Goal: Communication & Community: Share content

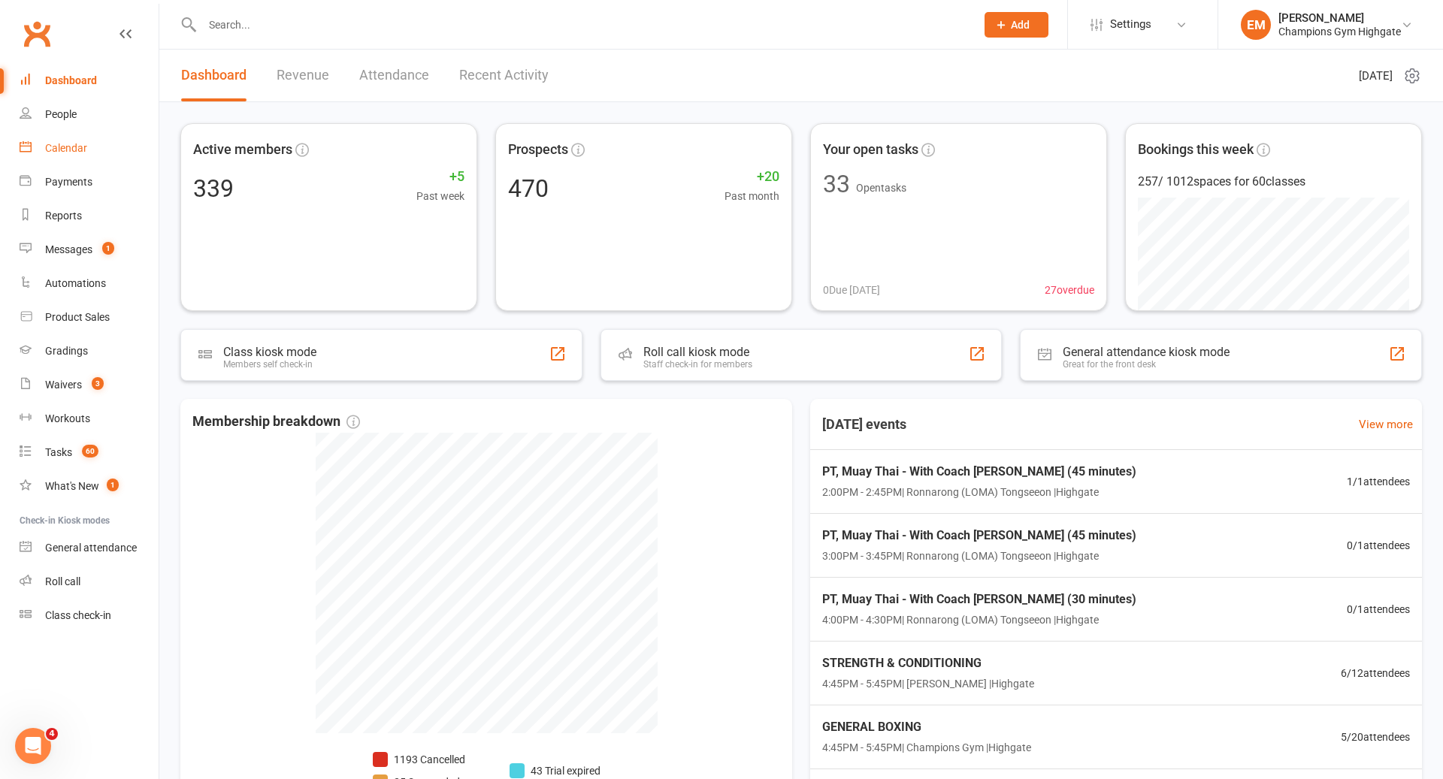
click at [96, 153] on link "Calendar" at bounding box center [89, 149] width 139 height 34
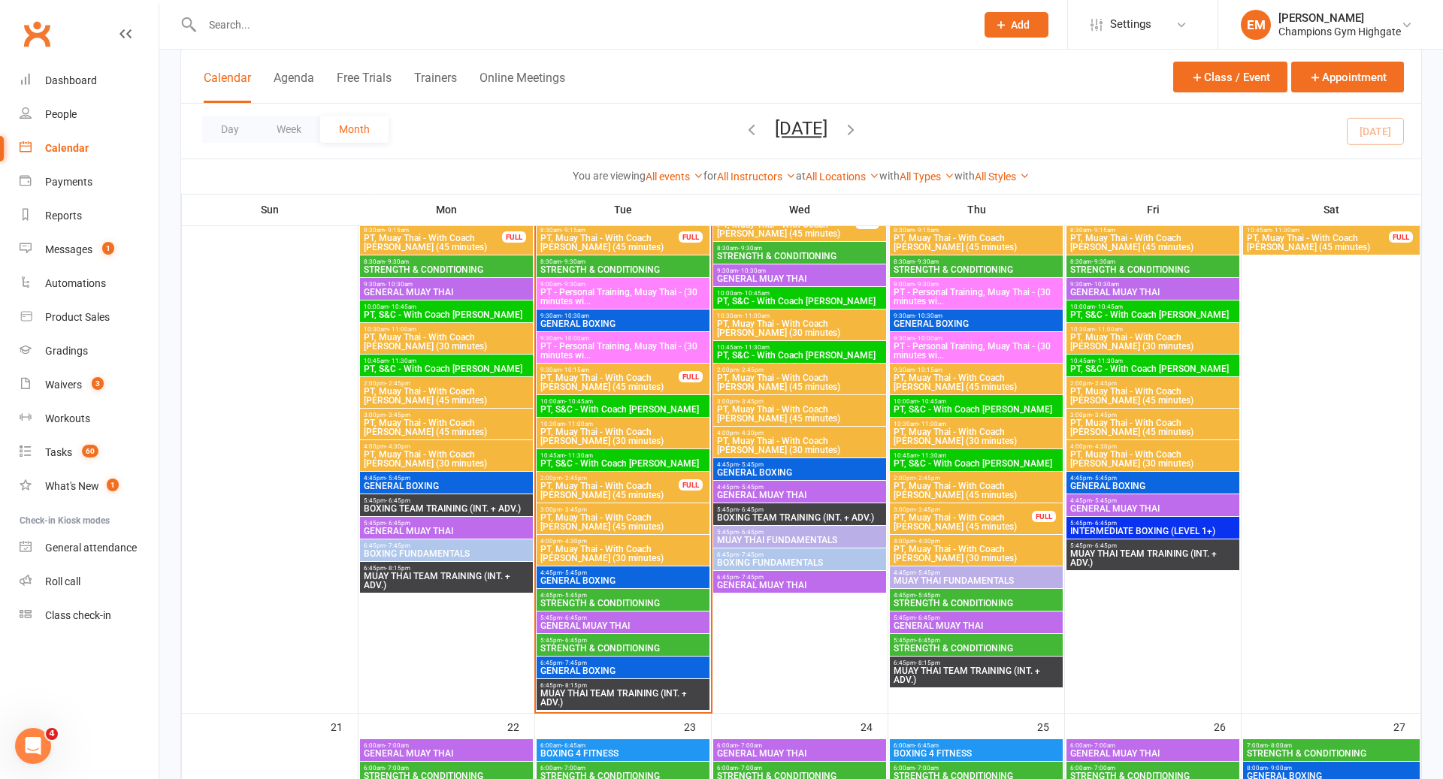
scroll to position [1598, 0]
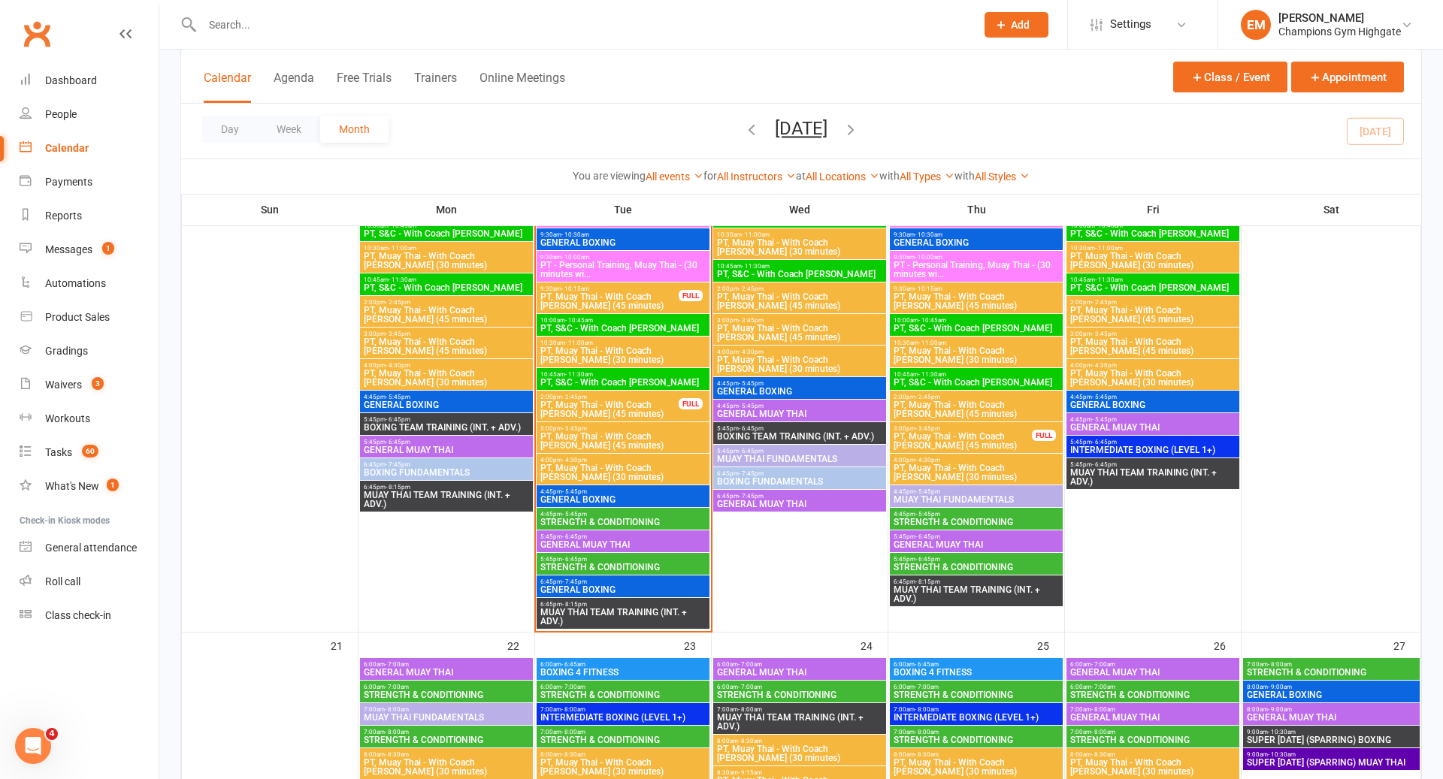
click at [639, 601] on span "6:45pm - 8:15pm" at bounding box center [623, 604] width 167 height 7
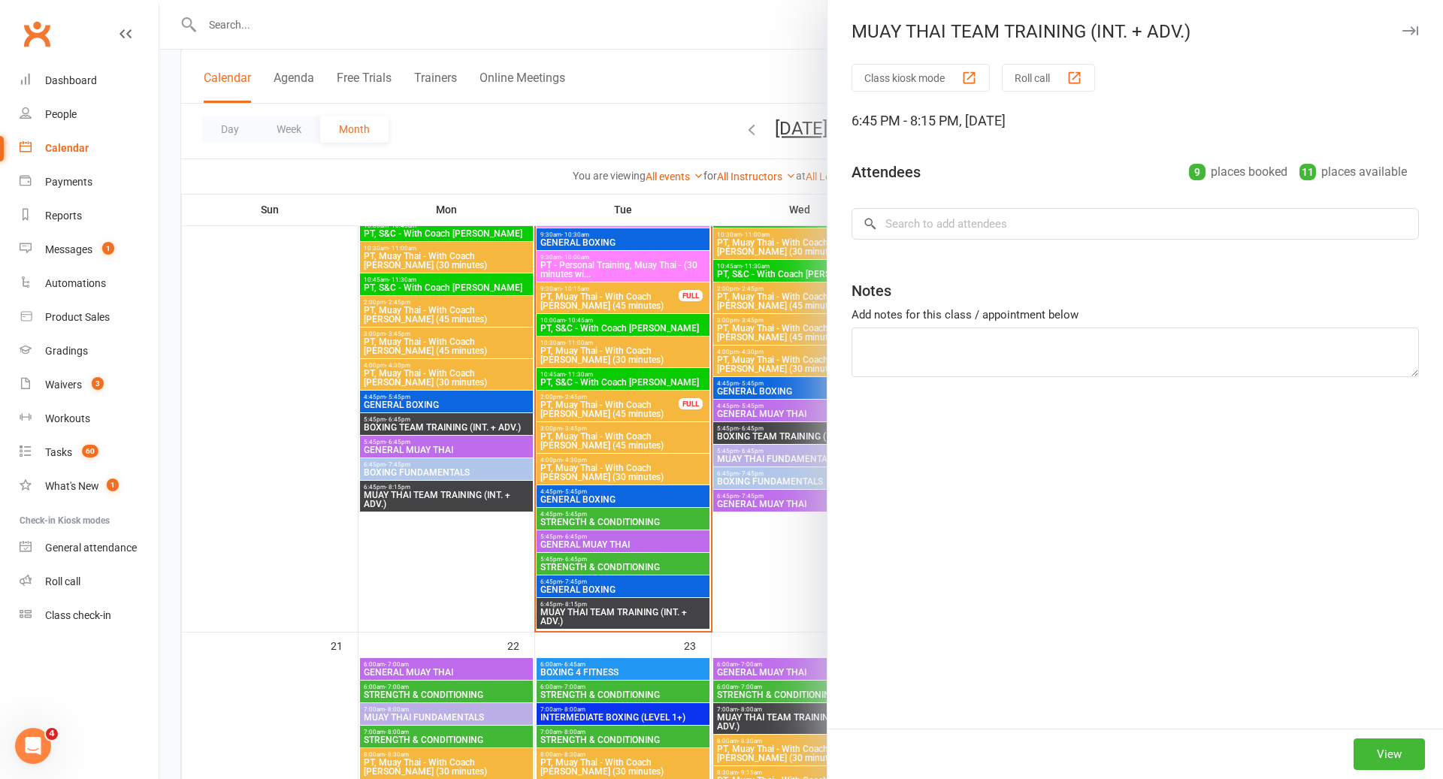
click at [626, 572] on div at bounding box center [801, 389] width 1284 height 779
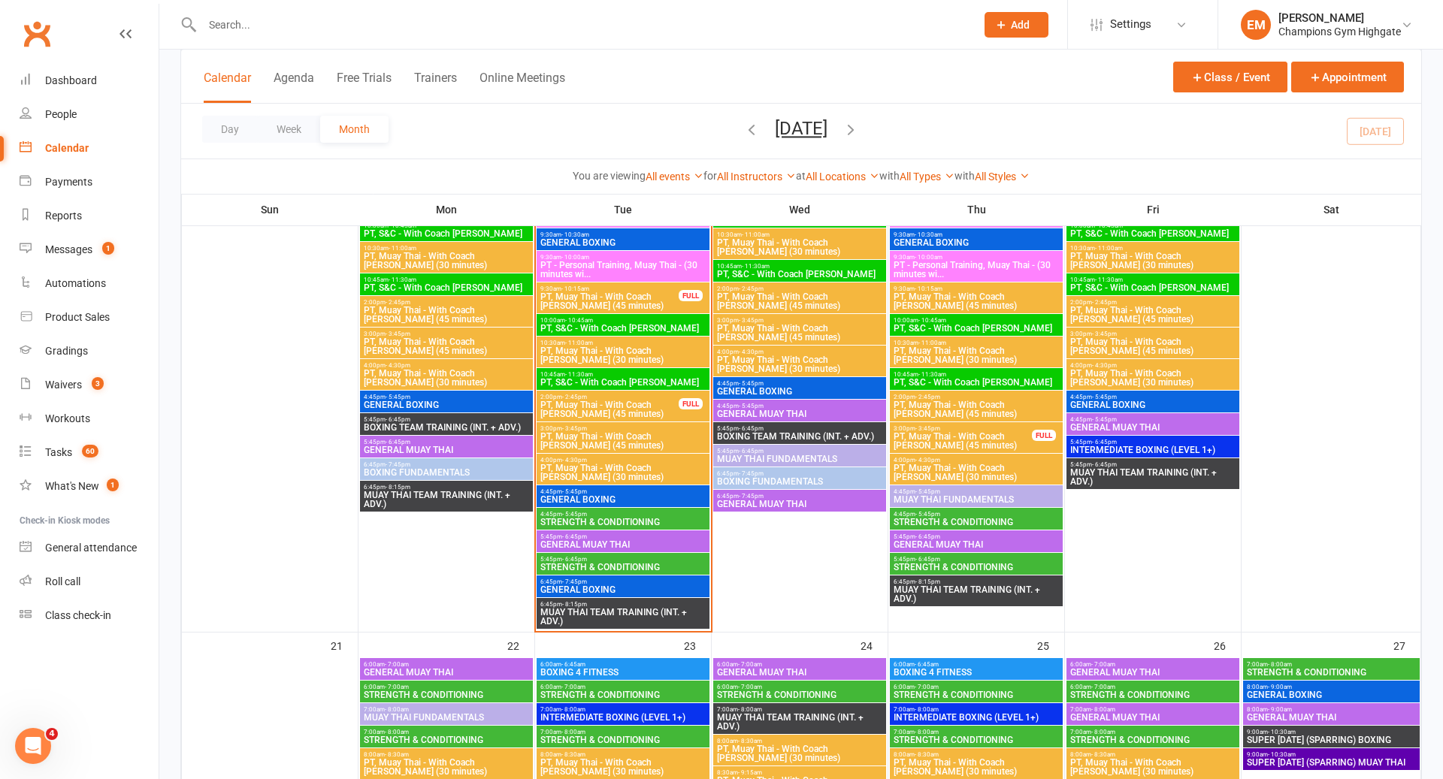
click at [460, 423] on span "BOXING TEAM TRAINING (INT. + ADV.)" at bounding box center [446, 427] width 167 height 9
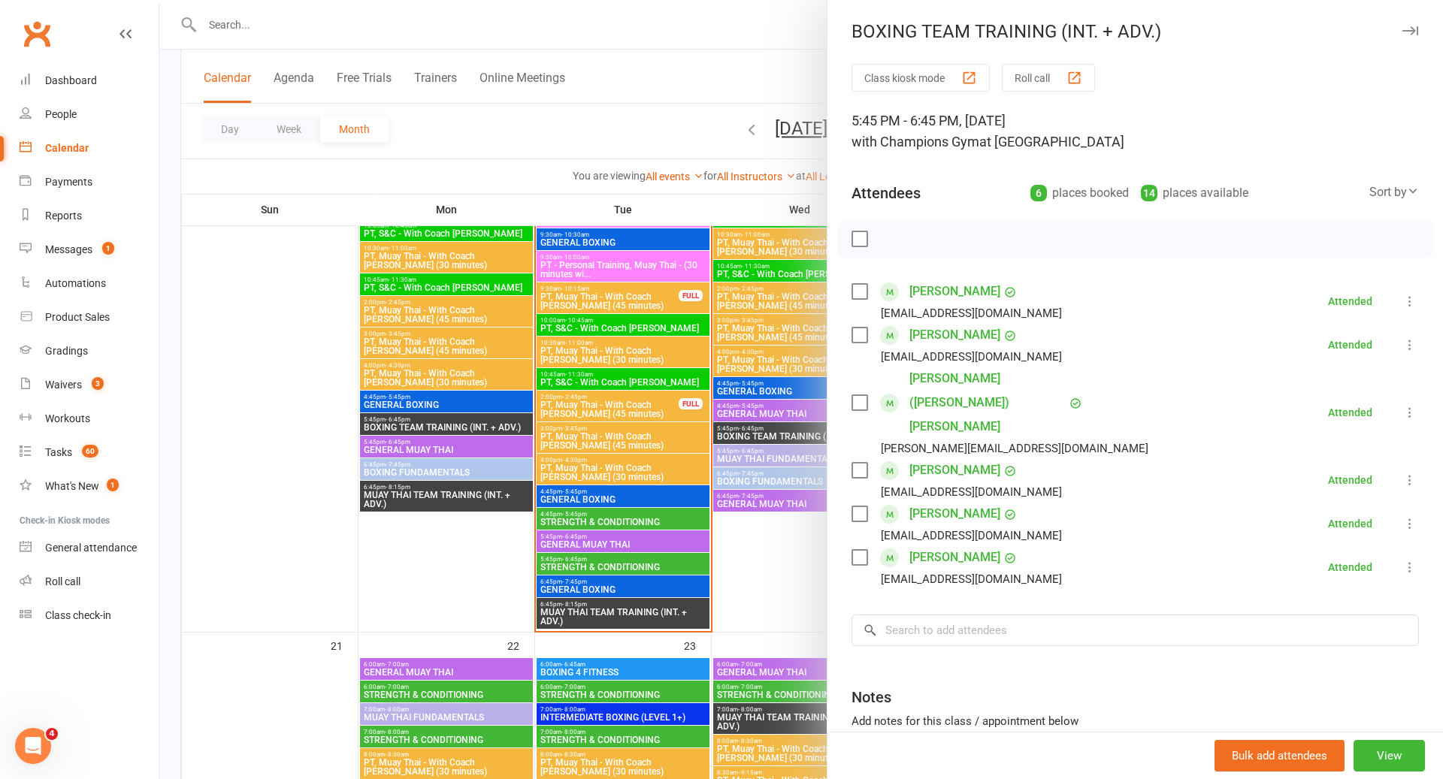
click at [460, 422] on div at bounding box center [801, 389] width 1284 height 779
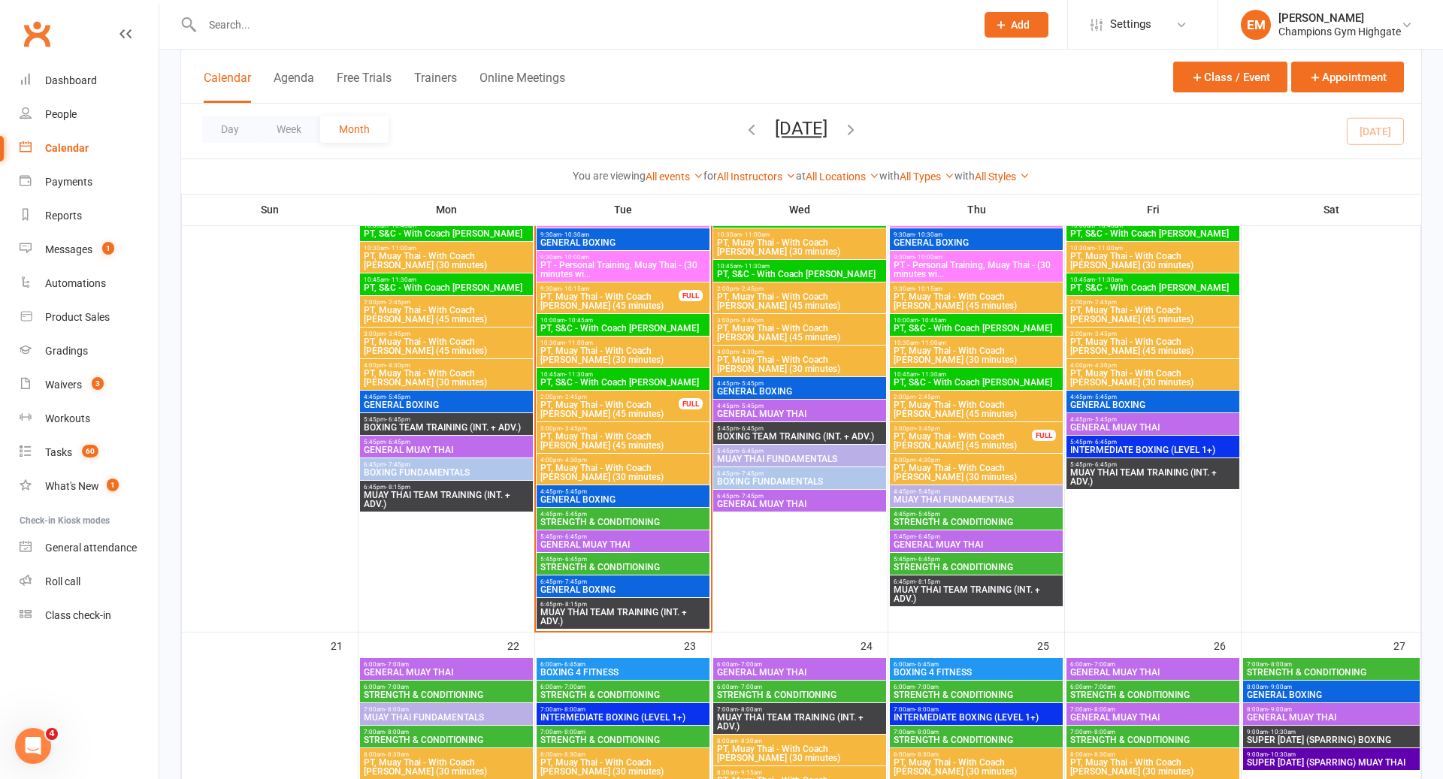
click at [437, 469] on span "BOXING FUNDAMENTALS" at bounding box center [446, 472] width 167 height 9
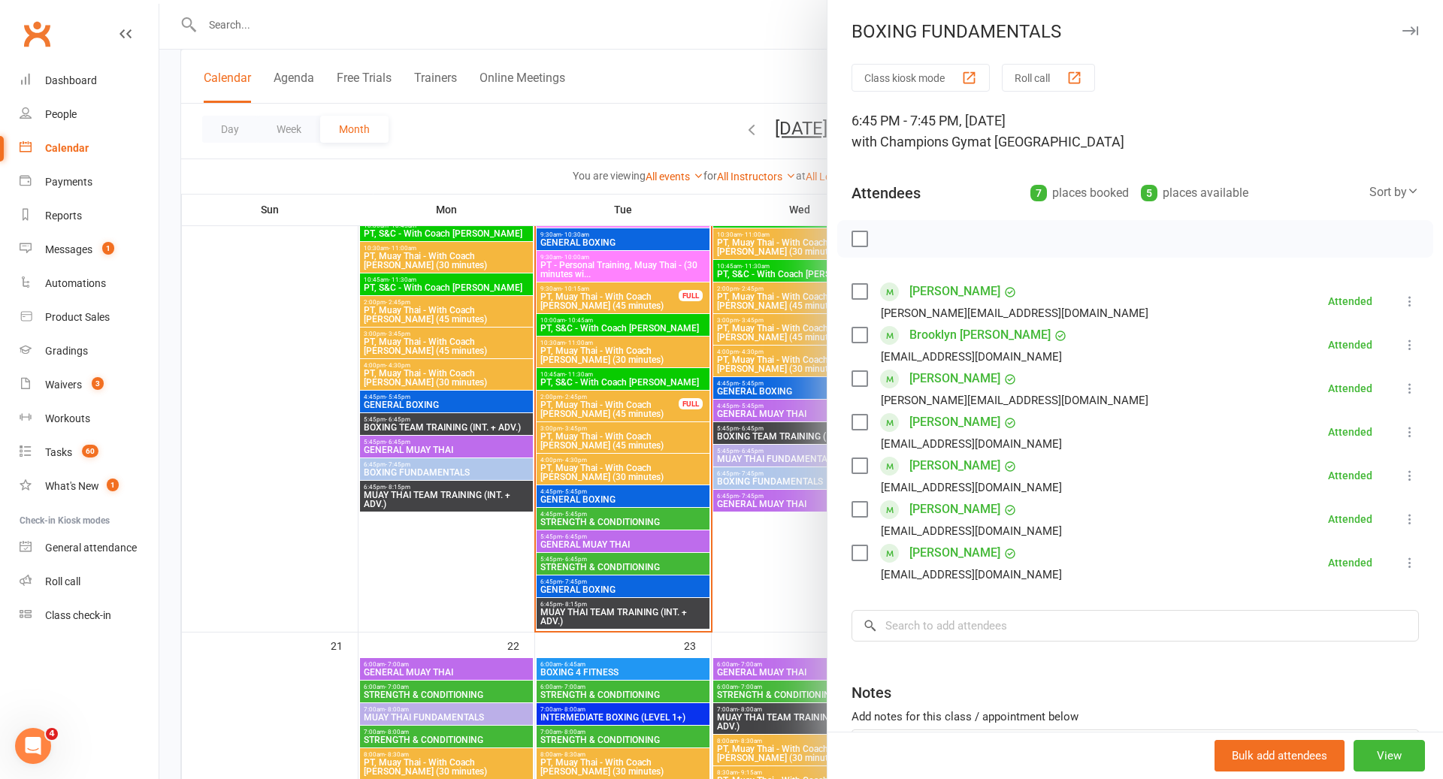
click at [437, 468] on div at bounding box center [801, 389] width 1284 height 779
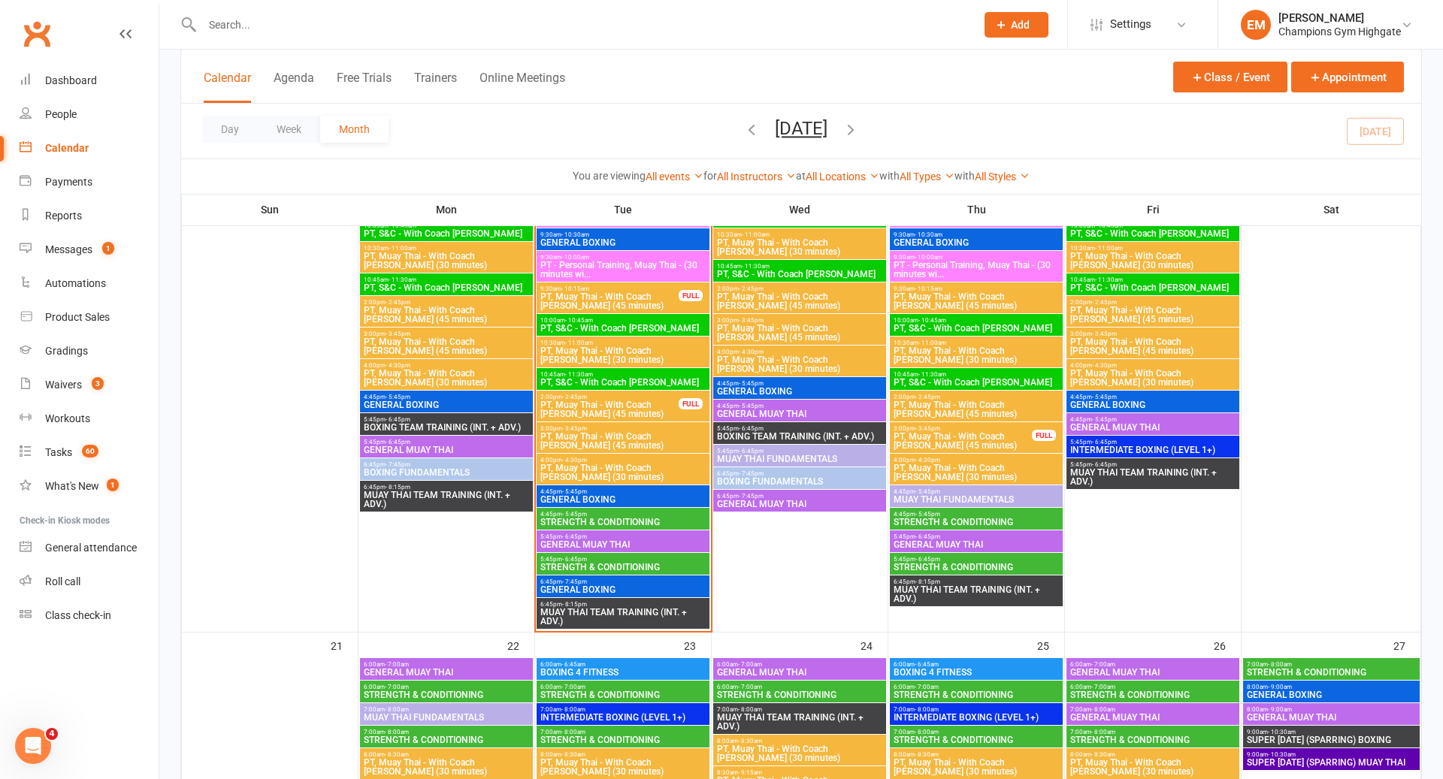
click at [432, 410] on div "4:45pm - 5:45pm GENERAL BOXING" at bounding box center [446, 402] width 173 height 22
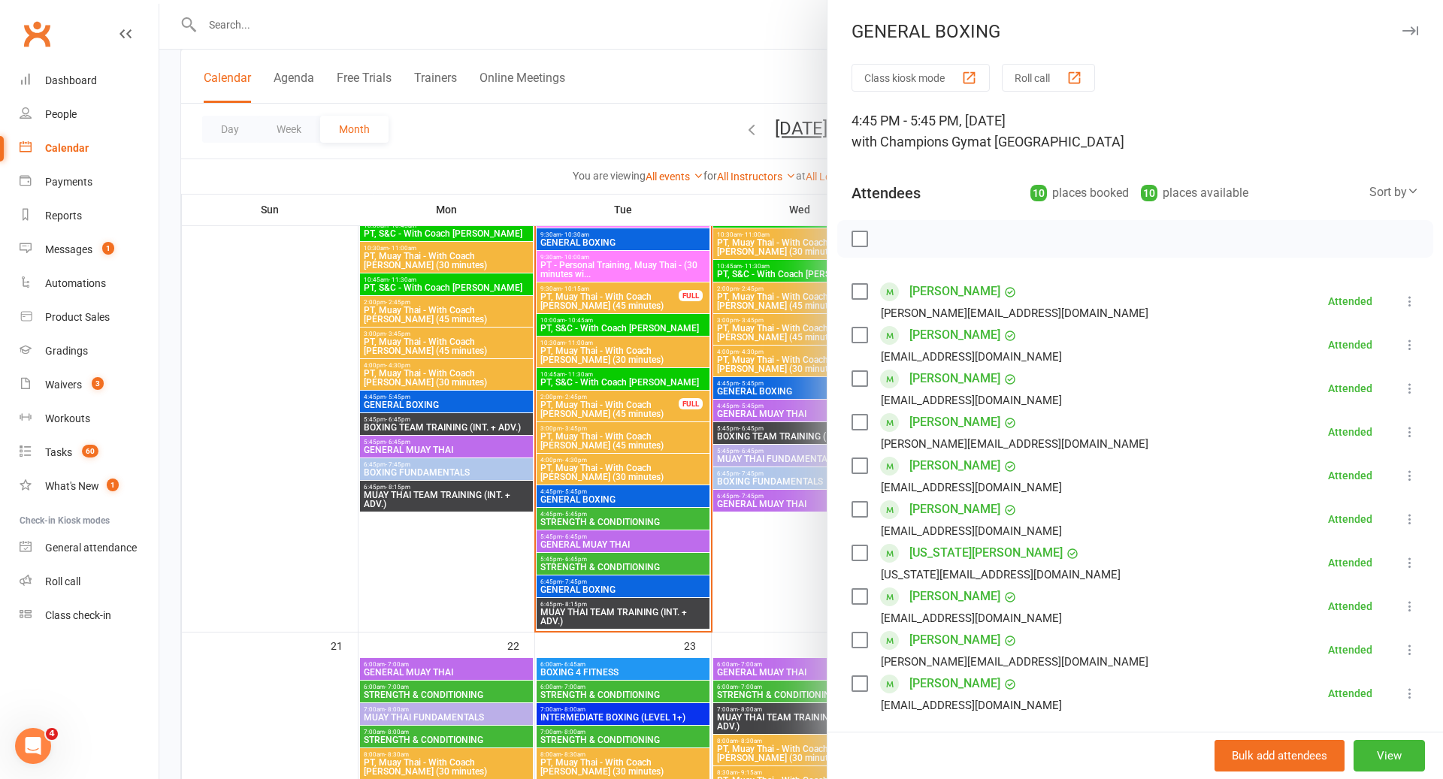
click at [564, 459] on div at bounding box center [801, 389] width 1284 height 779
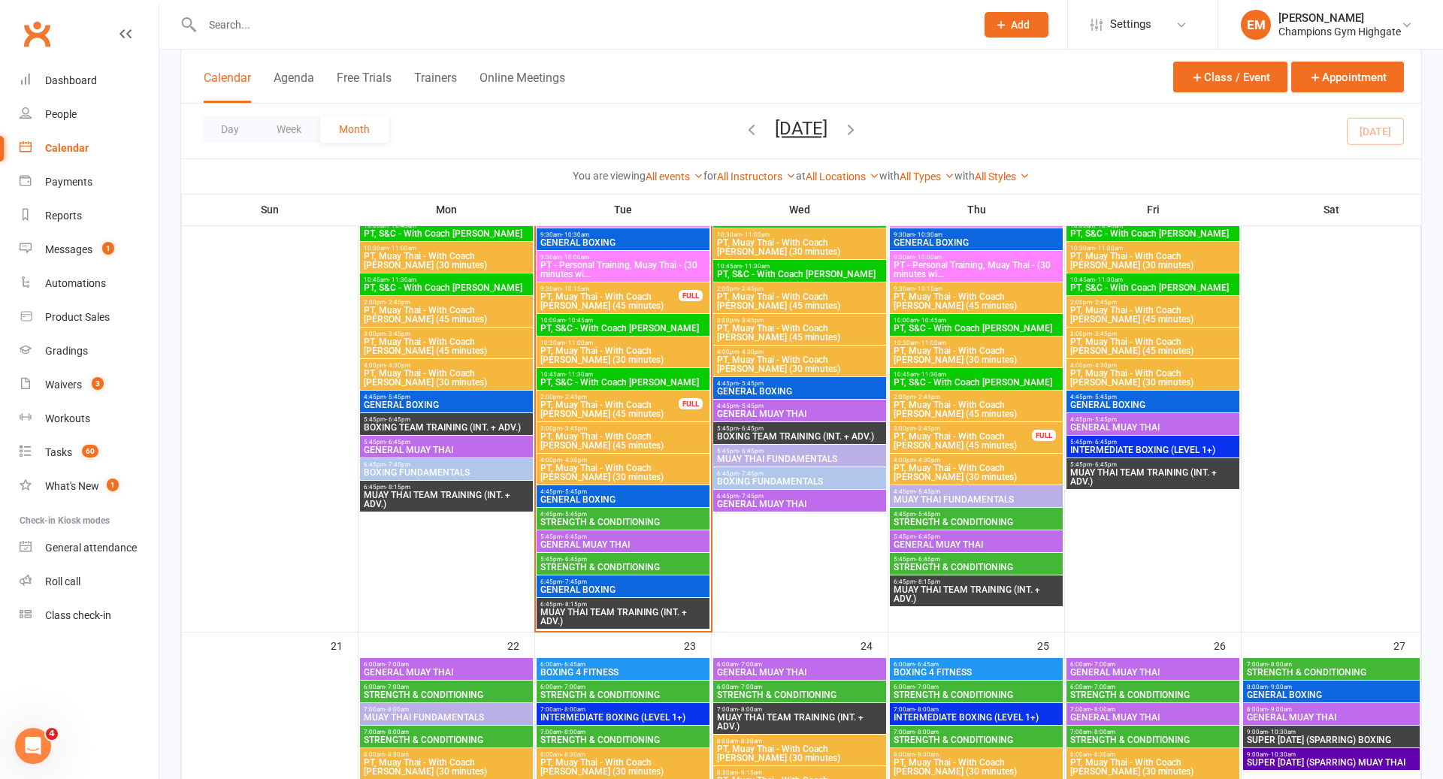
click at [577, 489] on span "- 5:45pm" at bounding box center [574, 492] width 25 height 7
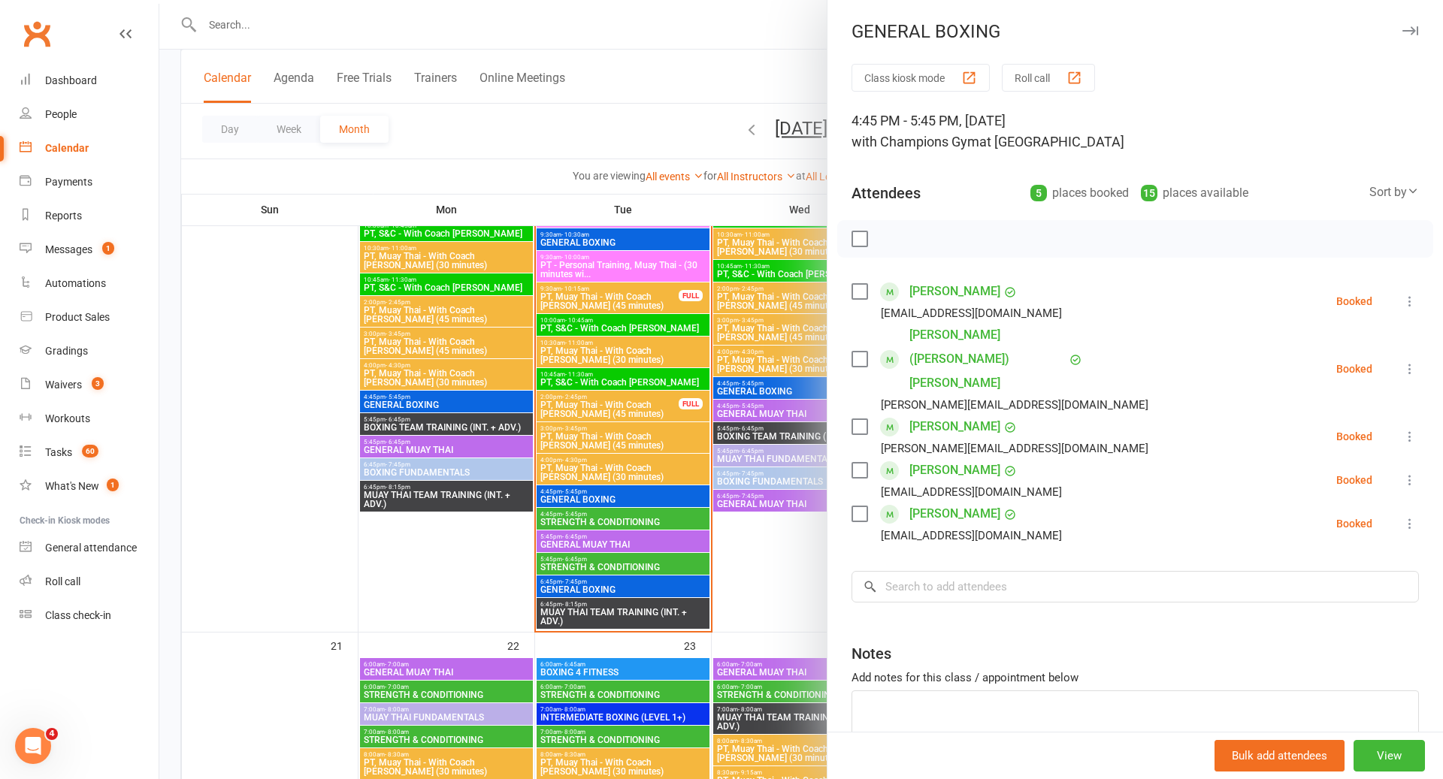
click at [580, 488] on div at bounding box center [801, 389] width 1284 height 779
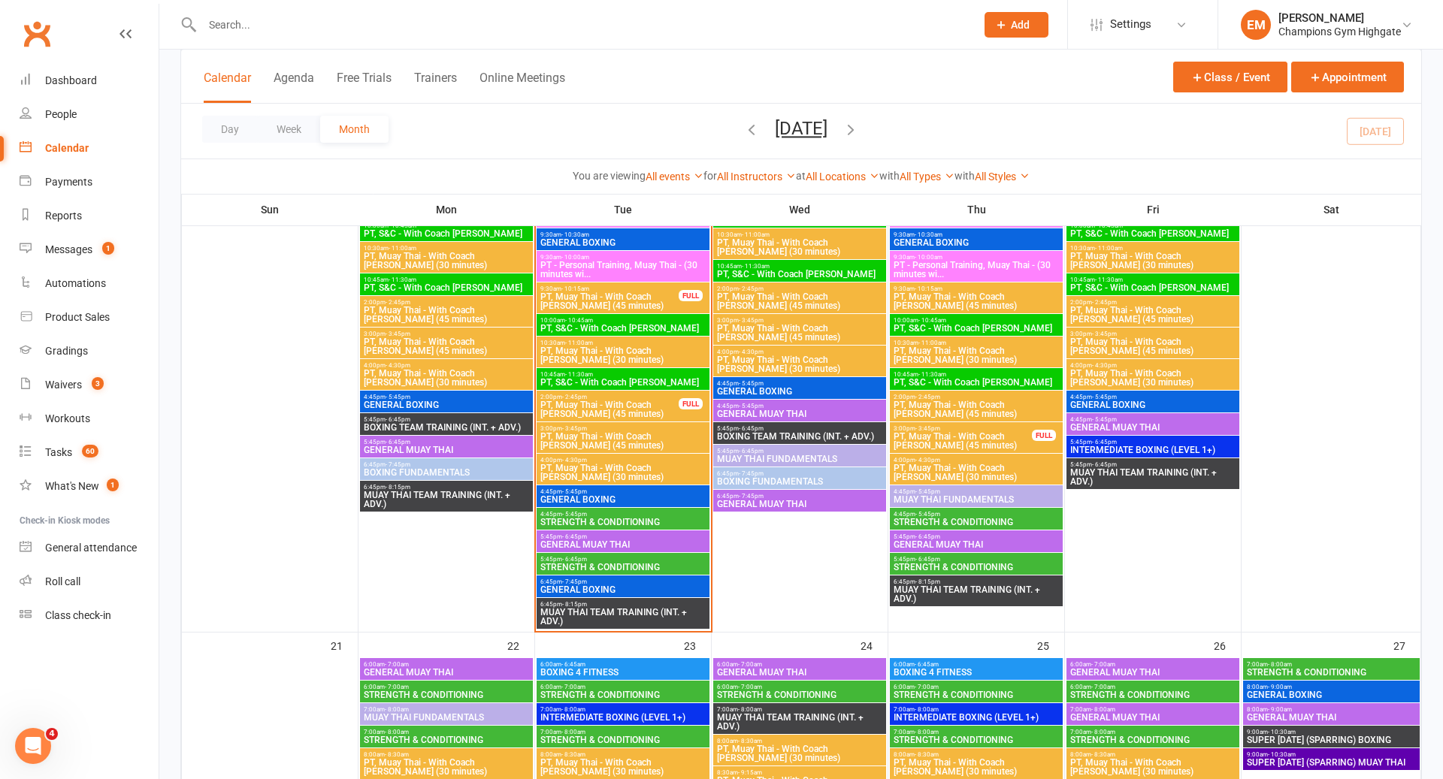
click at [594, 579] on span "6:45pm - 7:45pm" at bounding box center [623, 582] width 167 height 7
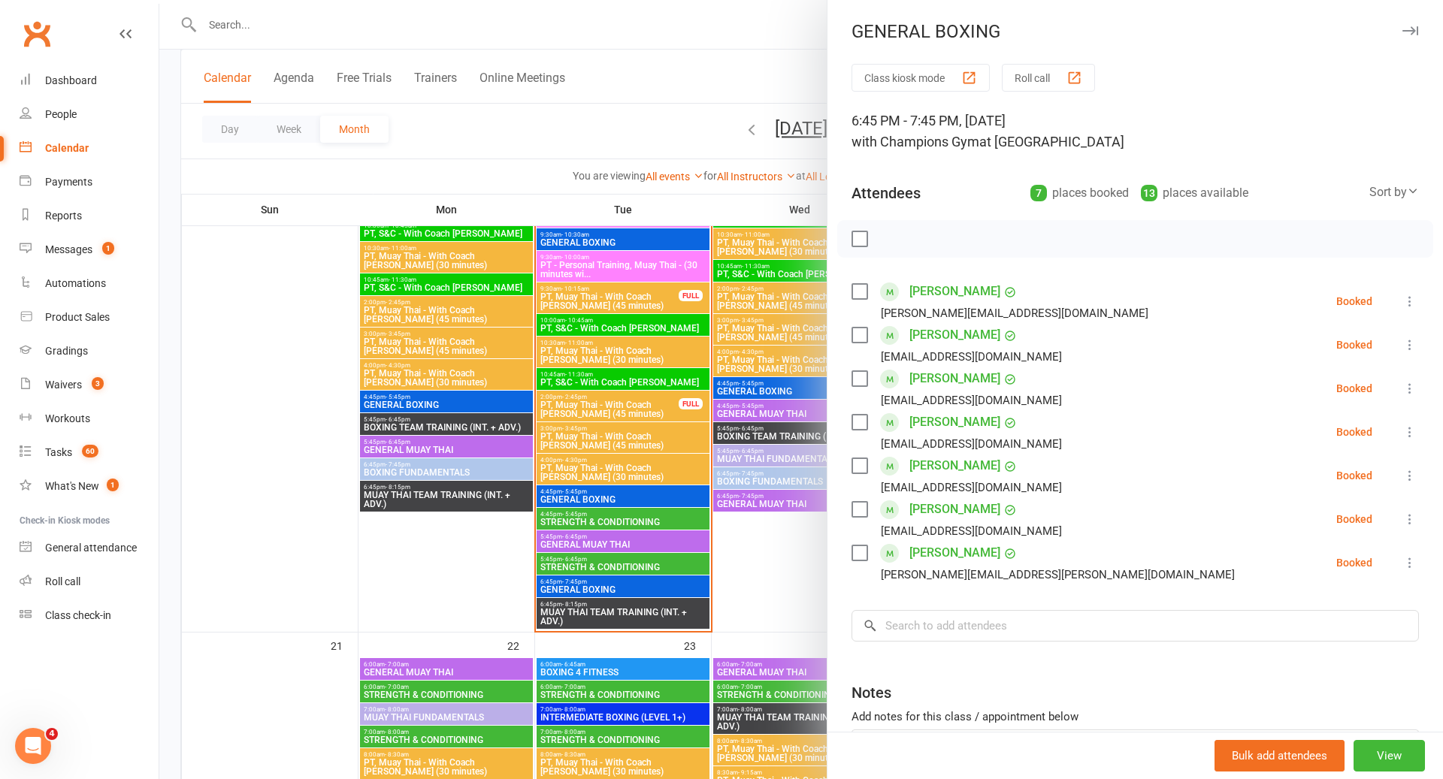
click at [594, 578] on div at bounding box center [801, 389] width 1284 height 779
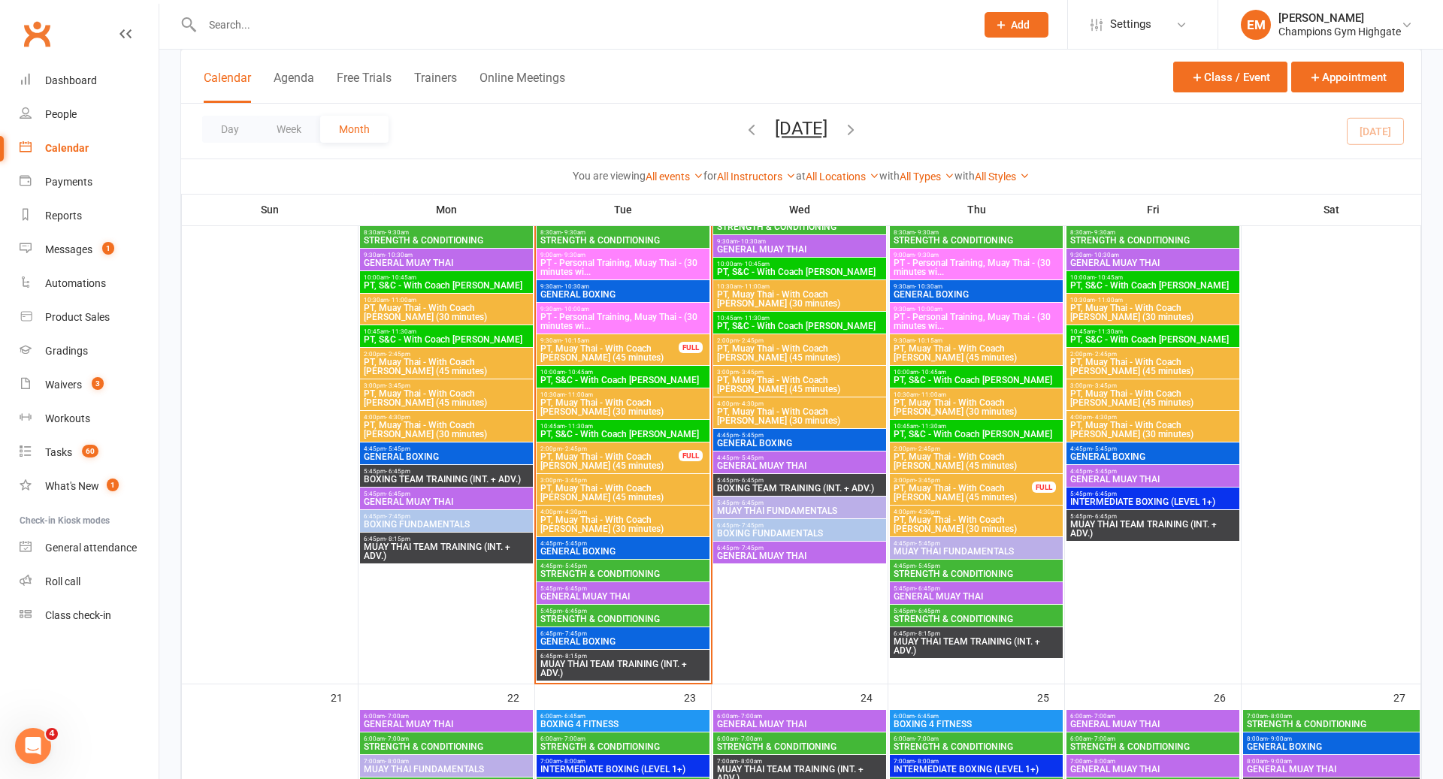
scroll to position [1541, 0]
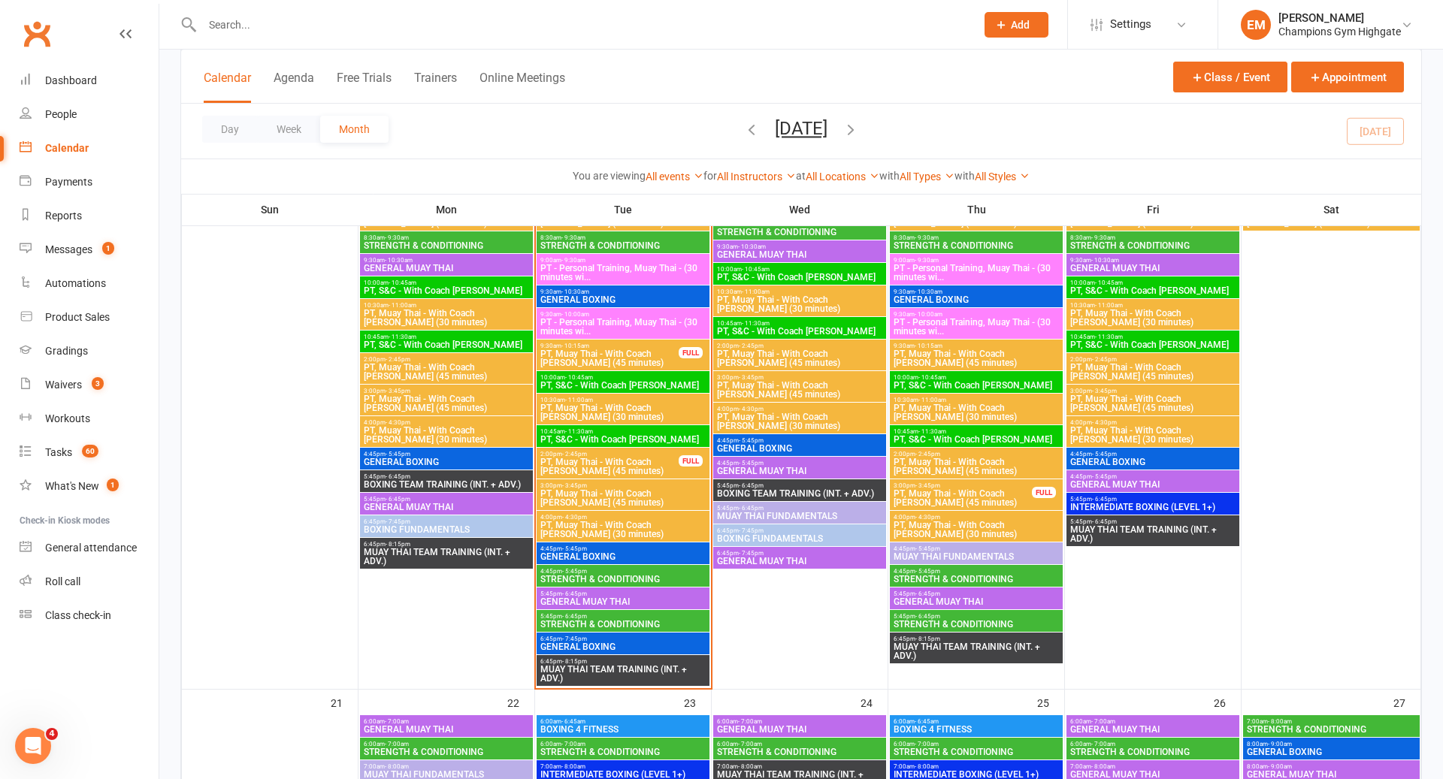
click at [825, 437] on span "4:45pm - 5:45pm" at bounding box center [799, 440] width 167 height 7
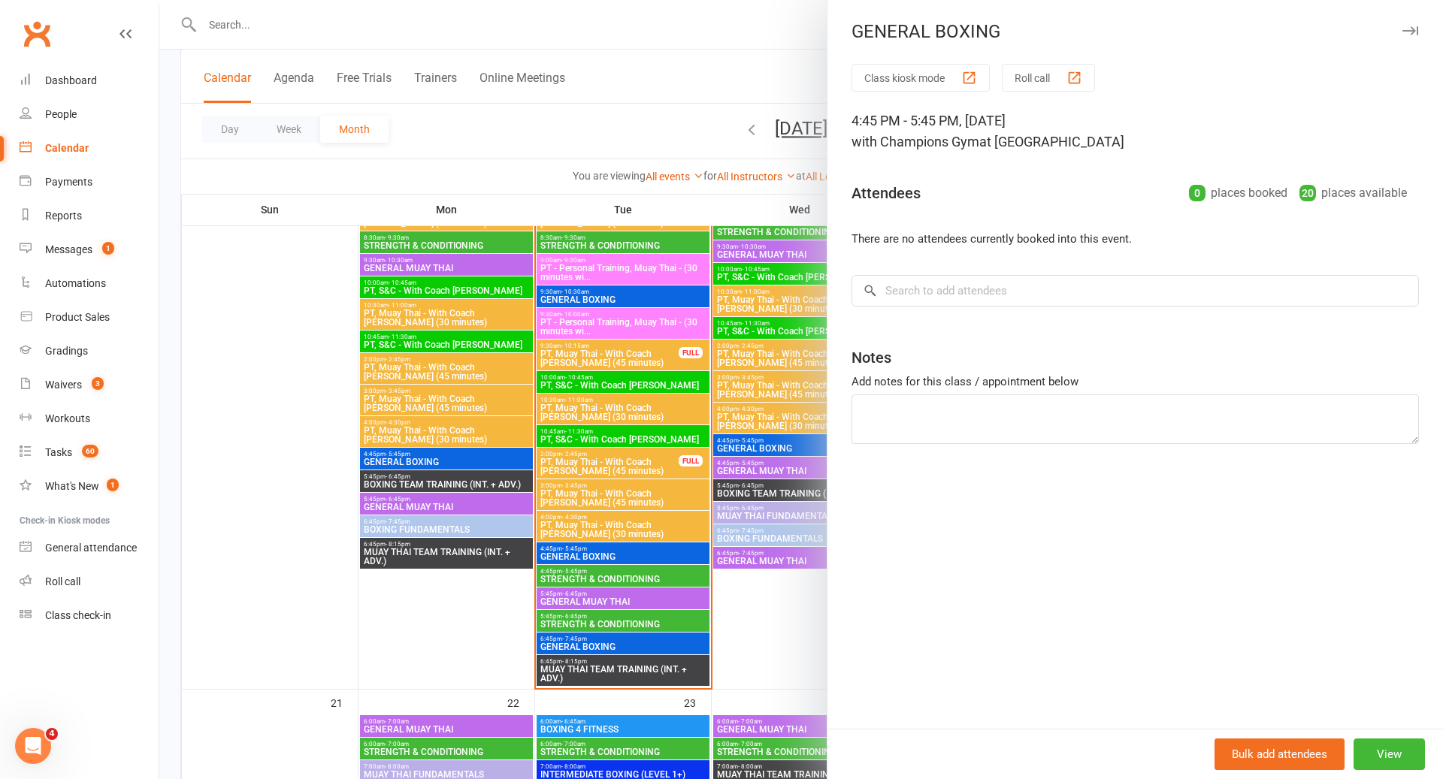
click at [825, 435] on div at bounding box center [801, 389] width 1284 height 779
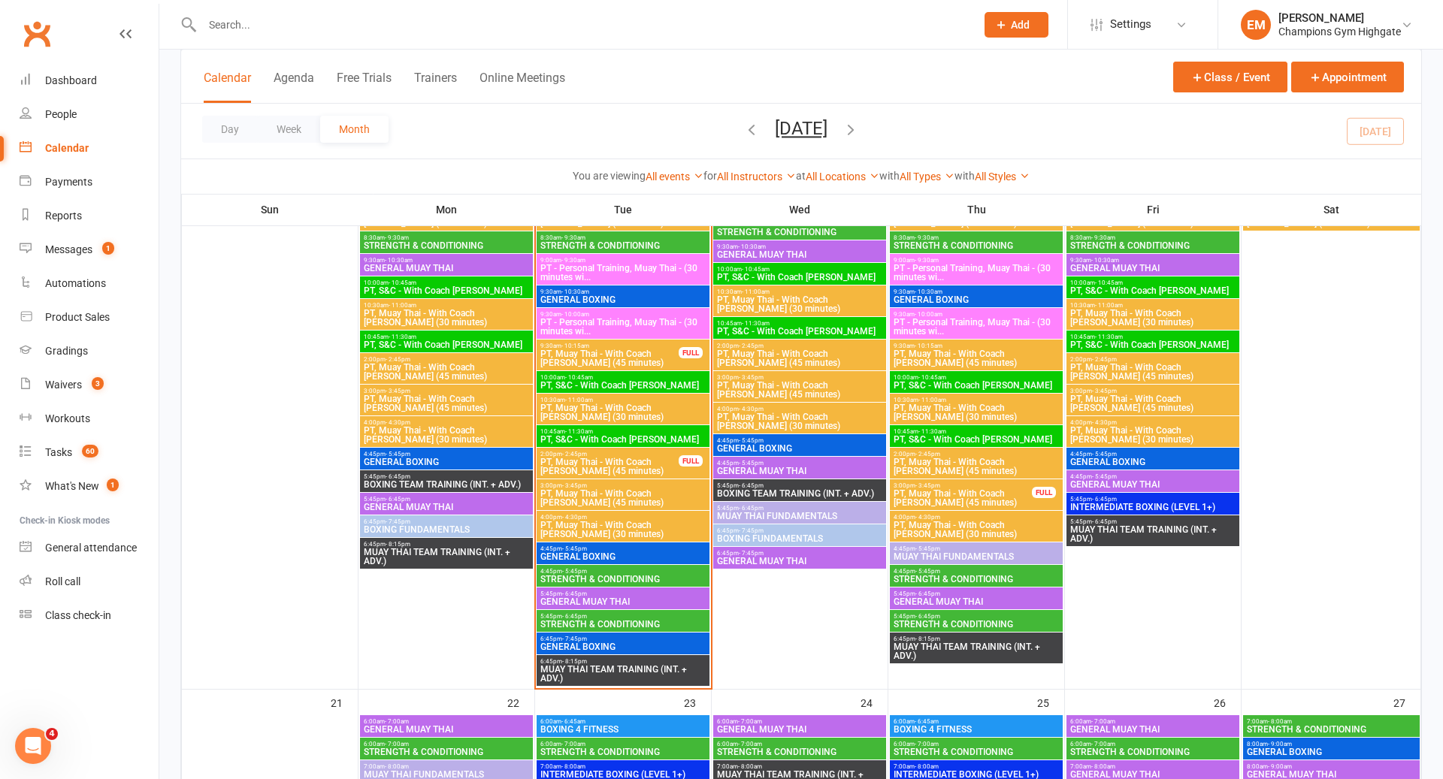
click at [802, 486] on span "5:45pm - 6:45pm" at bounding box center [799, 486] width 167 height 7
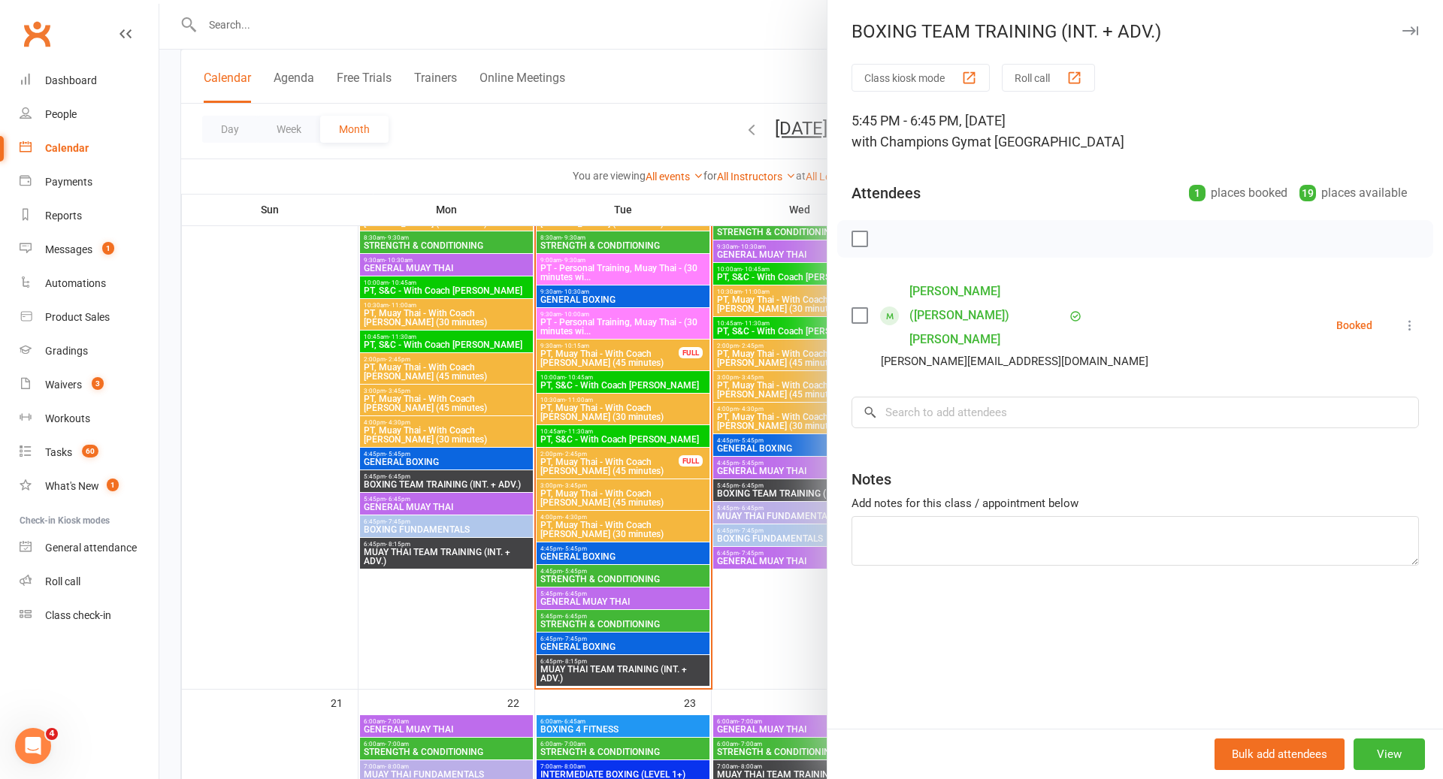
click at [802, 486] on div at bounding box center [801, 389] width 1284 height 779
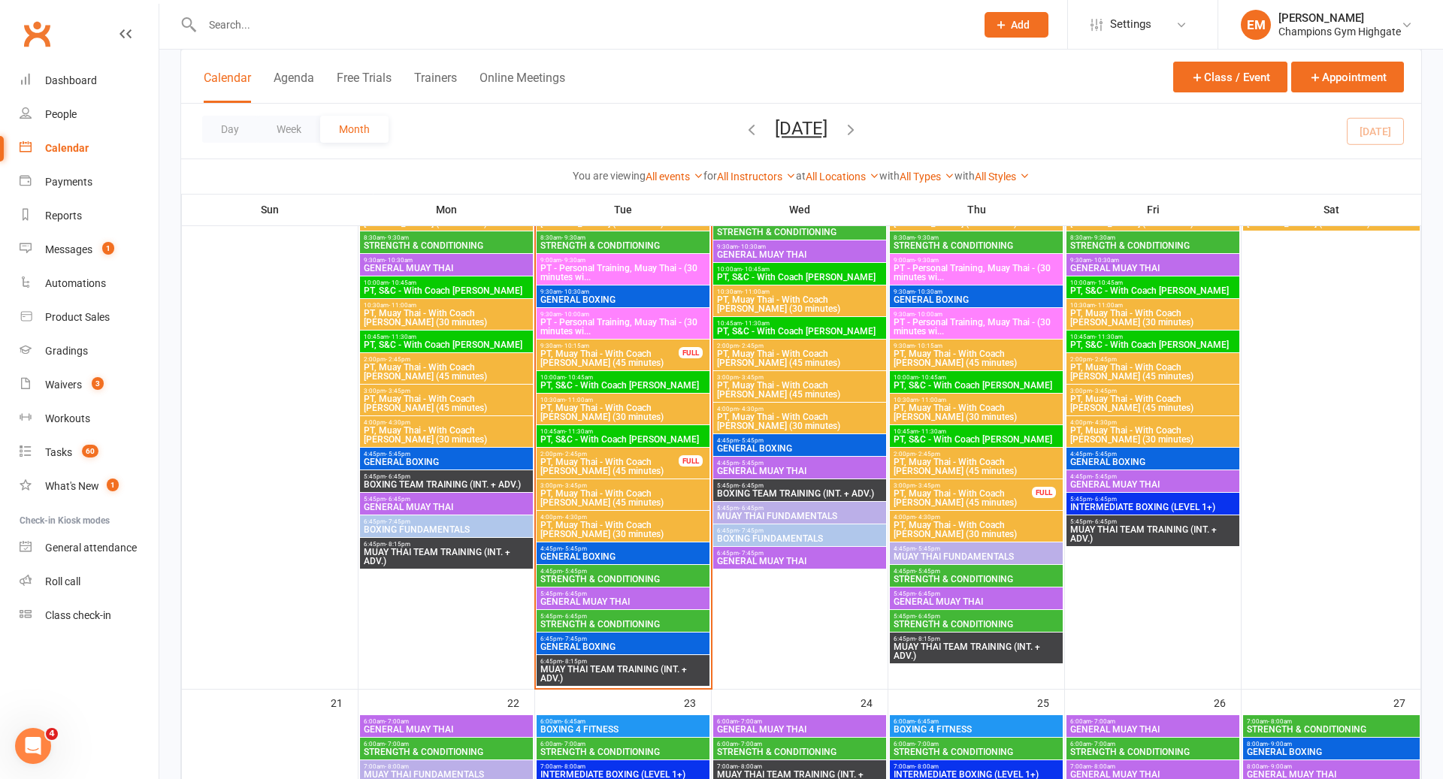
click at [743, 542] on span "BOXING FUNDAMENTALS" at bounding box center [799, 538] width 167 height 9
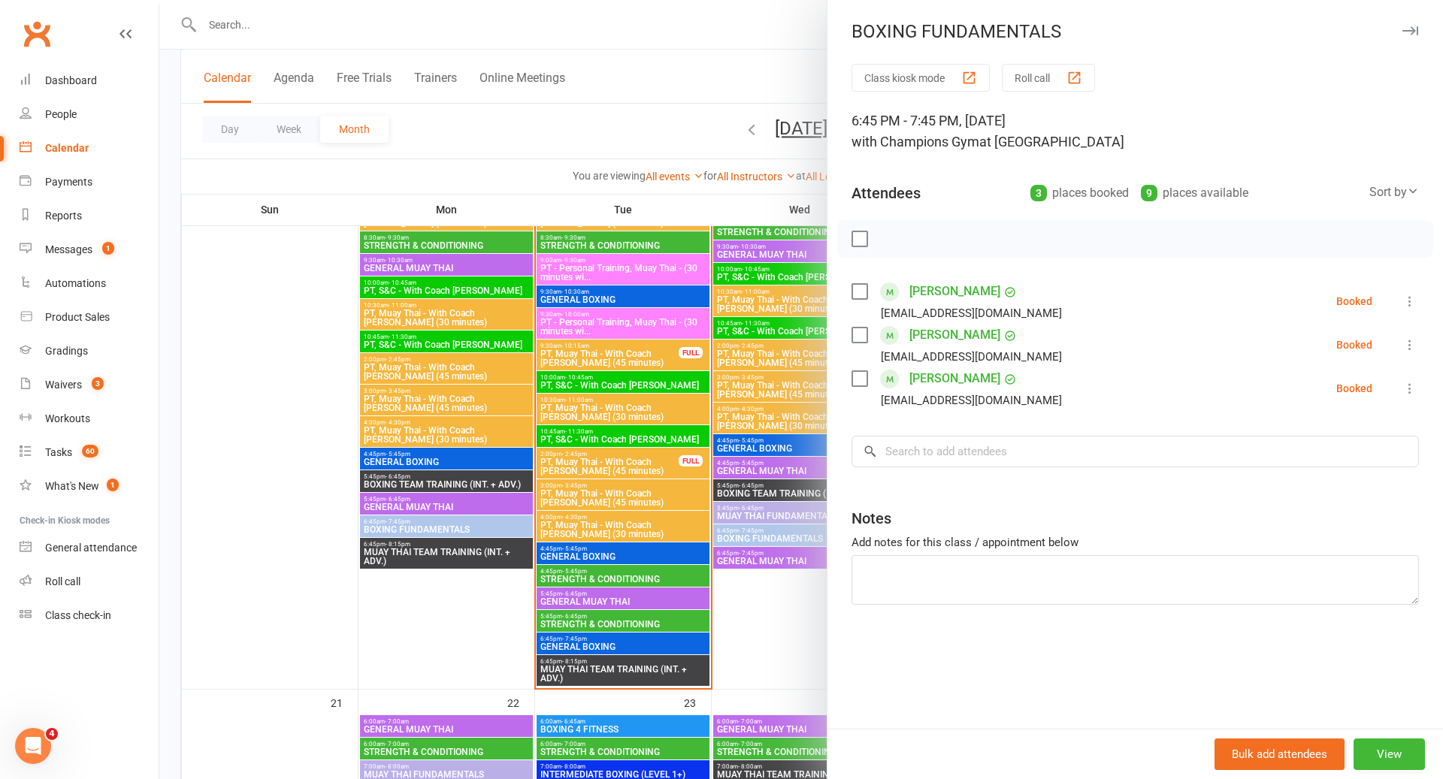
scroll to position [1540, 0]
click at [738, 508] on div at bounding box center [801, 389] width 1284 height 779
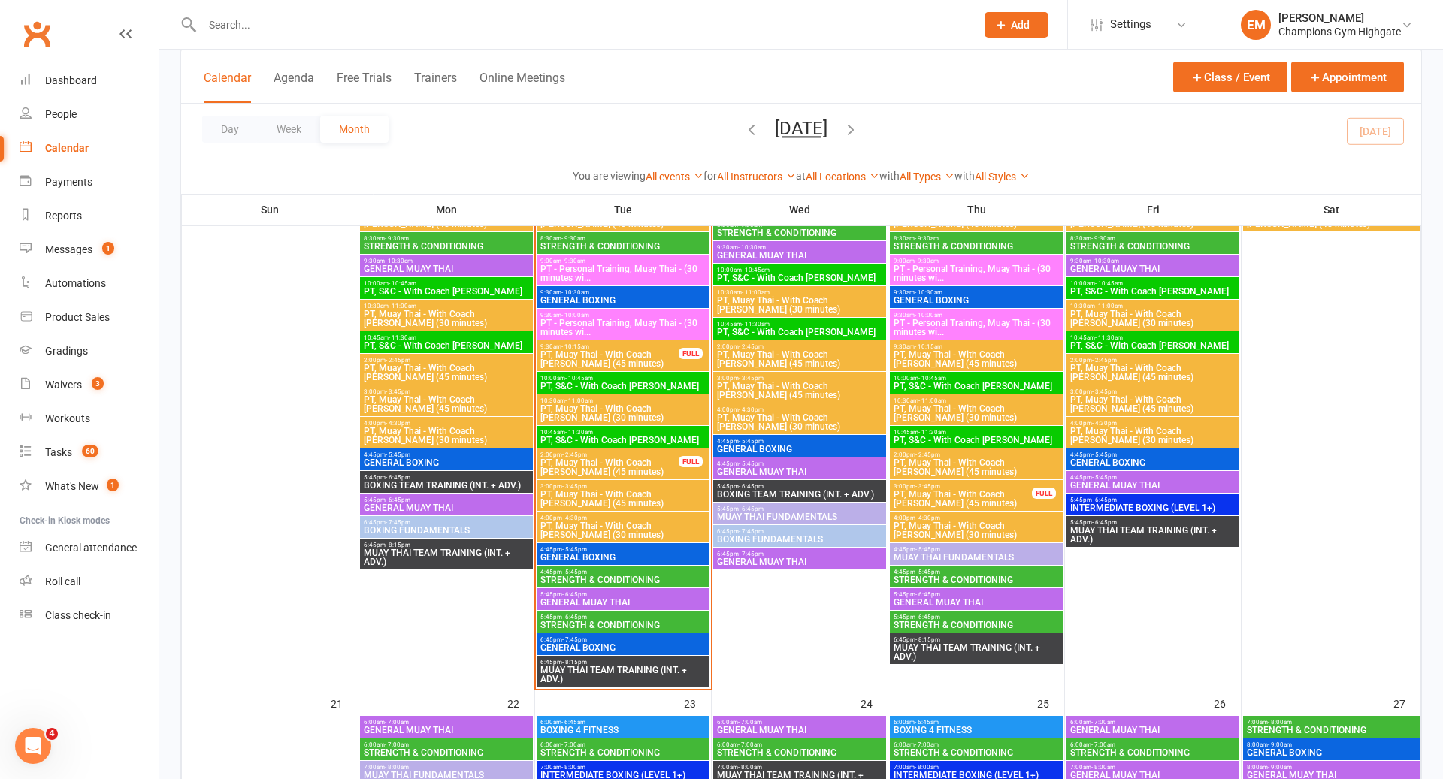
click at [650, 592] on span "5:45pm - 6:45pm" at bounding box center [623, 595] width 167 height 7
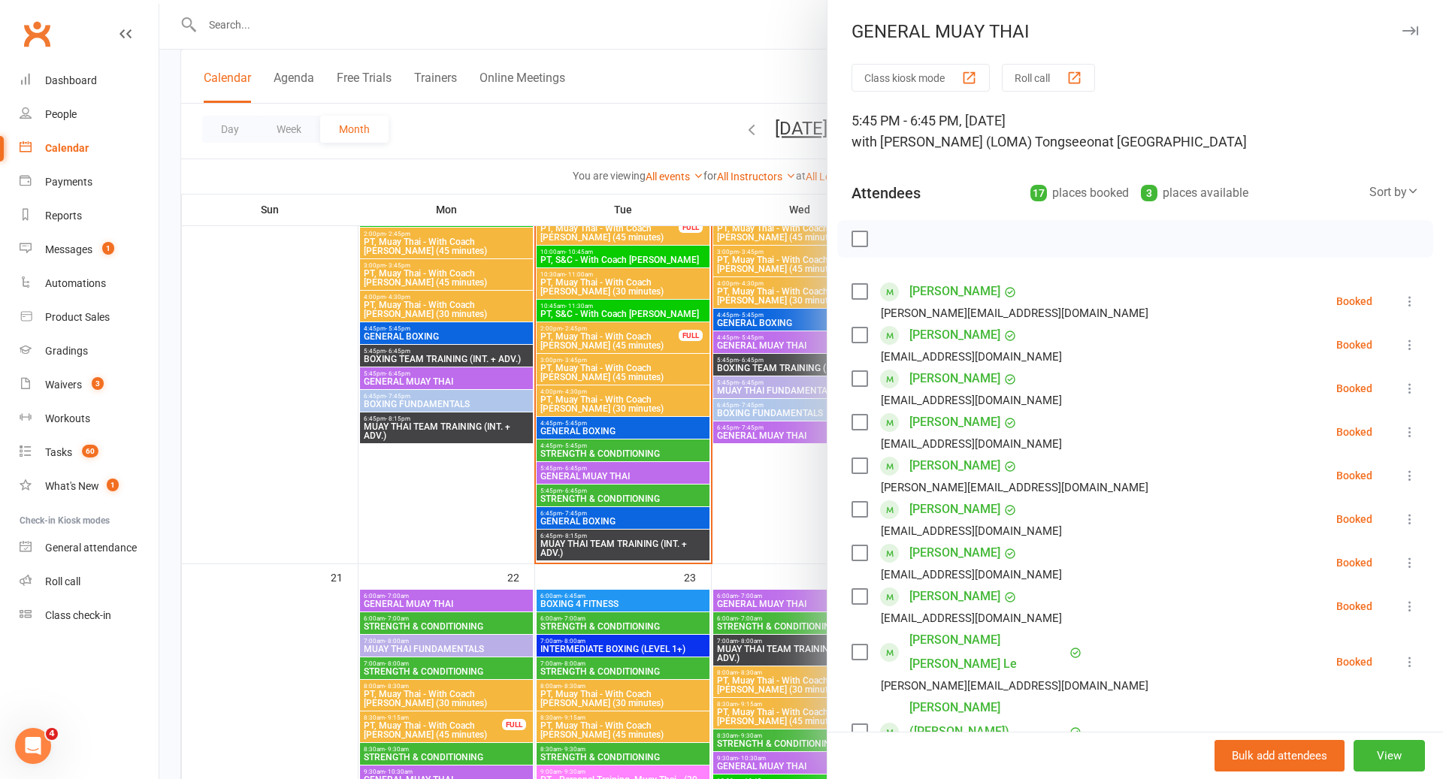
scroll to position [1681, 0]
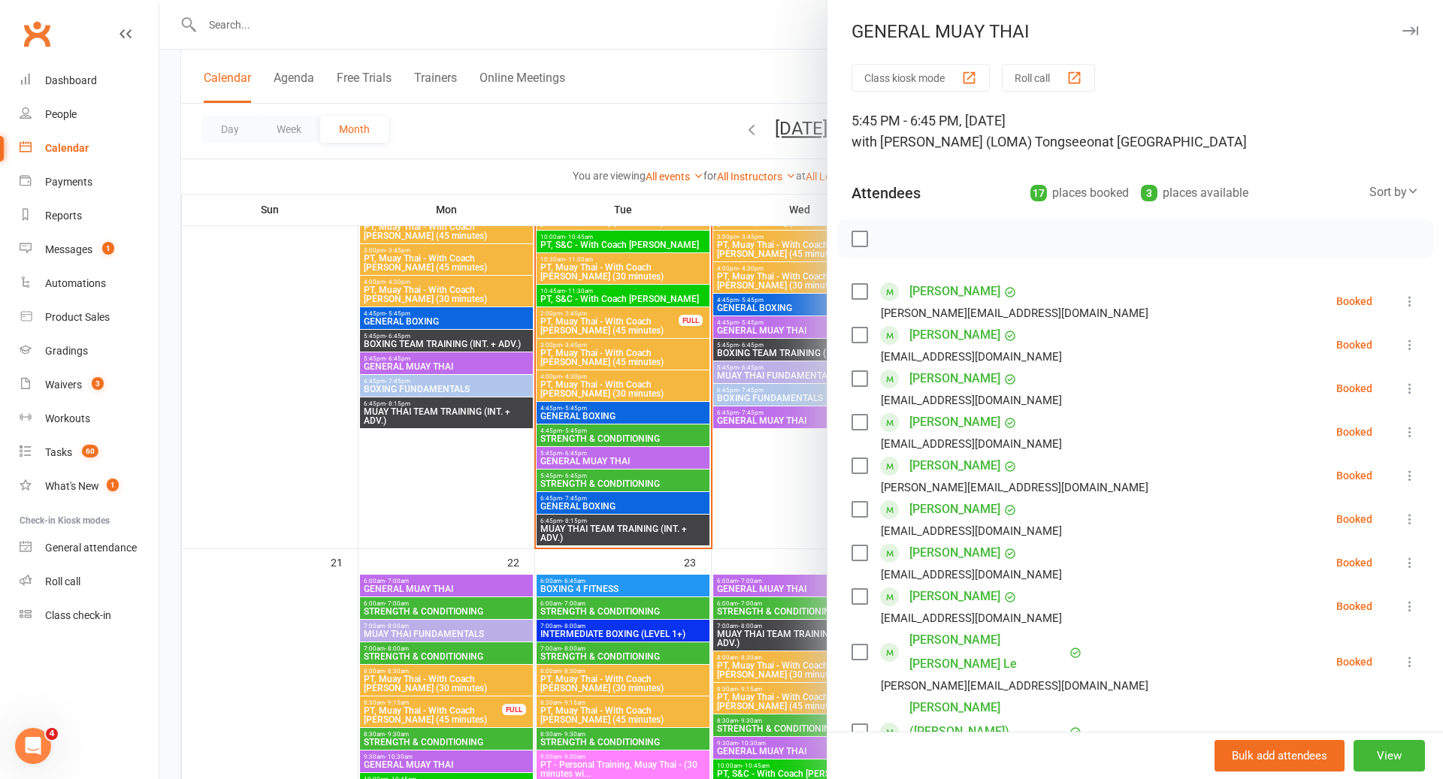
click at [678, 497] on div at bounding box center [801, 389] width 1284 height 779
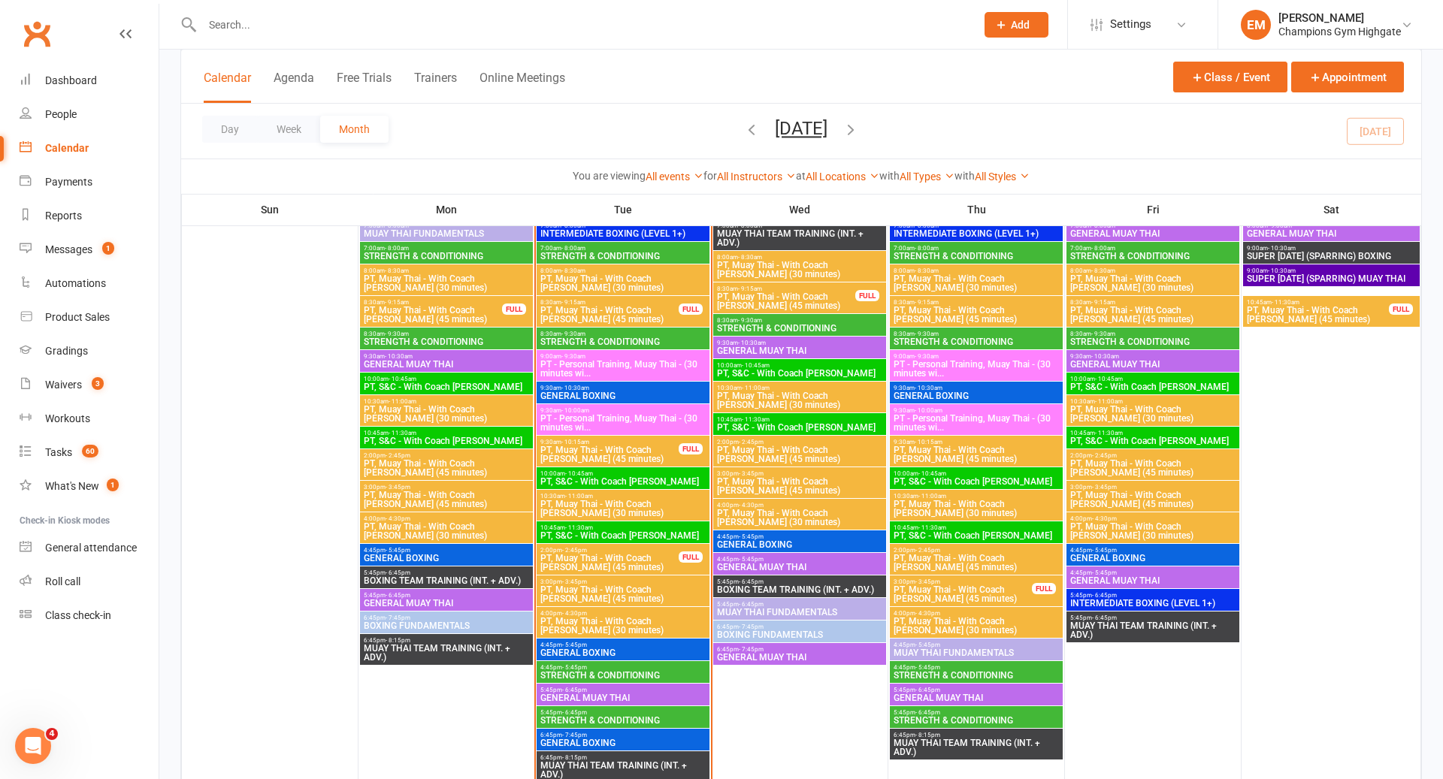
scroll to position [1444, 0]
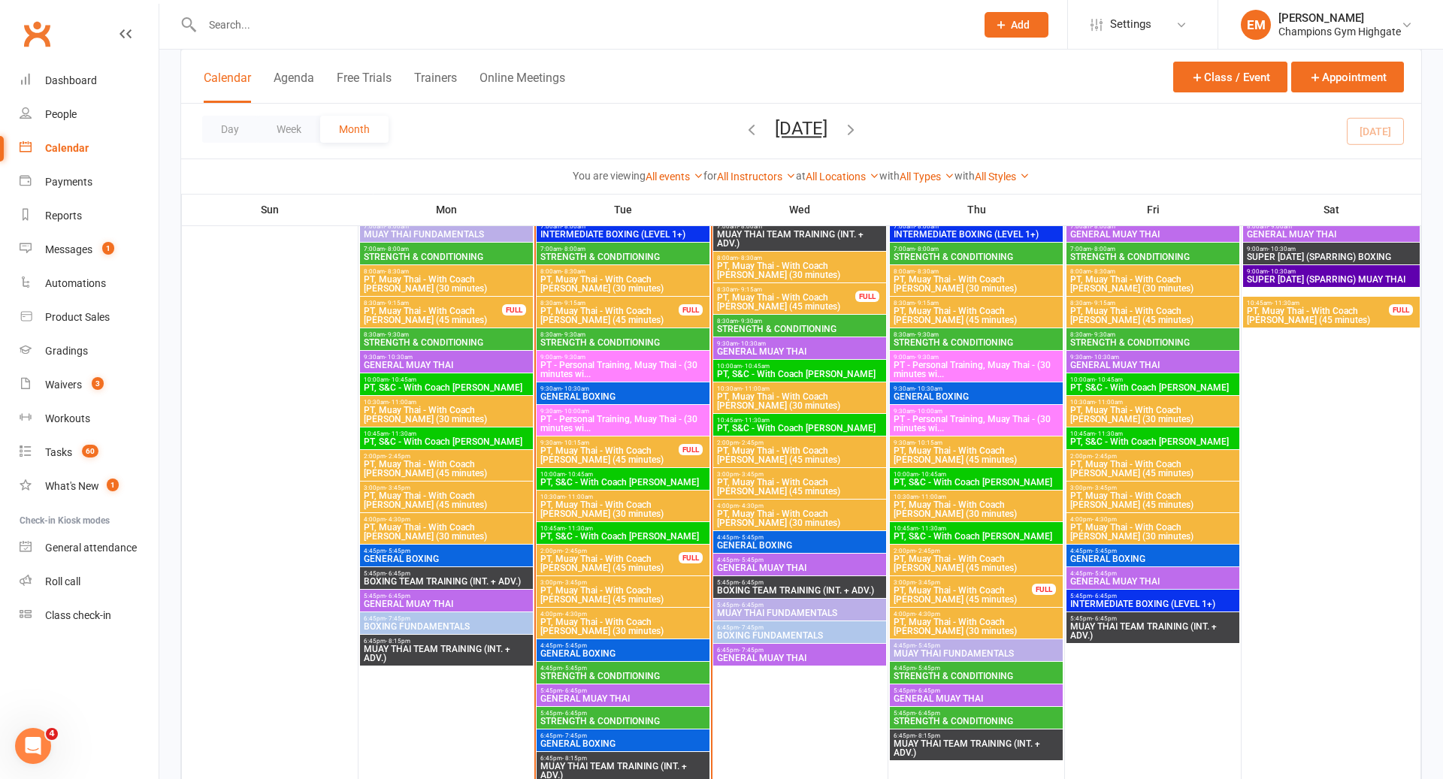
click at [810, 581] on span "5:45pm - 6:45pm" at bounding box center [799, 583] width 167 height 7
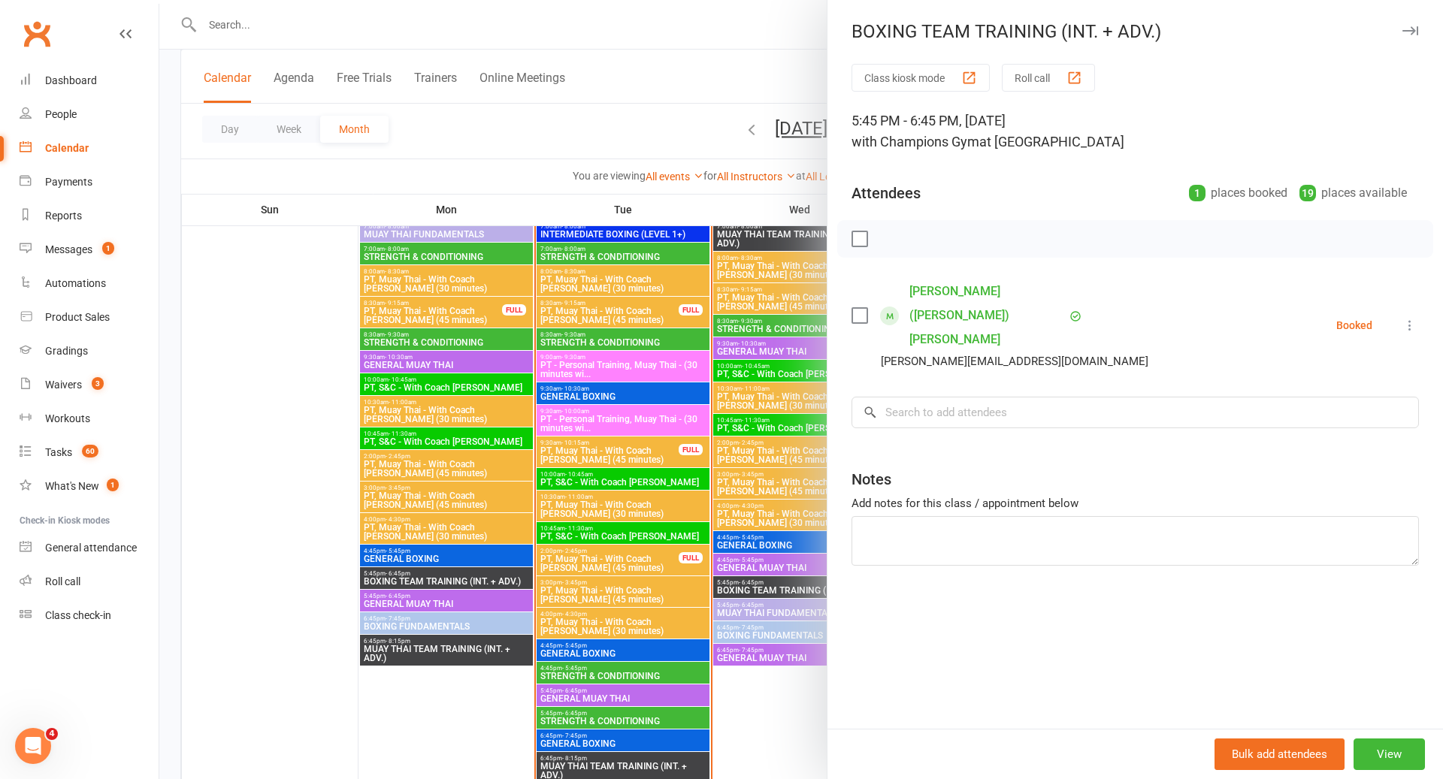
click at [770, 581] on div at bounding box center [801, 389] width 1284 height 779
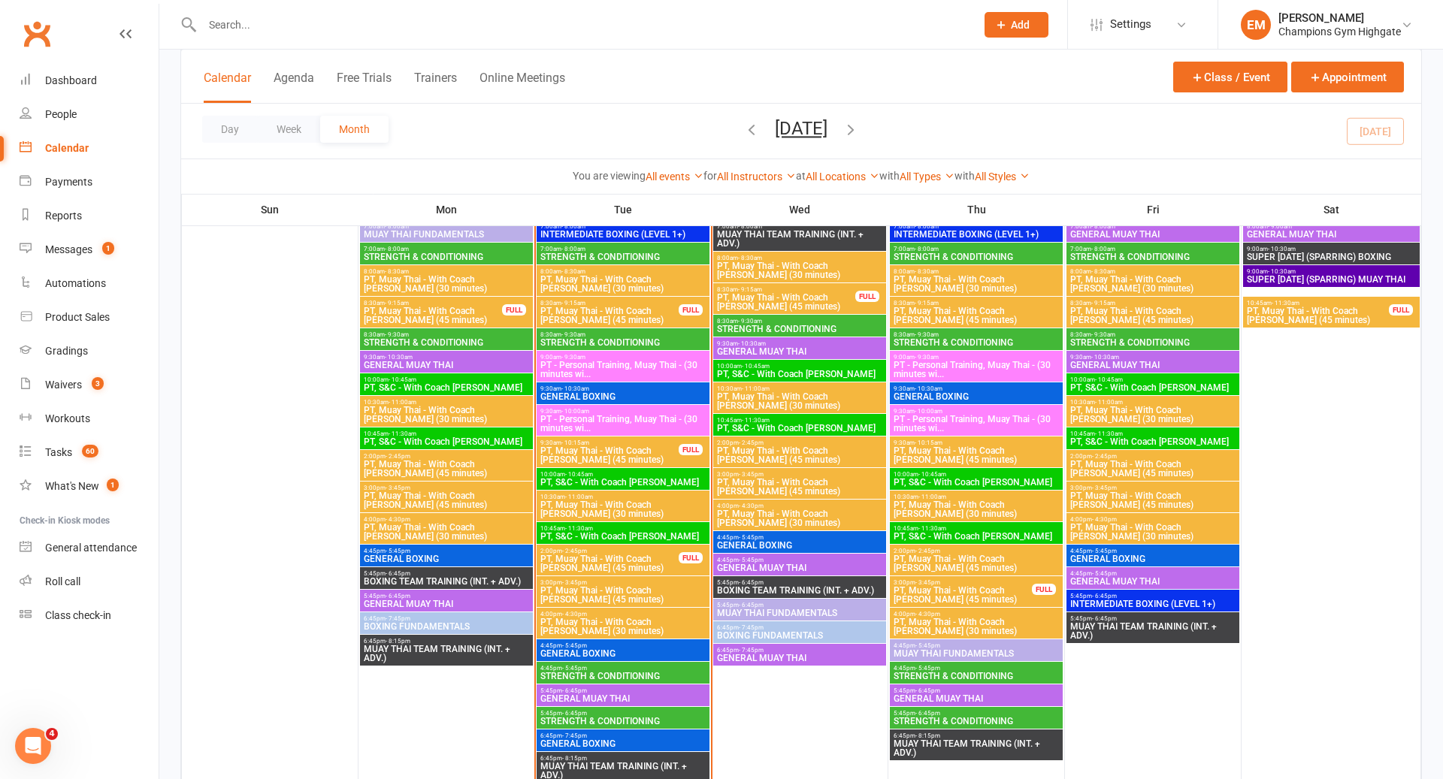
click at [776, 564] on span "GENERAL MUAY THAI" at bounding box center [799, 568] width 167 height 9
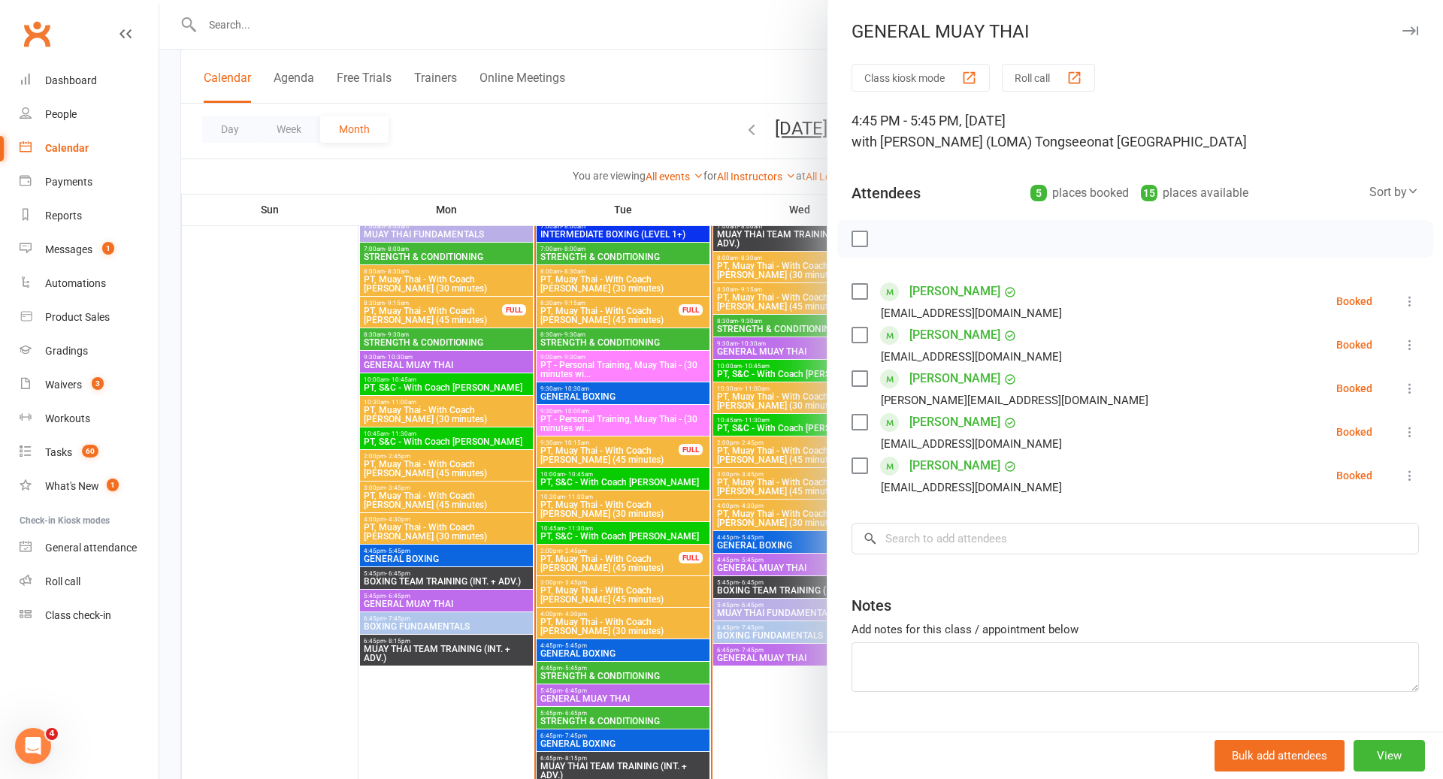
click at [776, 564] on div at bounding box center [801, 389] width 1284 height 779
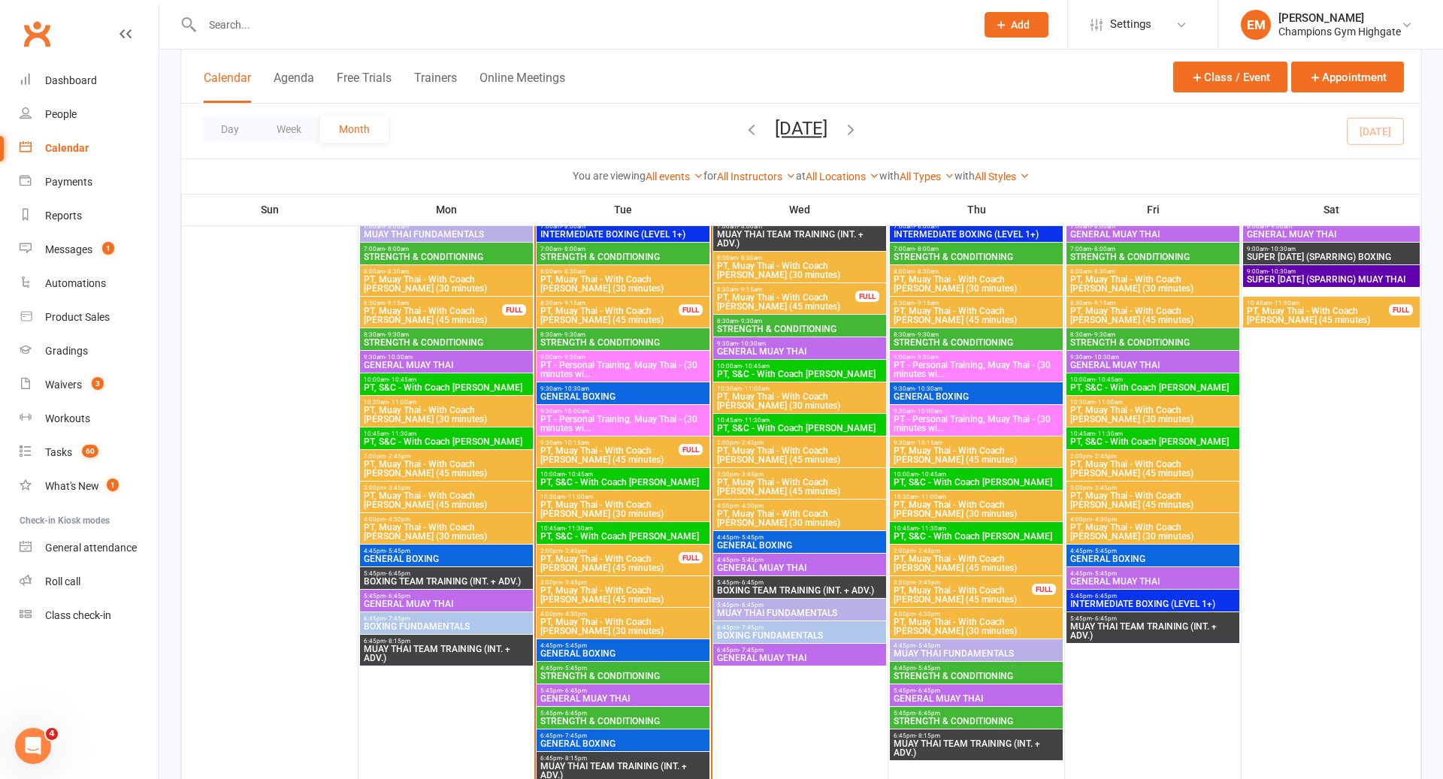
click at [665, 35] on div at bounding box center [572, 24] width 785 height 49
click at [665, 20] on input "text" at bounding box center [581, 24] width 767 height 21
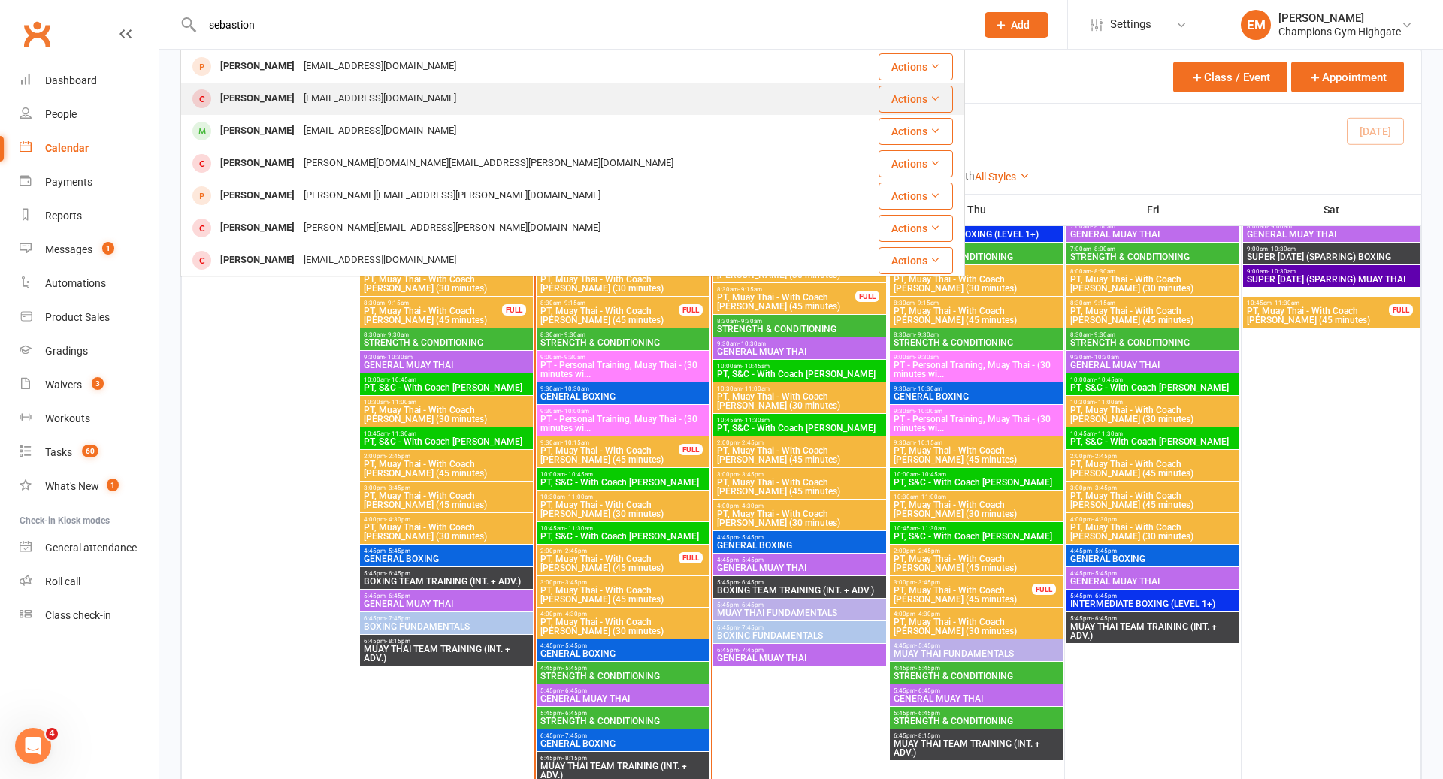
type input "sebastion"
click at [571, 98] on div "[PERSON_NAME] [EMAIL_ADDRESS][DOMAIN_NAME]" at bounding box center [515, 98] width 667 height 31
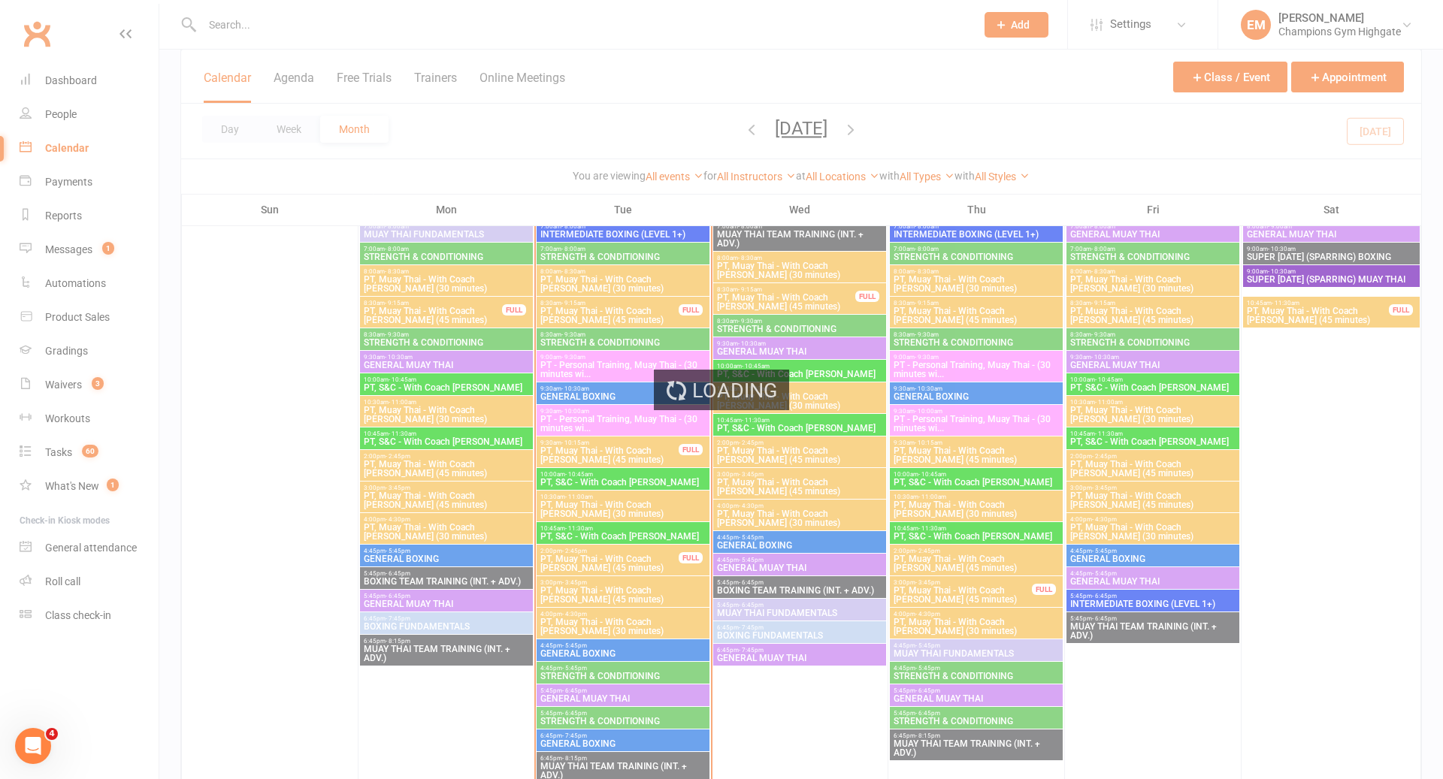
click at [274, 29] on div "Loading" at bounding box center [721, 389] width 1443 height 779
click at [268, 26] on ui-view "Prospect Member Non-attending contact Class / event Appointment Grading event T…" at bounding box center [721, 639] width 1443 height 4159
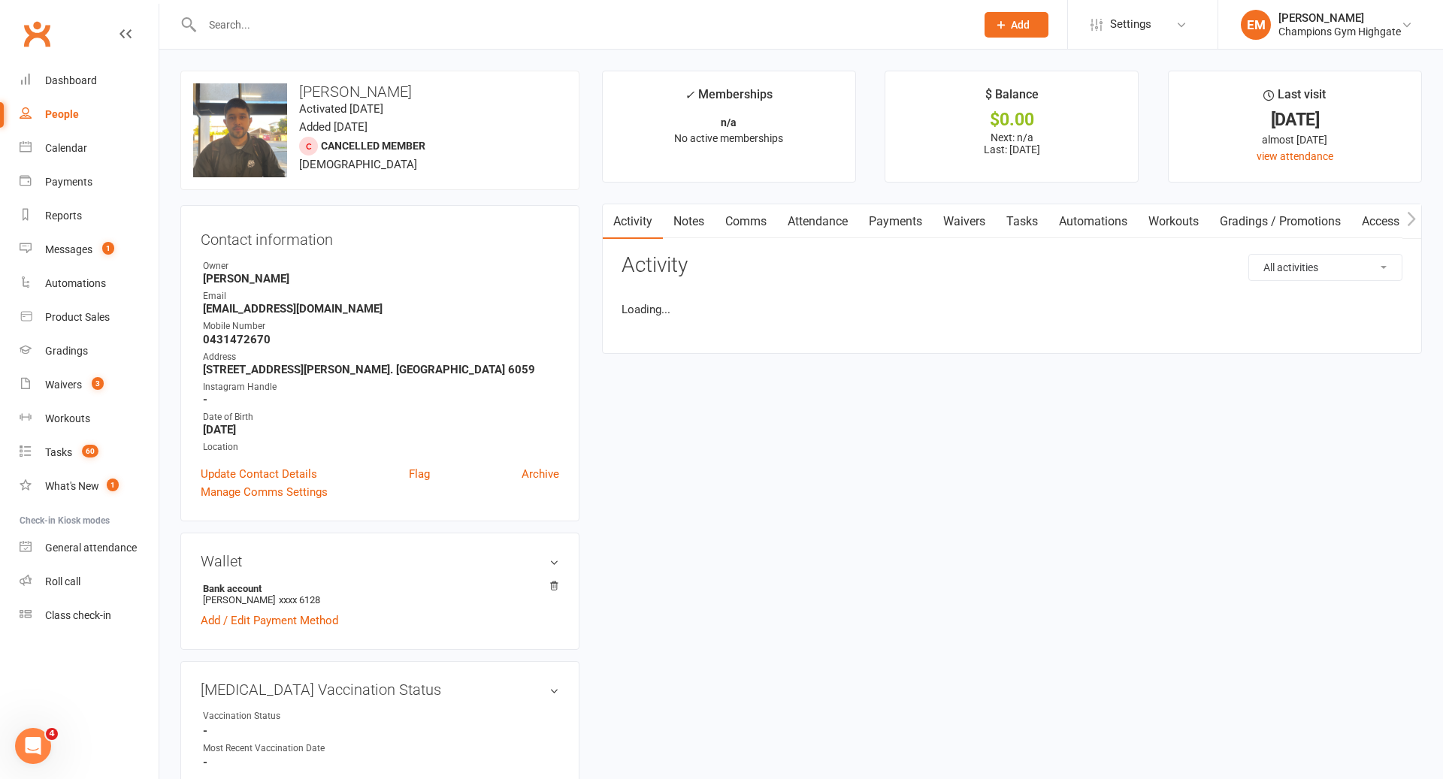
click at [268, 26] on input "text" at bounding box center [581, 24] width 767 height 21
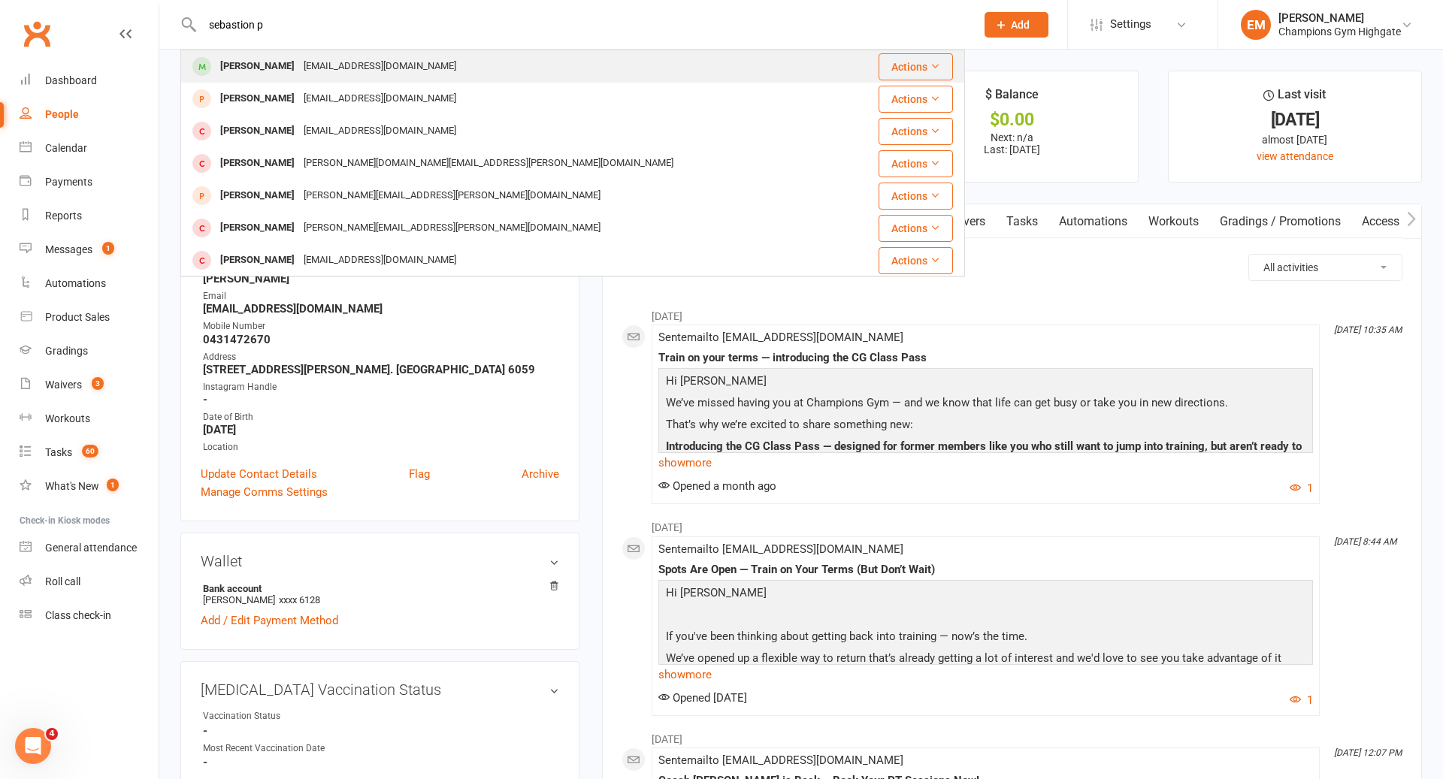
type input "sebastion p"
click at [259, 81] on div "[PERSON_NAME] [EMAIL_ADDRESS][DOMAIN_NAME]" at bounding box center [515, 66] width 667 height 31
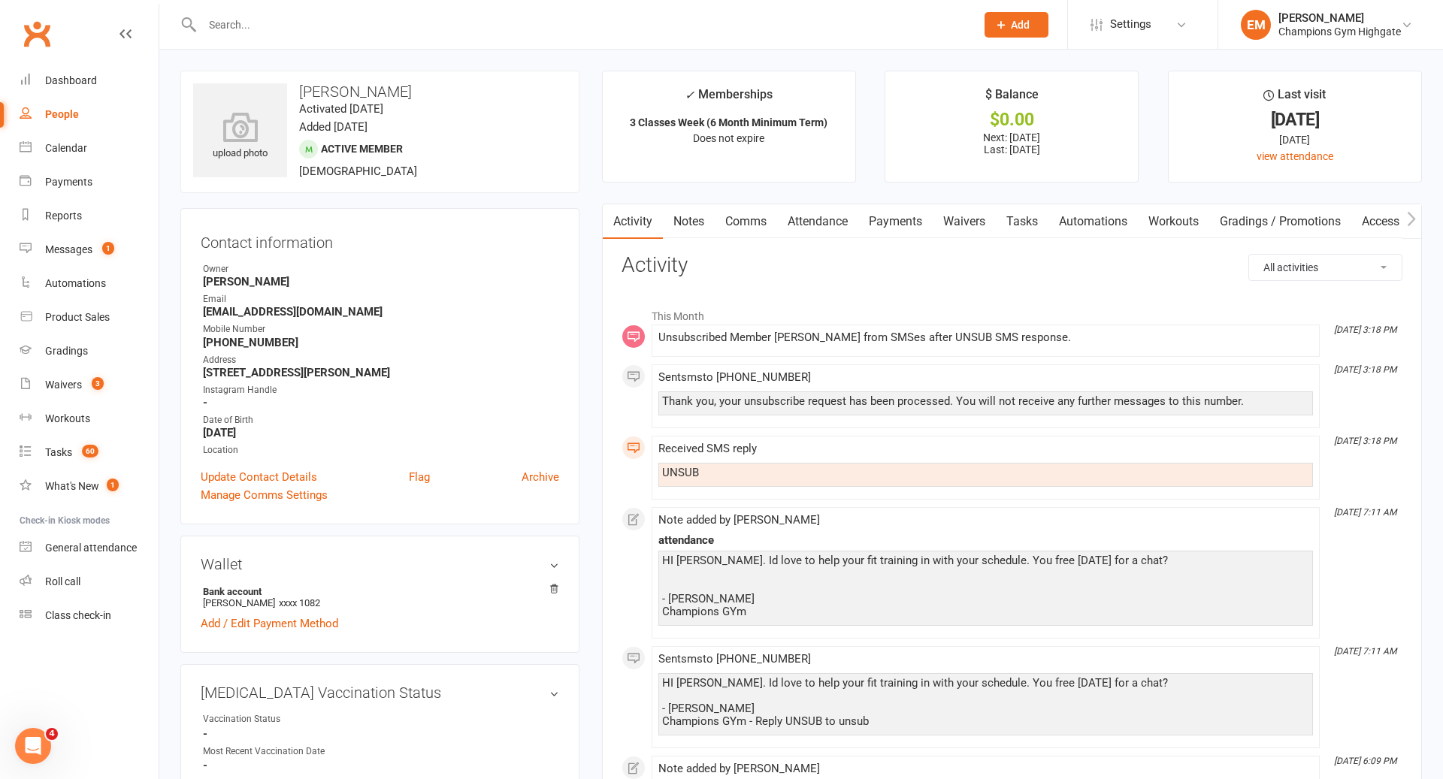
click at [676, 210] on link "Notes" at bounding box center [689, 221] width 52 height 35
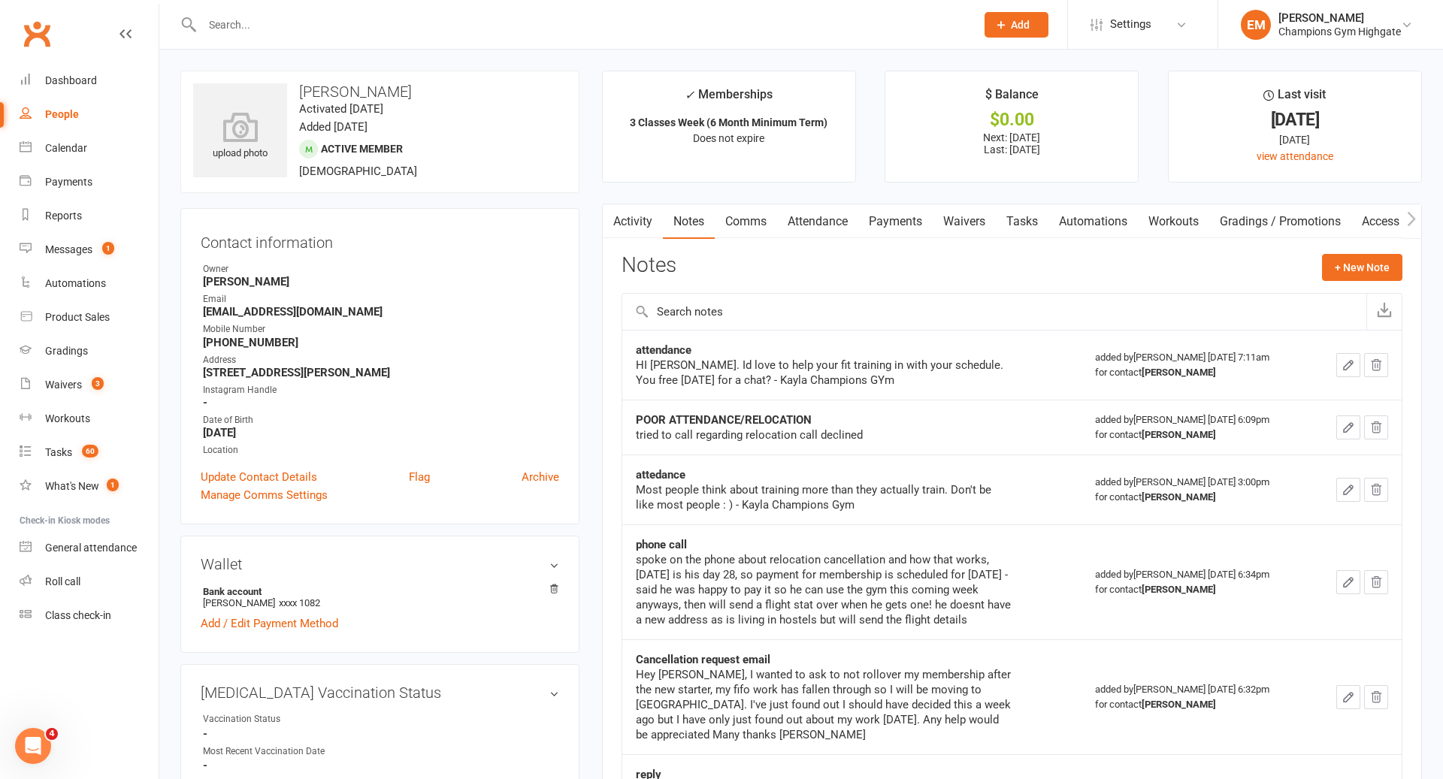
click at [804, 230] on link "Attendance" at bounding box center [817, 221] width 81 height 35
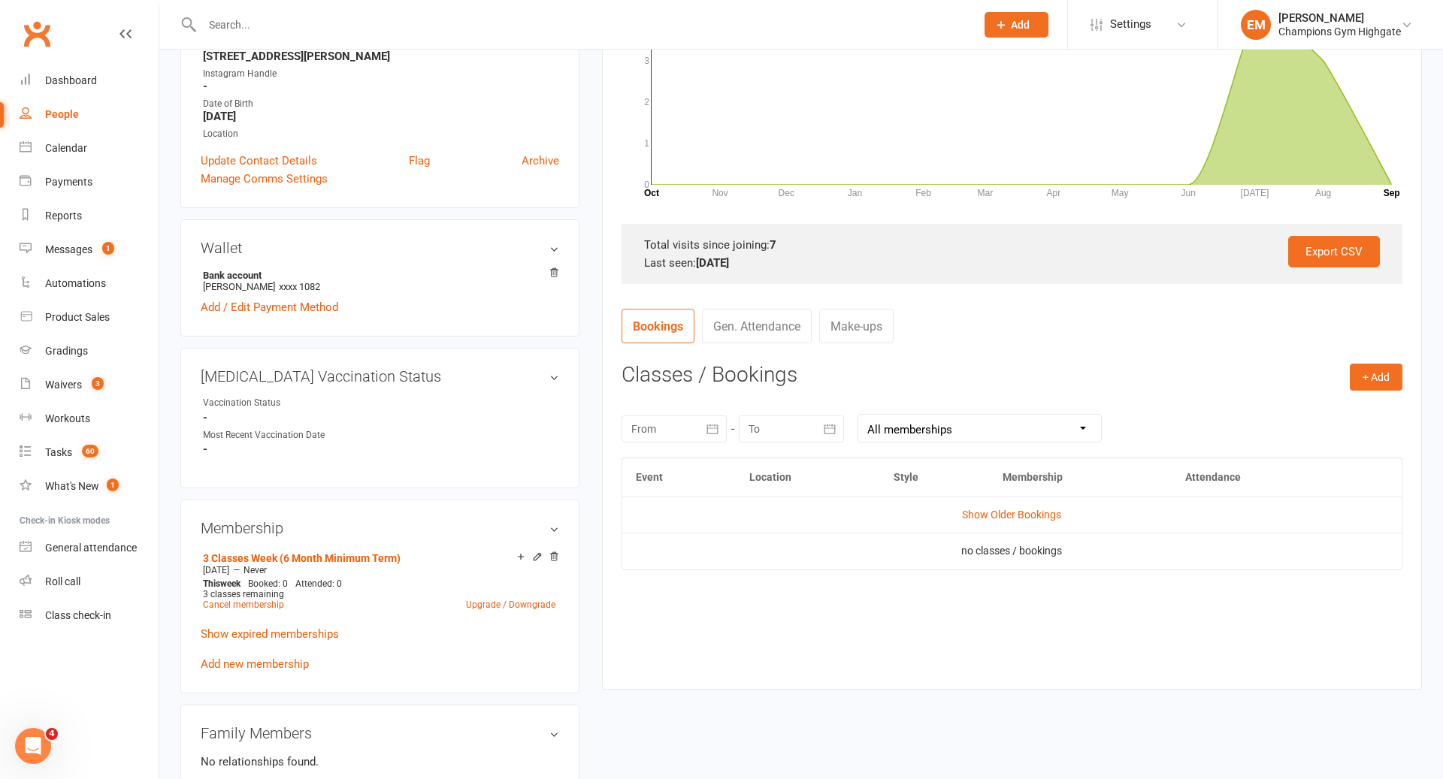
scroll to position [319, 0]
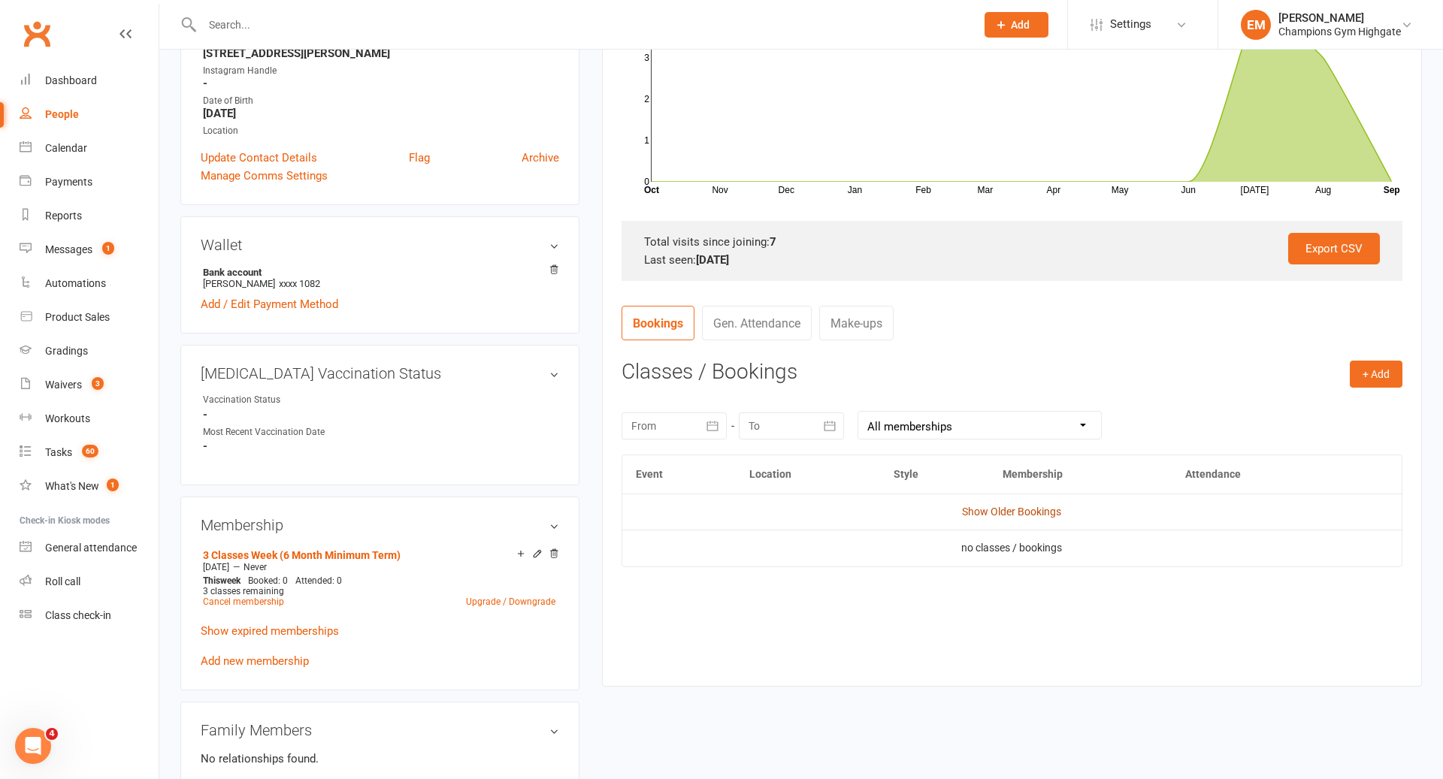
click at [1034, 513] on link "Show Older Bookings" at bounding box center [1011, 512] width 99 height 12
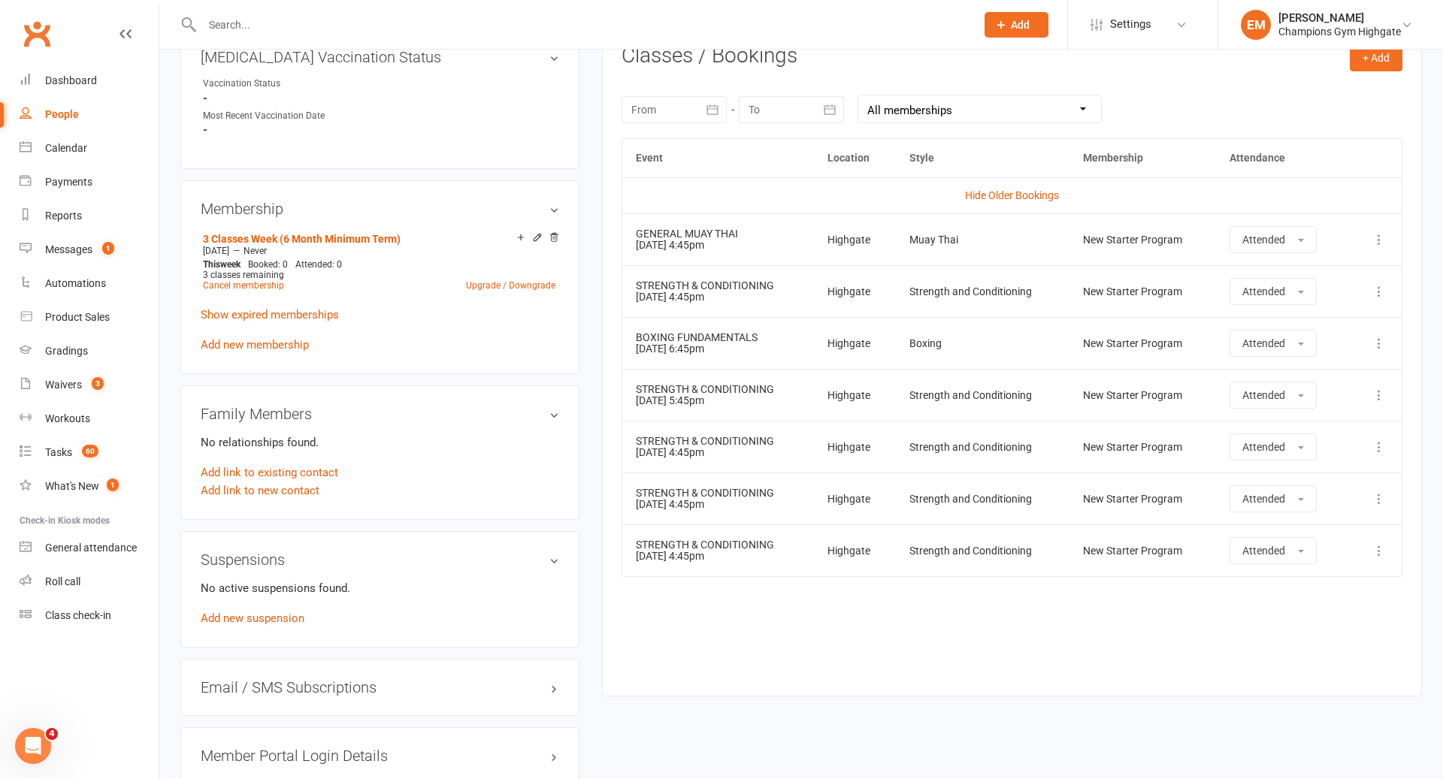
scroll to position [0, 0]
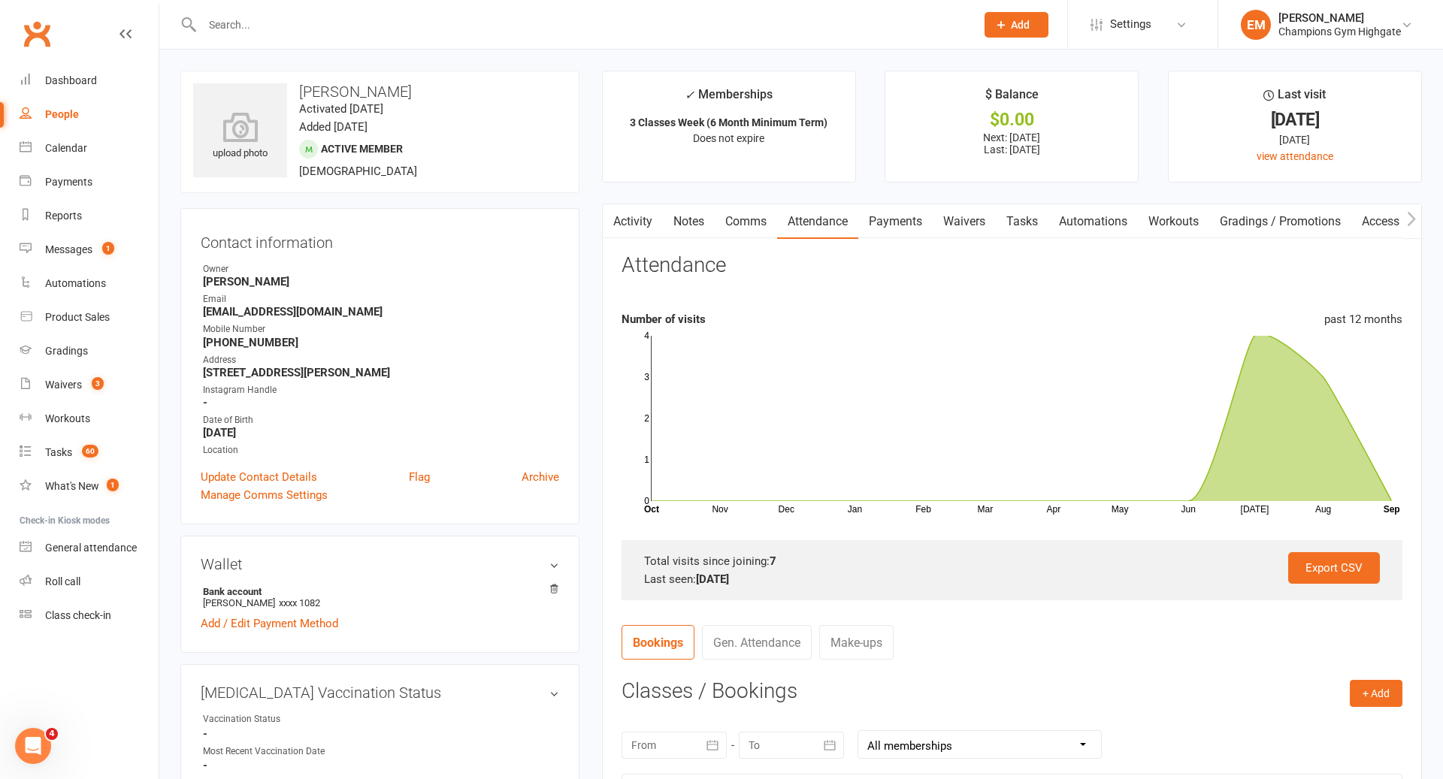
click at [694, 219] on link "Notes" at bounding box center [689, 221] width 52 height 35
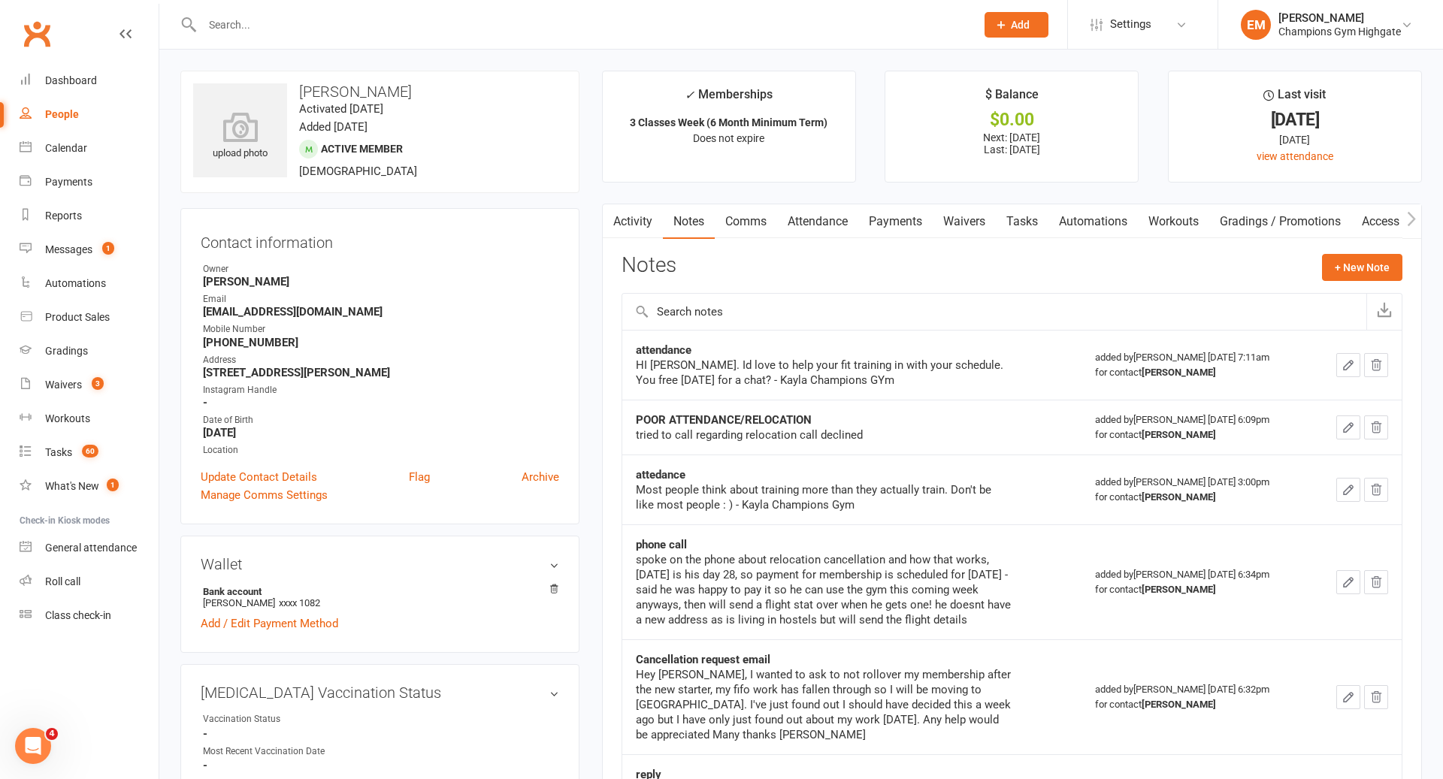
click at [894, 222] on link "Payments" at bounding box center [895, 221] width 74 height 35
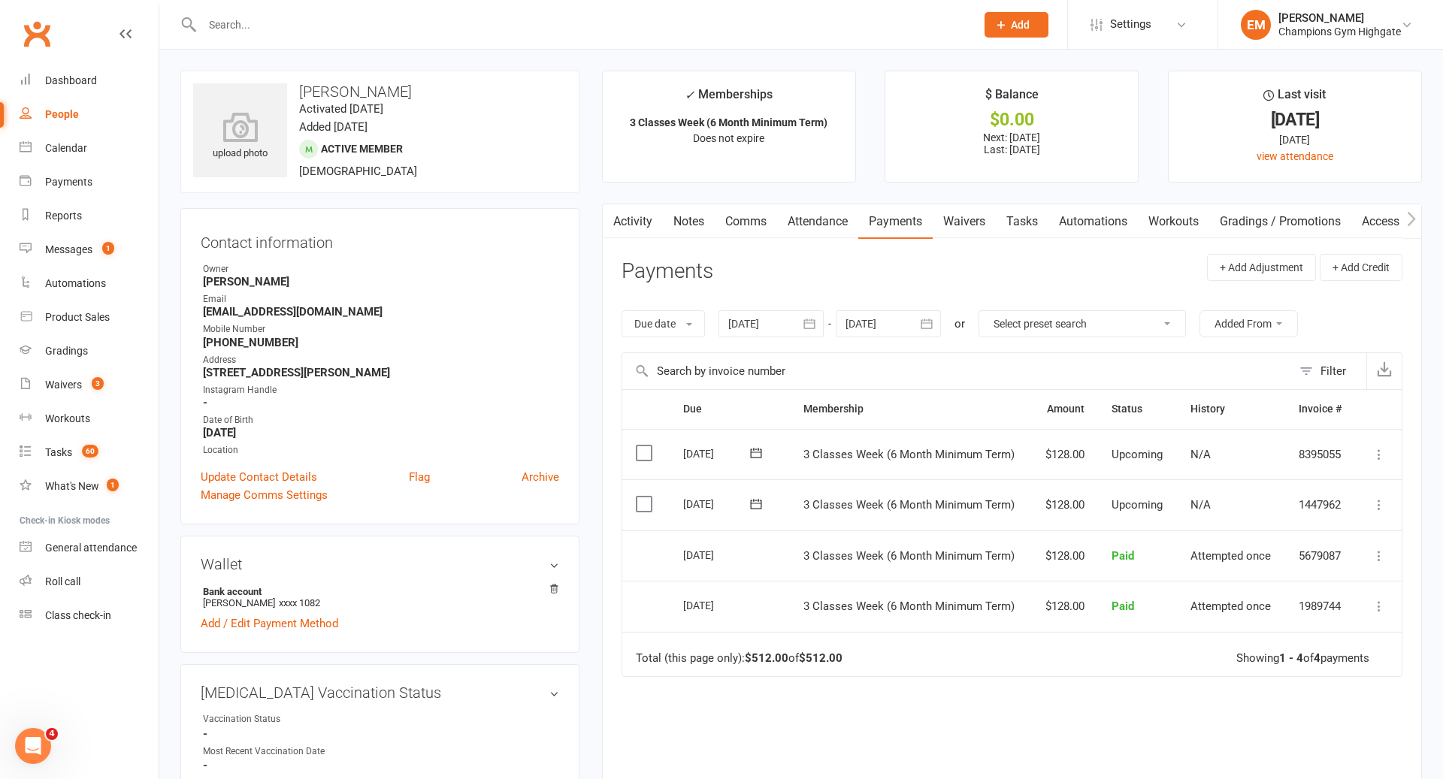
click at [715, 213] on link "Notes" at bounding box center [689, 221] width 52 height 35
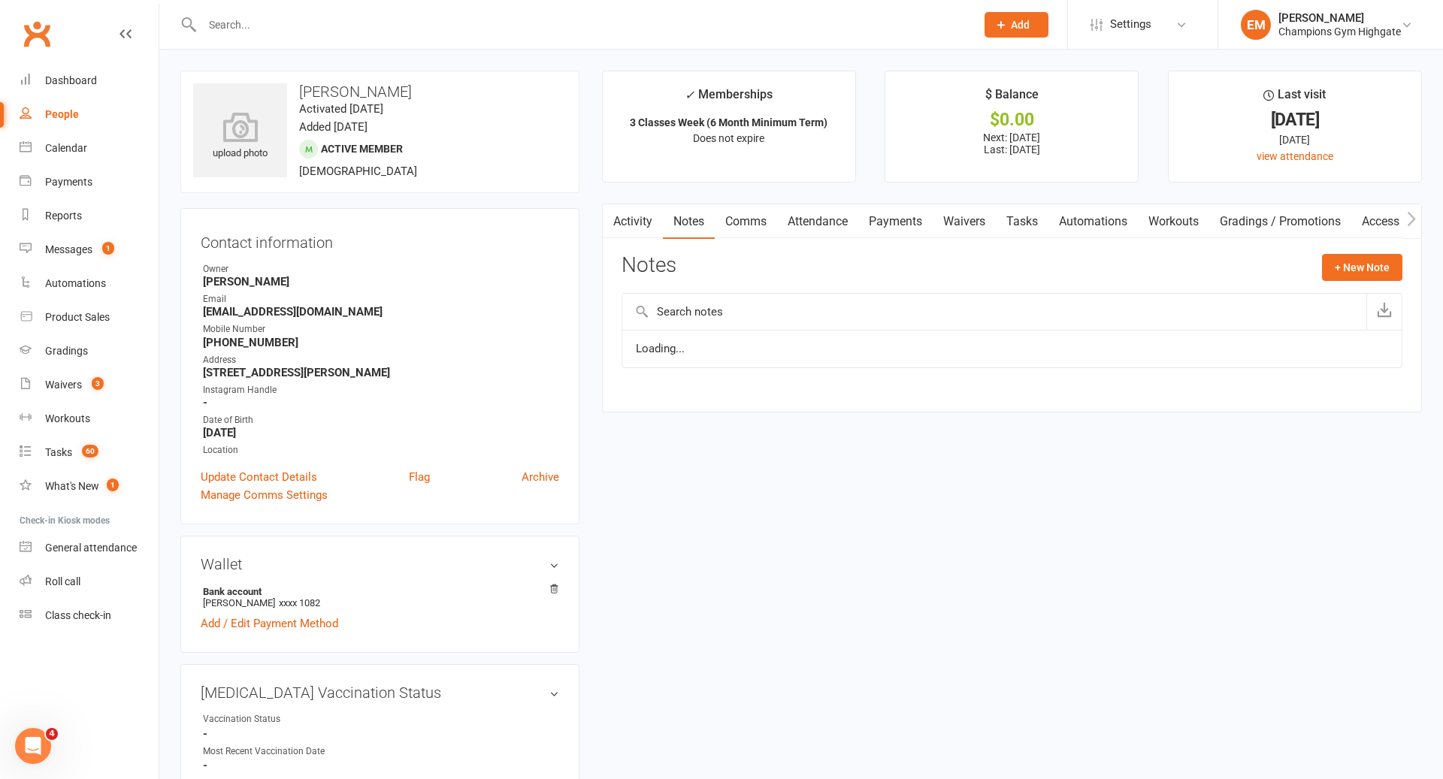
click at [696, 213] on link "Notes" at bounding box center [689, 221] width 52 height 35
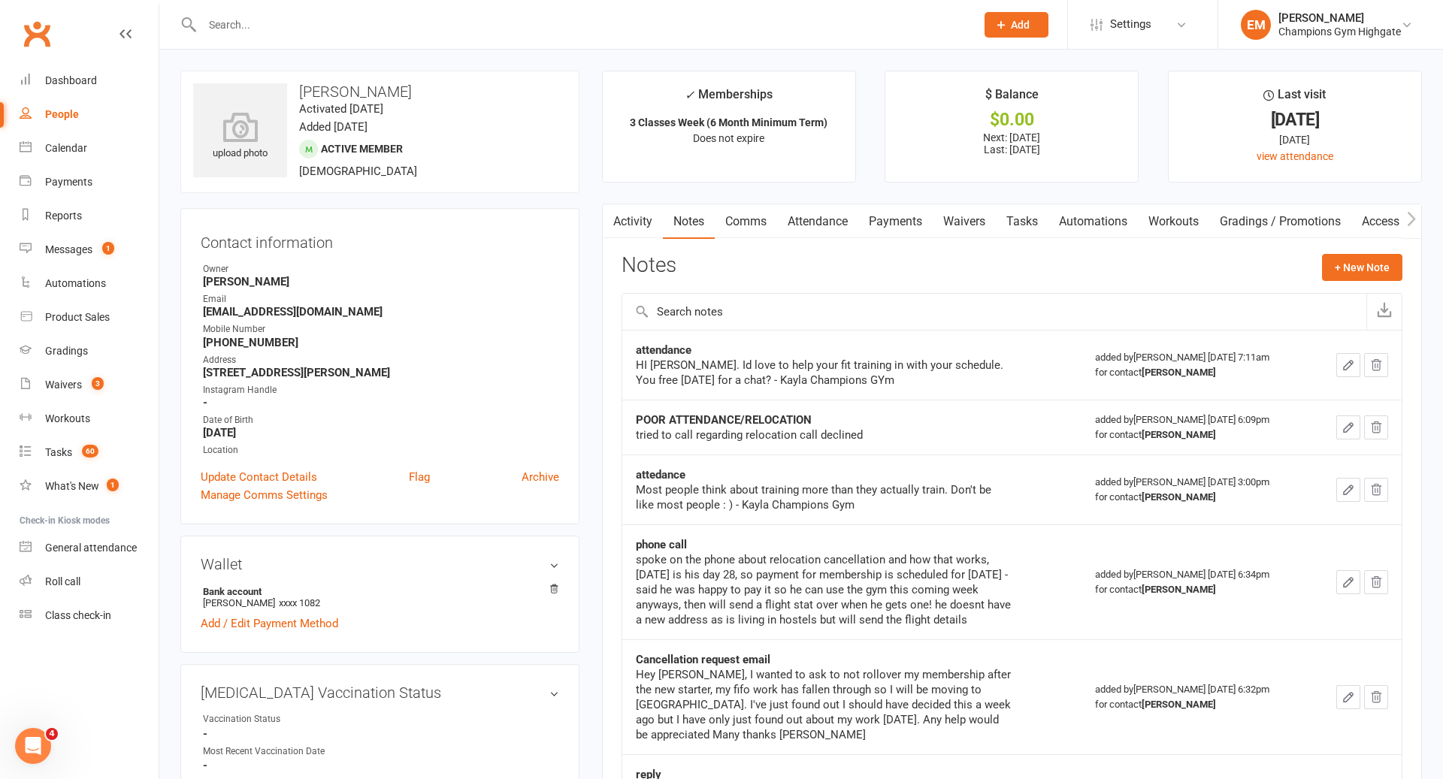
drag, startPoint x: 430, startPoint y: 89, endPoint x: 290, endPoint y: 88, distance: 139.8
click at [290, 87] on h3 "[PERSON_NAME]" at bounding box center [380, 91] width 374 height 17
copy h3 "[PERSON_NAME]"
click at [909, 224] on link "Payments" at bounding box center [895, 221] width 74 height 35
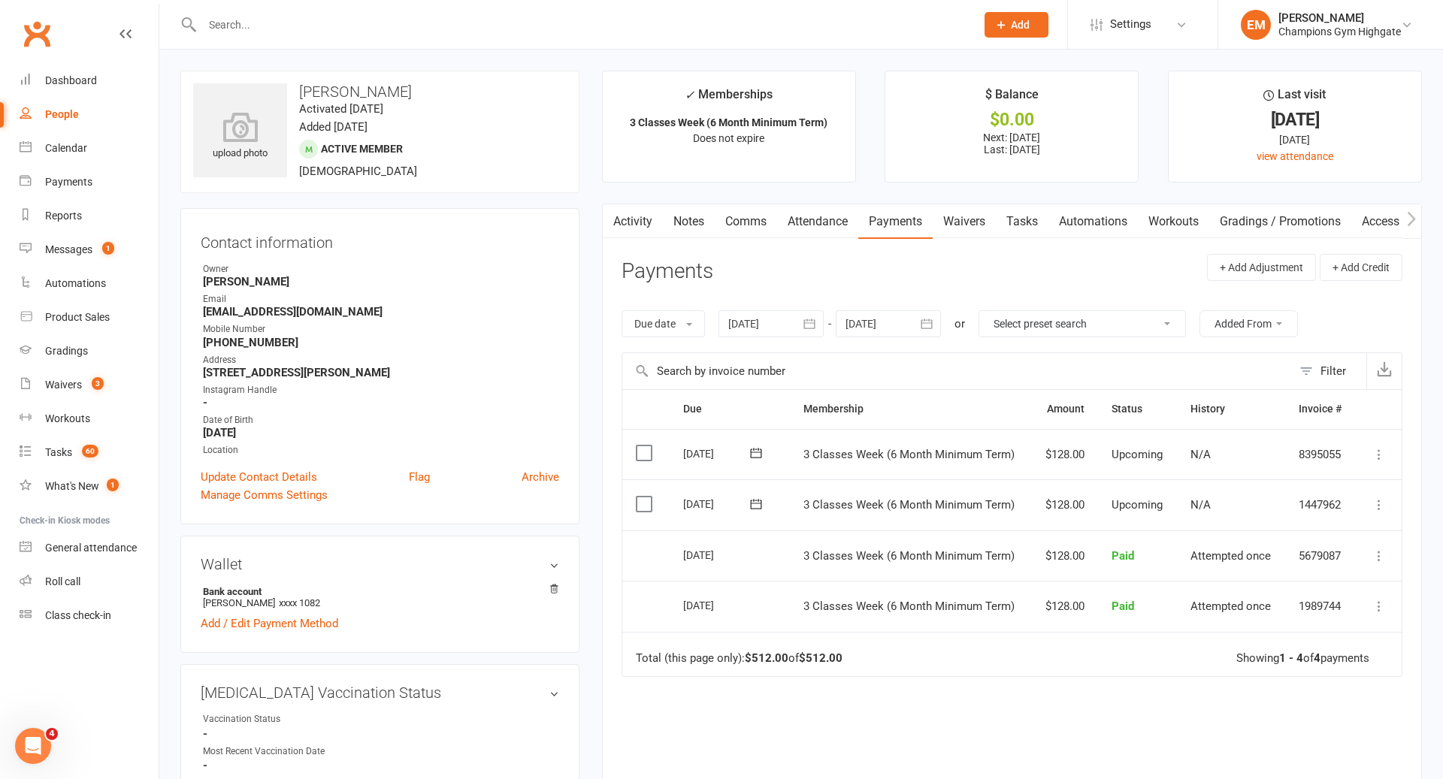
click at [676, 223] on link "Notes" at bounding box center [689, 221] width 52 height 35
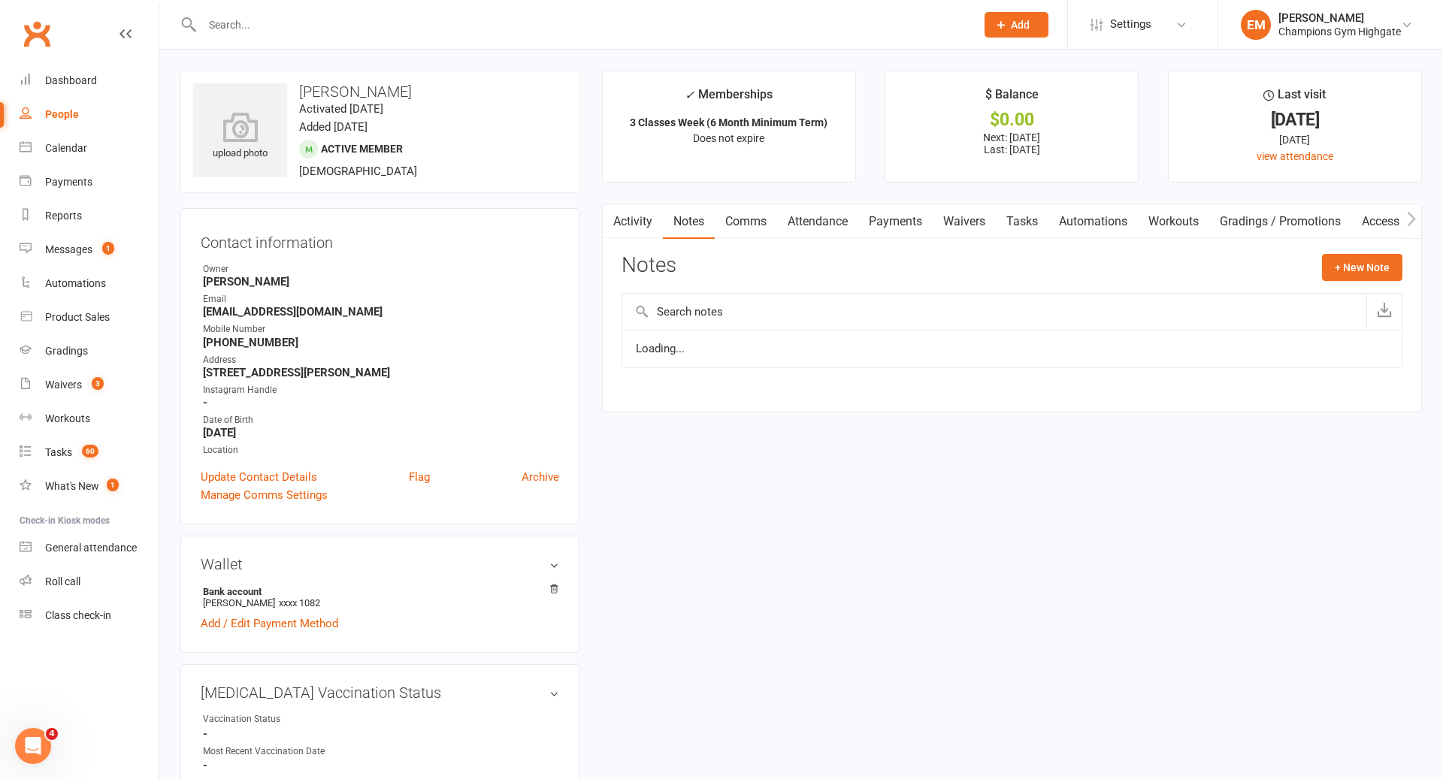
click at [652, 227] on link "Activity" at bounding box center [633, 221] width 60 height 35
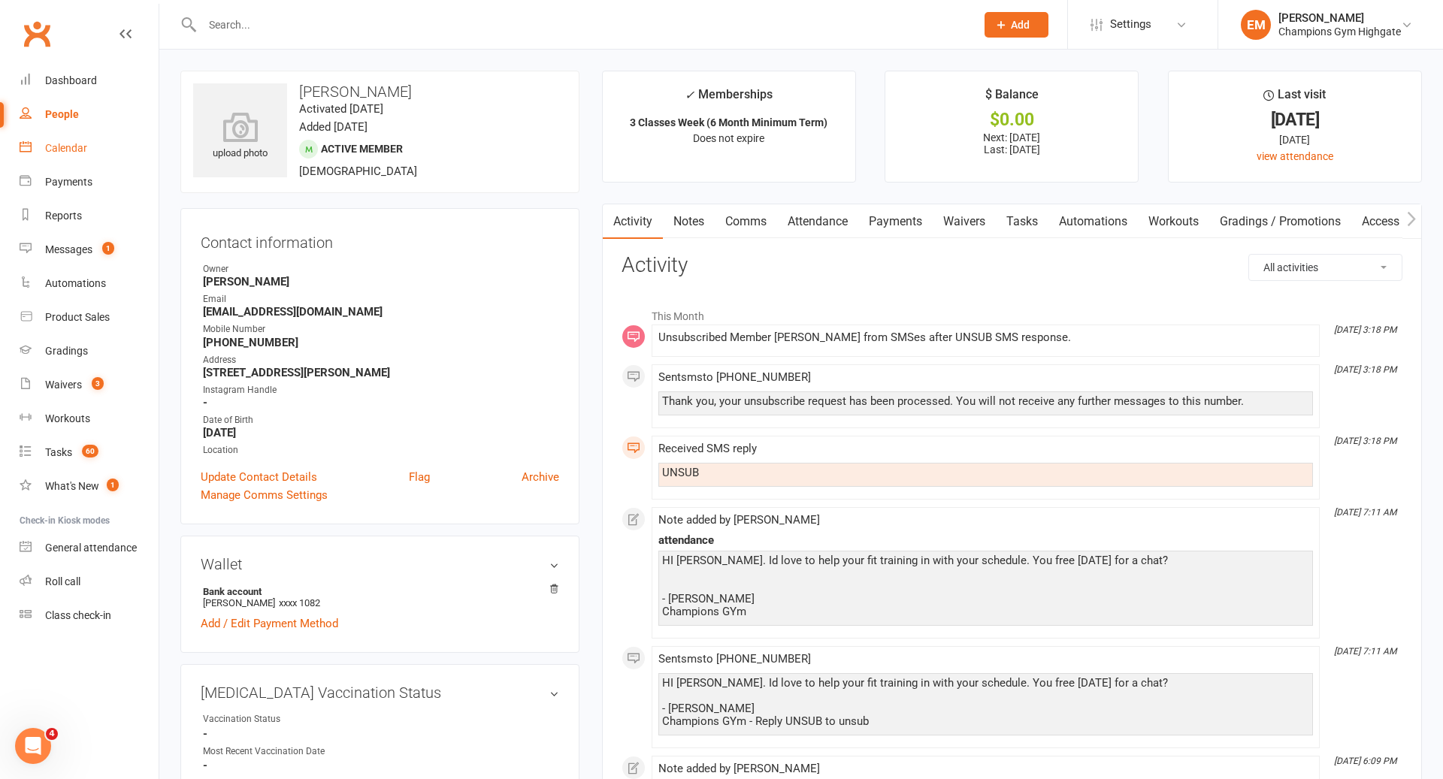
click at [82, 146] on div "Calendar" at bounding box center [66, 148] width 42 height 12
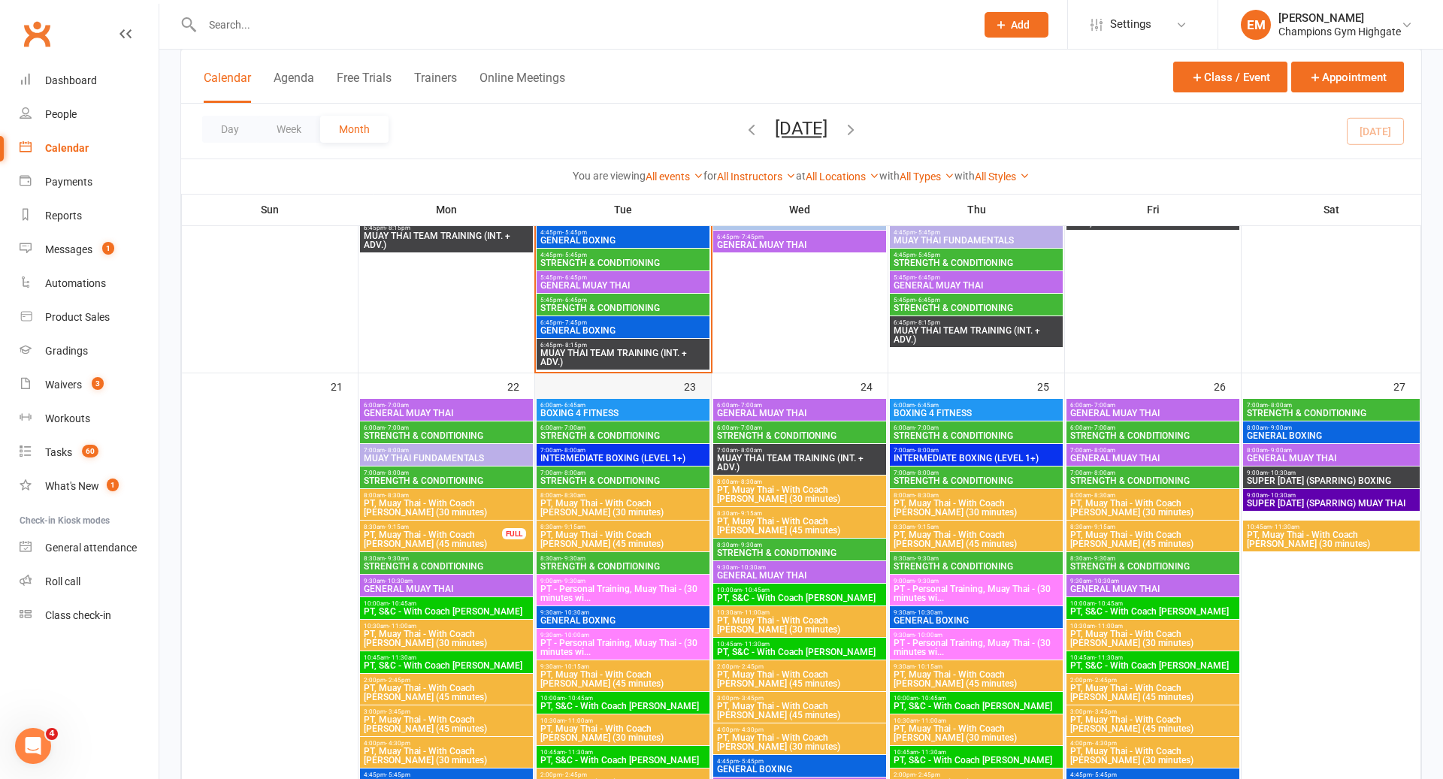
scroll to position [1828, 0]
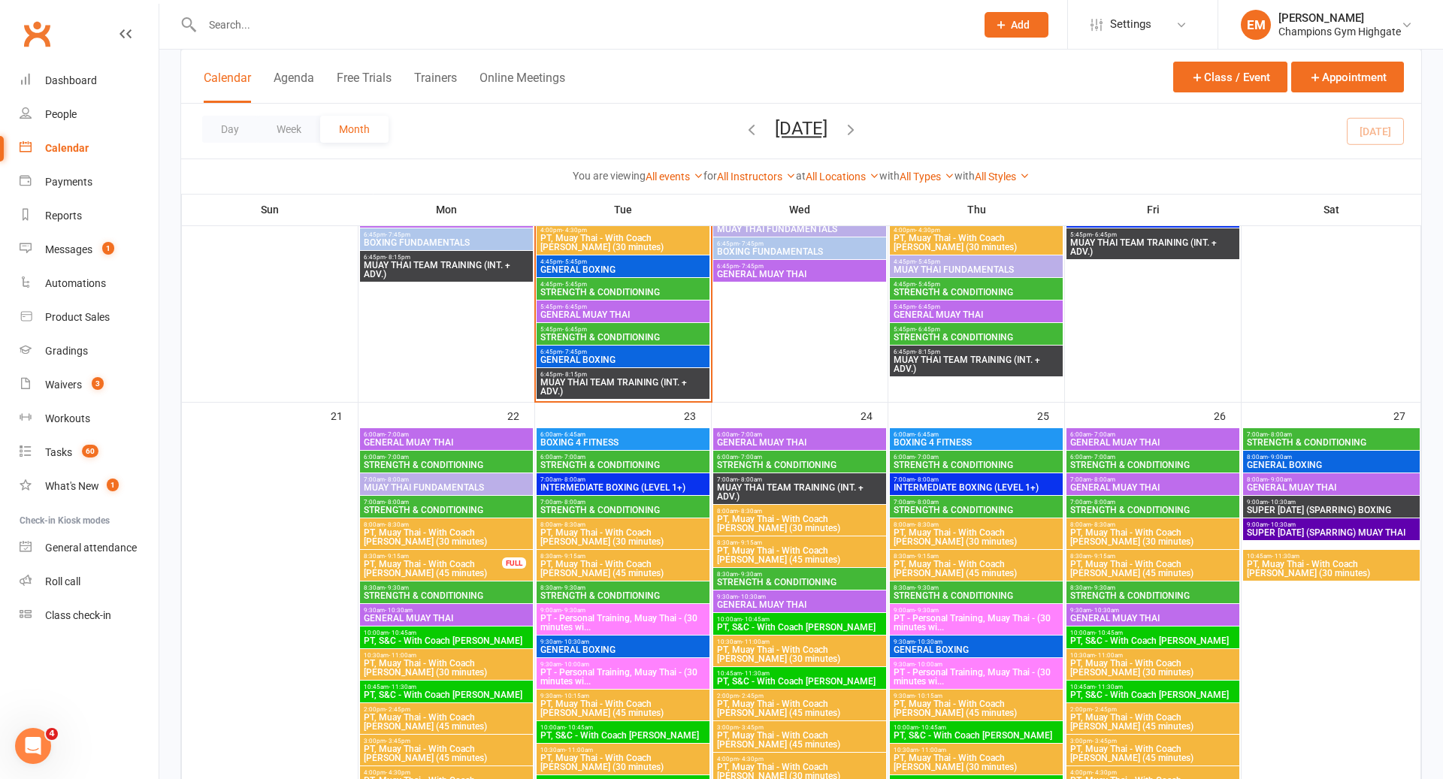
click at [644, 304] on span "5:45pm - 6:45pm" at bounding box center [623, 307] width 167 height 7
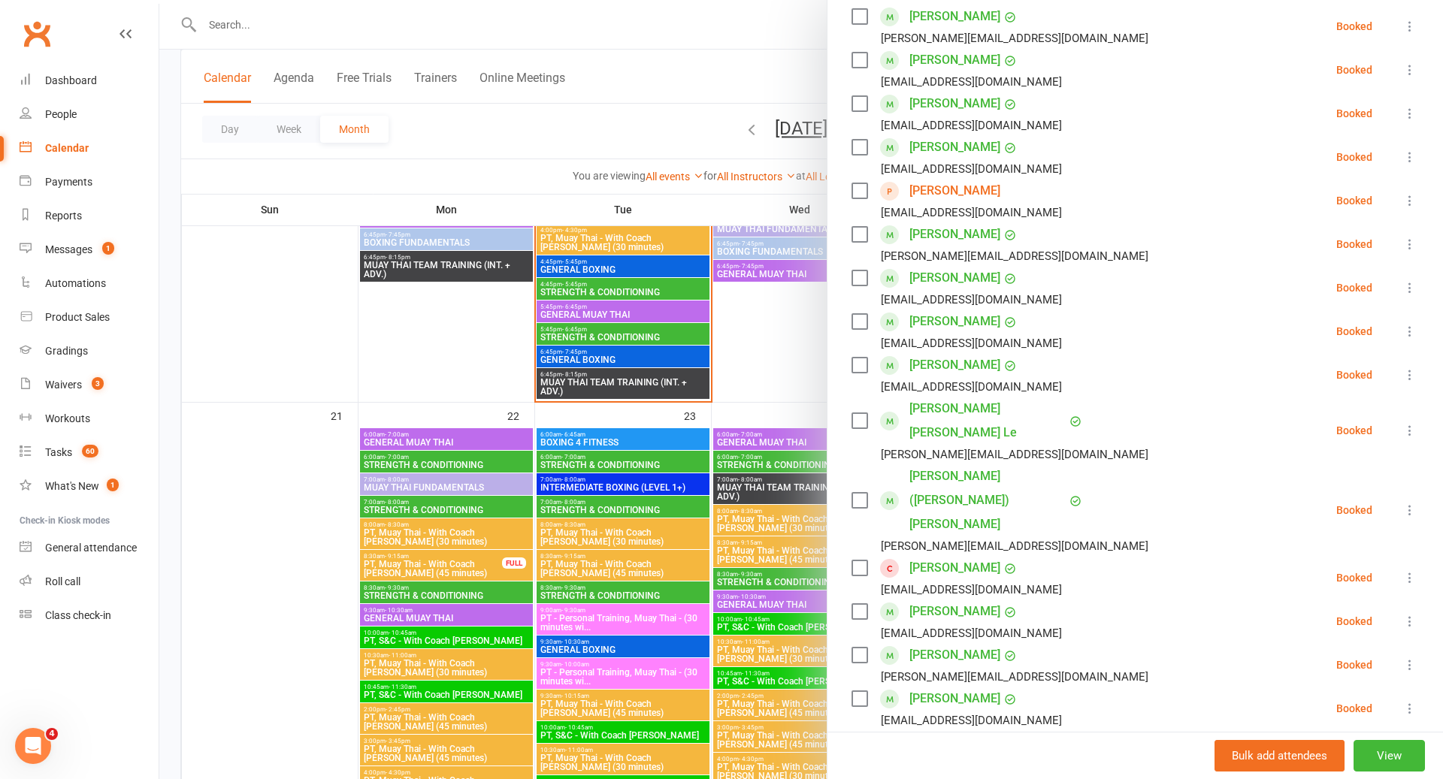
scroll to position [274, 0]
click at [732, 243] on div at bounding box center [801, 389] width 1284 height 779
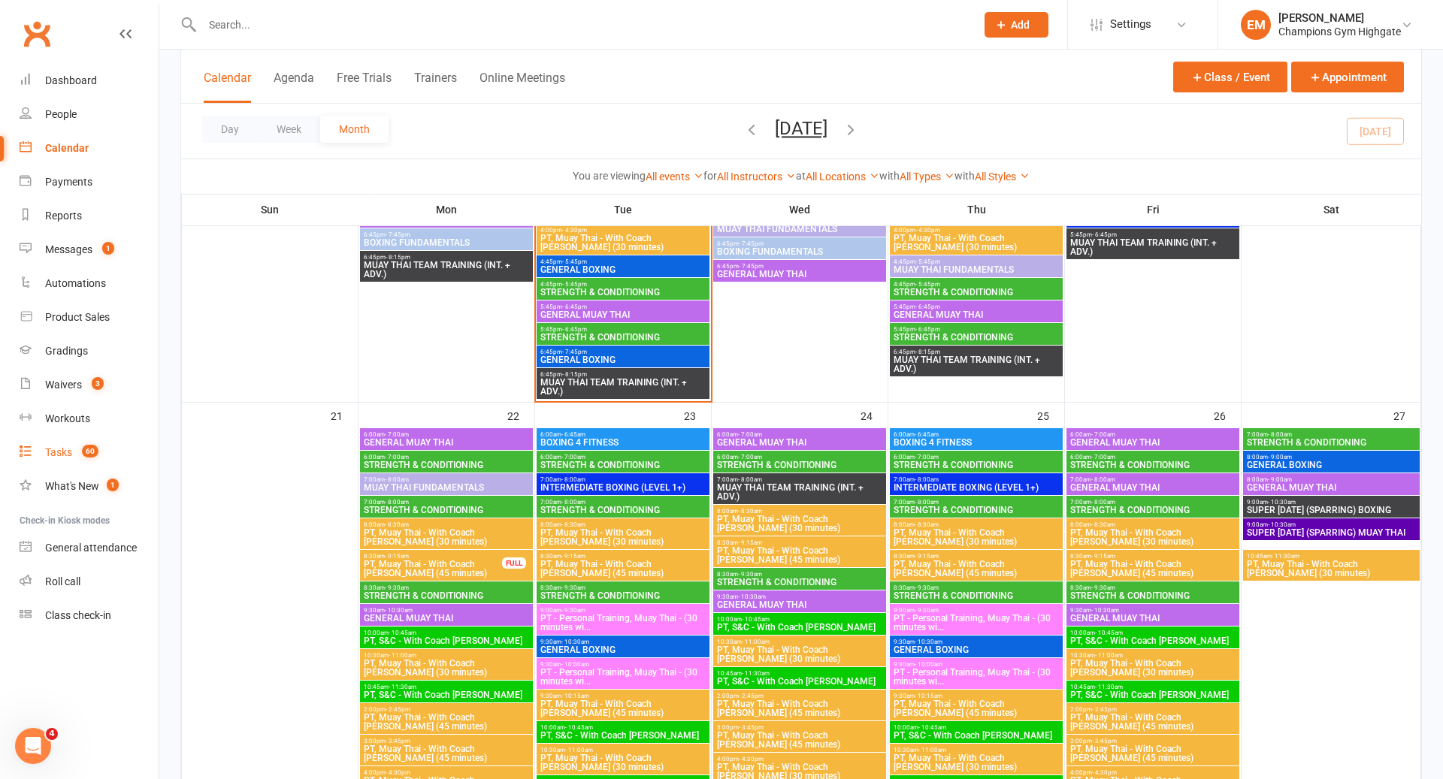
click at [68, 459] on link "Tasks 60" at bounding box center [89, 453] width 139 height 34
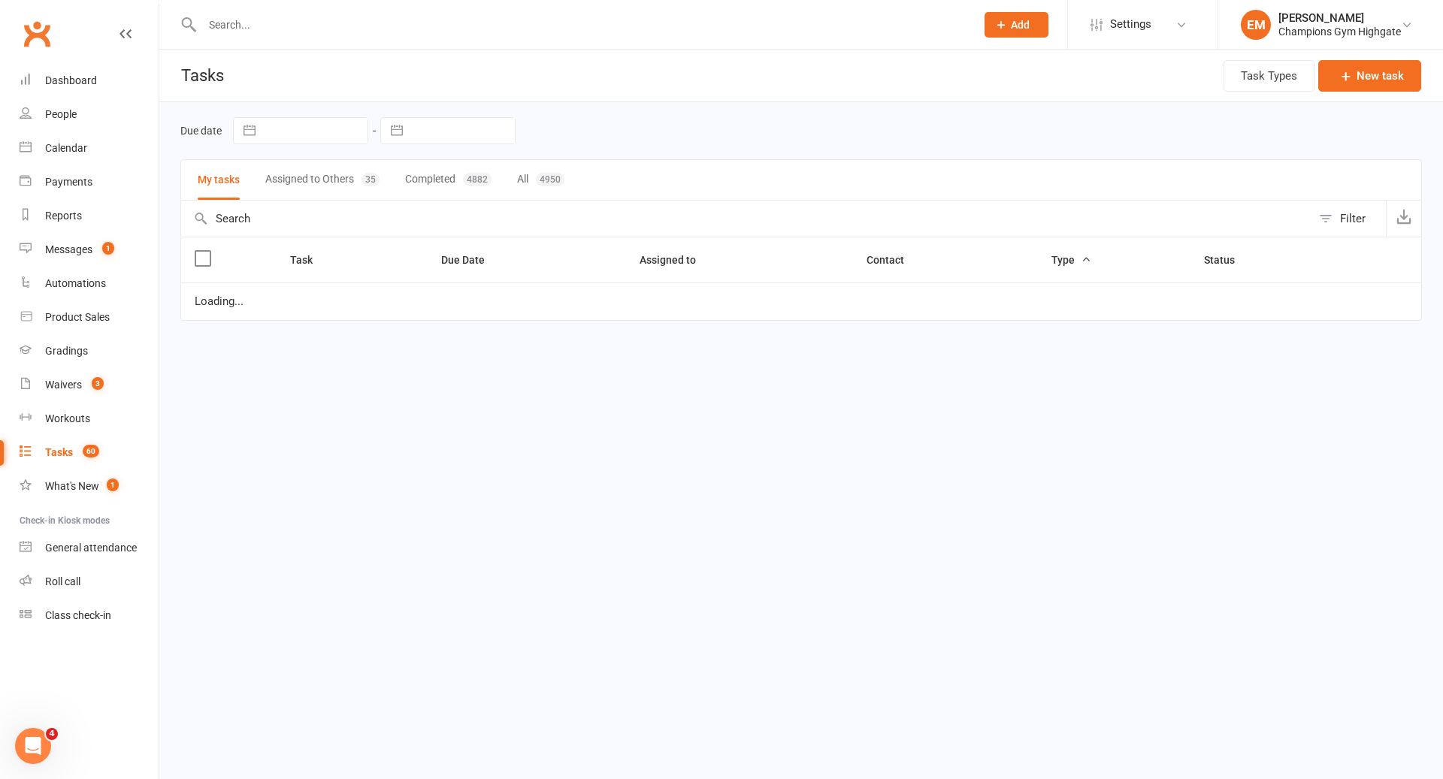
select select "waiting"
select select "started"
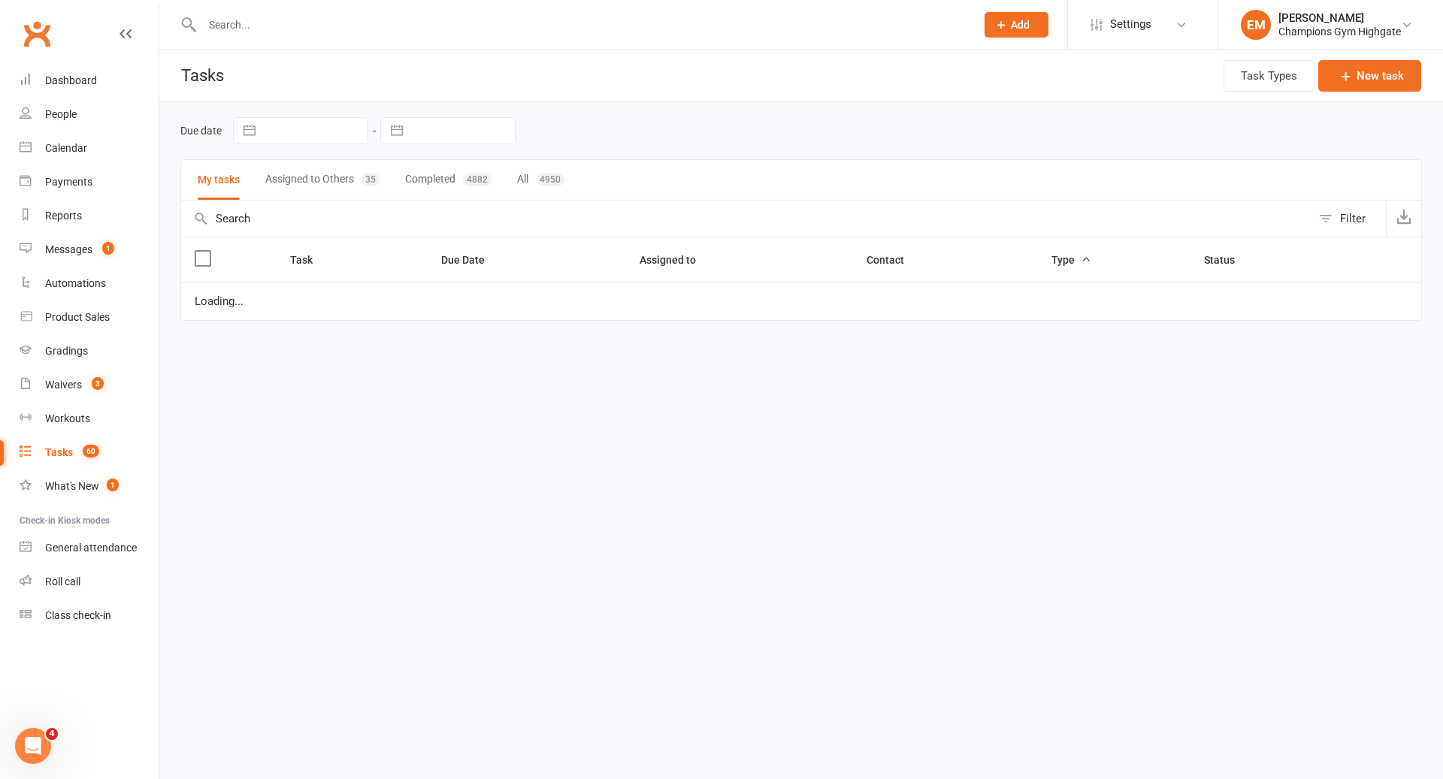
select select "waiting"
select select "started"
select select "waiting"
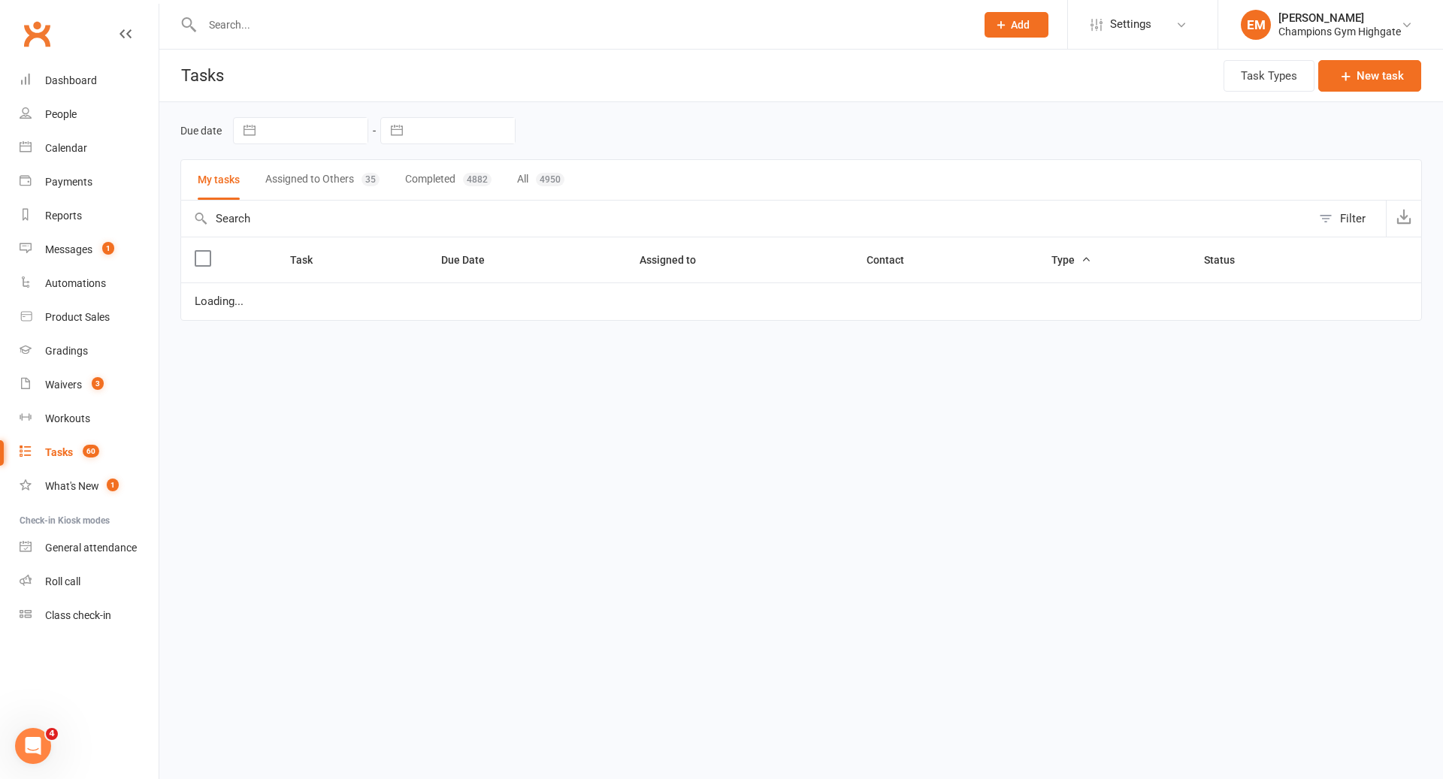
select select "waiting"
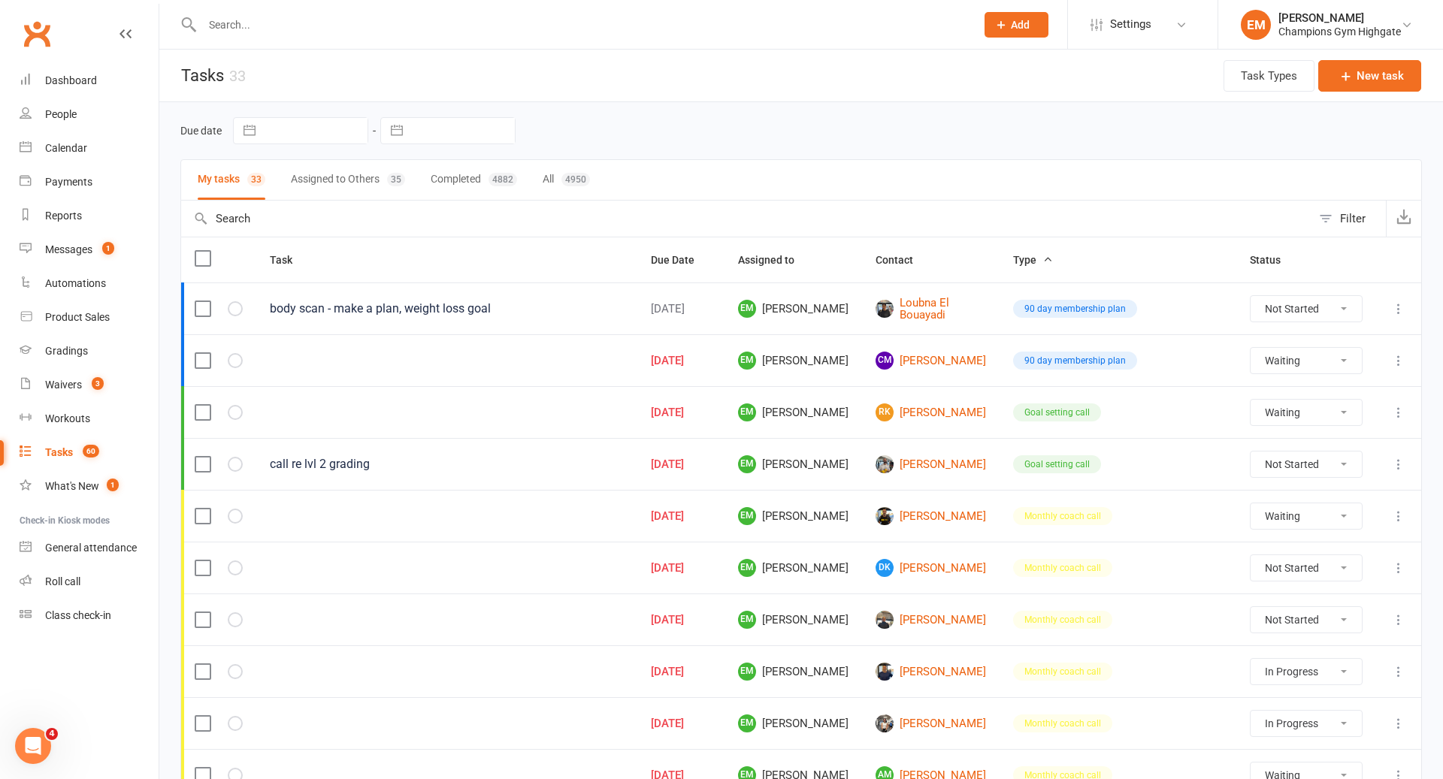
click at [357, 176] on button "Assigned to Others 35" at bounding box center [348, 180] width 114 height 40
select select "waiting"
select select "started"
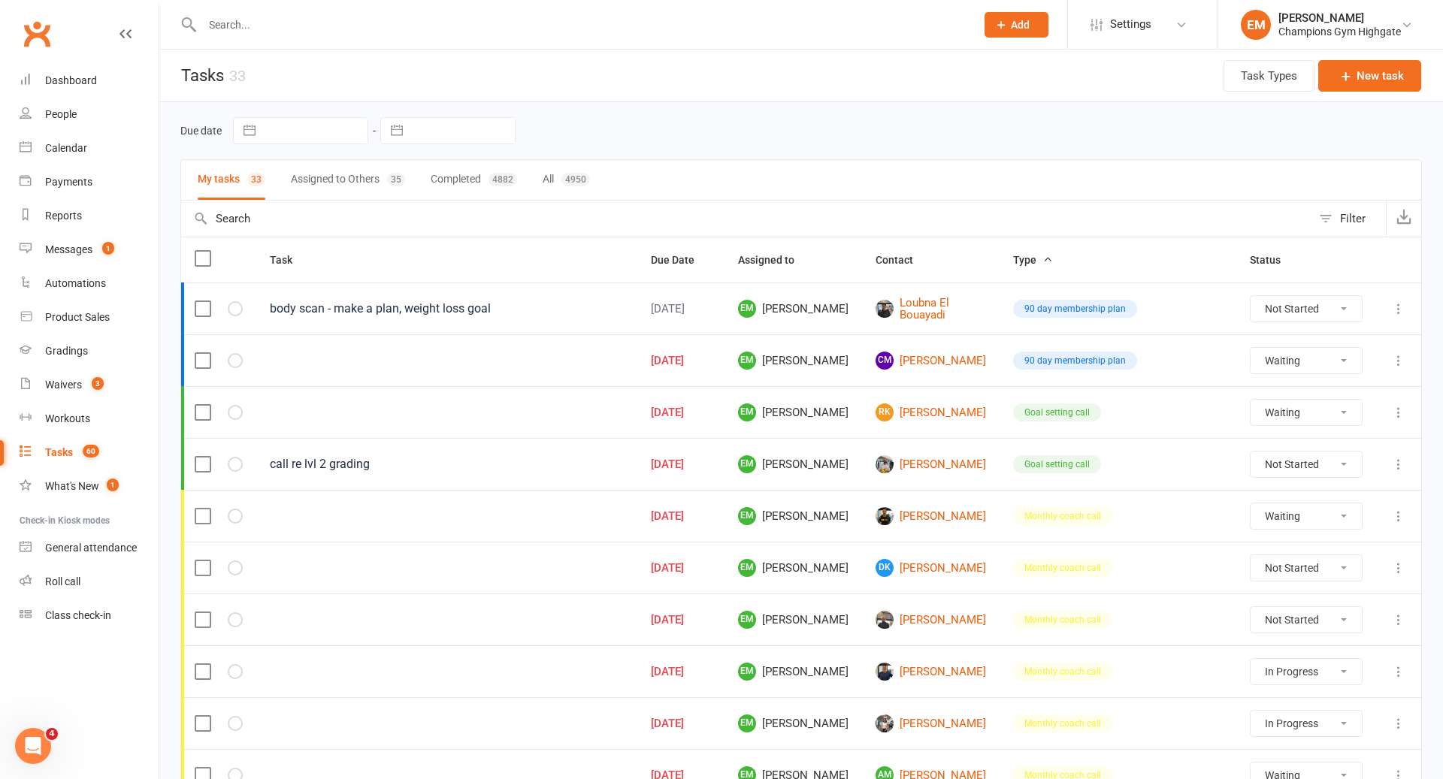
select select "started"
select select "waiting"
select select "started"
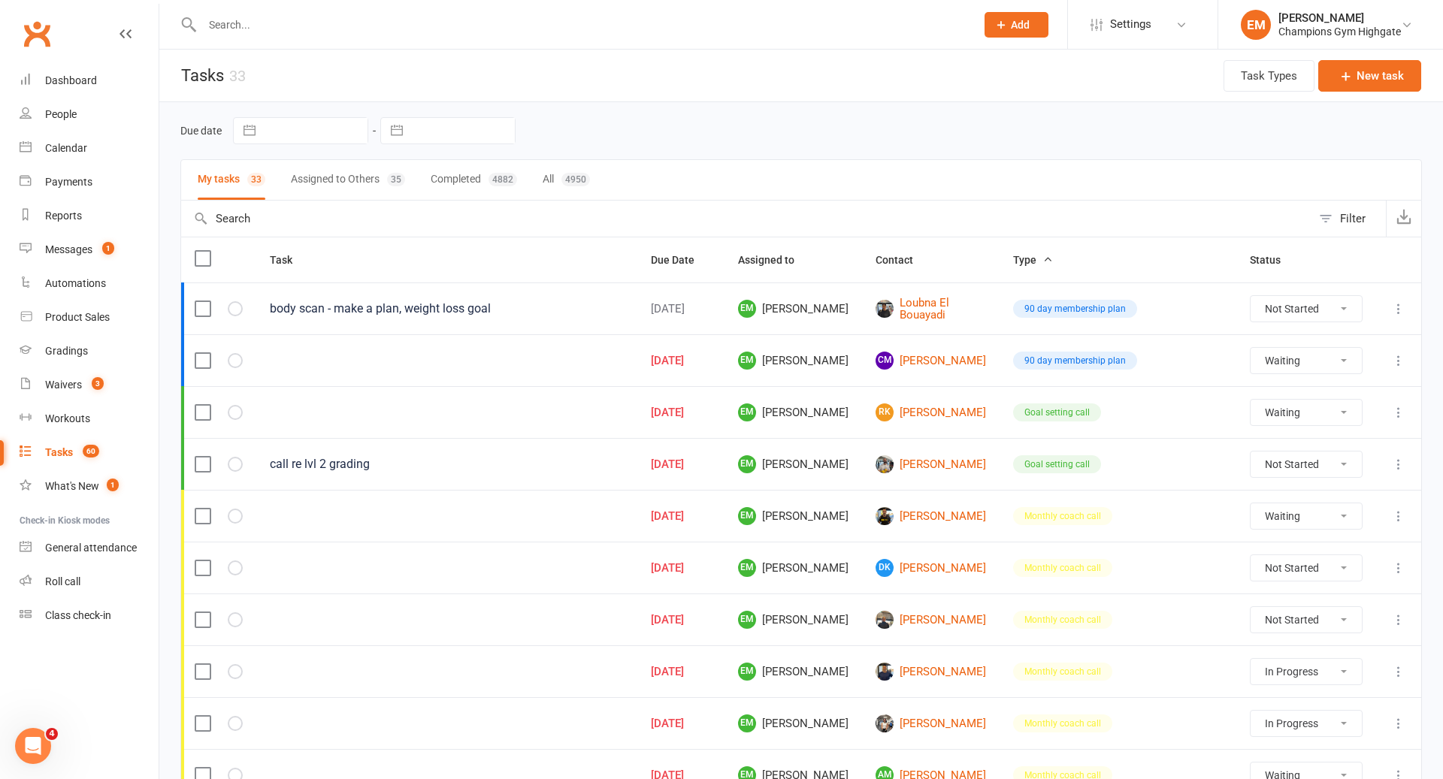
select select "waiting"
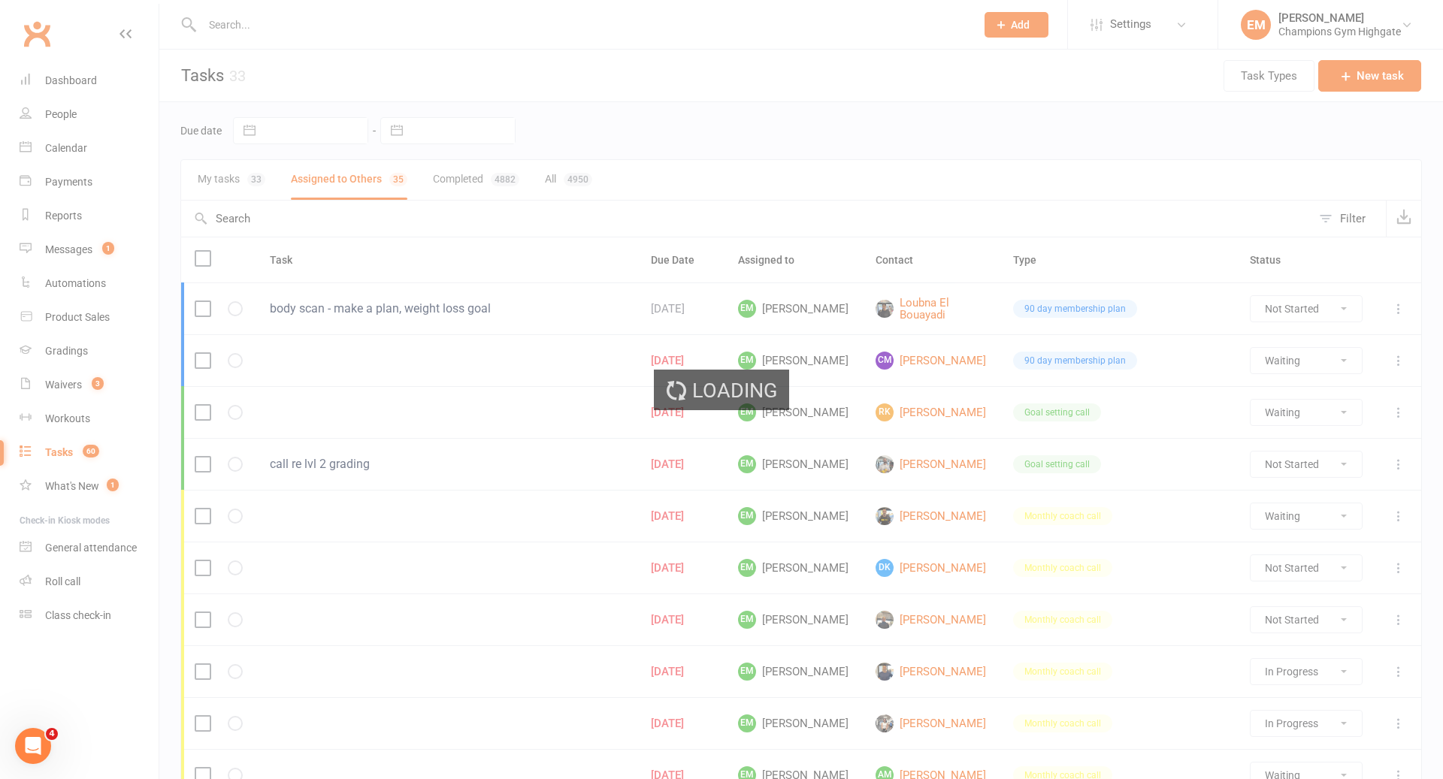
select select "waiting"
select select "started"
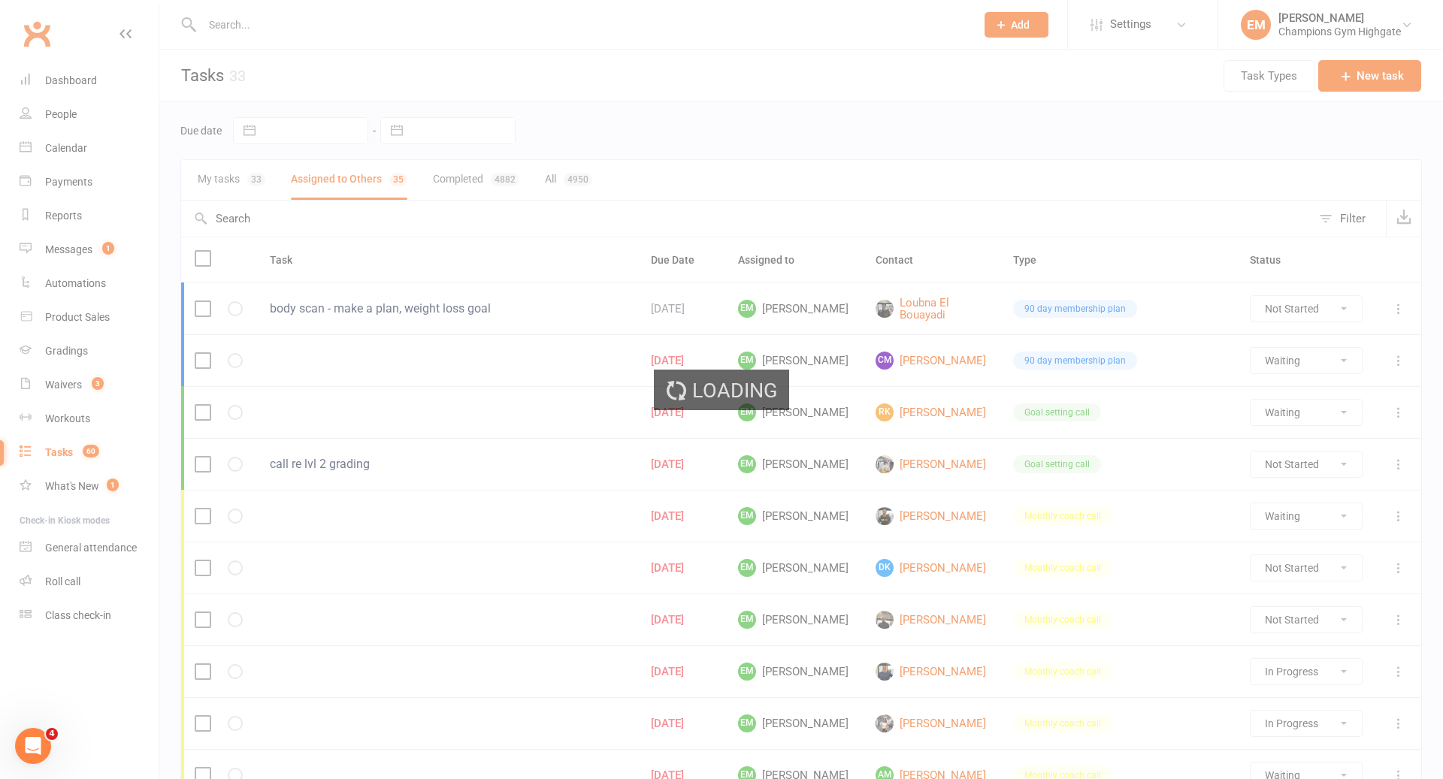
select select "waiting"
select select "started"
select select "waiting"
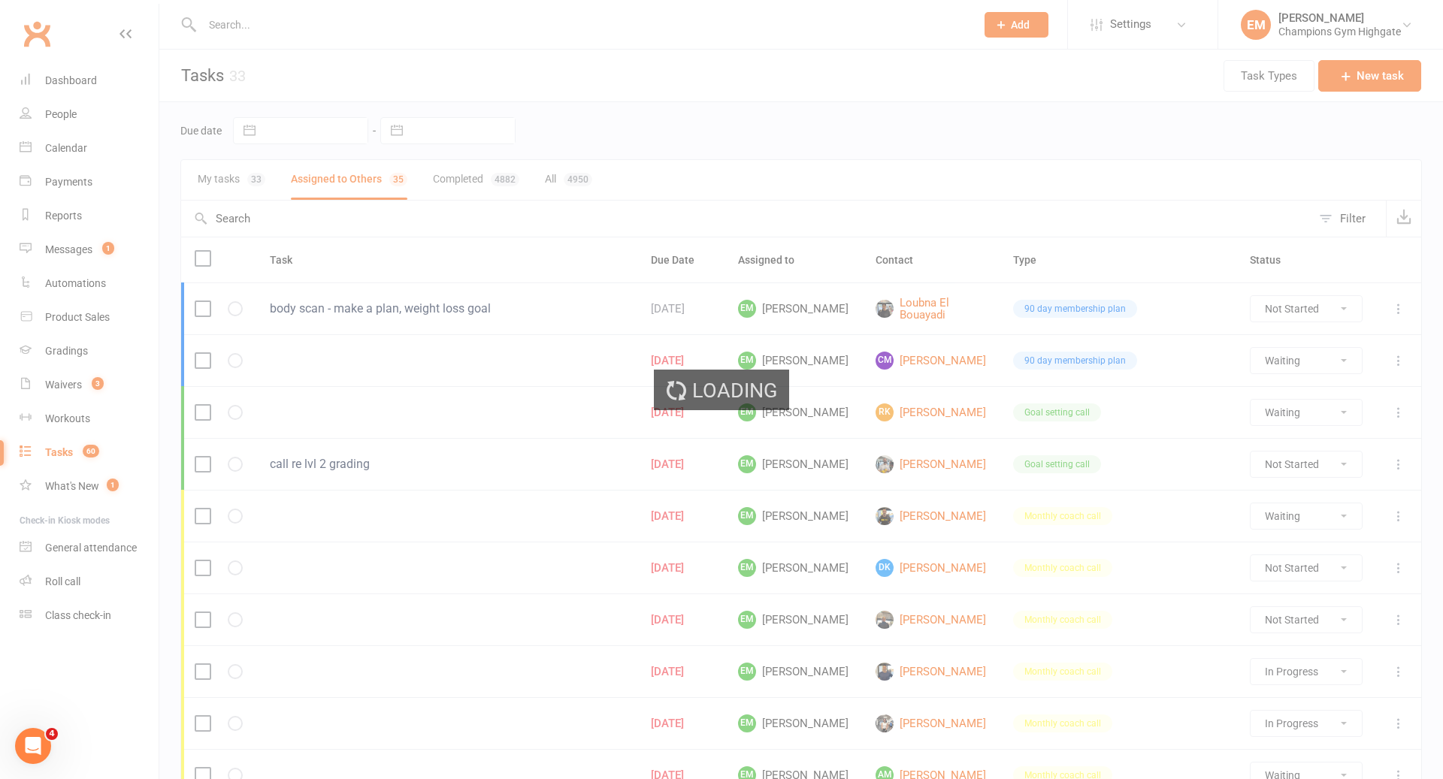
select select "waiting"
select select "started"
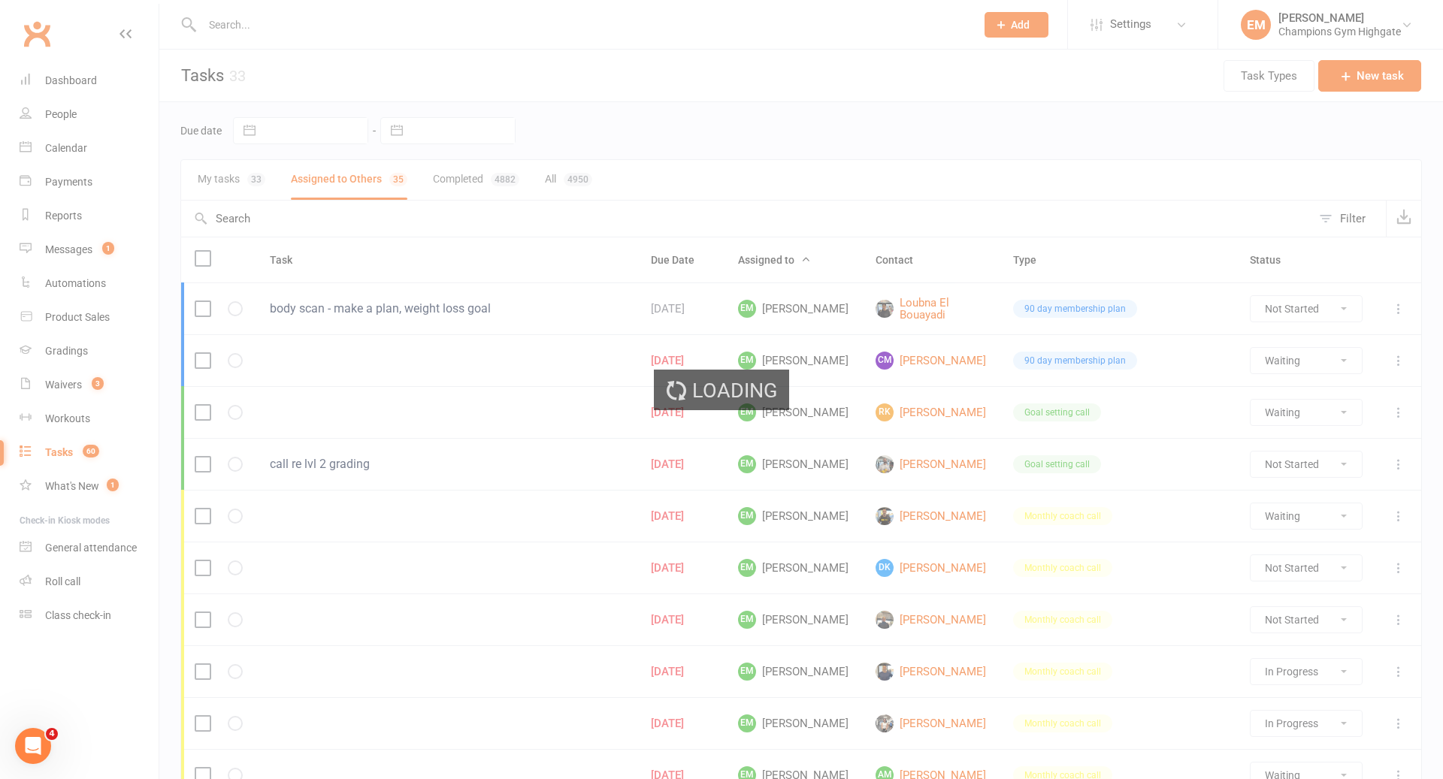
select select "started"
select select "waiting"
select select "started"
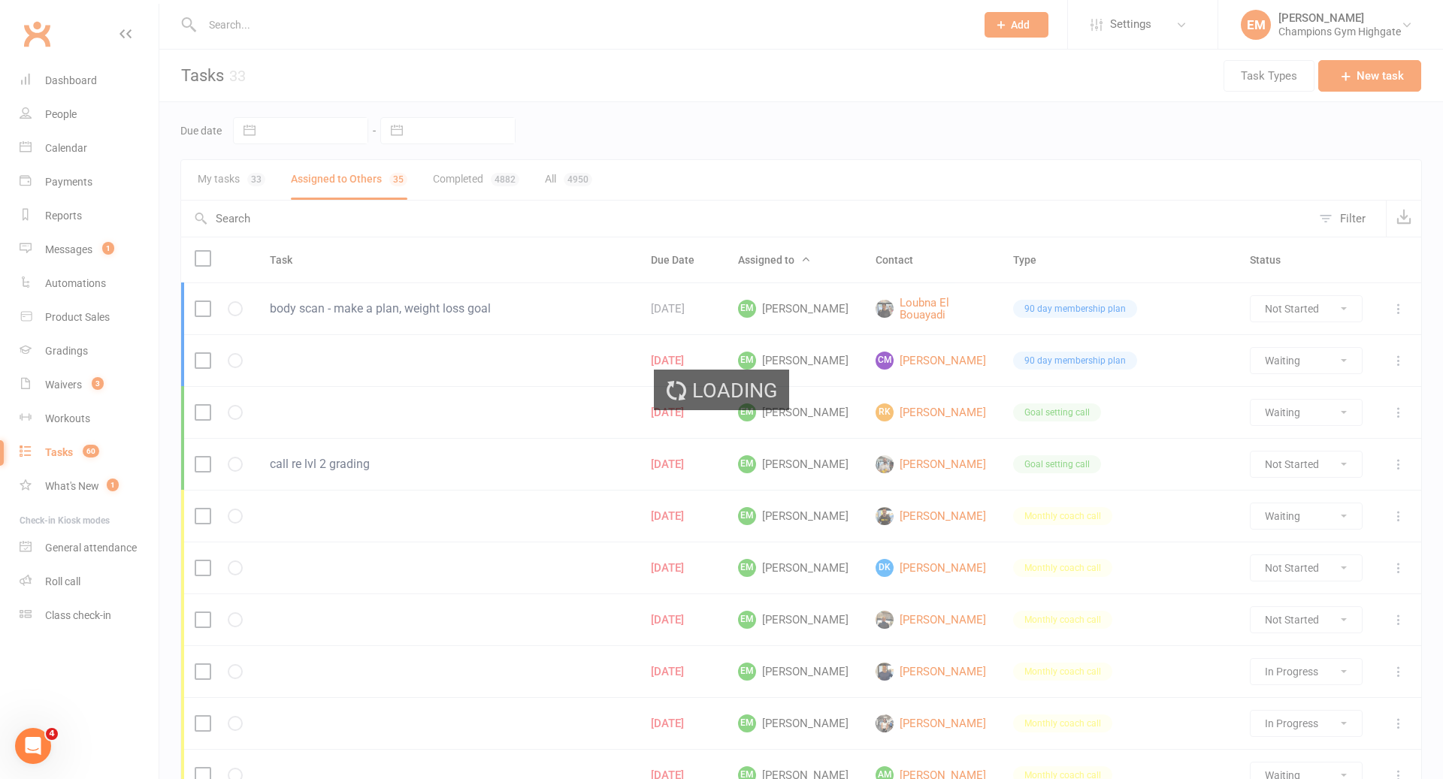
select select "waiting"
select select "started"
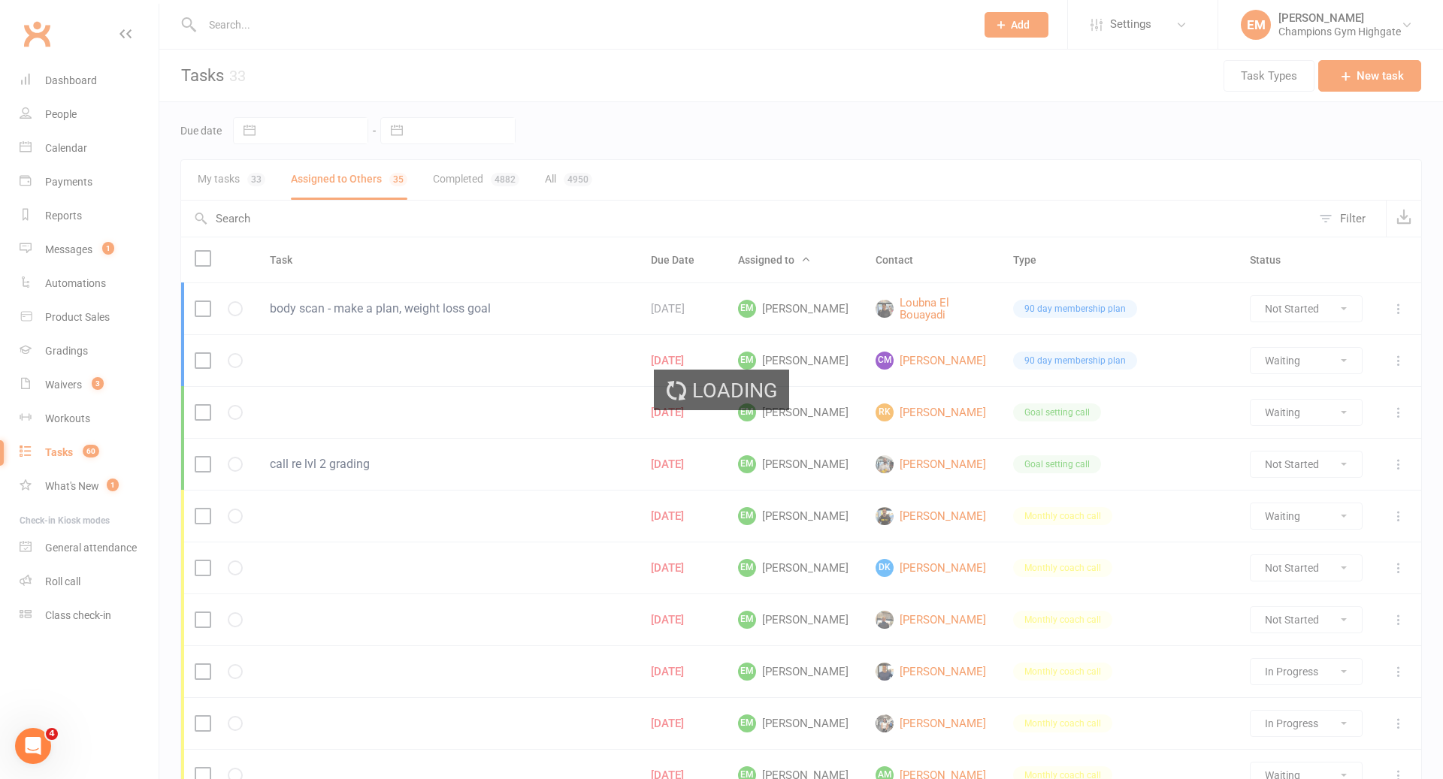
select select "started"
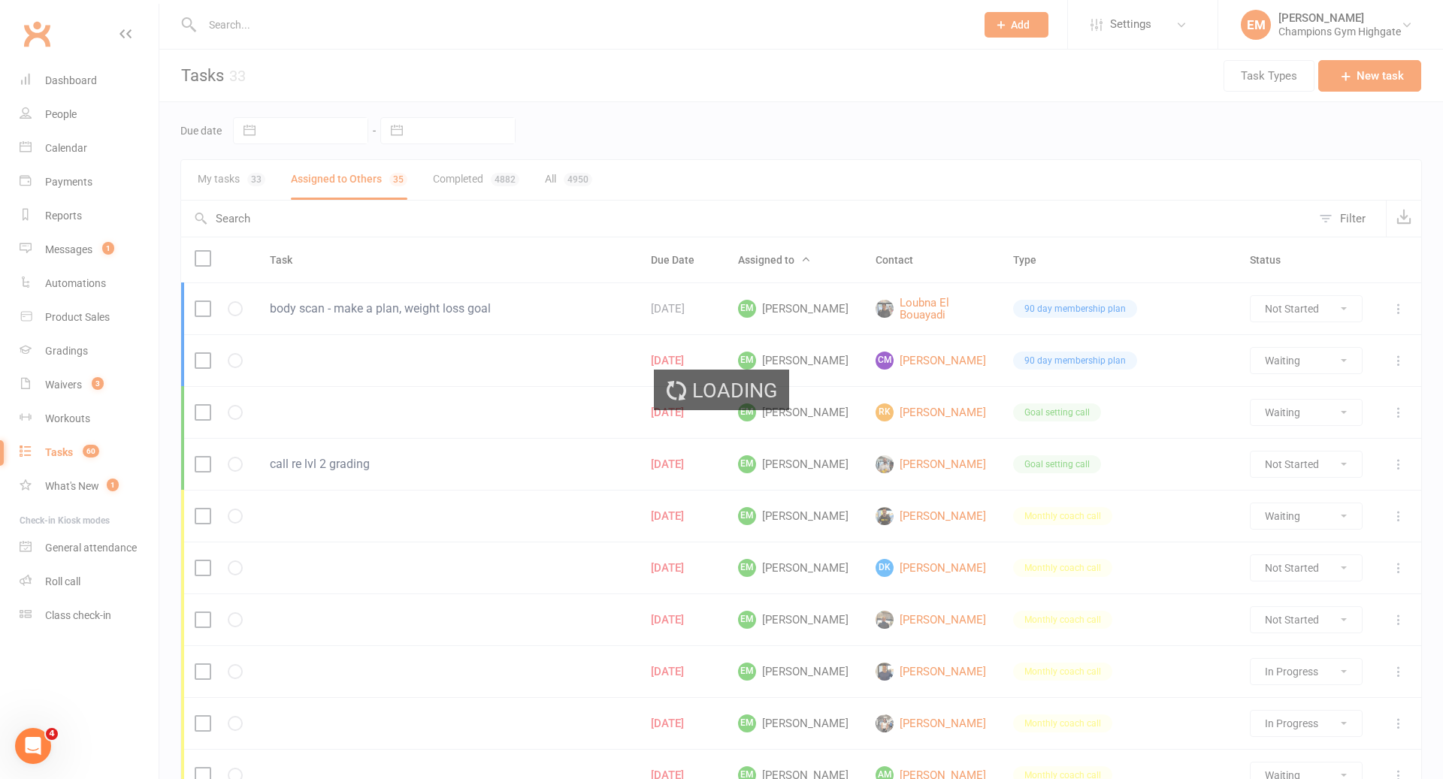
select select "started"
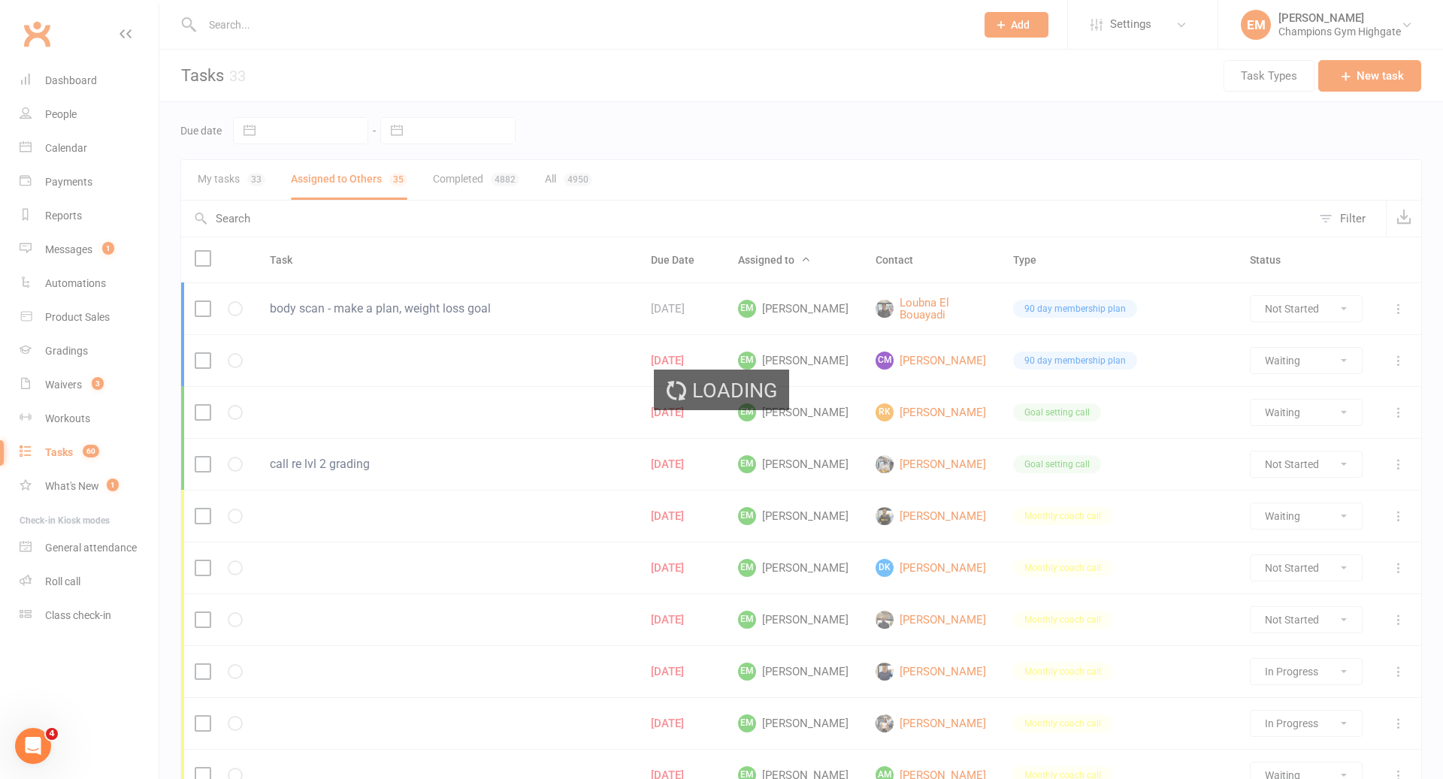
select select "started"
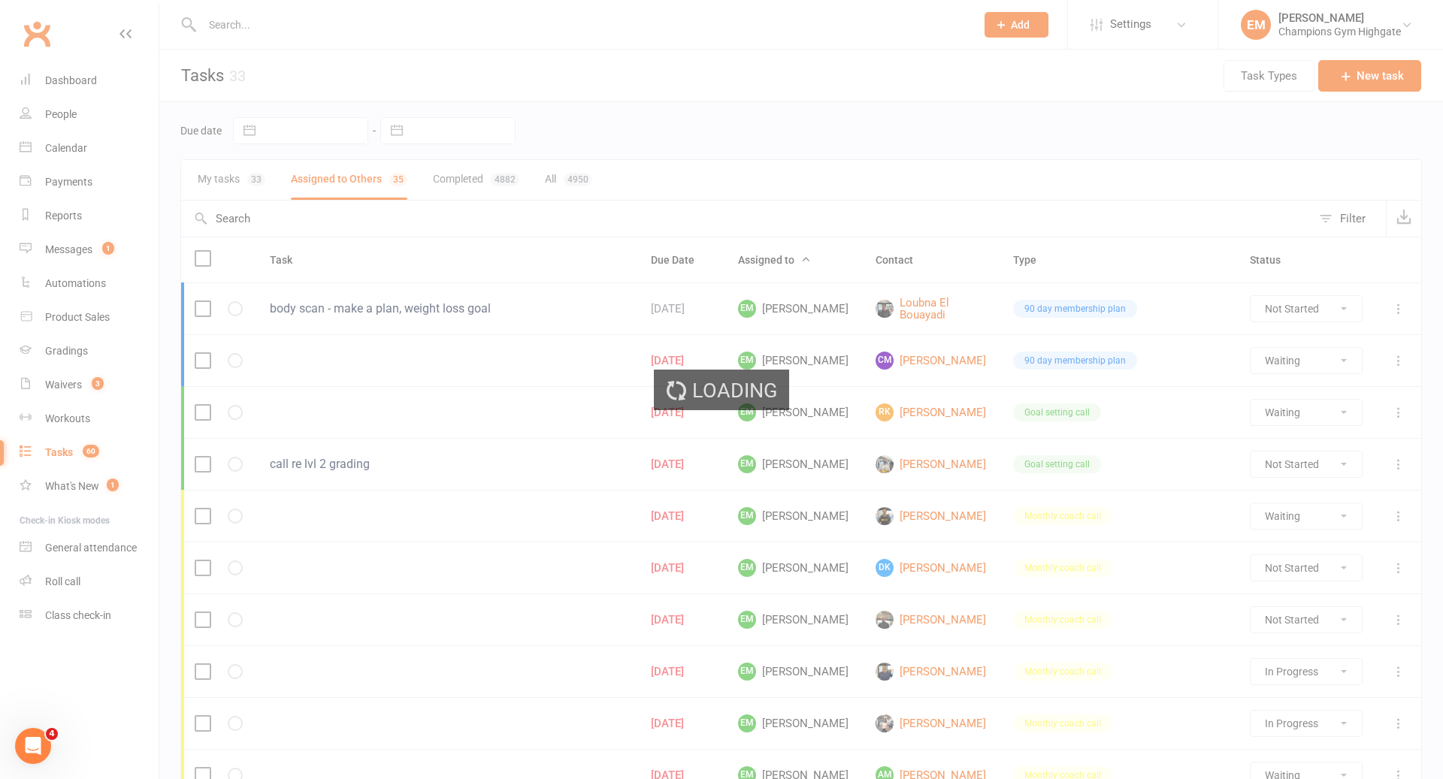
select select "started"
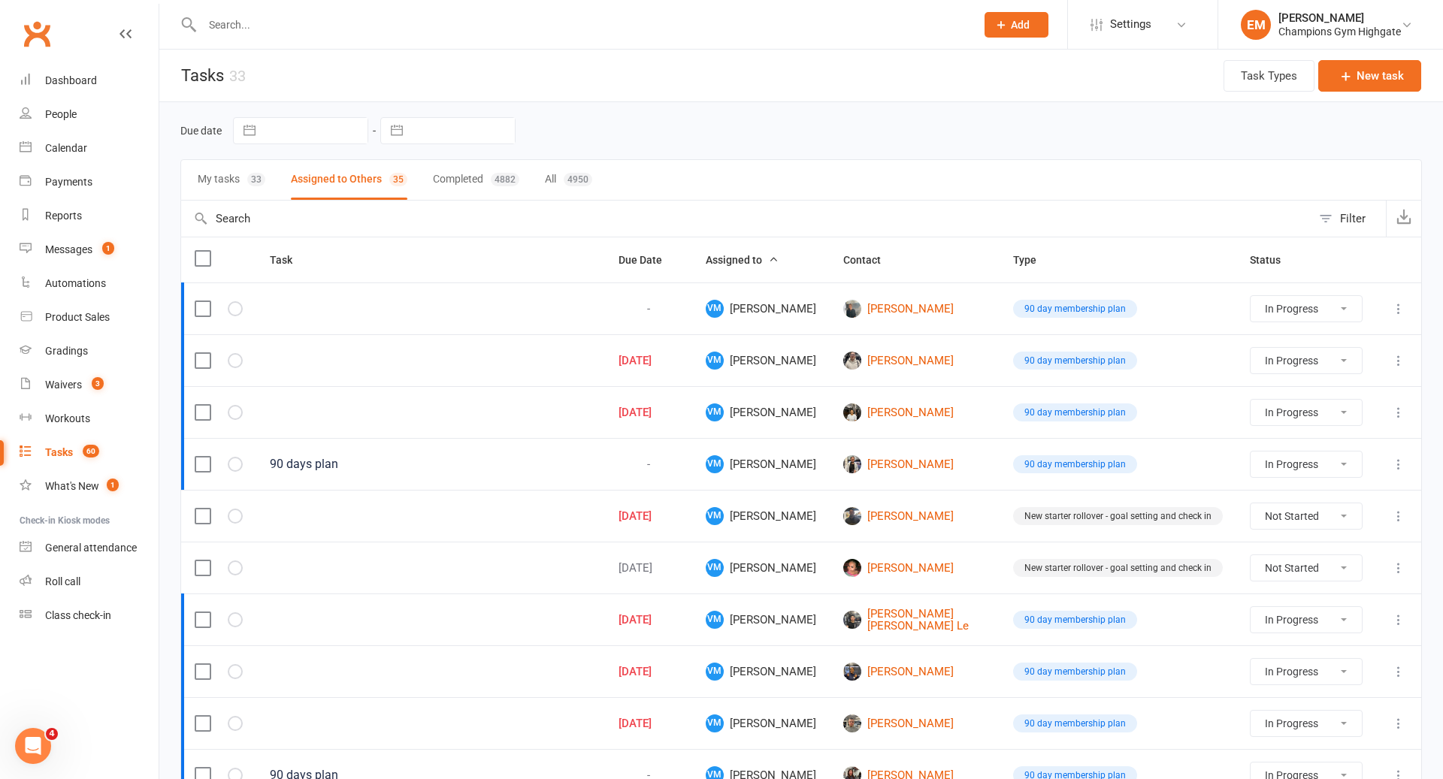
select select "started"
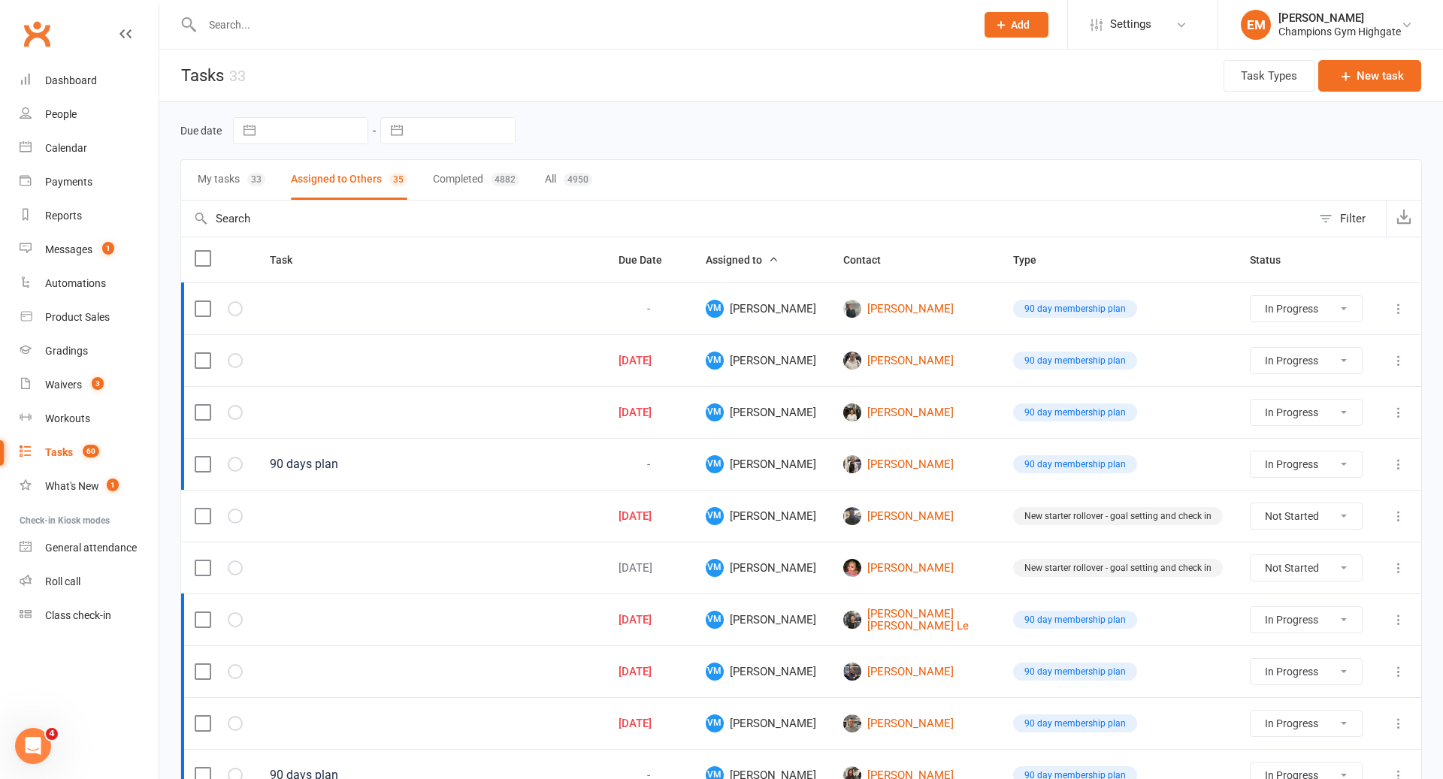
select select "started"
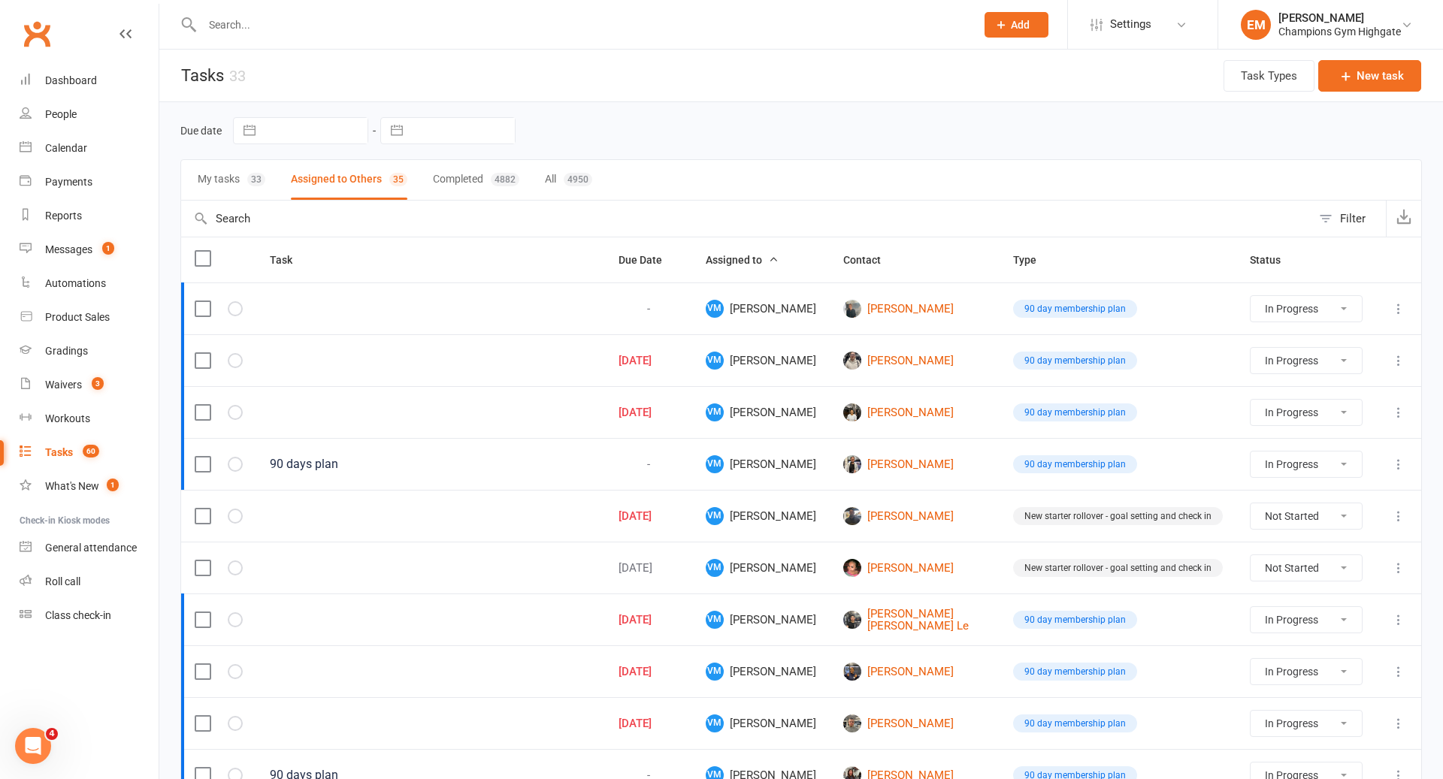
select select "started"
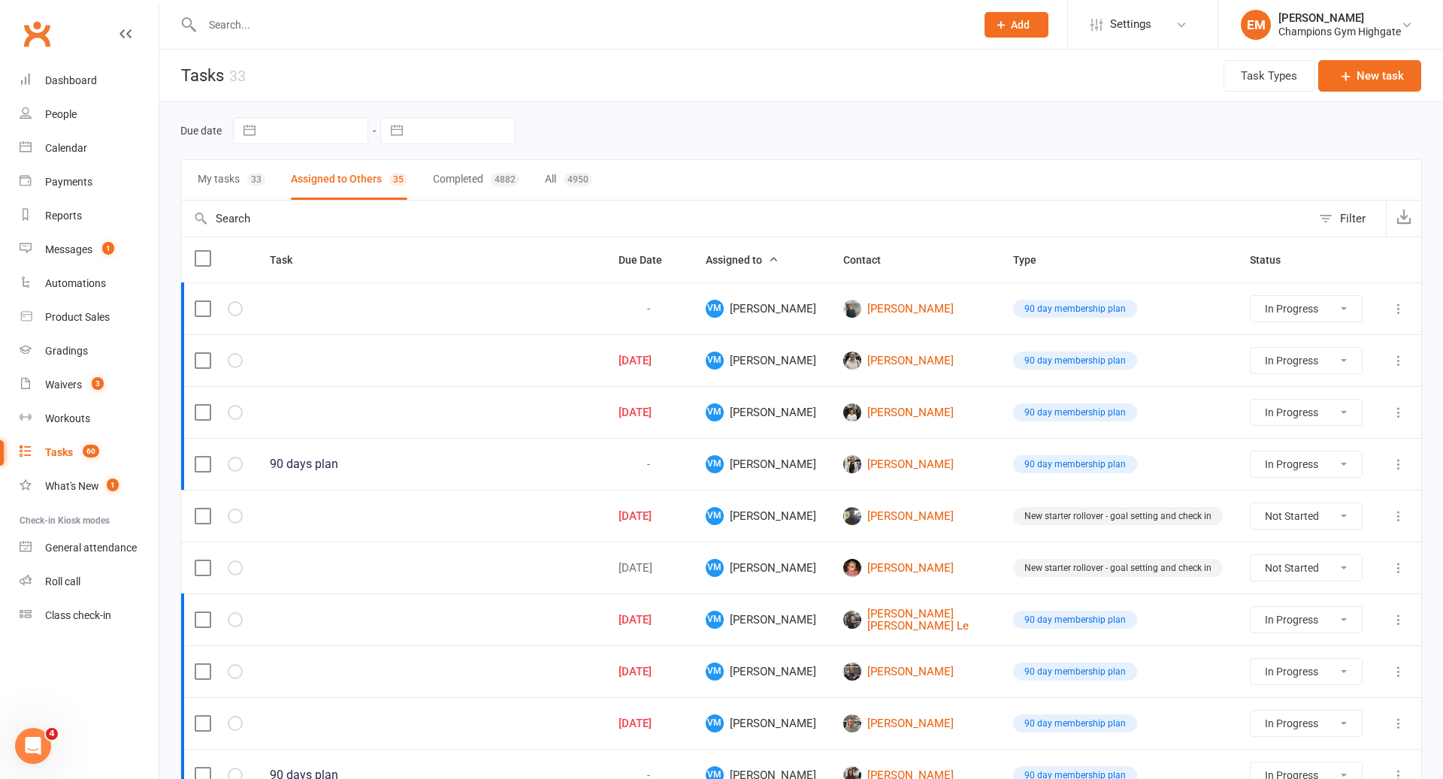
select select "started"
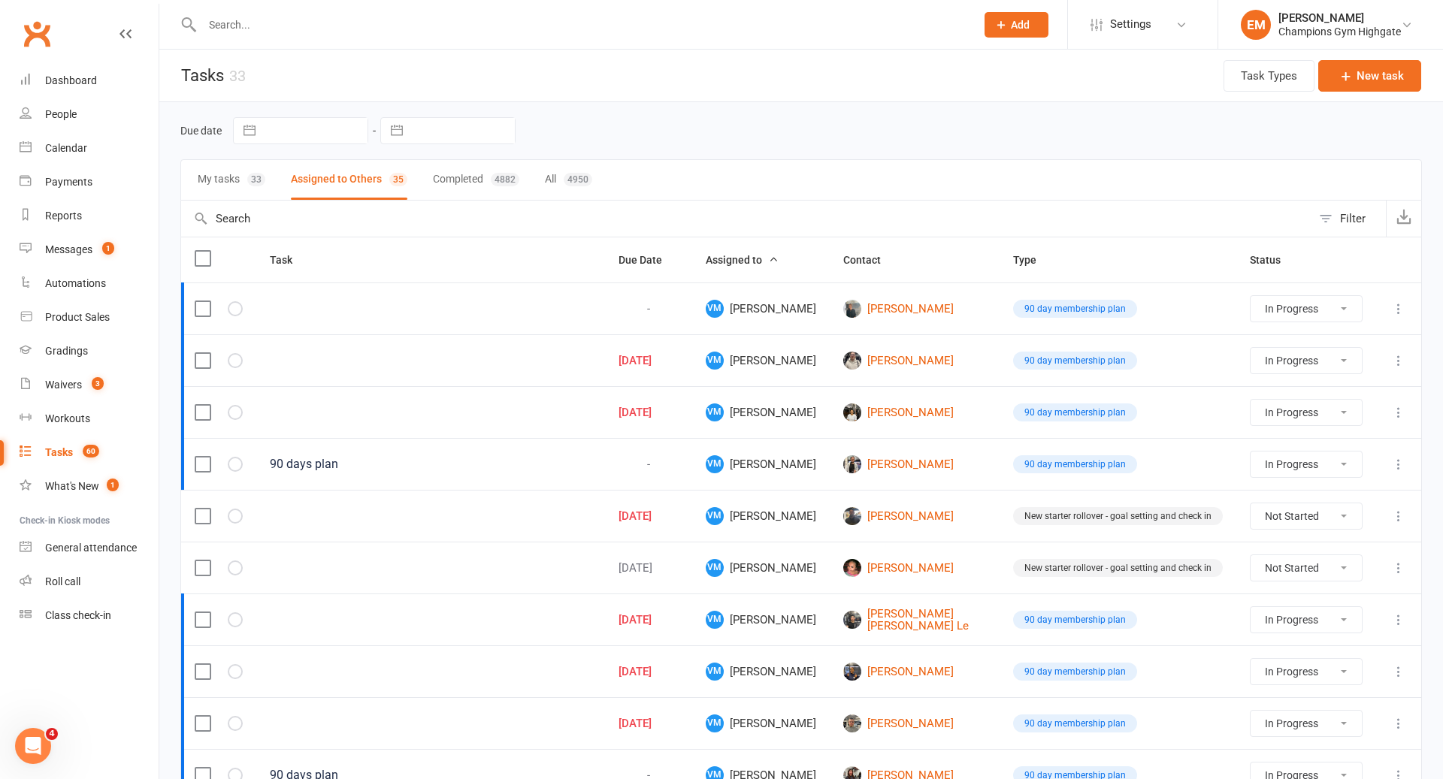
select select "started"
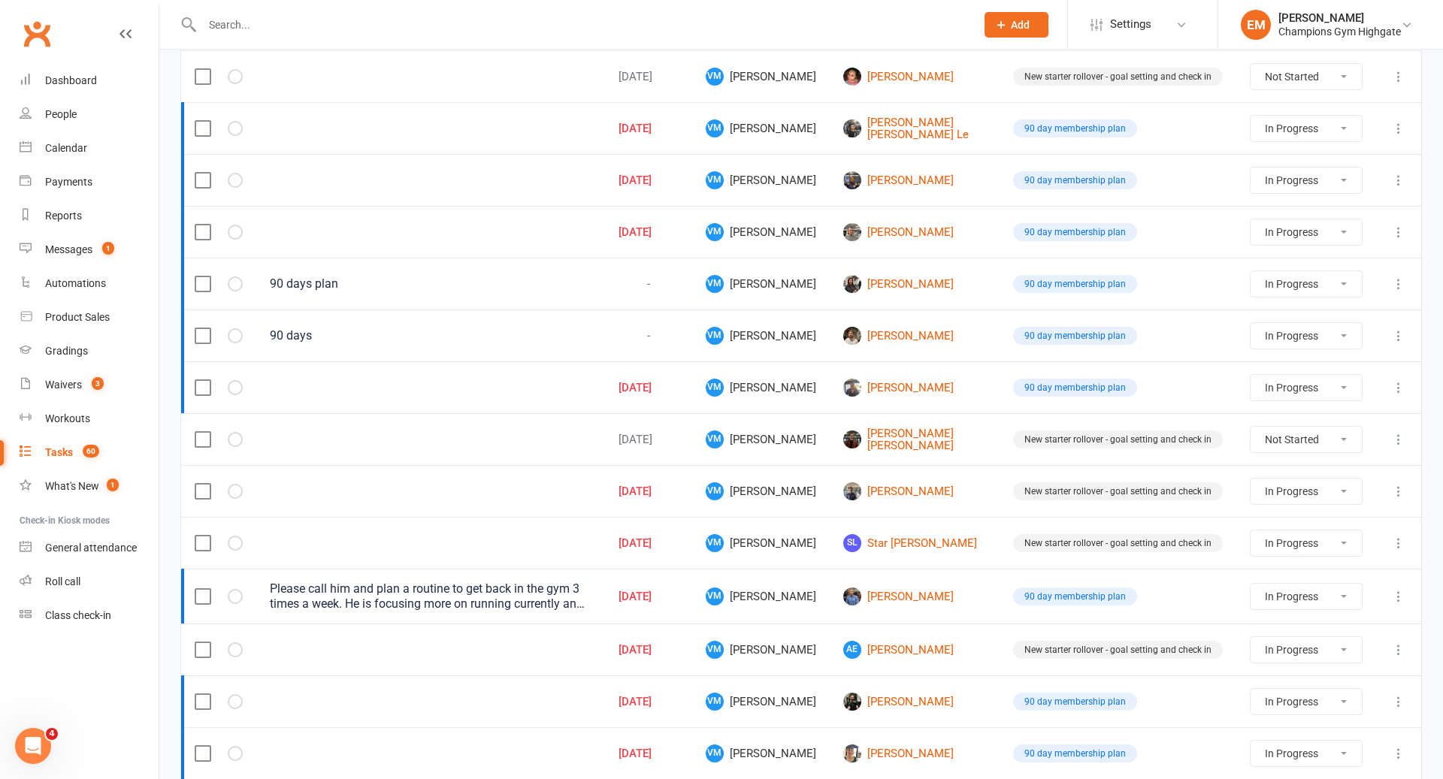
scroll to position [894, 0]
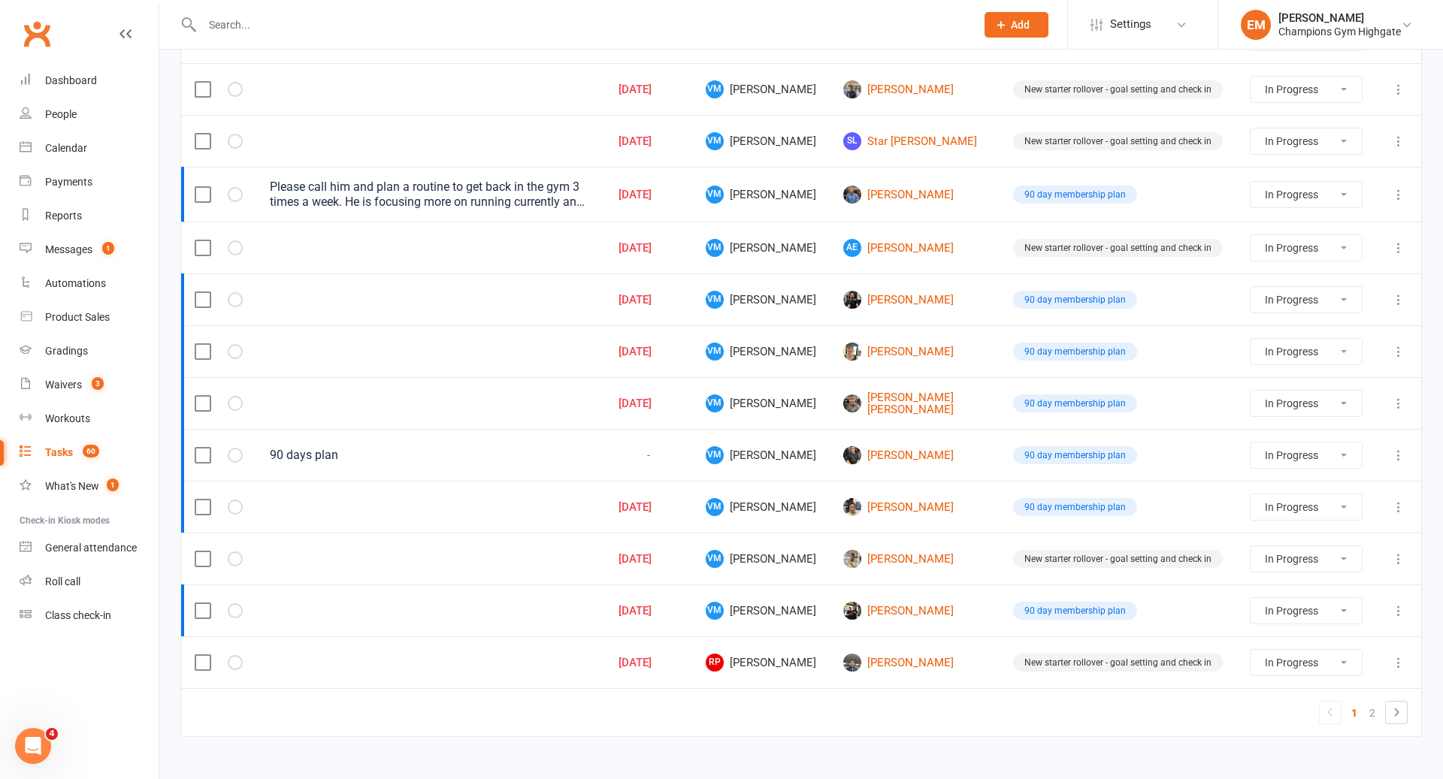
click at [1405, 655] on icon at bounding box center [1398, 662] width 15 height 15
click at [1312, 737] on link "Delete" at bounding box center [1332, 732] width 149 height 30
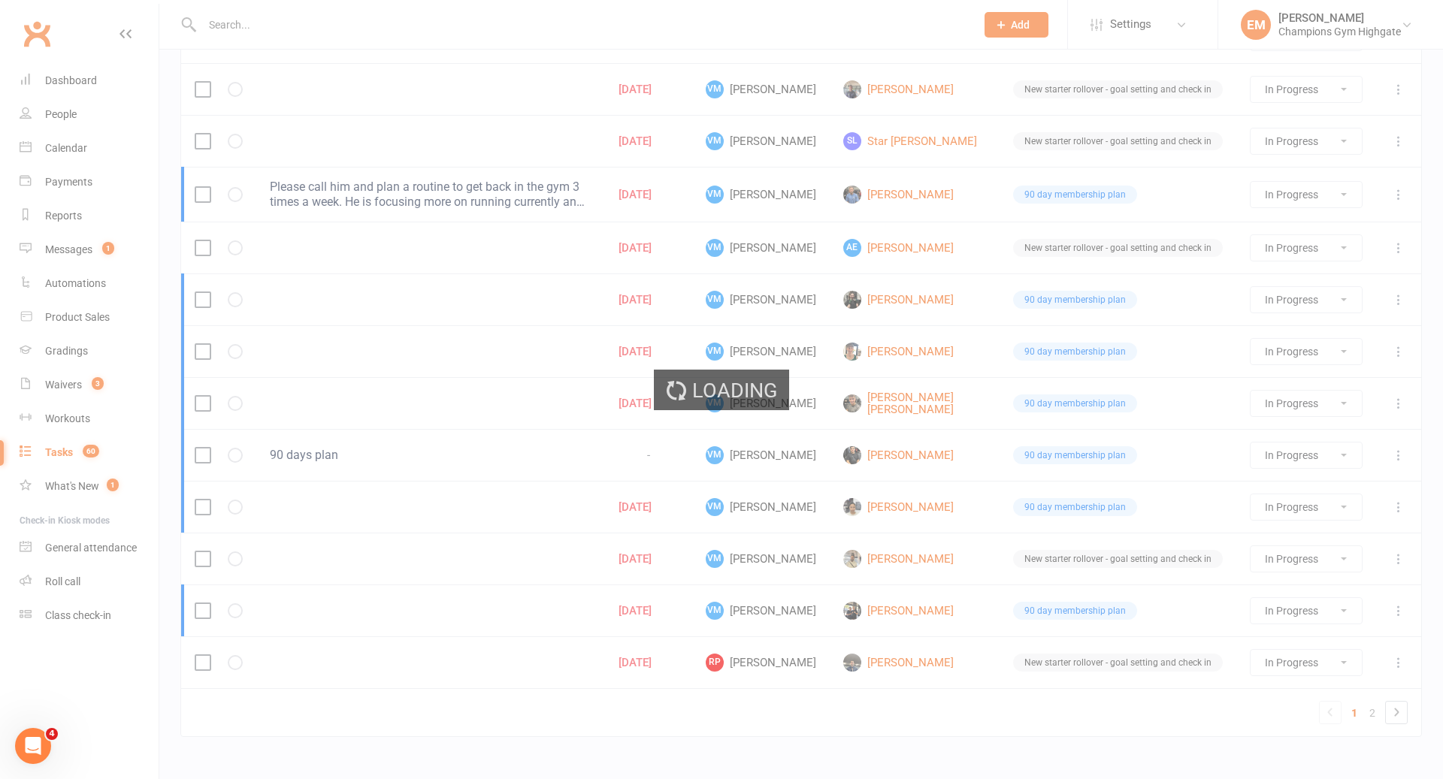
select select "started"
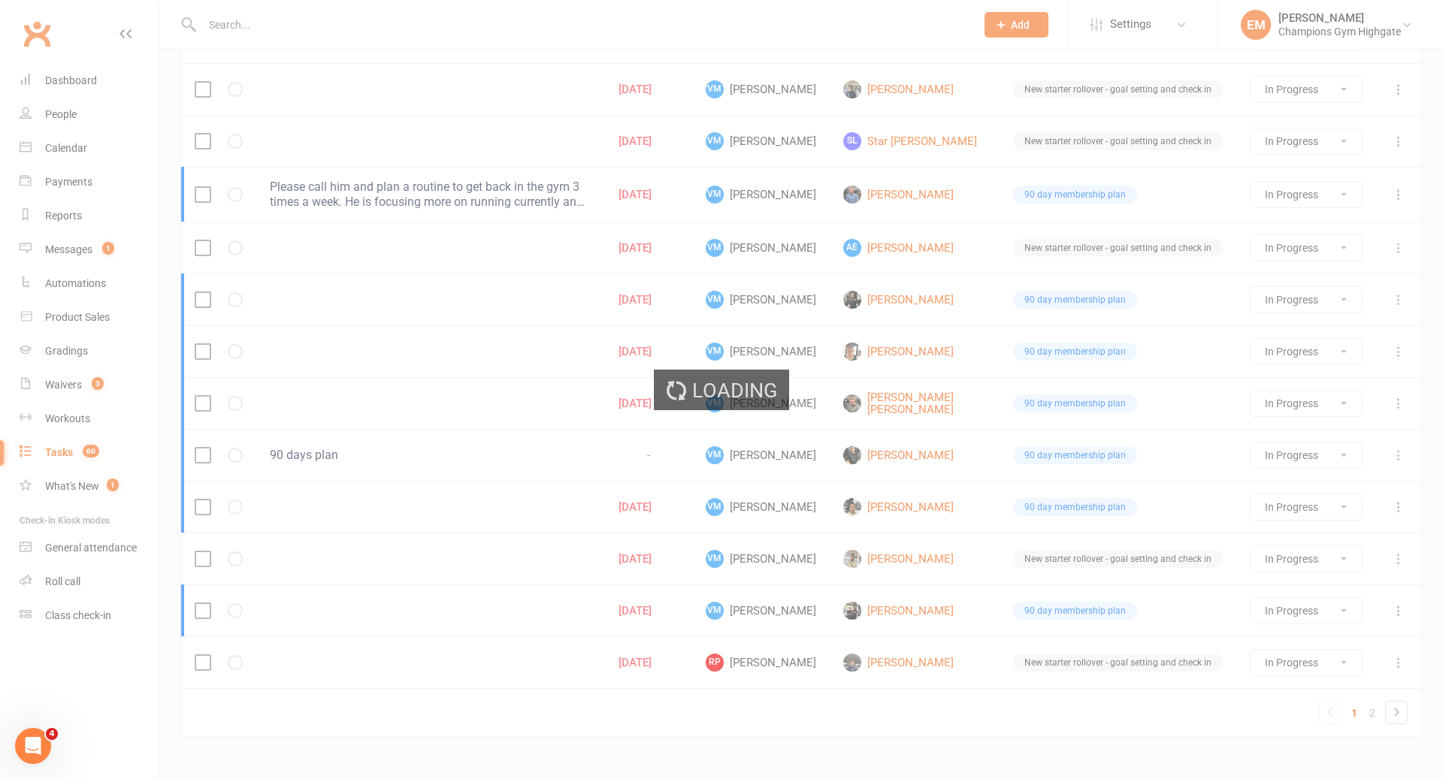
select select "started"
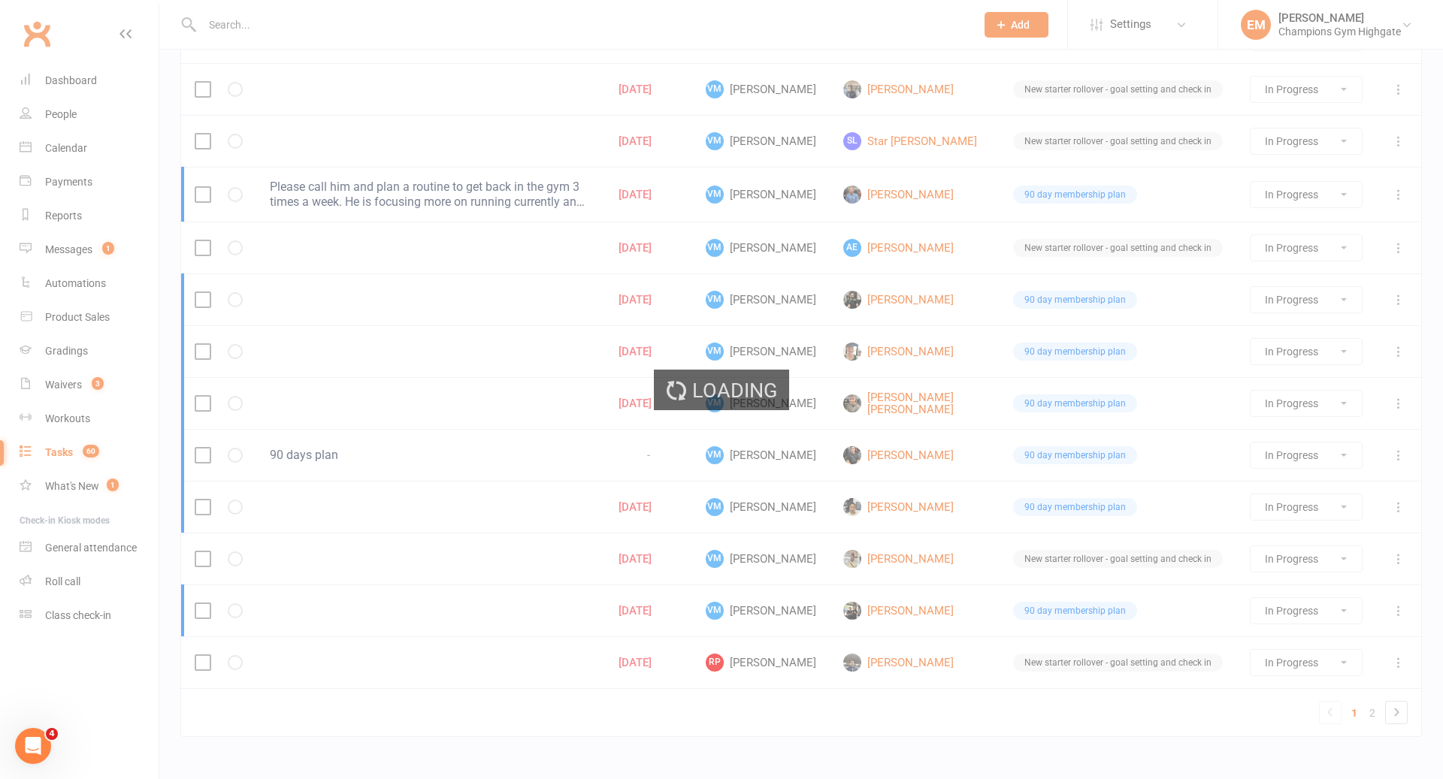
select select "started"
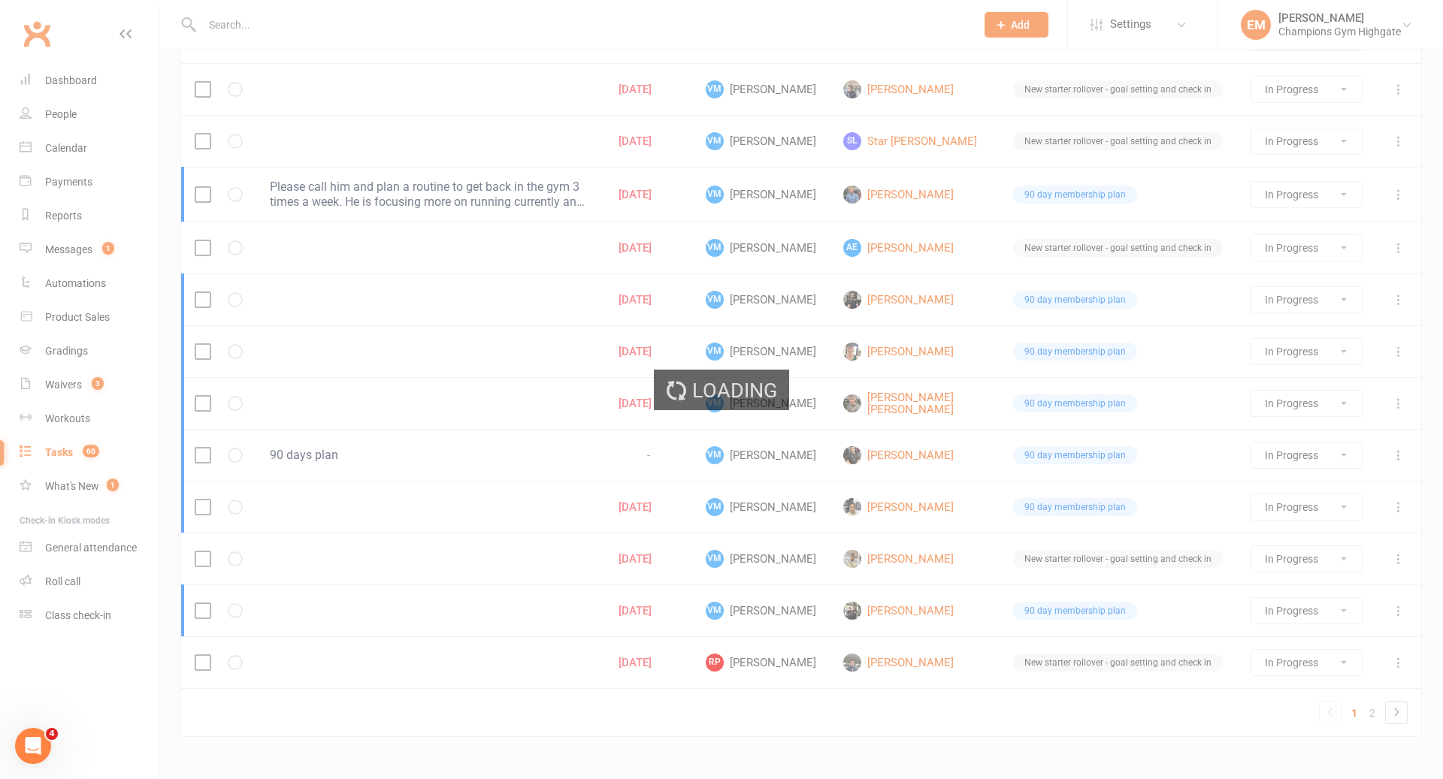
select select "started"
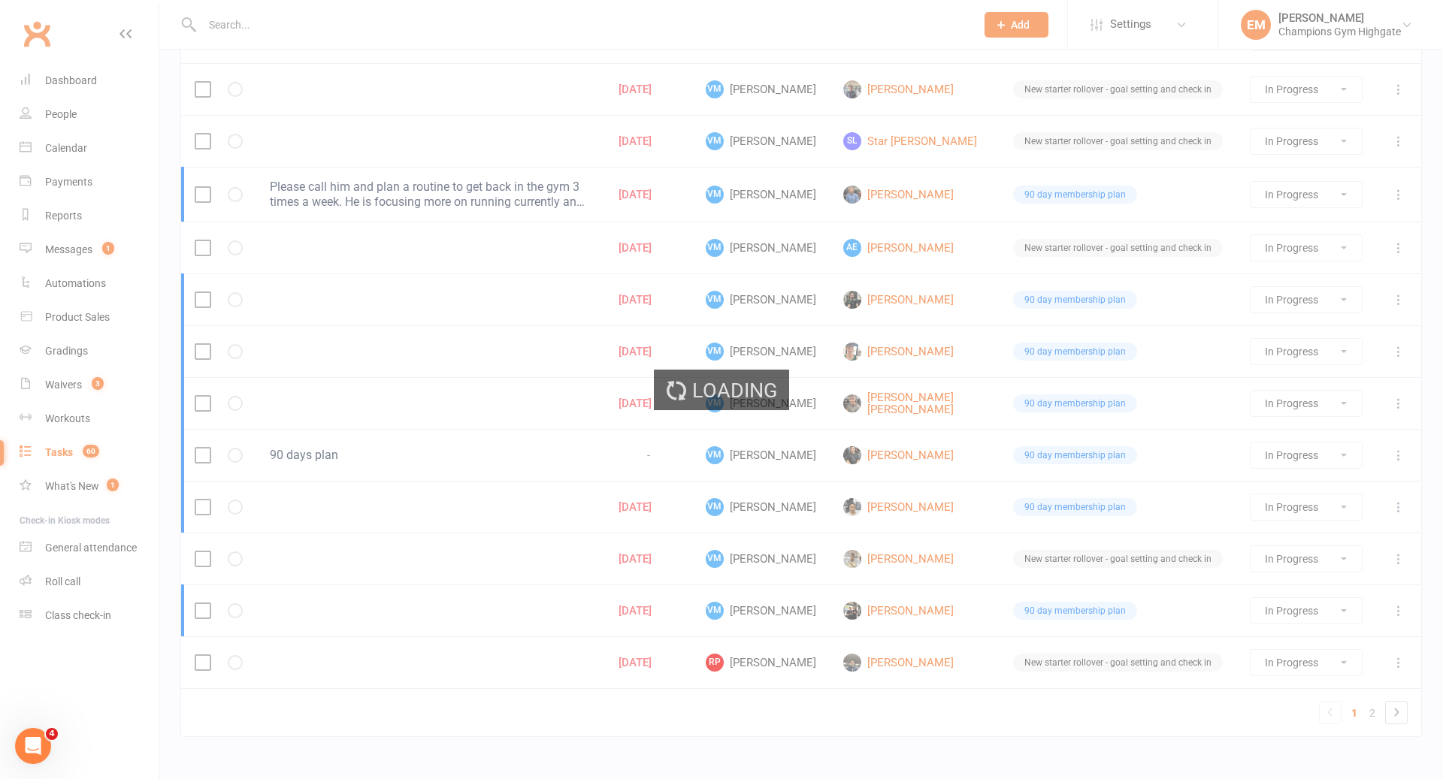
select select "started"
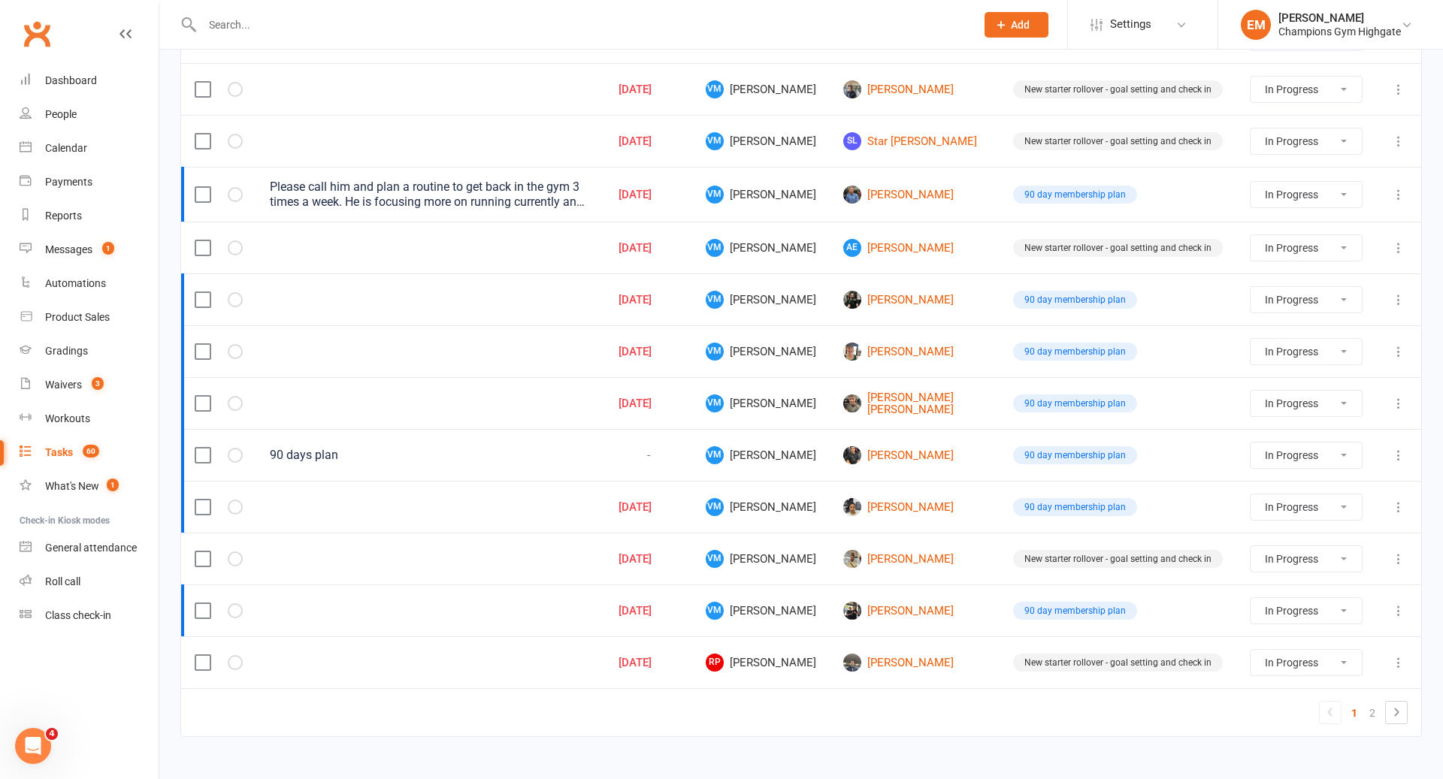
select select "started"
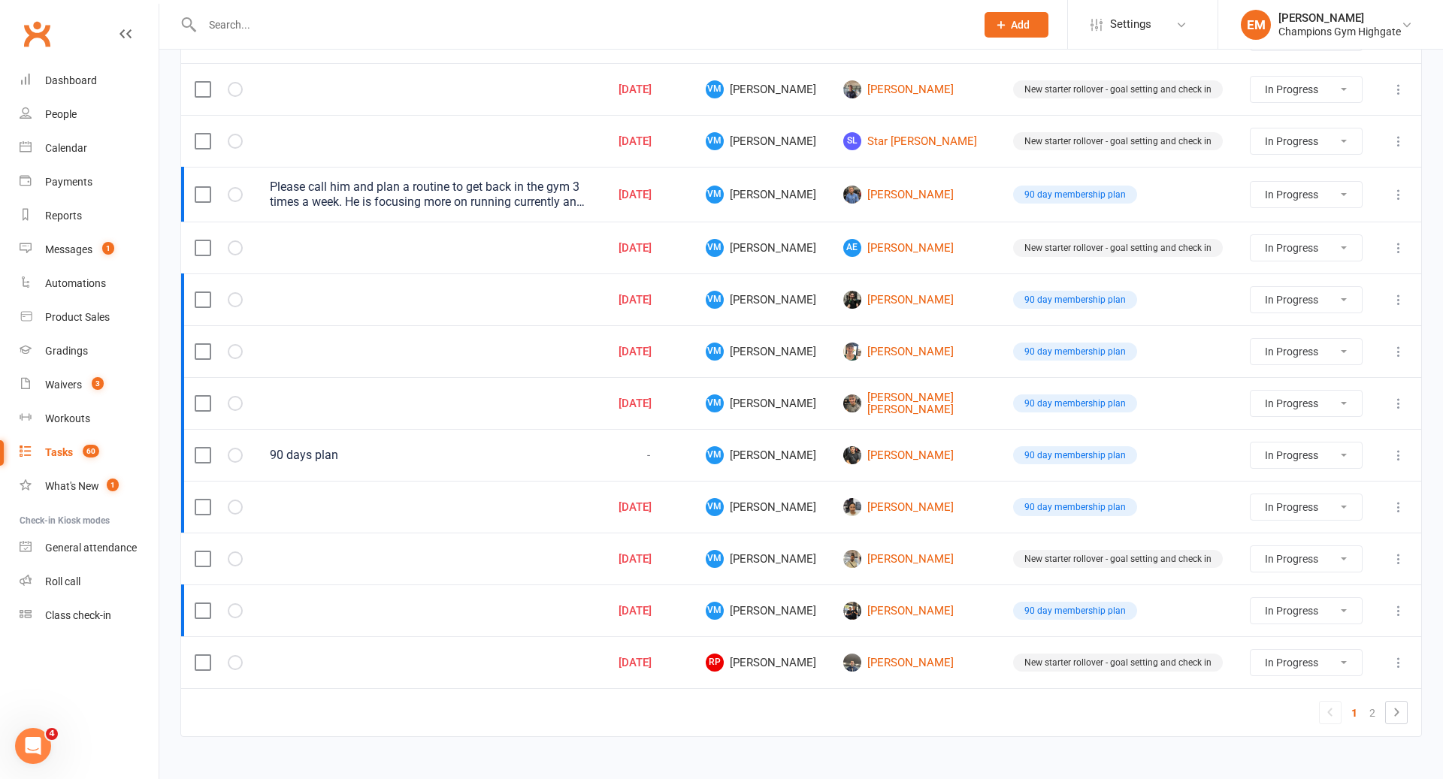
select select "started"
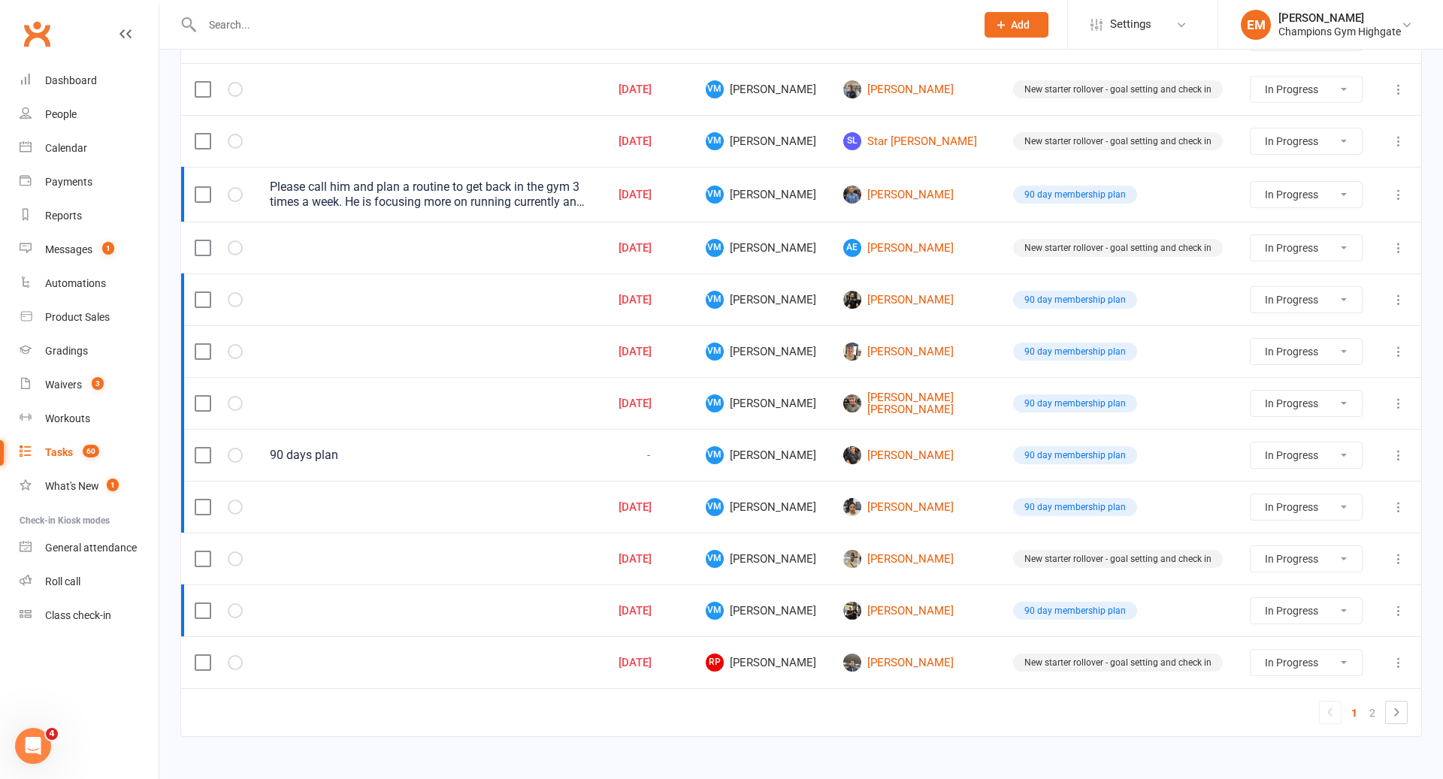
select select "started"
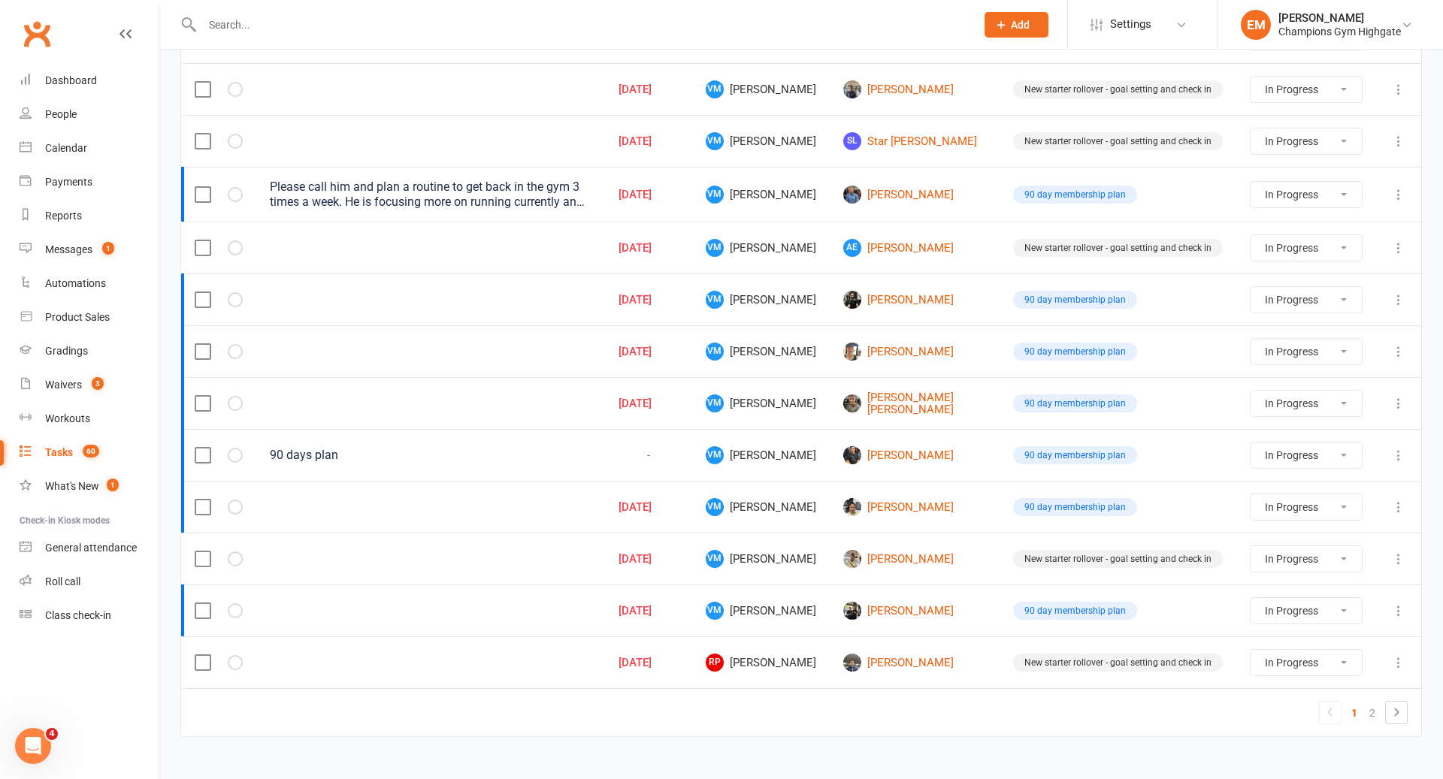
select select "started"
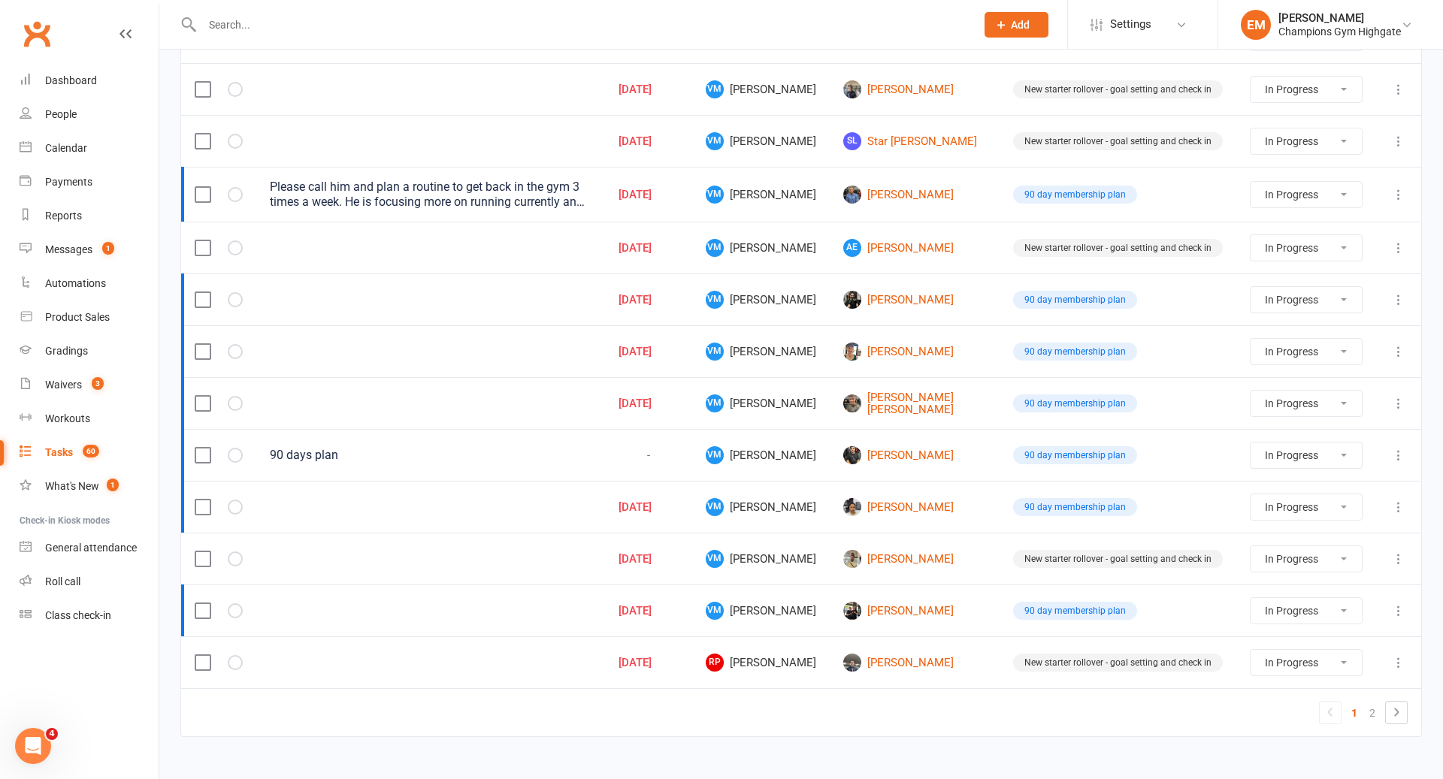
select select "started"
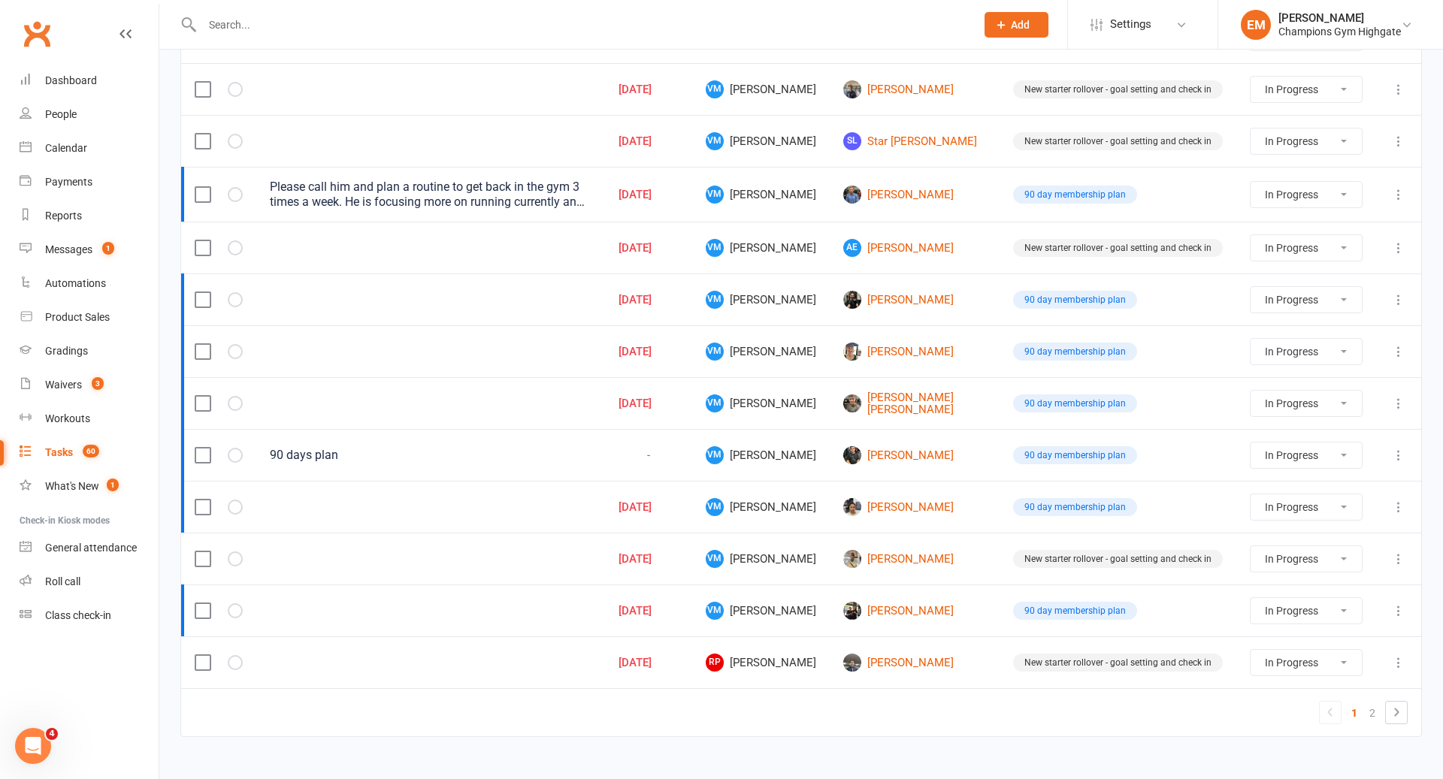
select select "started"
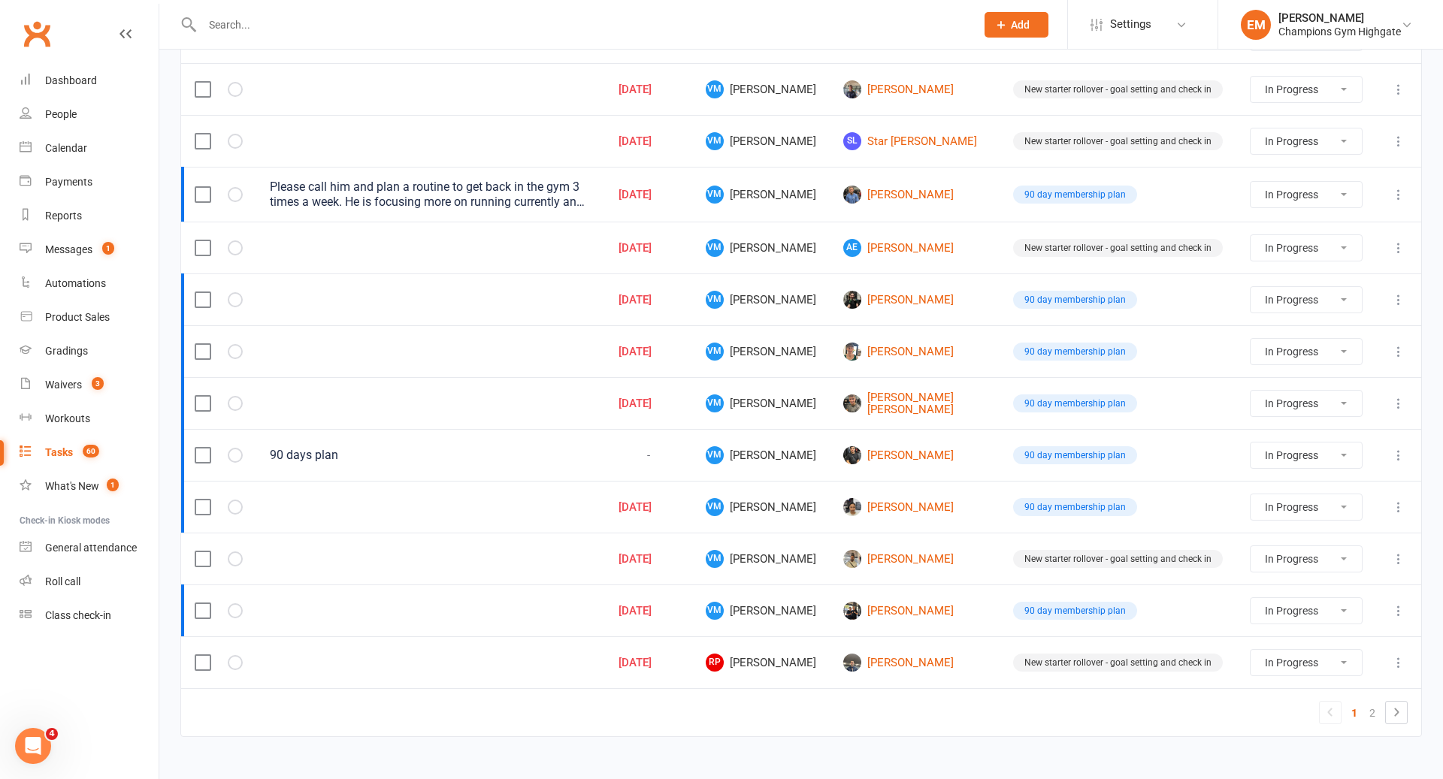
select select "started"
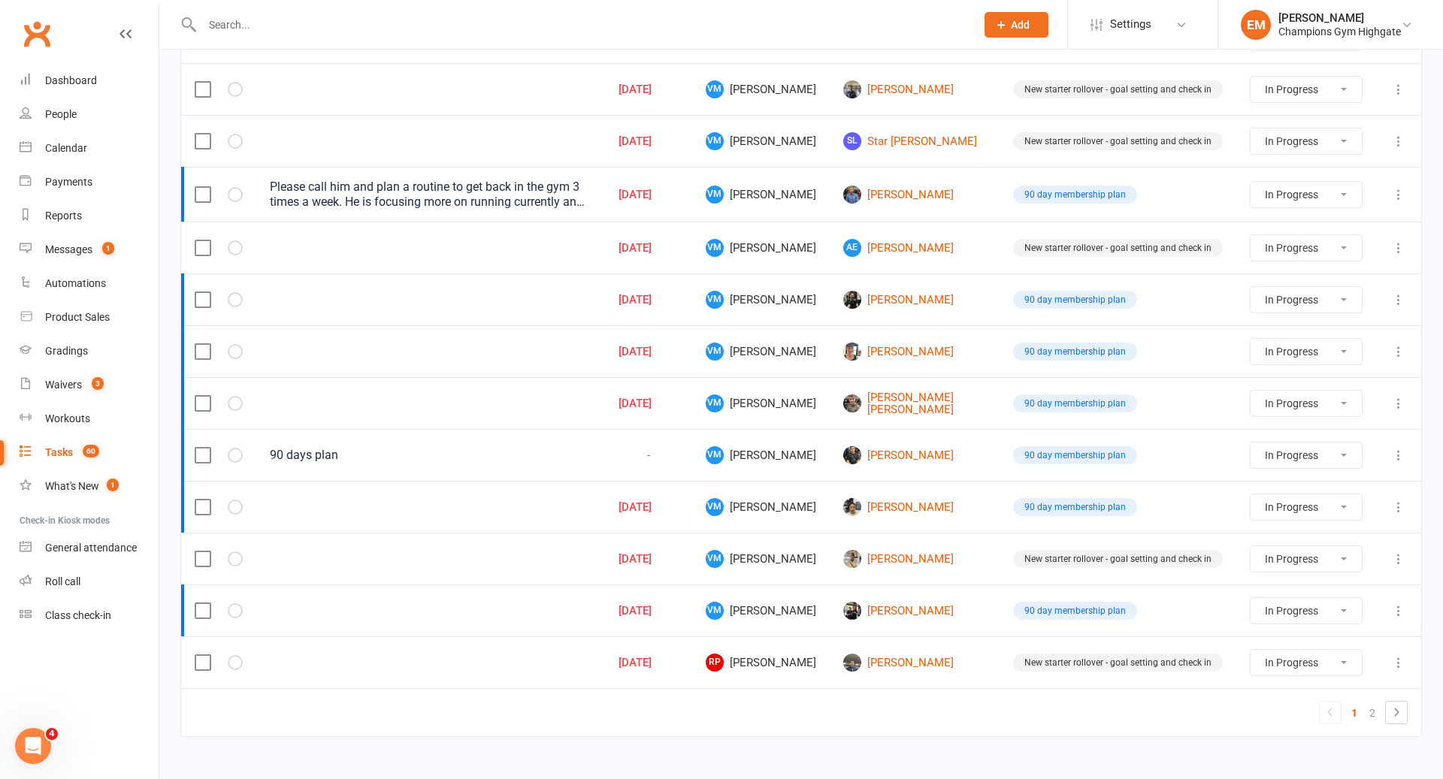
select select "started"
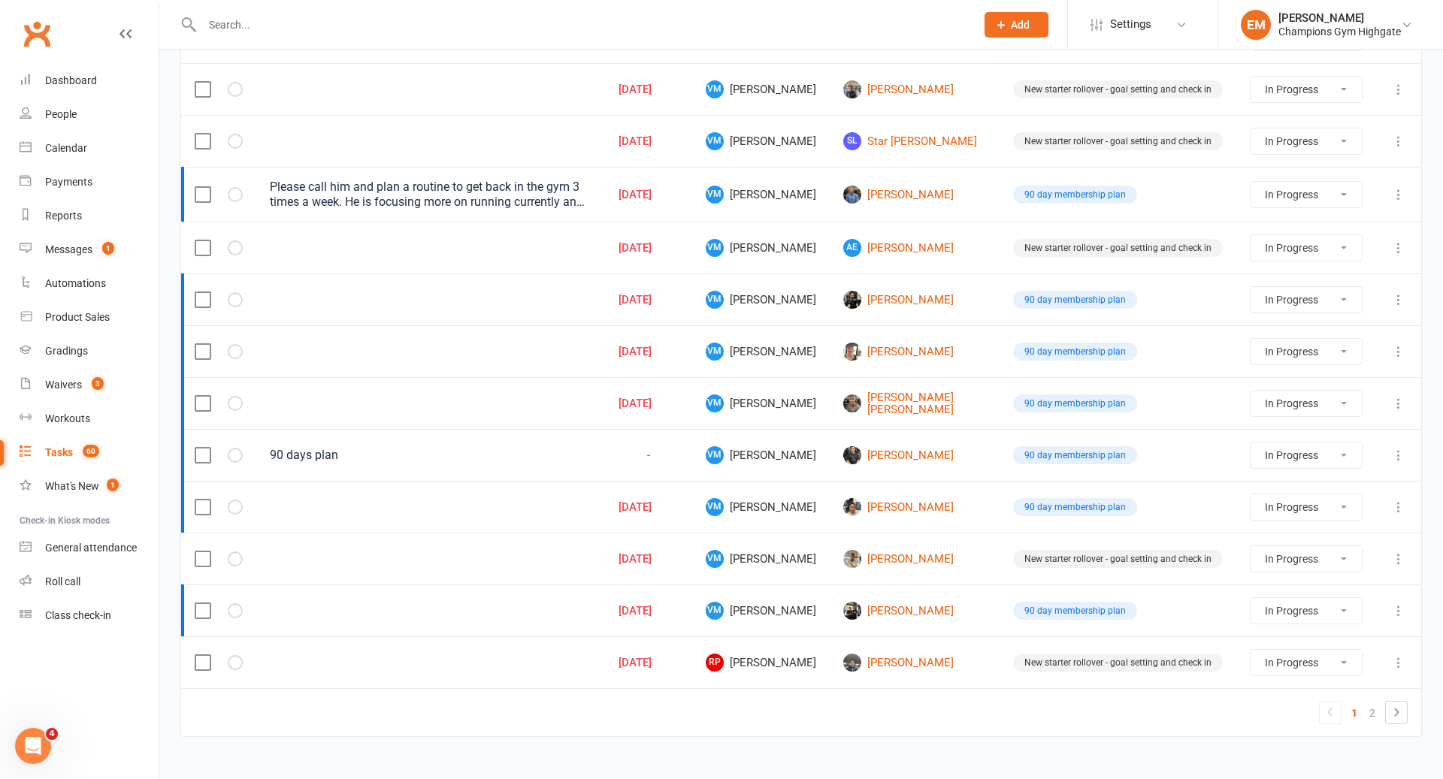
select select "started"
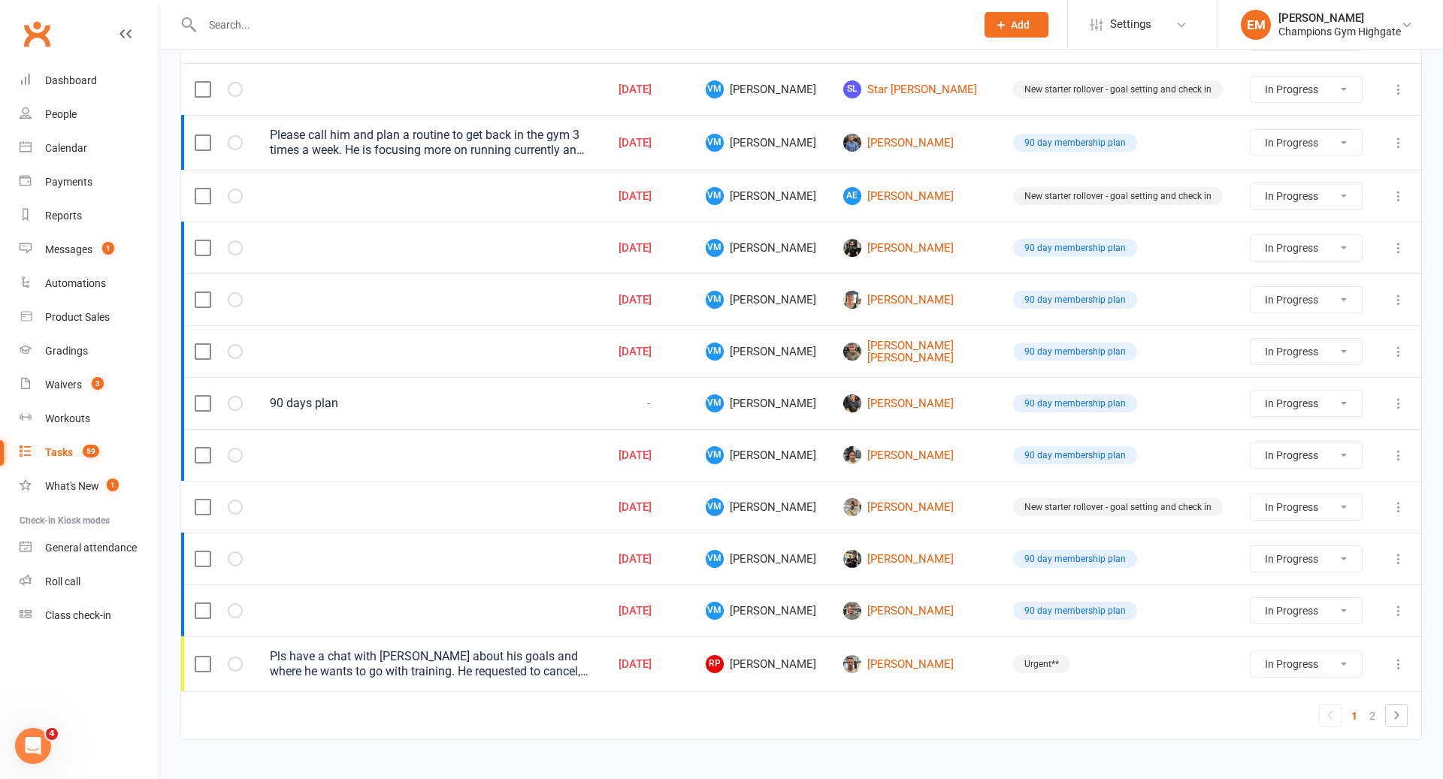
click at [643, 26] on input "text" at bounding box center [581, 24] width 767 height 21
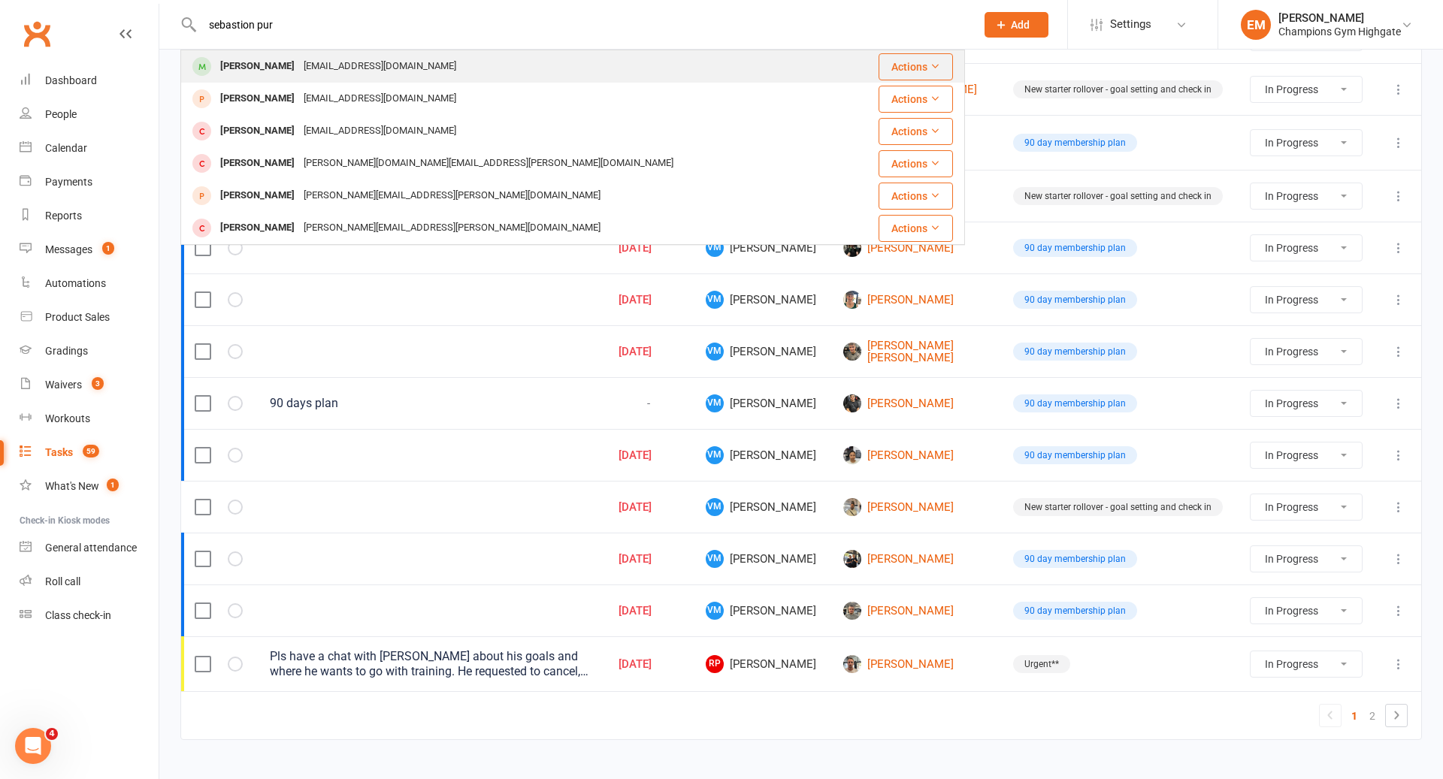
type input "sebastion pur"
click at [564, 71] on div "[PERSON_NAME] [EMAIL_ADDRESS][DOMAIN_NAME]" at bounding box center [515, 66] width 667 height 31
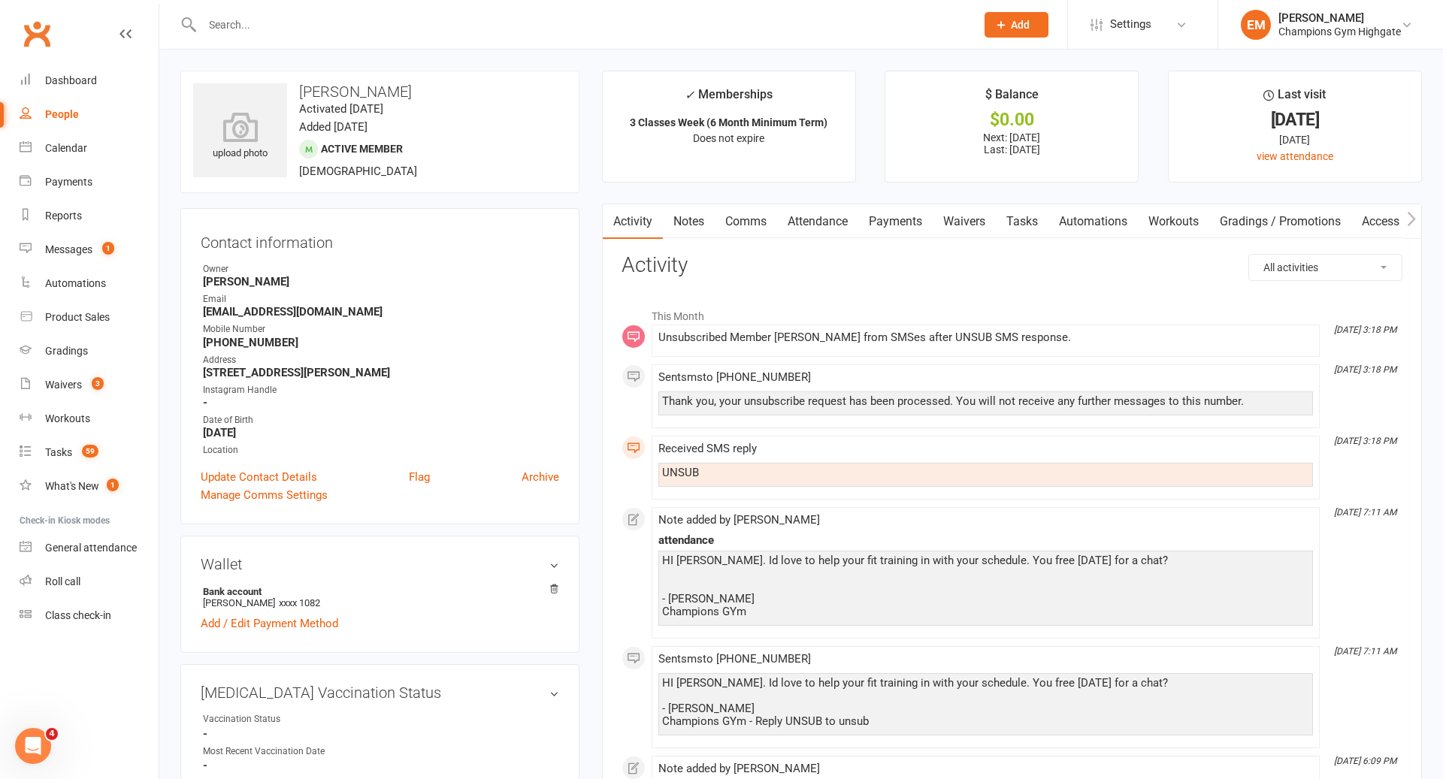
click at [655, 219] on link "Activity" at bounding box center [633, 221] width 60 height 35
click at [676, 219] on link "Notes" at bounding box center [689, 221] width 52 height 35
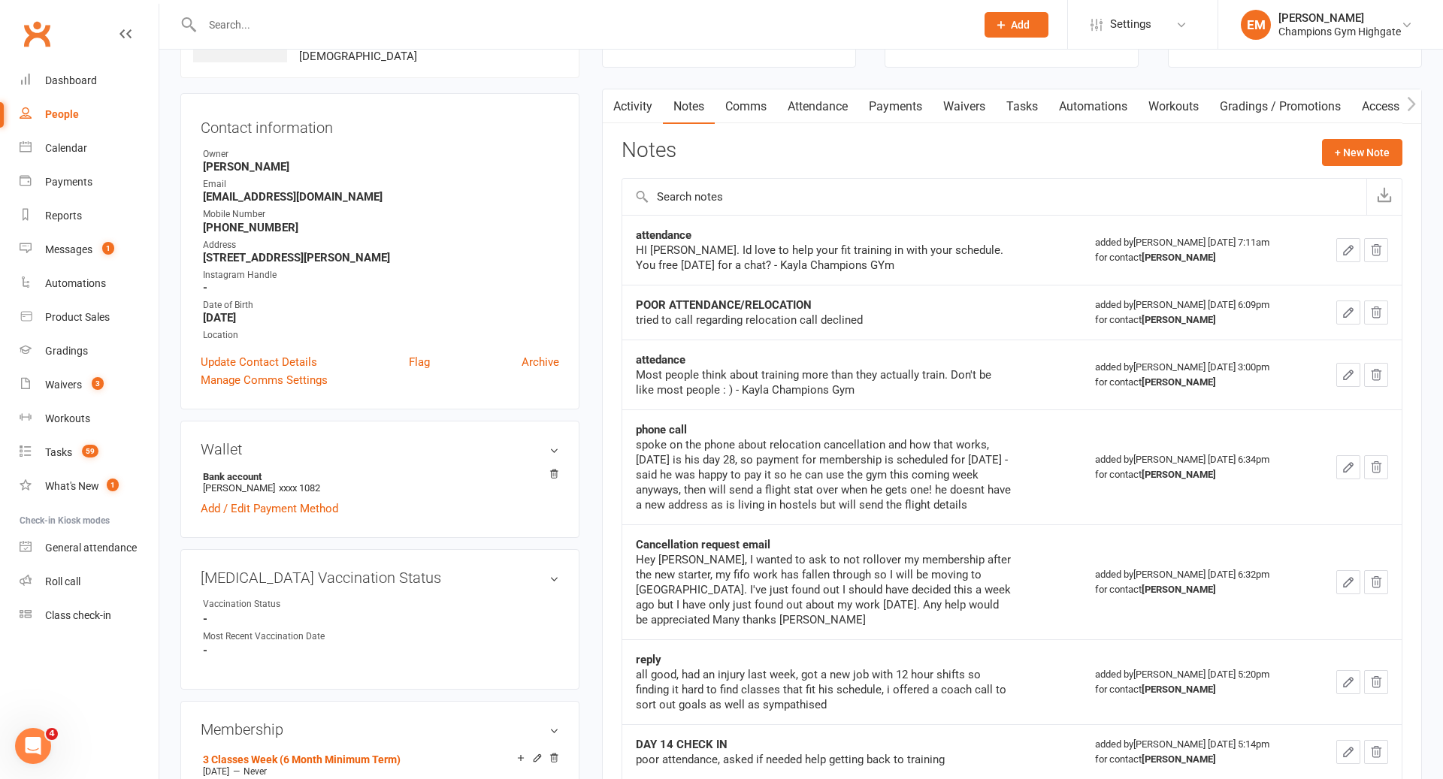
scroll to position [118, 0]
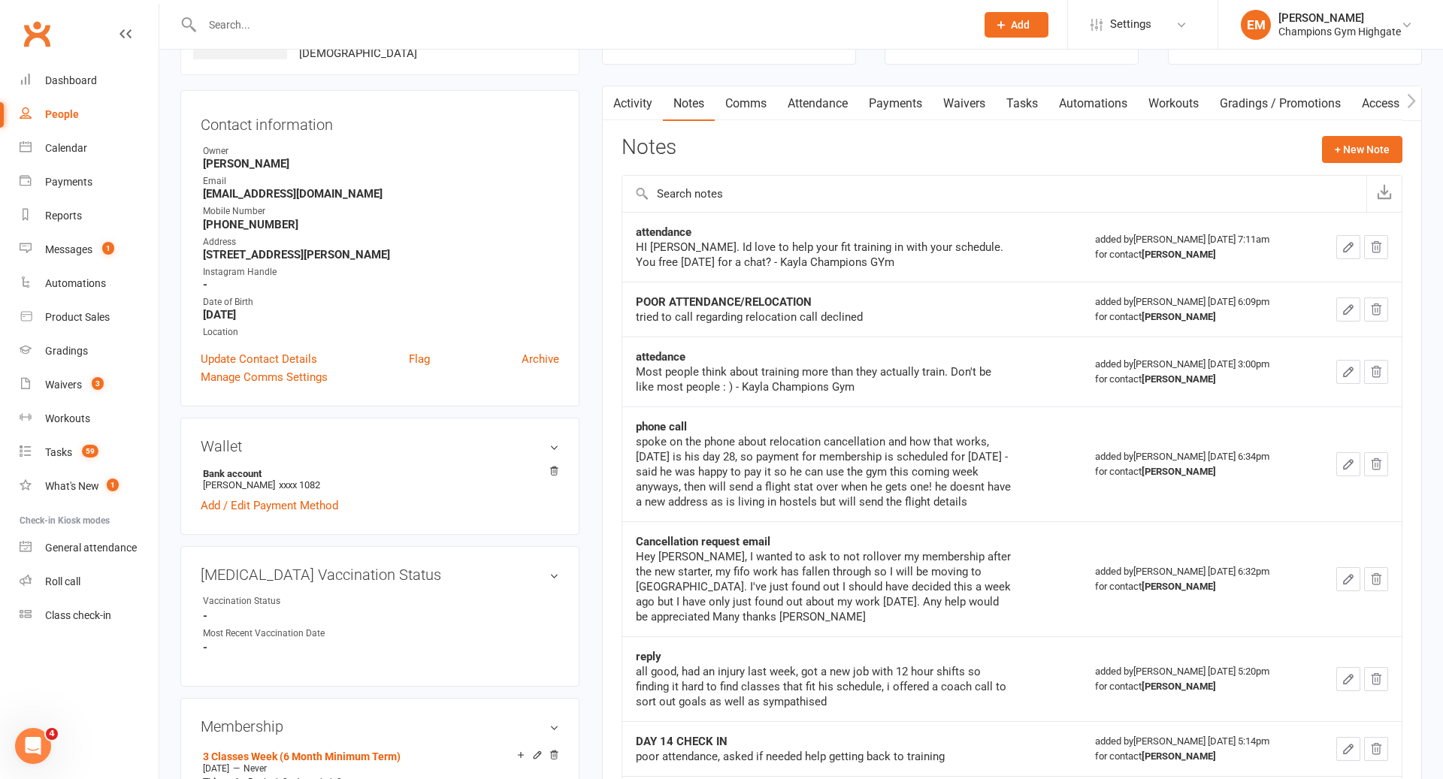
click at [969, 474] on div "spoke on the phone about relocation cancellation and how that works, [DATE] is …" at bounding box center [824, 471] width 376 height 75
click at [949, 522] on td "Cancellation request email Hey [PERSON_NAME], I wanted to ask to not rollover m…" at bounding box center [852, 579] width 460 height 115
click at [949, 497] on div "spoke on the phone about relocation cancellation and how that works, [DATE] is …" at bounding box center [824, 471] width 376 height 75
click at [983, 492] on div "spoke on the phone about relocation cancellation and how that works, [DATE] is …" at bounding box center [824, 471] width 376 height 75
click at [1009, 446] on div "spoke on the phone about relocation cancellation and how that works, [DATE] is …" at bounding box center [824, 471] width 376 height 75
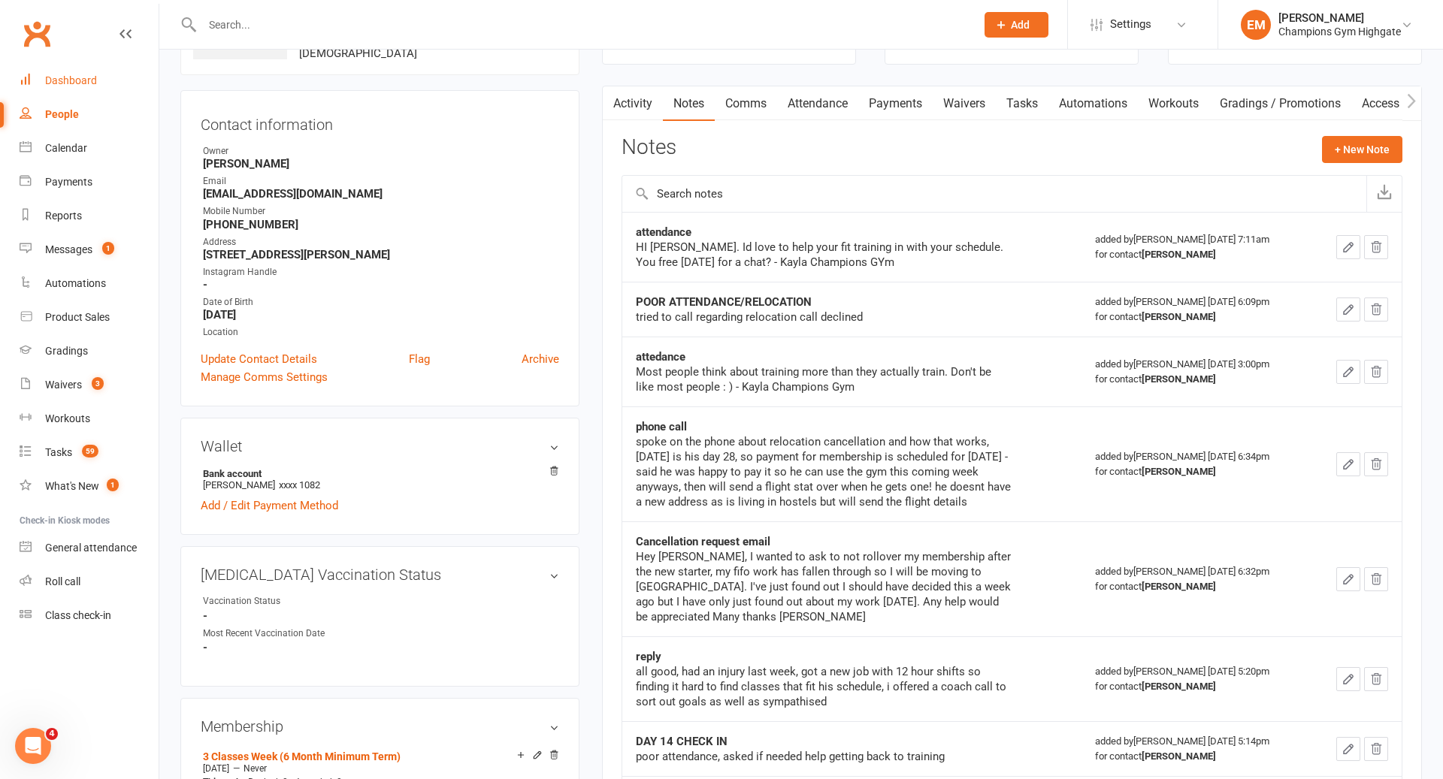
click at [86, 74] on link "Dashboard" at bounding box center [89, 81] width 139 height 34
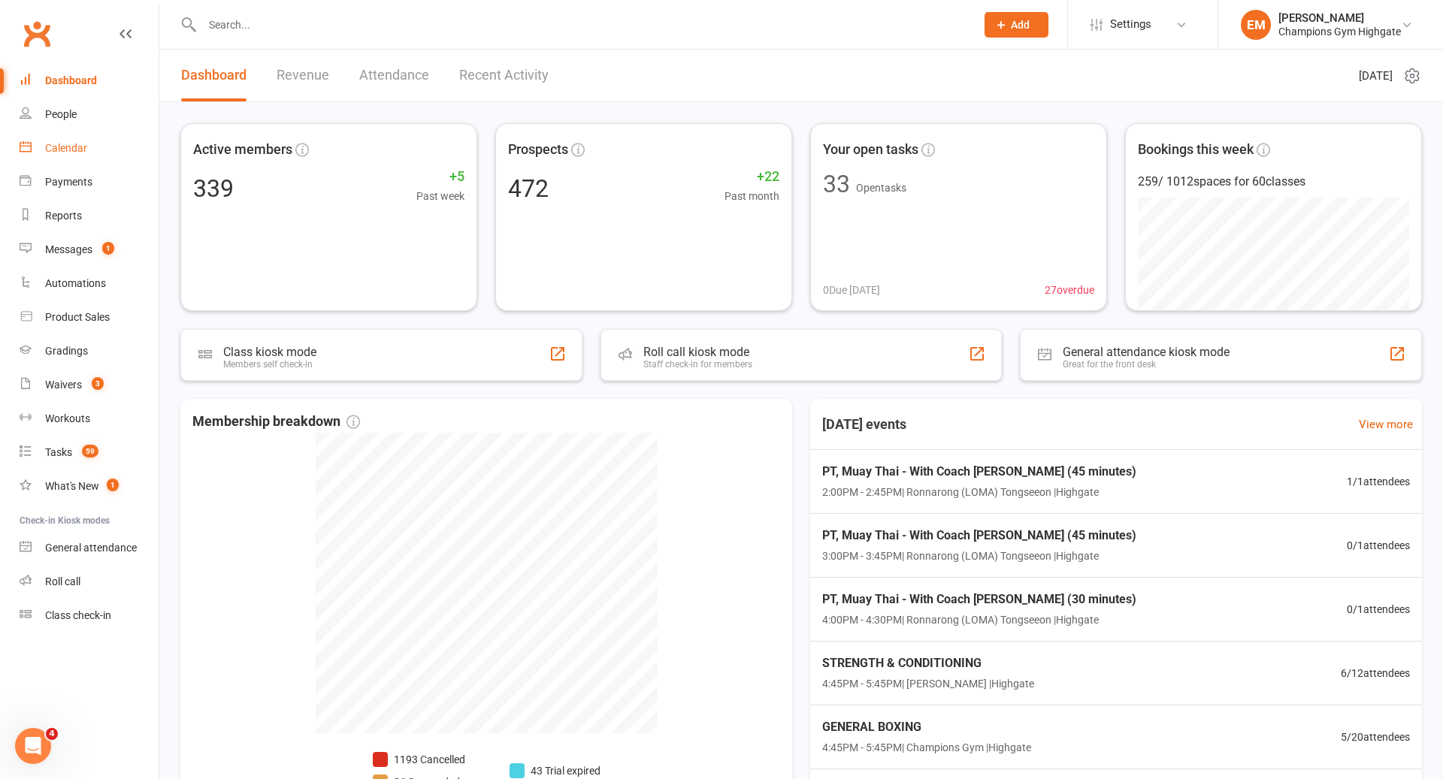
click at [62, 151] on div "Calendar" at bounding box center [66, 148] width 42 height 12
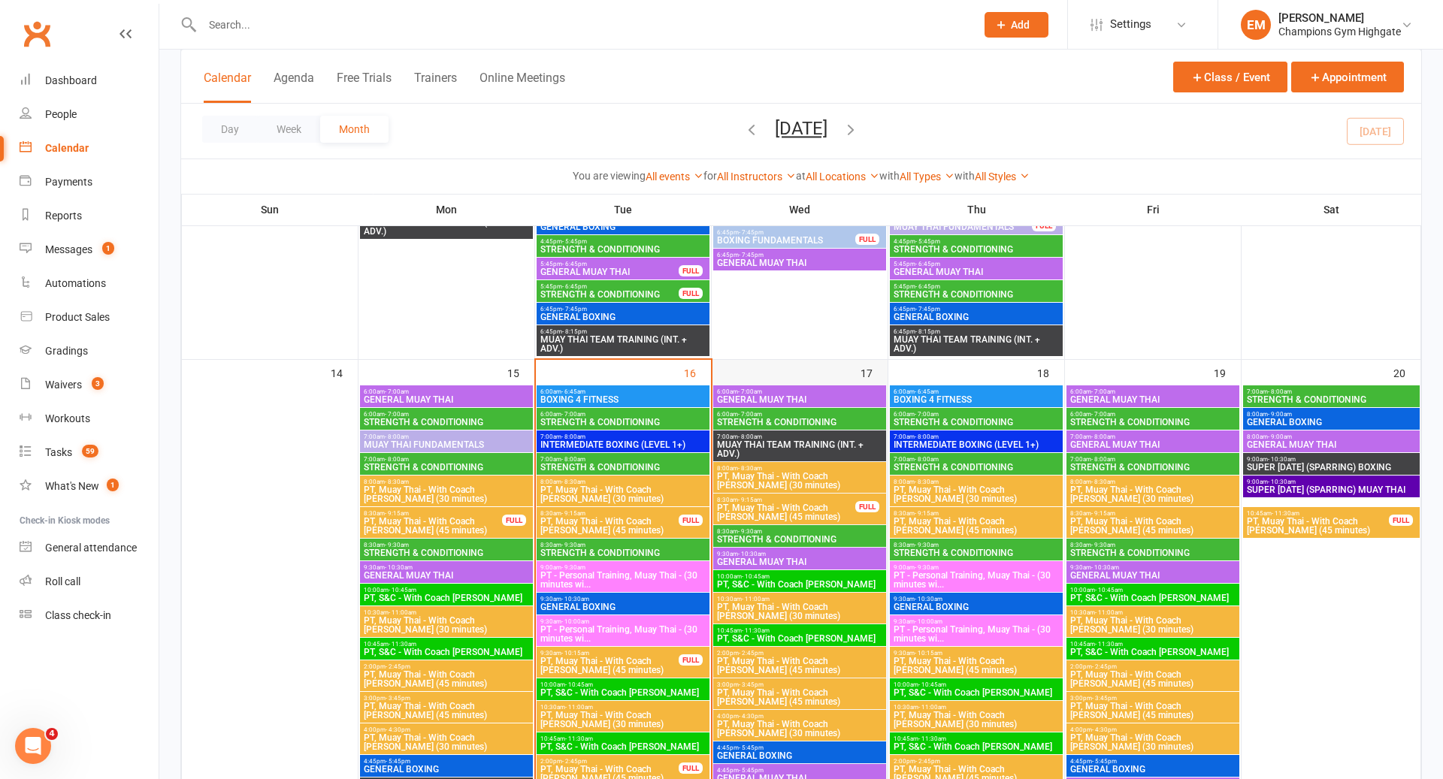
scroll to position [1239, 0]
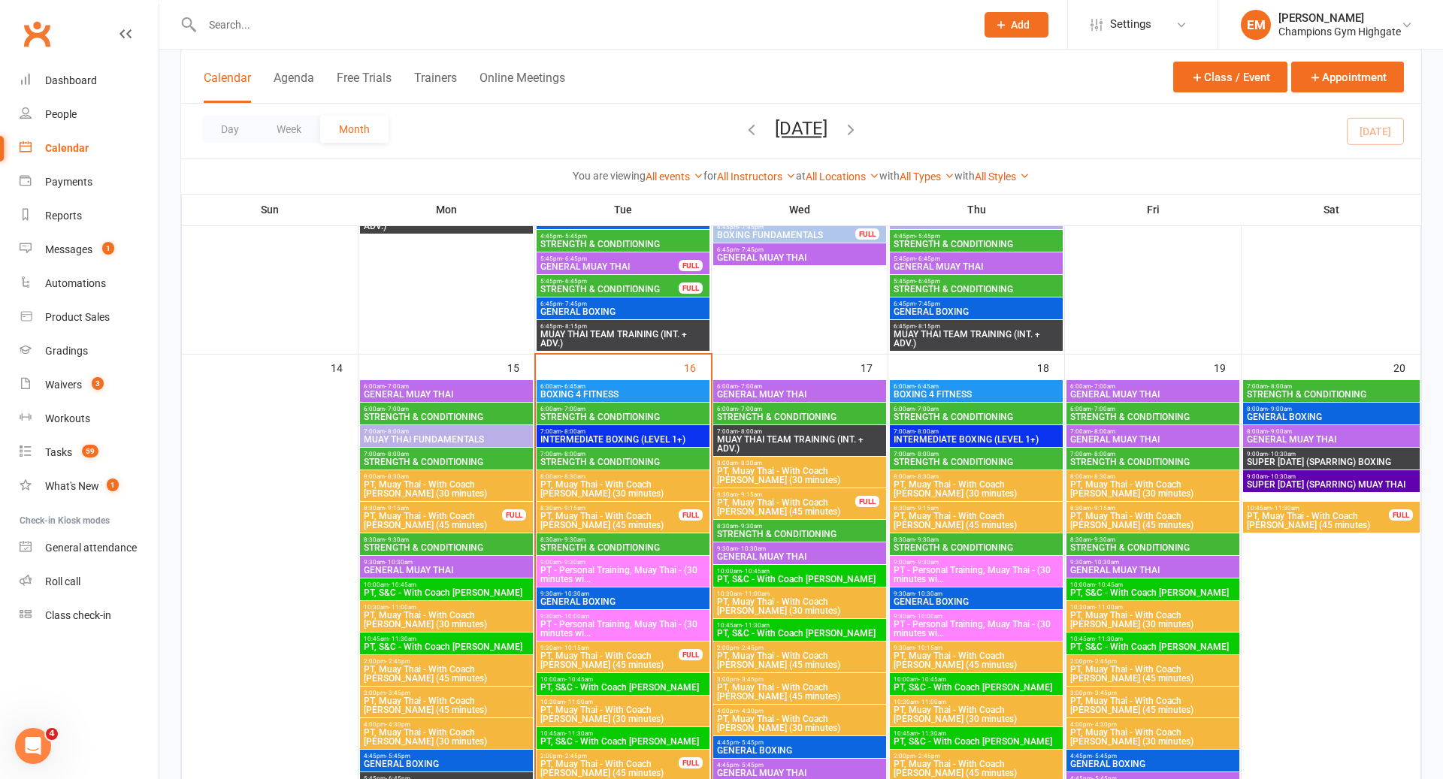
click at [675, 429] on span "7:00am - 8:00am" at bounding box center [623, 431] width 167 height 7
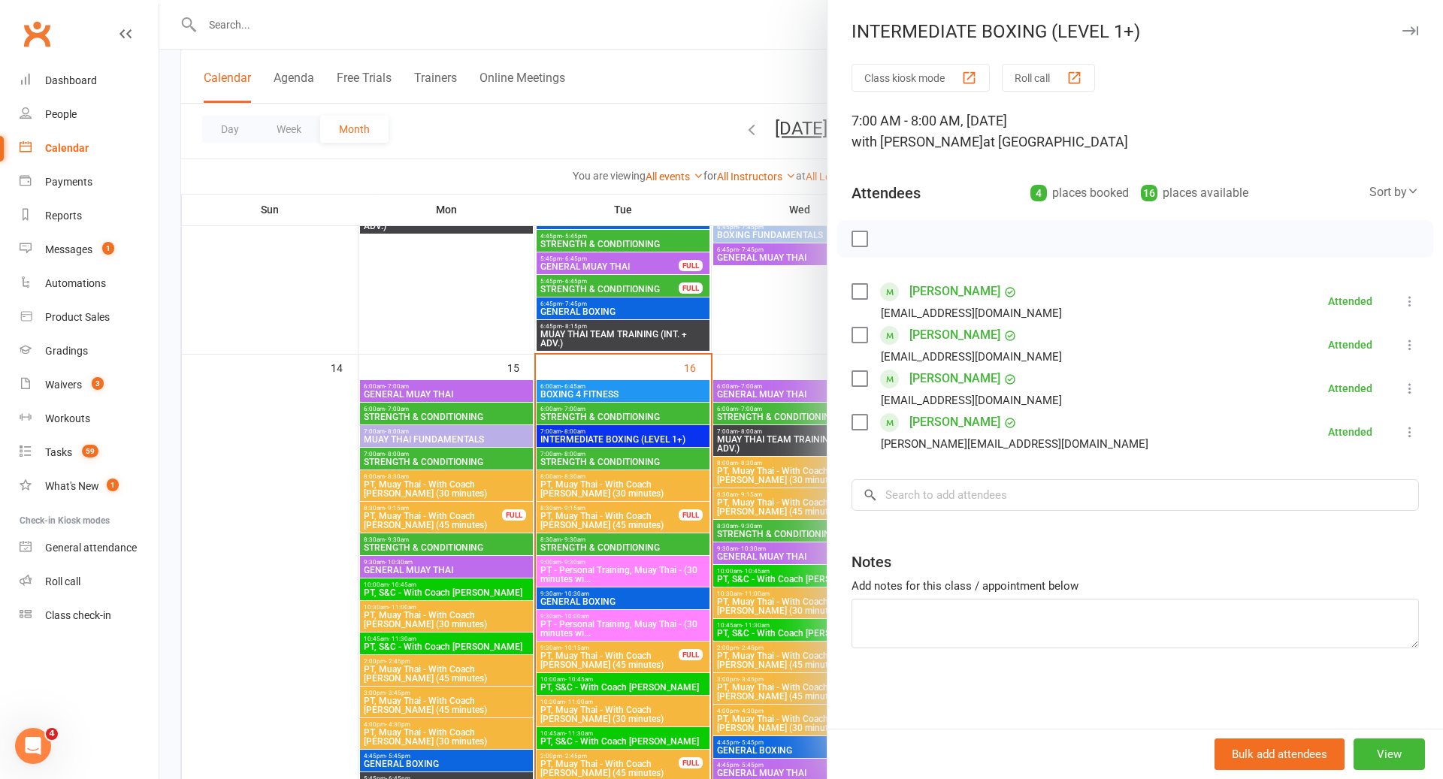
click at [675, 429] on div at bounding box center [801, 389] width 1284 height 779
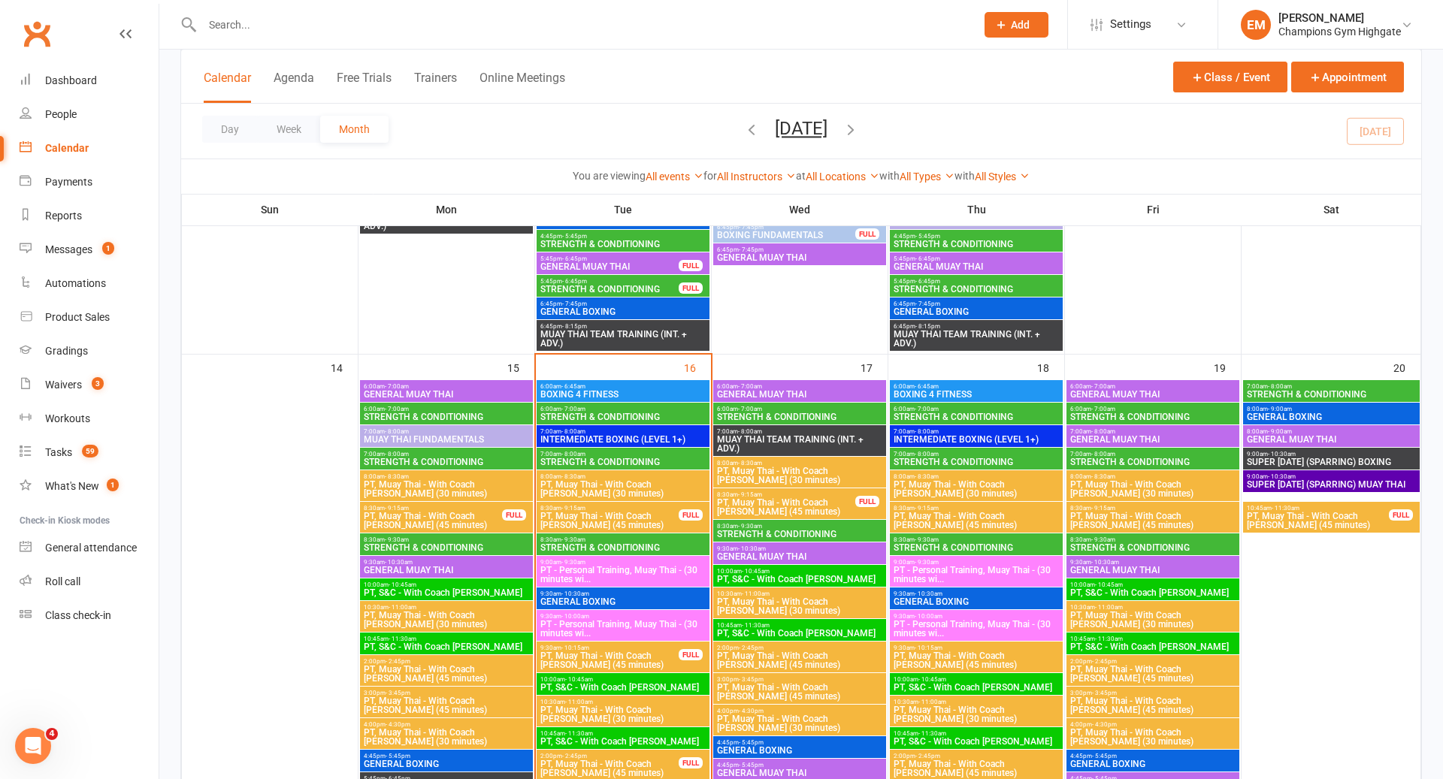
click at [933, 429] on span "- 8:00am" at bounding box center [927, 431] width 24 height 7
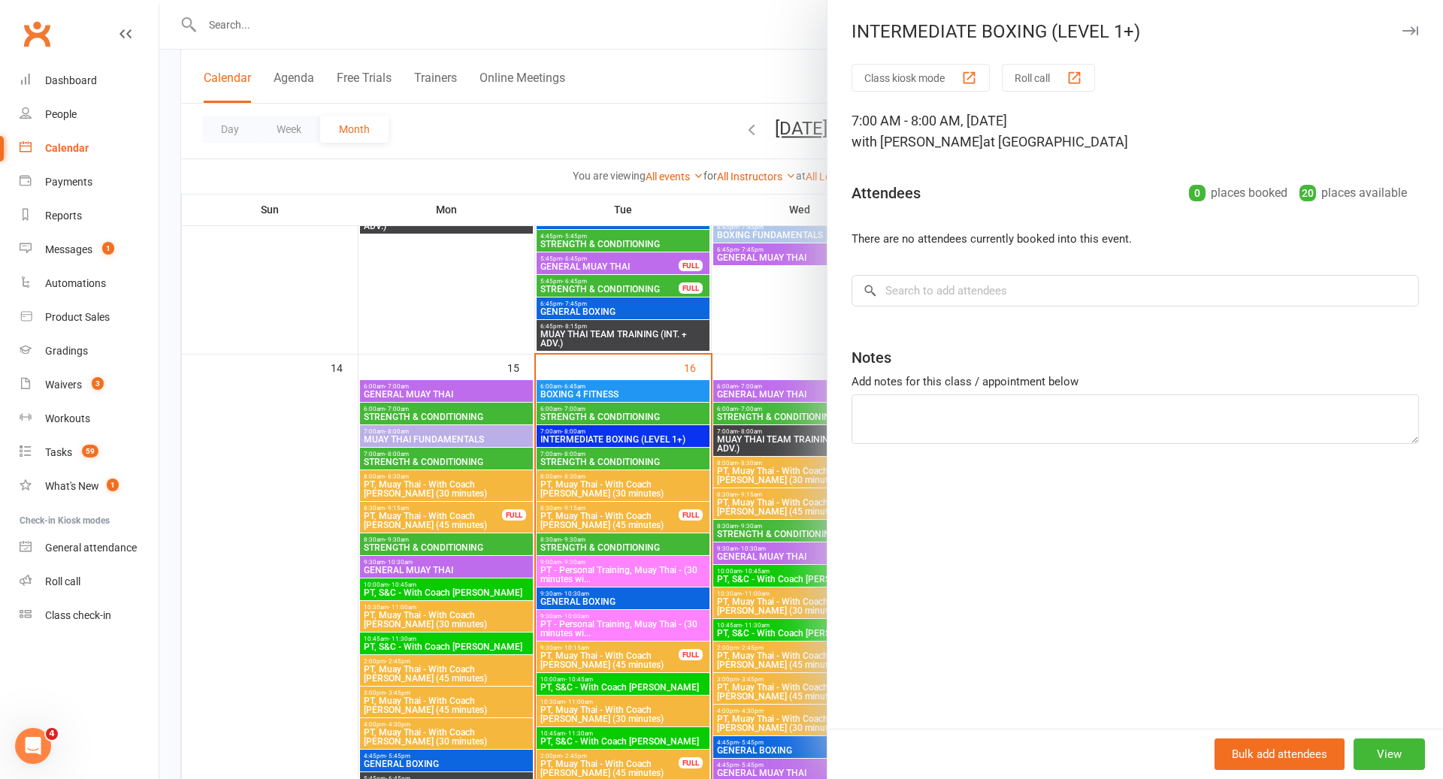
click at [723, 517] on div at bounding box center [801, 389] width 1284 height 779
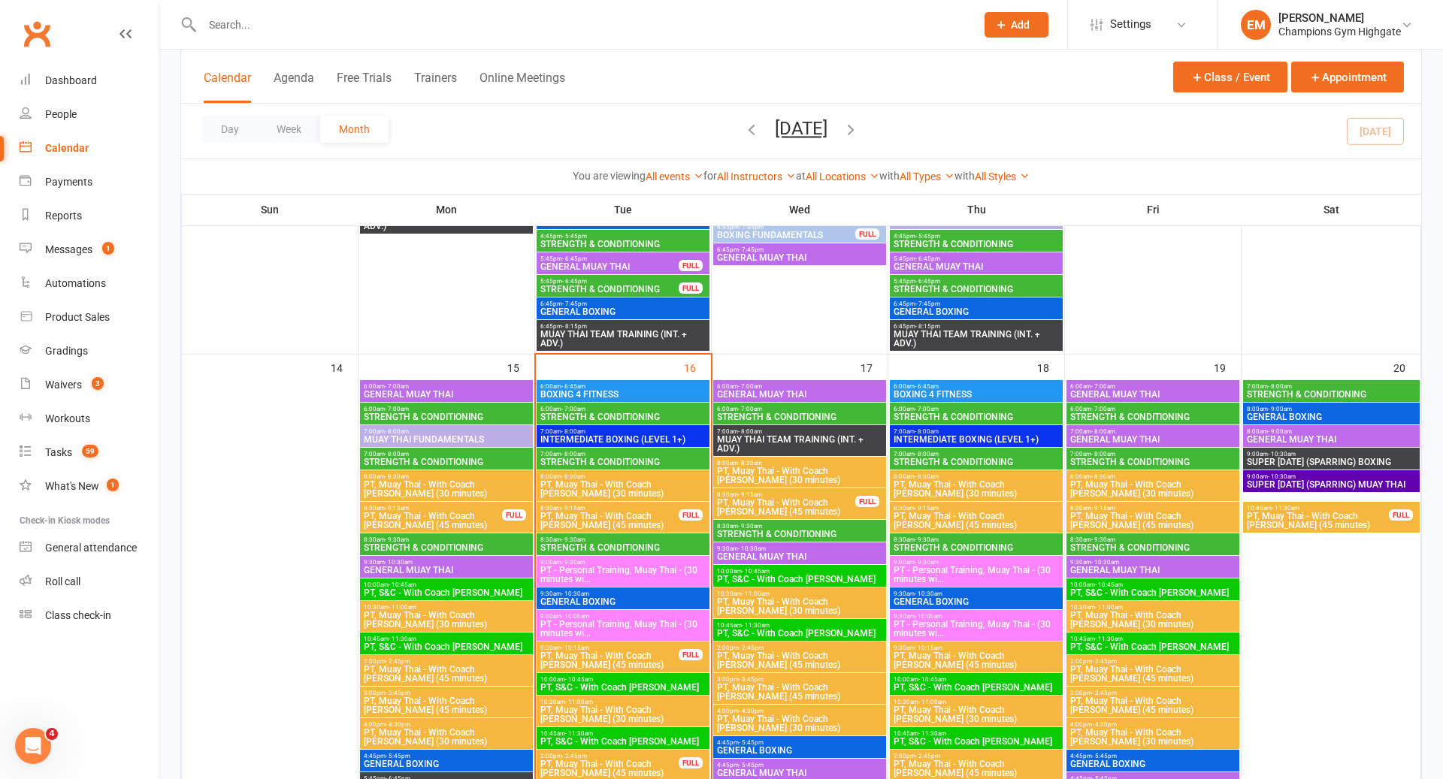
click at [673, 442] on span "INTERMEDIATE BOXING (LEVEL 1+)" at bounding box center [623, 439] width 167 height 9
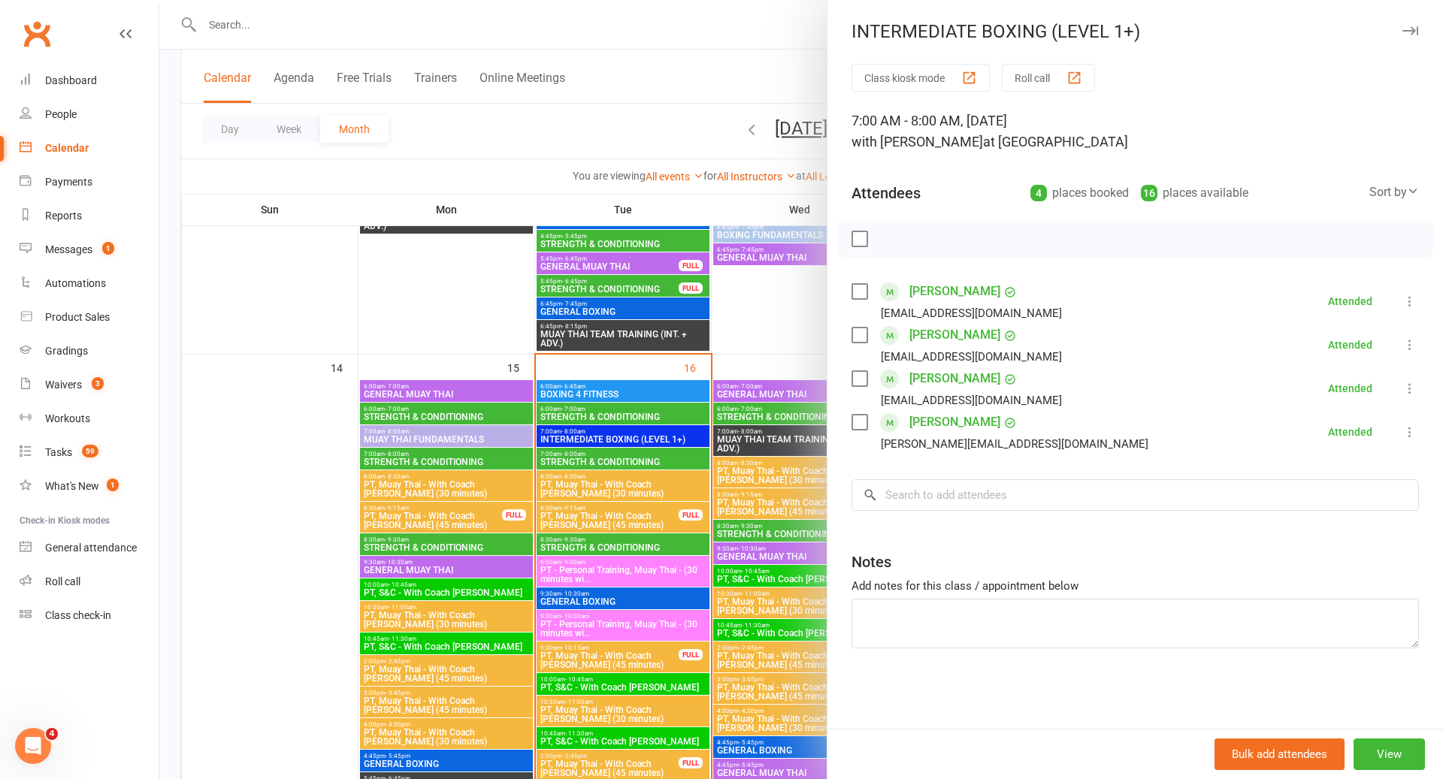
click at [673, 441] on div at bounding box center [801, 389] width 1284 height 779
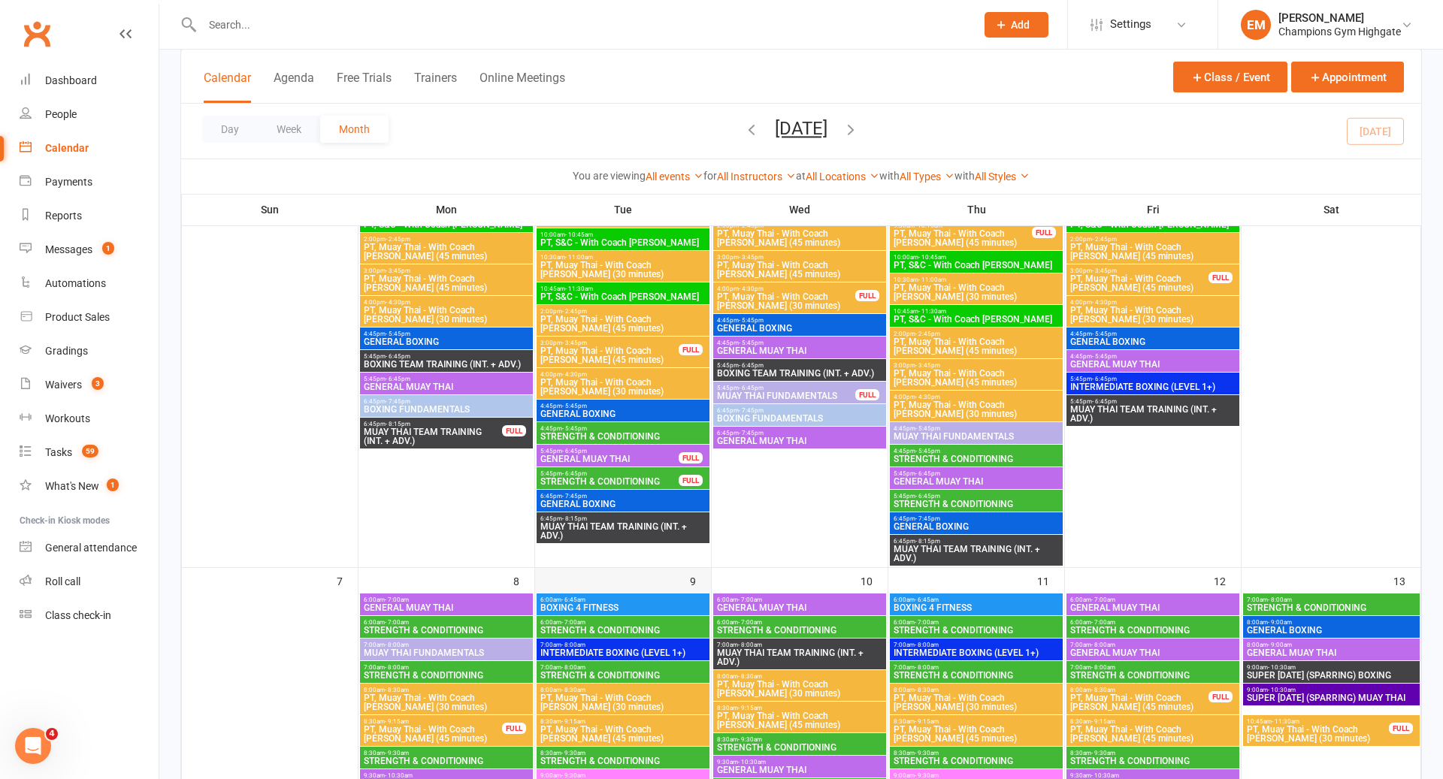
scroll to position [389, 0]
click at [668, 652] on span "INTERMEDIATE BOXING (LEVEL 1+)" at bounding box center [623, 652] width 167 height 9
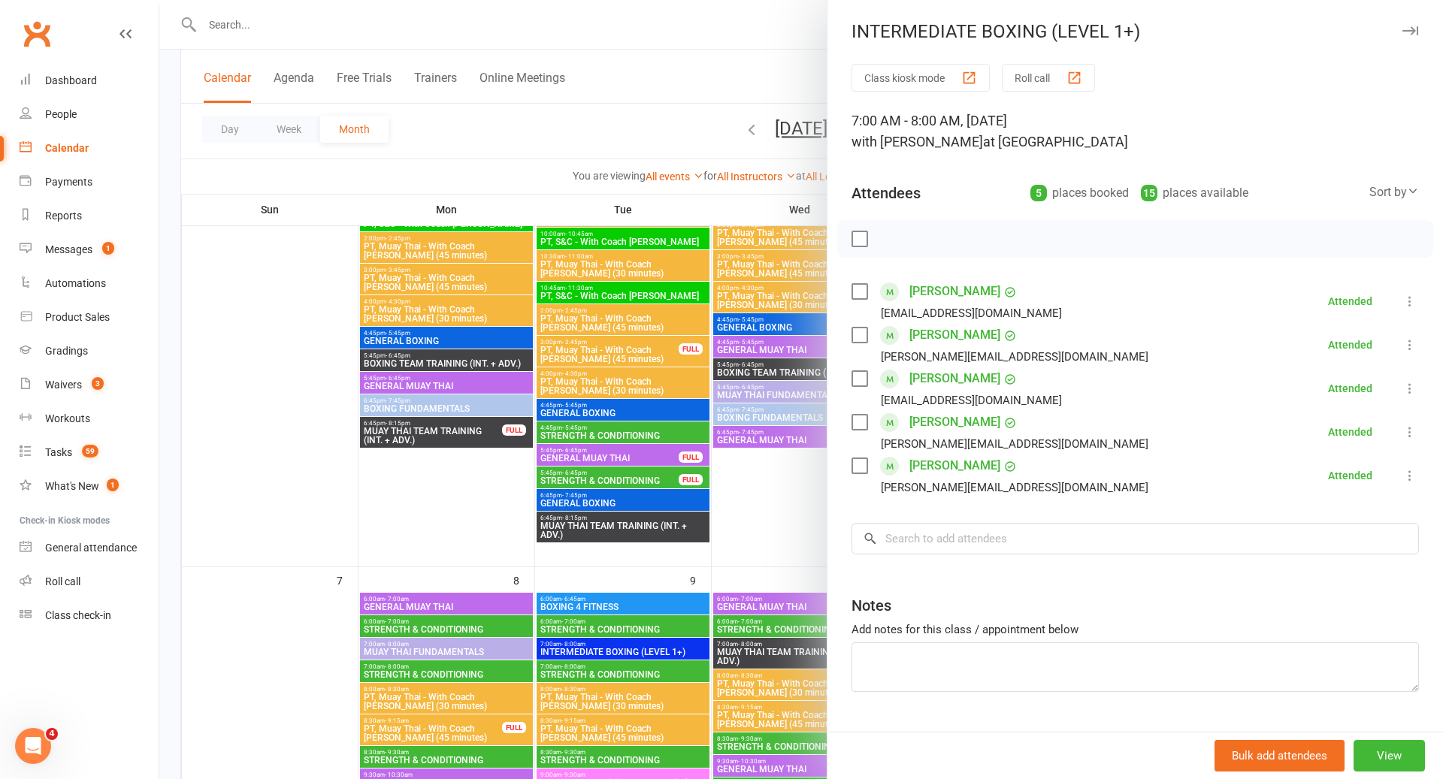
click at [668, 653] on div at bounding box center [801, 389] width 1284 height 779
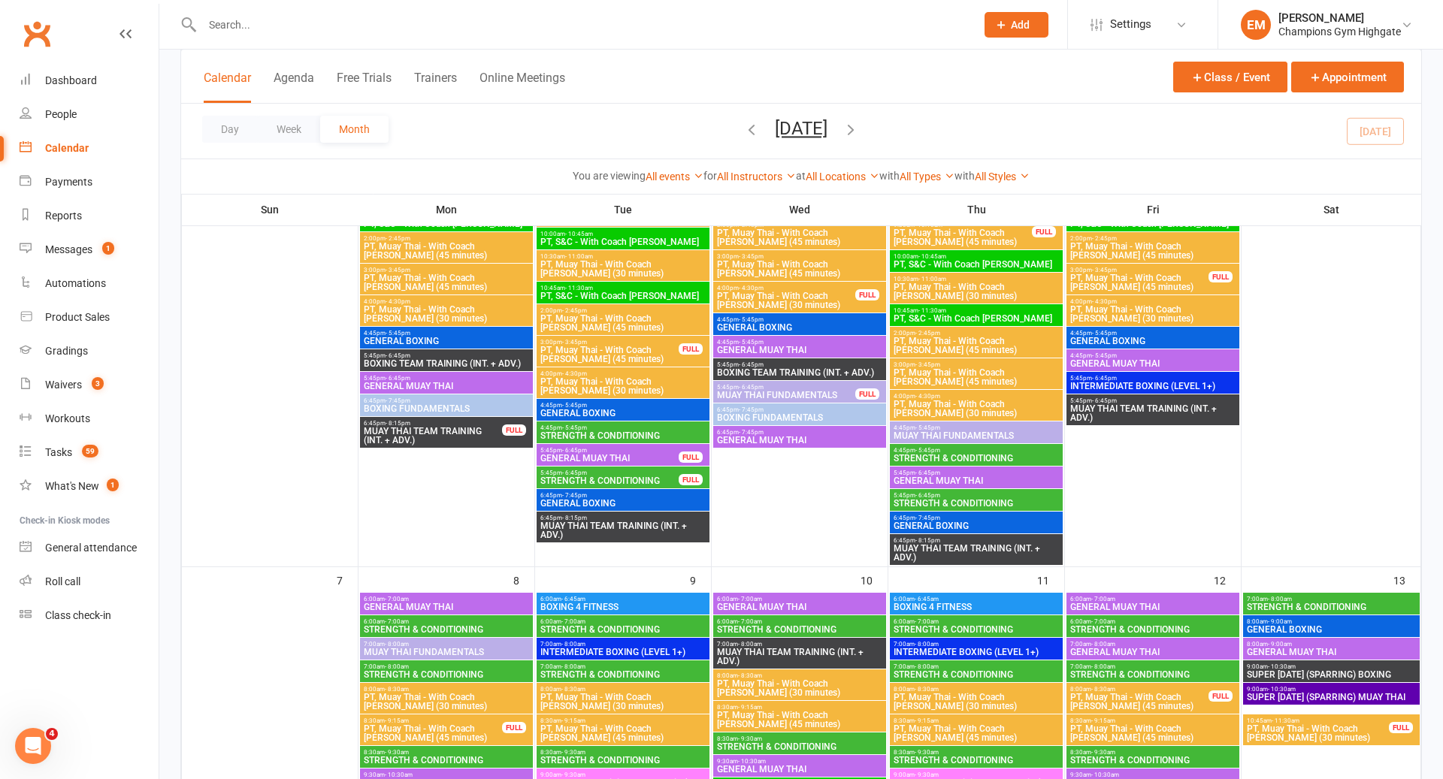
click at [937, 648] on span "INTERMEDIATE BOXING (LEVEL 1+)" at bounding box center [976, 652] width 167 height 9
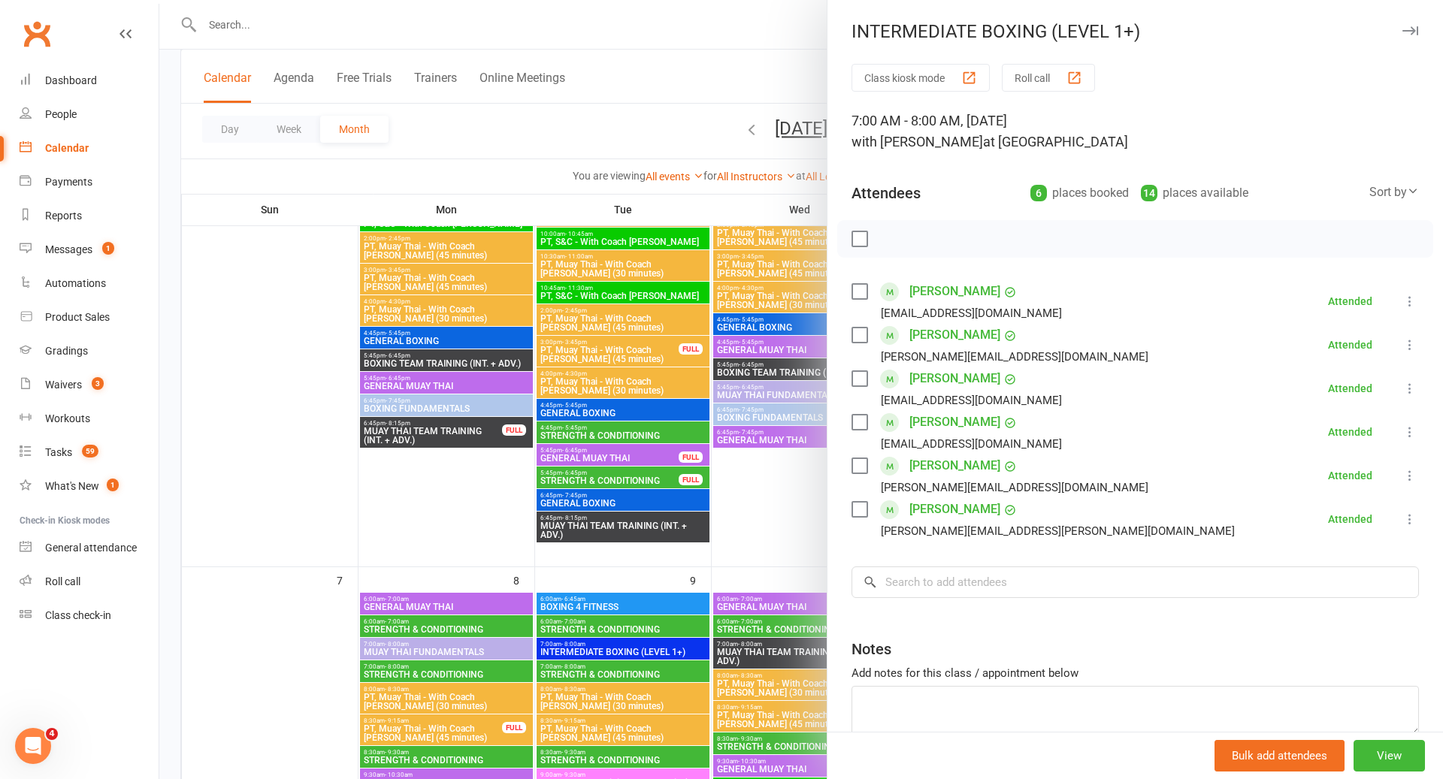
click at [707, 641] on div at bounding box center [801, 389] width 1284 height 779
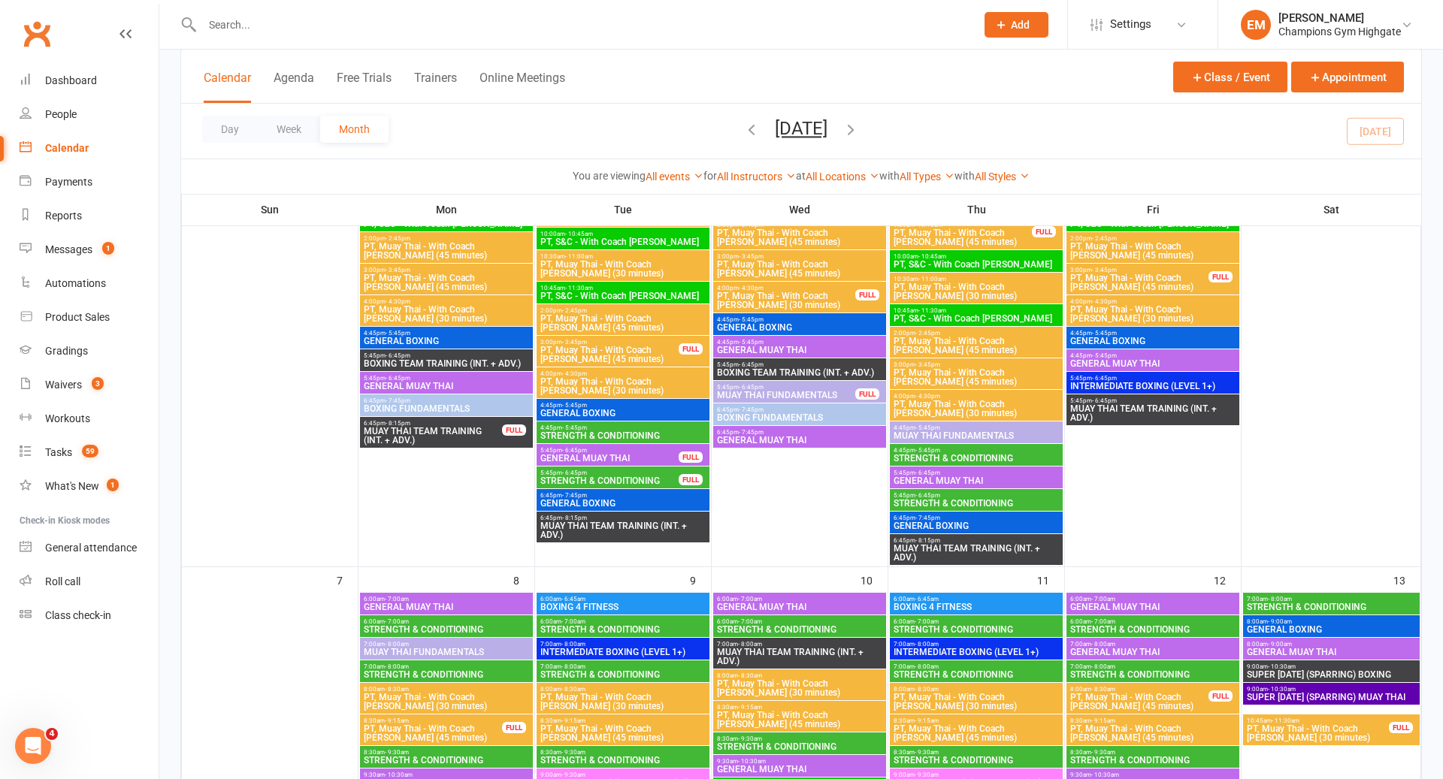
click at [674, 649] on span "INTERMEDIATE BOXING (LEVEL 1+)" at bounding box center [623, 652] width 167 height 9
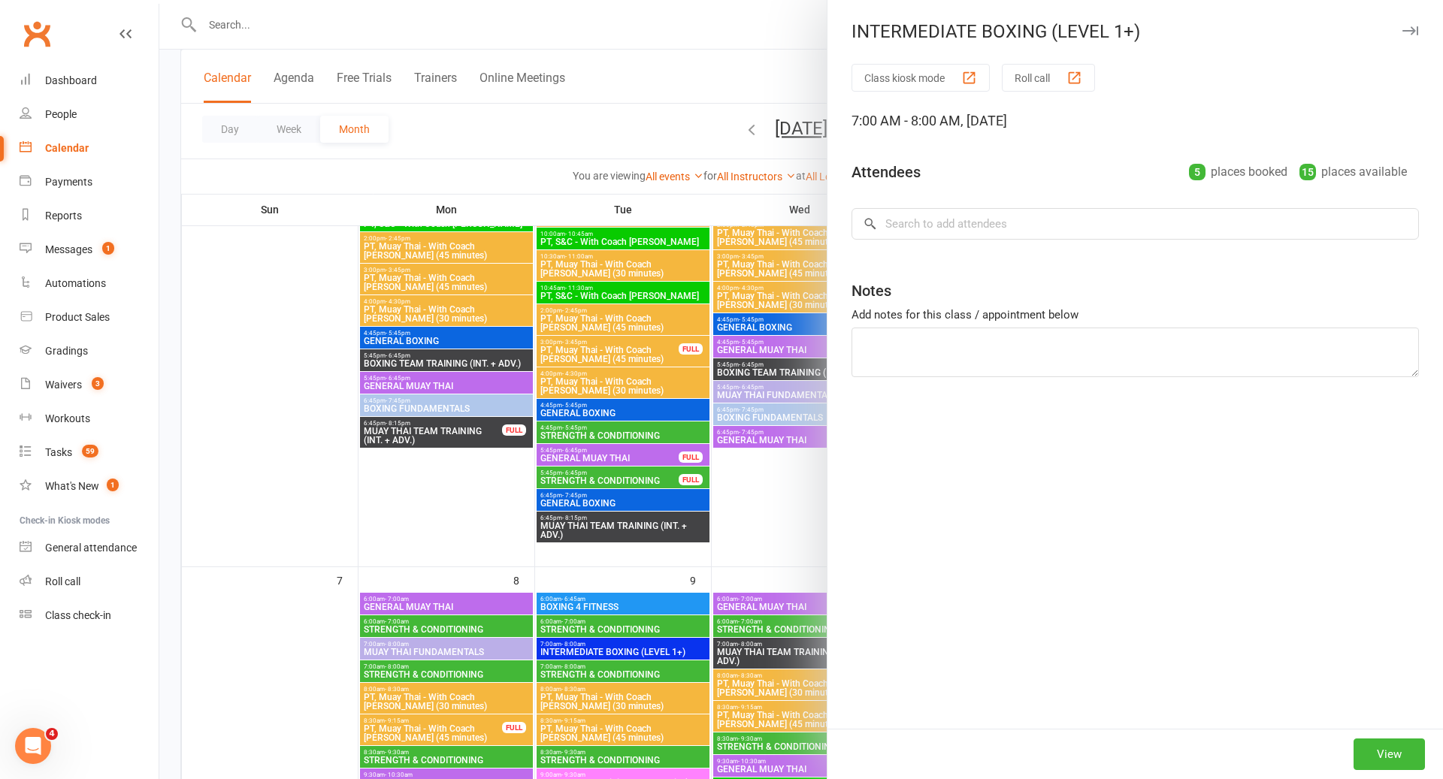
click at [674, 649] on div at bounding box center [801, 389] width 1284 height 779
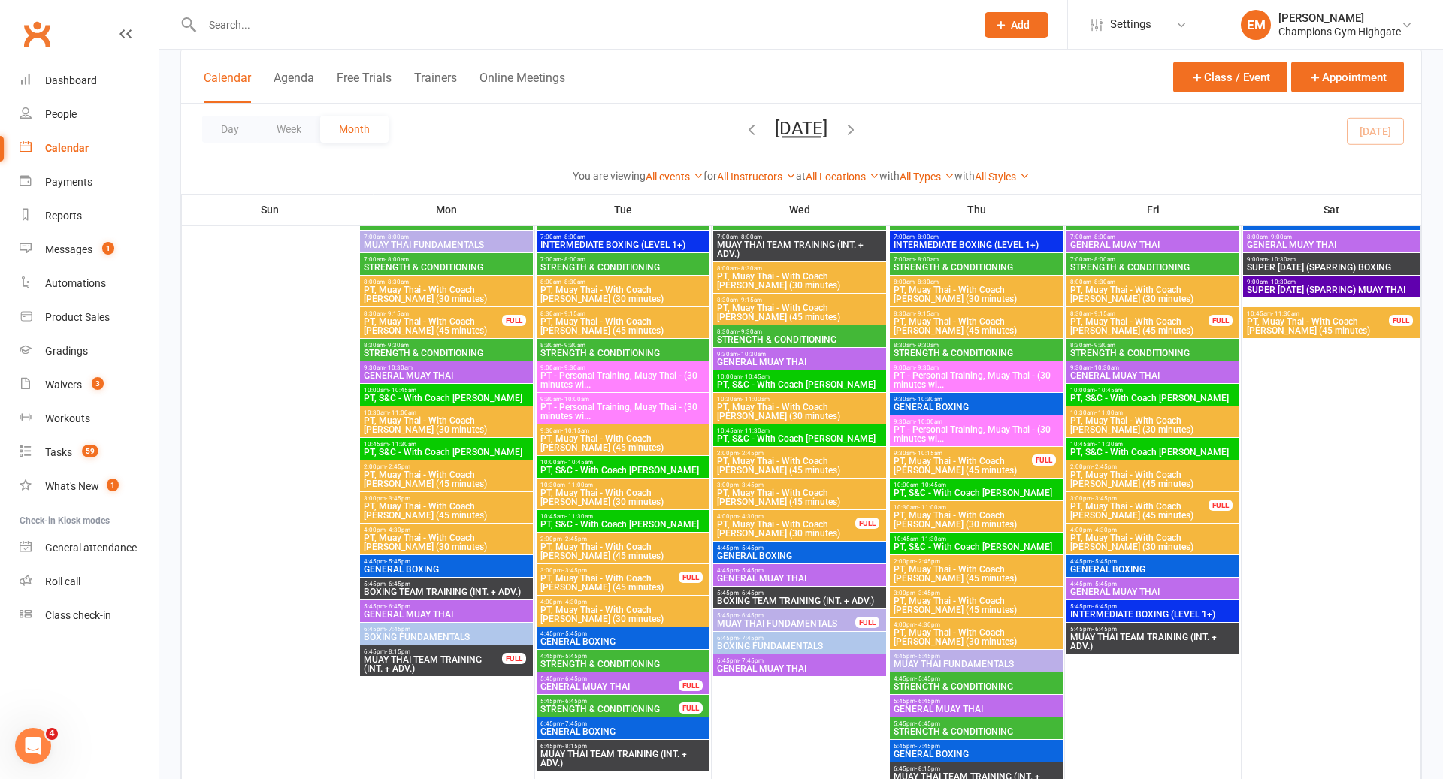
scroll to position [107, 0]
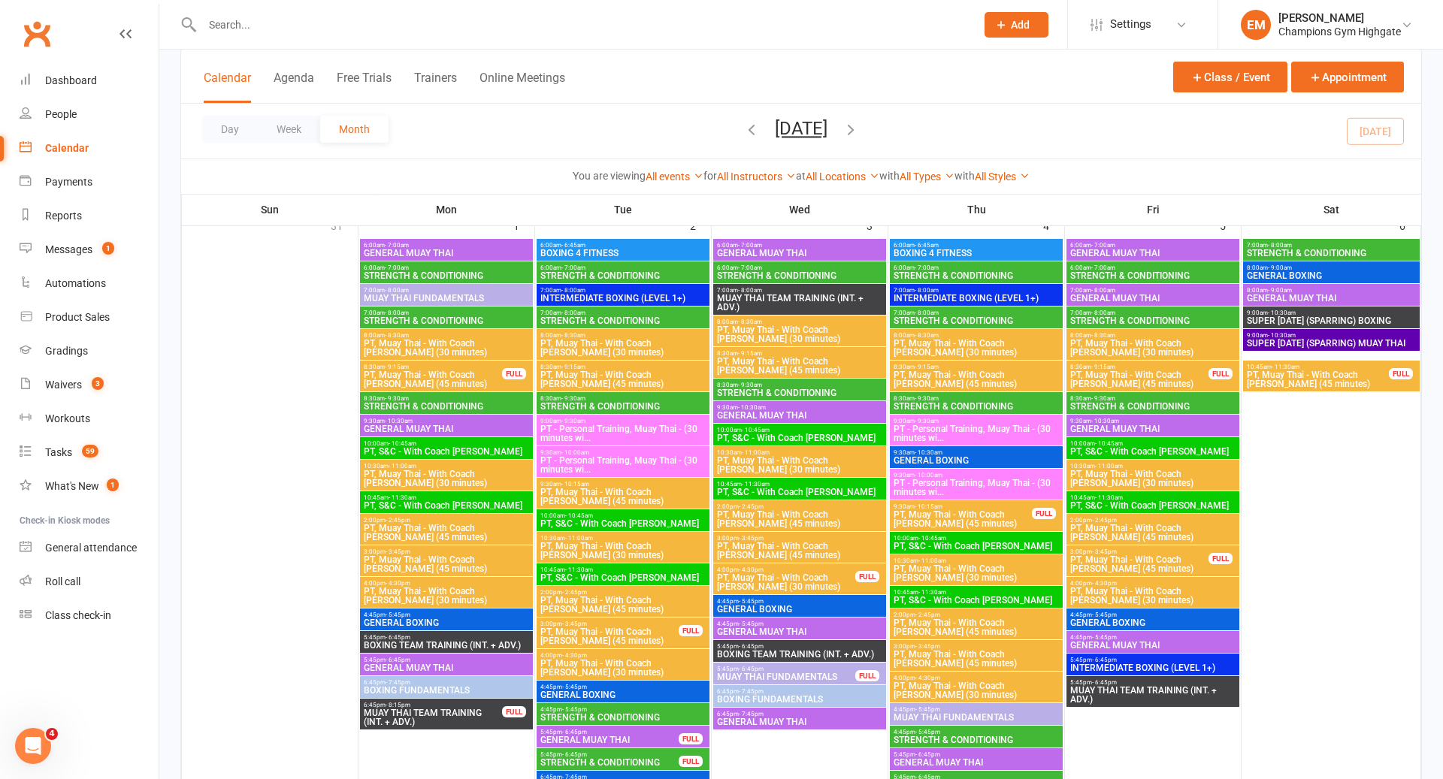
click at [643, 298] on span "INTERMEDIATE BOXING (LEVEL 1+)" at bounding box center [623, 298] width 167 height 9
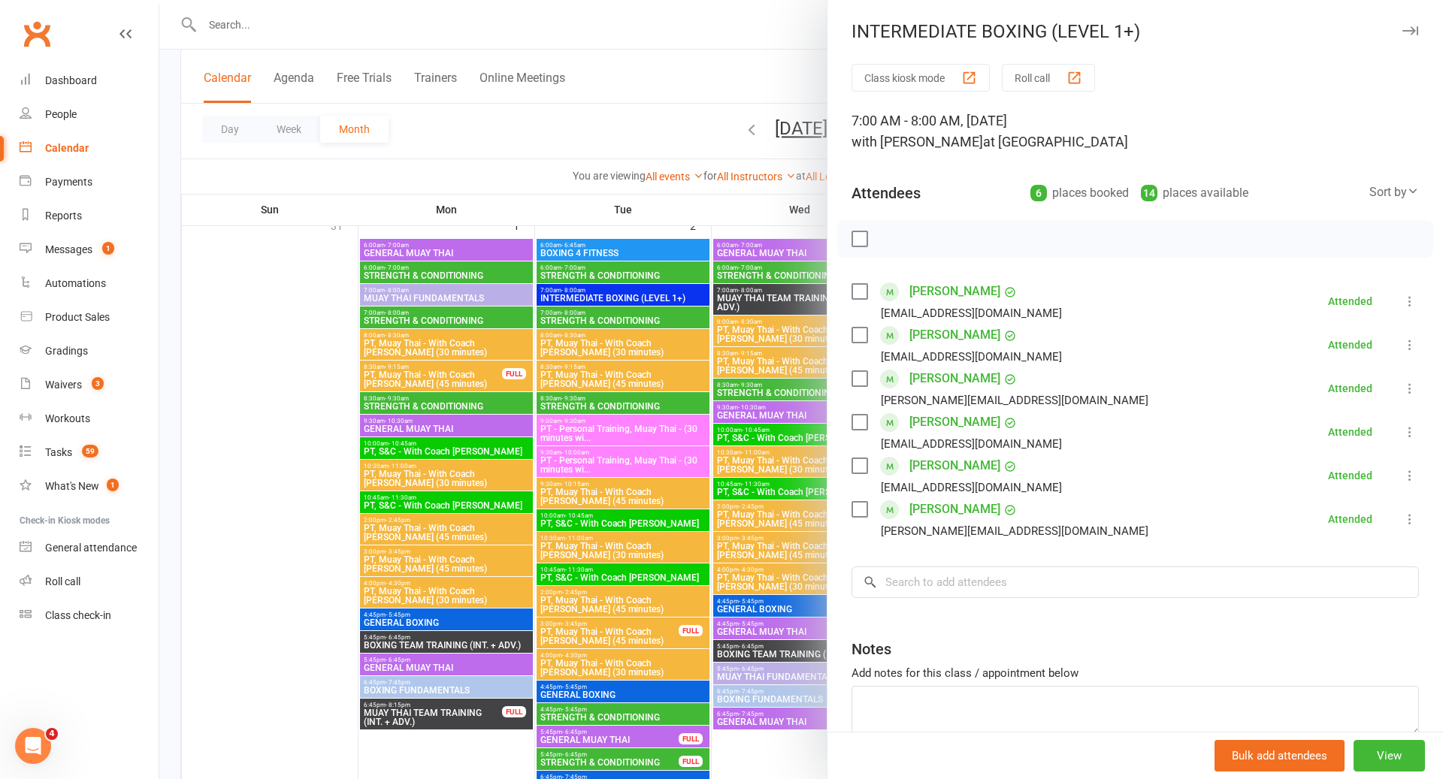
click at [643, 307] on div at bounding box center [801, 389] width 1284 height 779
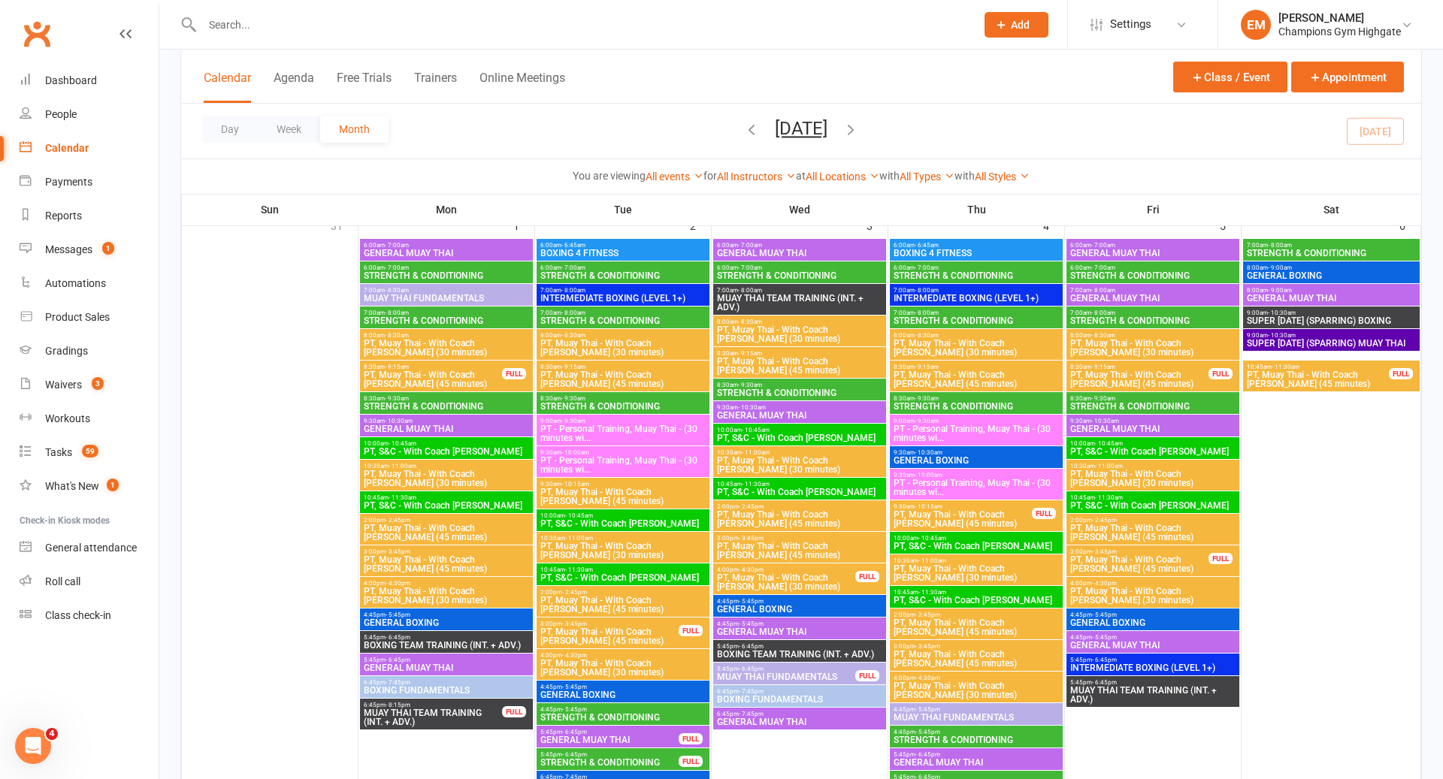
click at [973, 294] on span "INTERMEDIATE BOXING (LEVEL 1+)" at bounding box center [976, 298] width 167 height 9
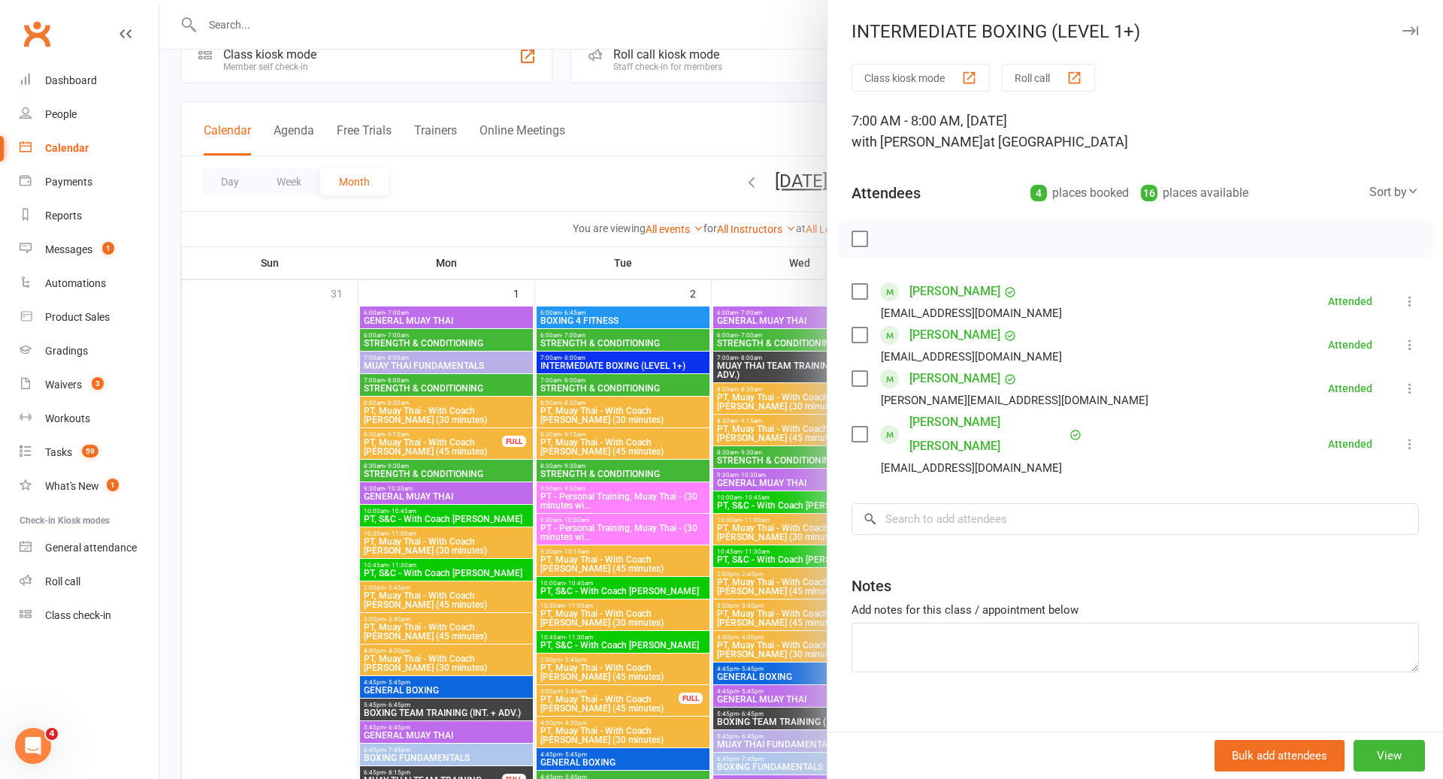
scroll to position [38, 0]
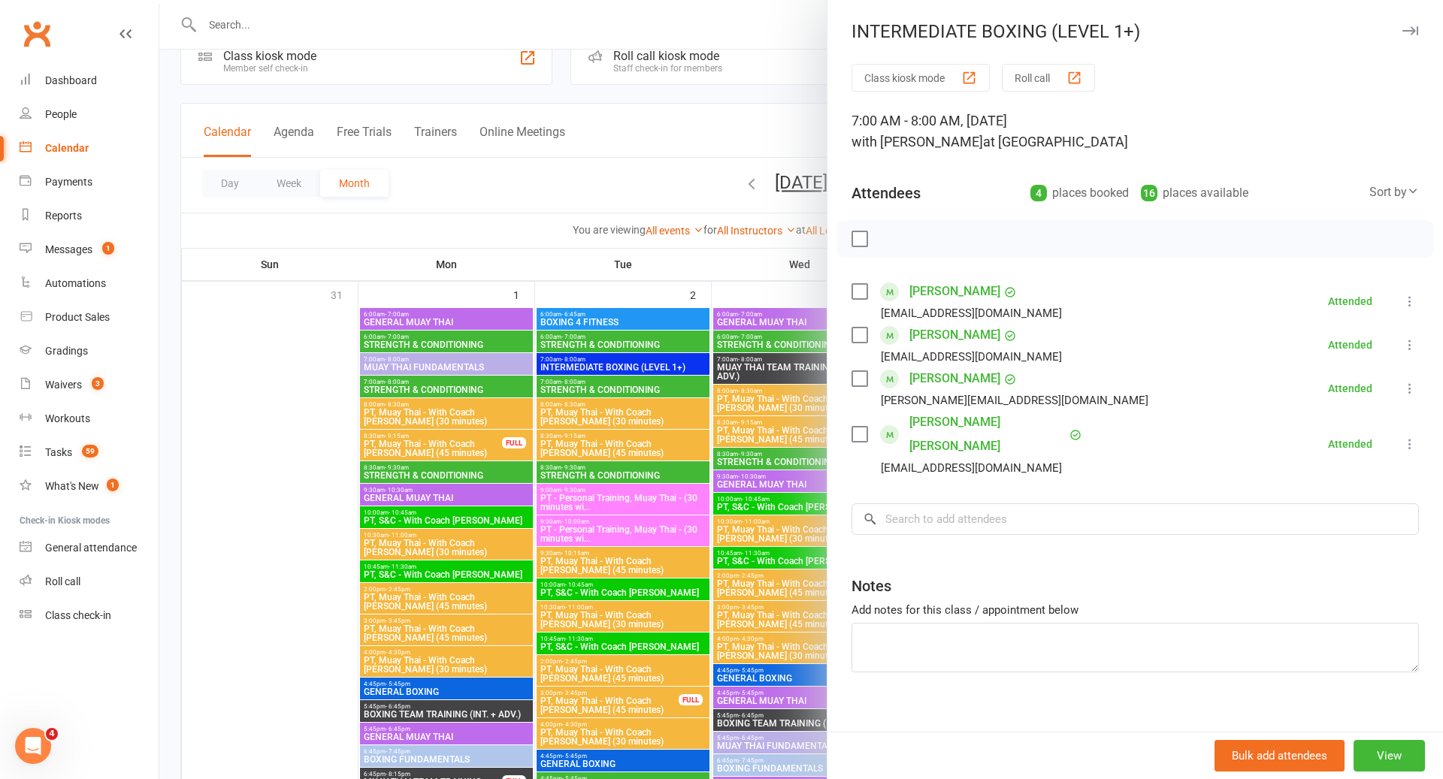
click at [725, 357] on div at bounding box center [801, 389] width 1284 height 779
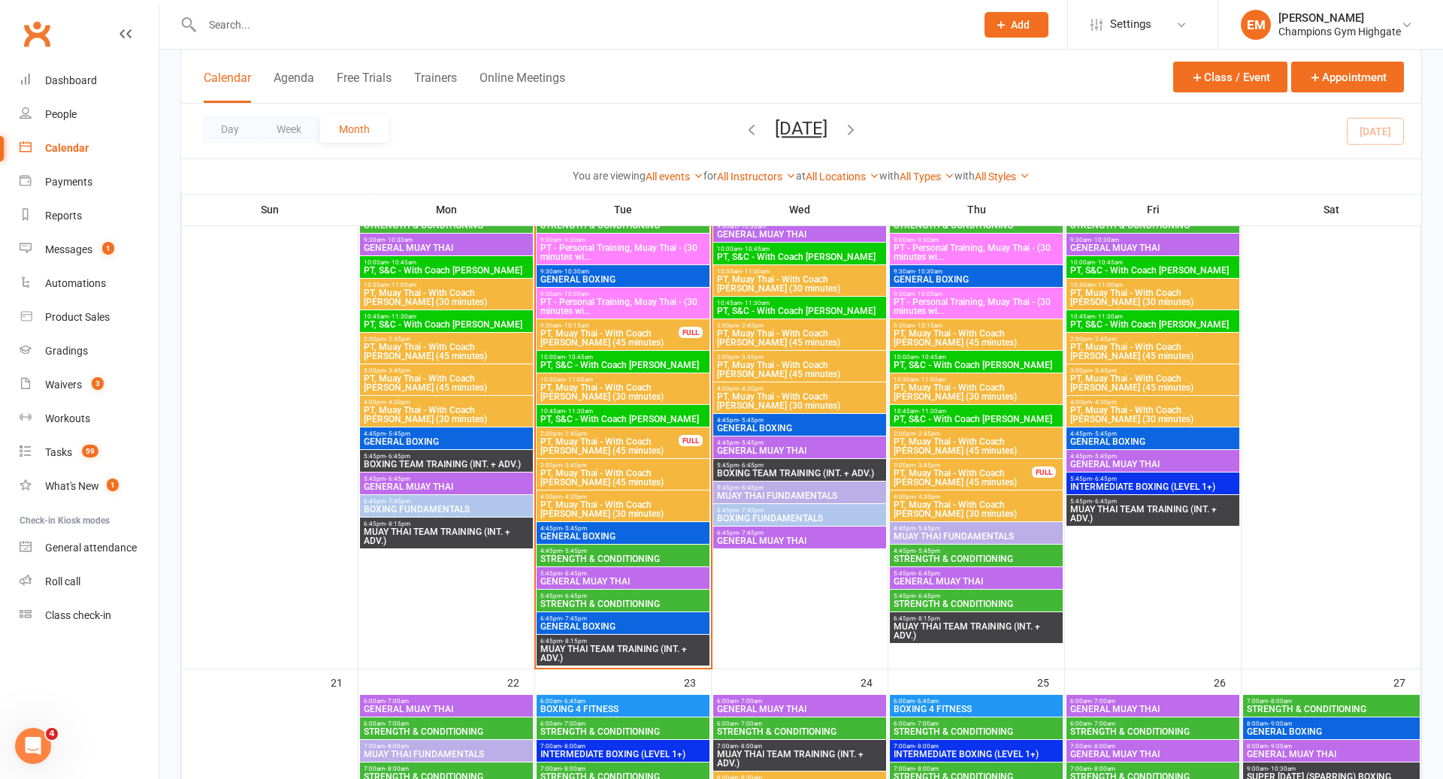
scroll to position [1564, 0]
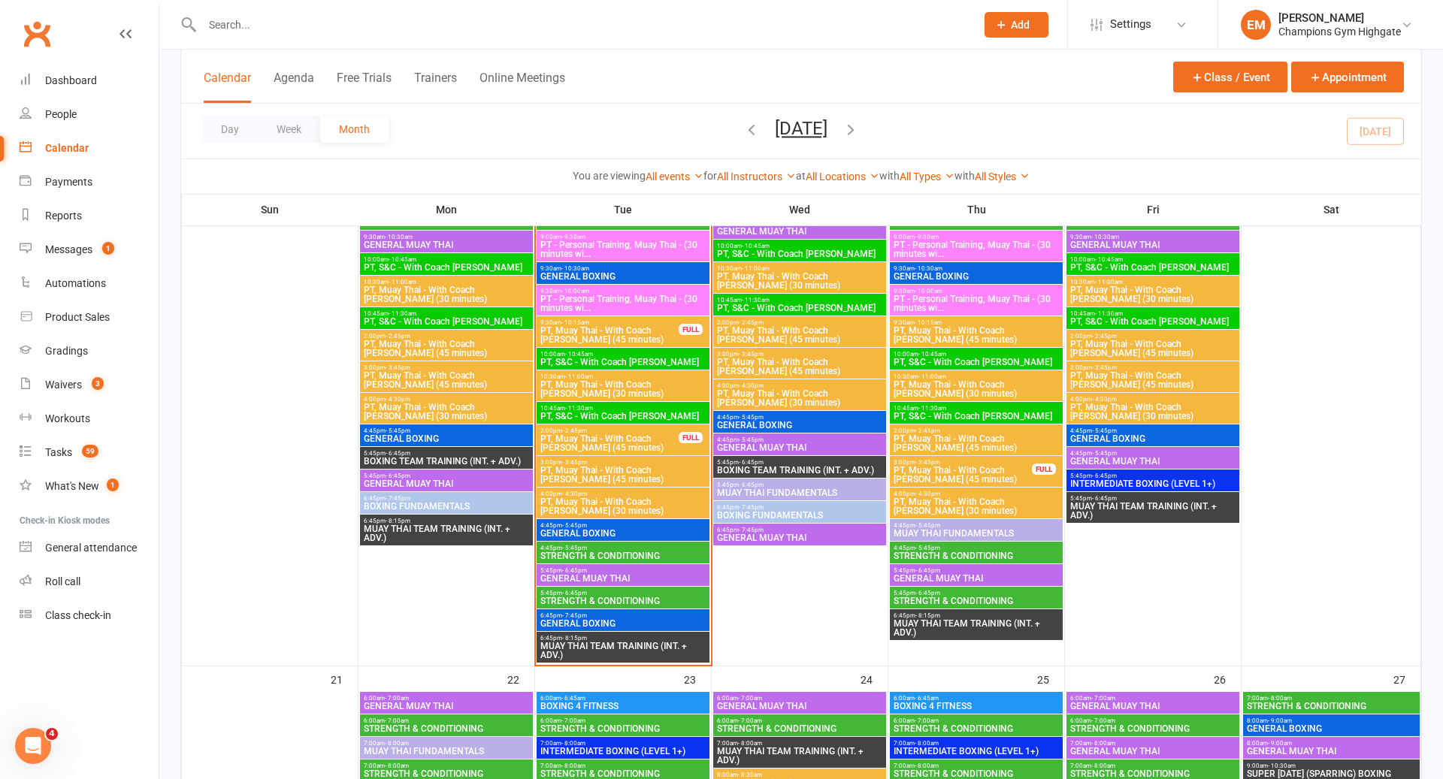
click at [662, 323] on span "9:30am - 10:15am" at bounding box center [610, 322] width 140 height 7
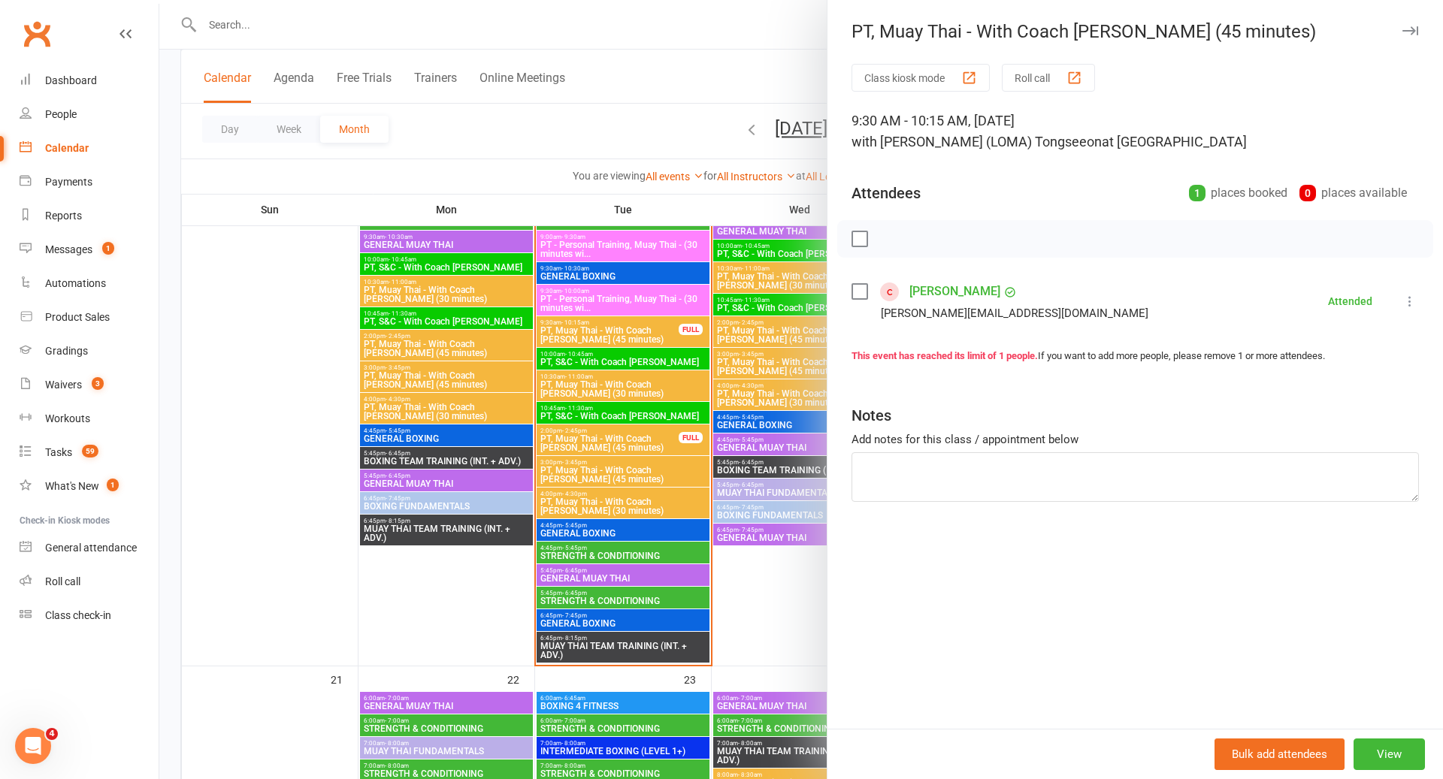
click at [611, 425] on div at bounding box center [801, 389] width 1284 height 779
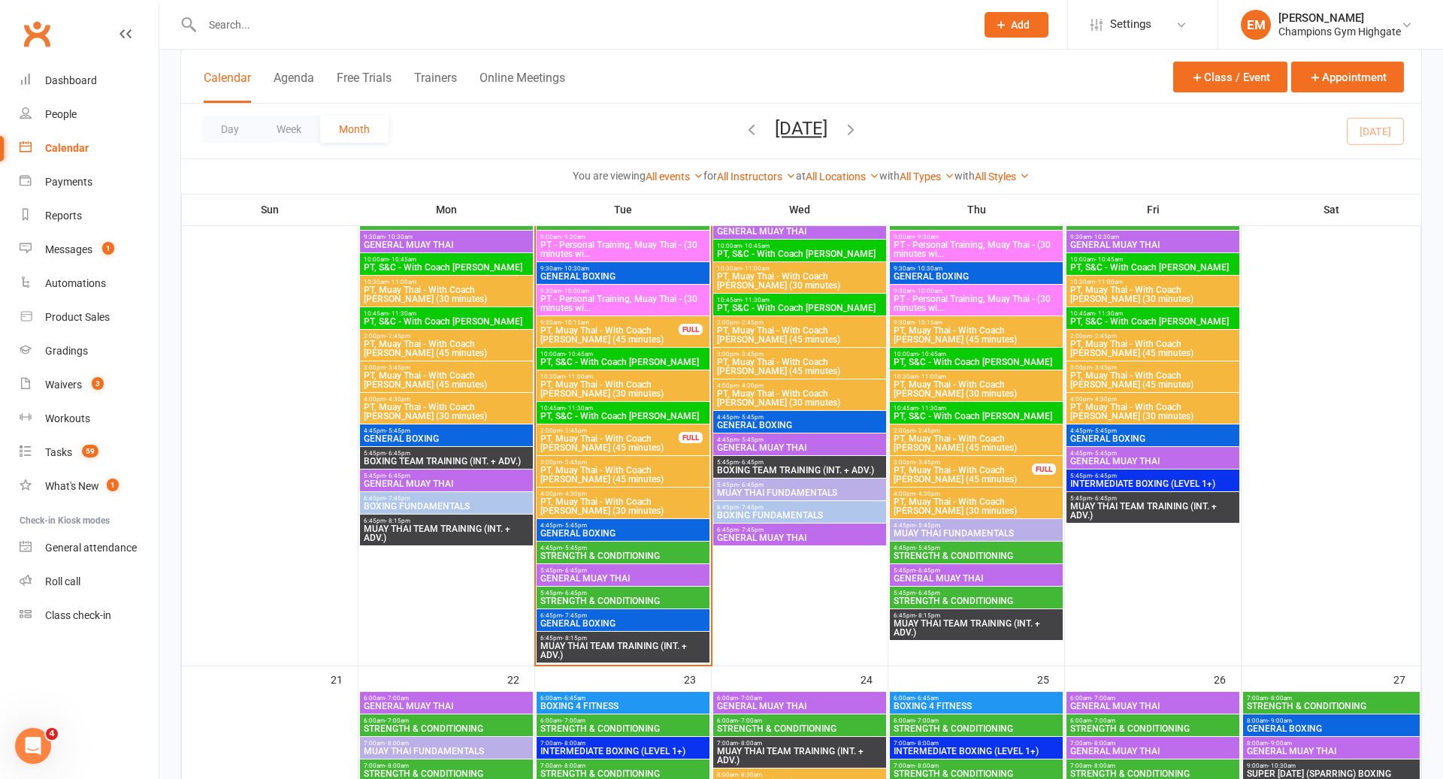
click at [610, 440] on span "PT, Muay Thai - With Coach [PERSON_NAME] (45 minutes)" at bounding box center [610, 443] width 140 height 18
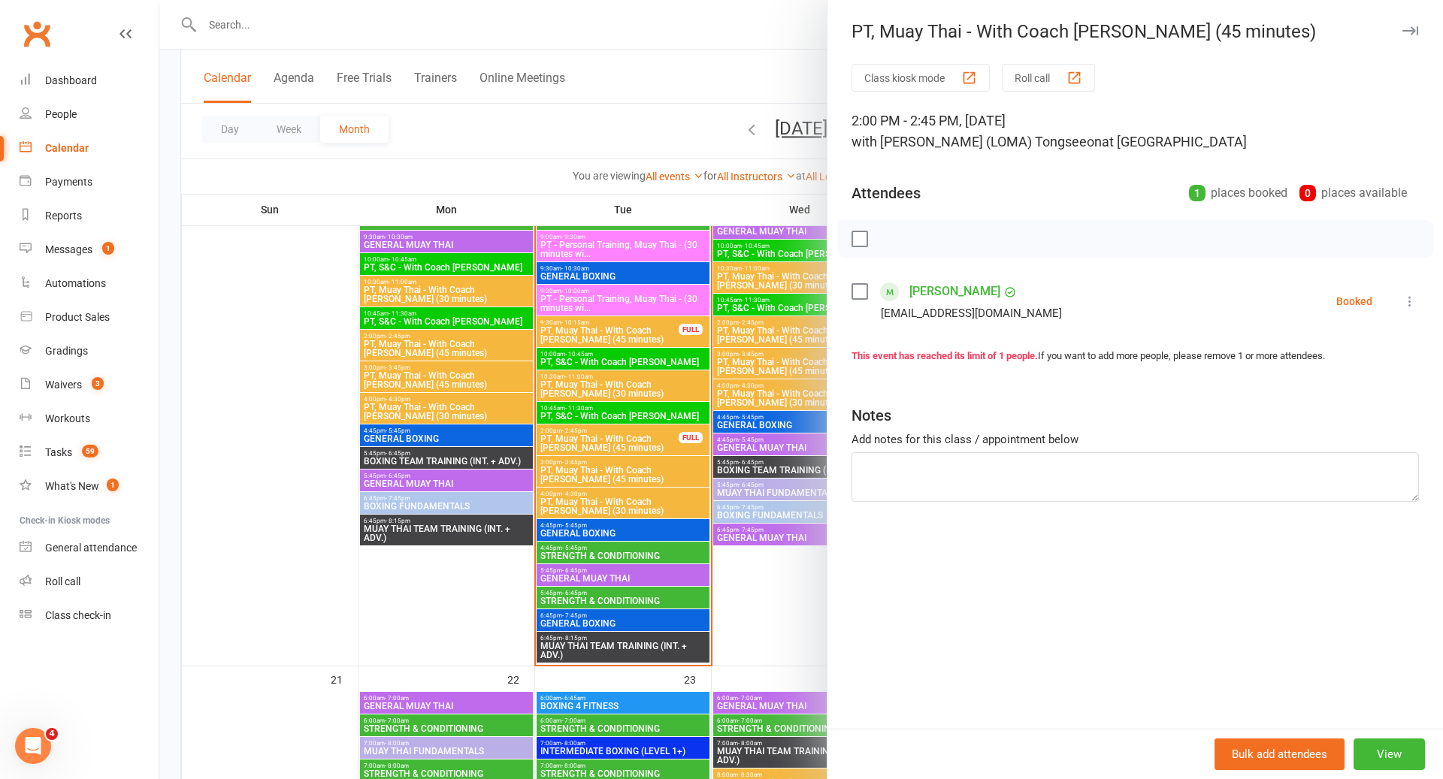
click at [610, 440] on div at bounding box center [801, 389] width 1284 height 779
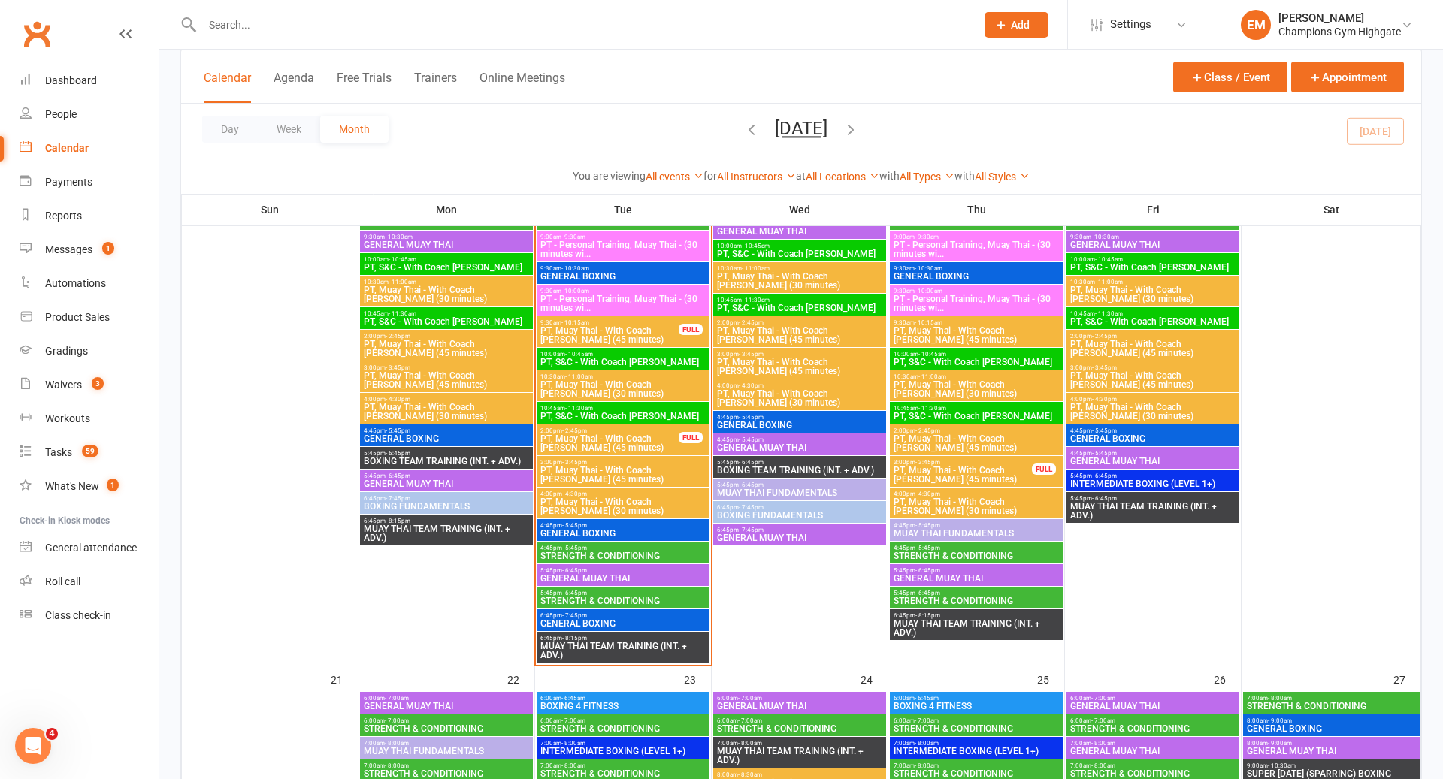
click at [643, 334] on span "PT, Muay Thai - With Coach [PERSON_NAME] (45 minutes)" at bounding box center [610, 335] width 140 height 18
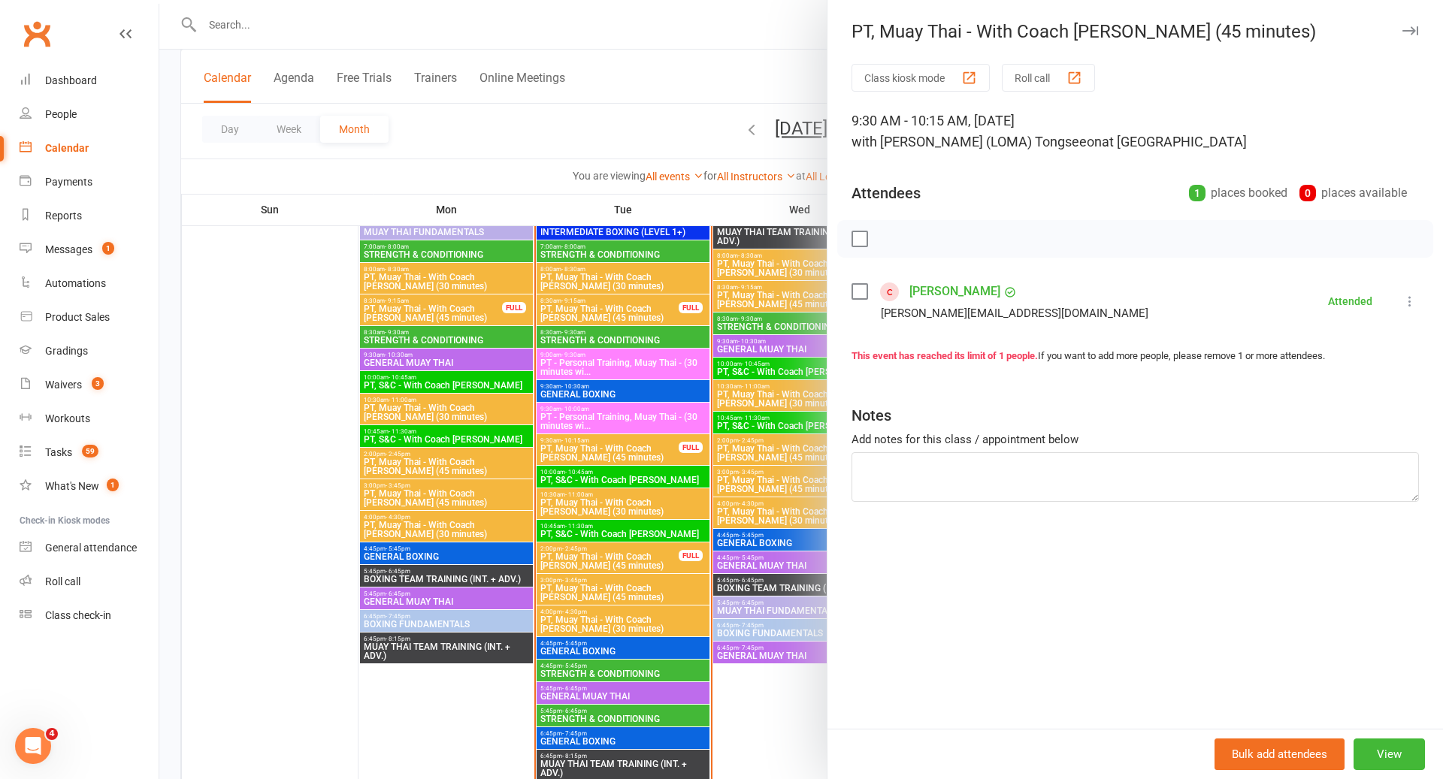
scroll to position [1447, 0]
click at [652, 307] on div at bounding box center [801, 389] width 1284 height 779
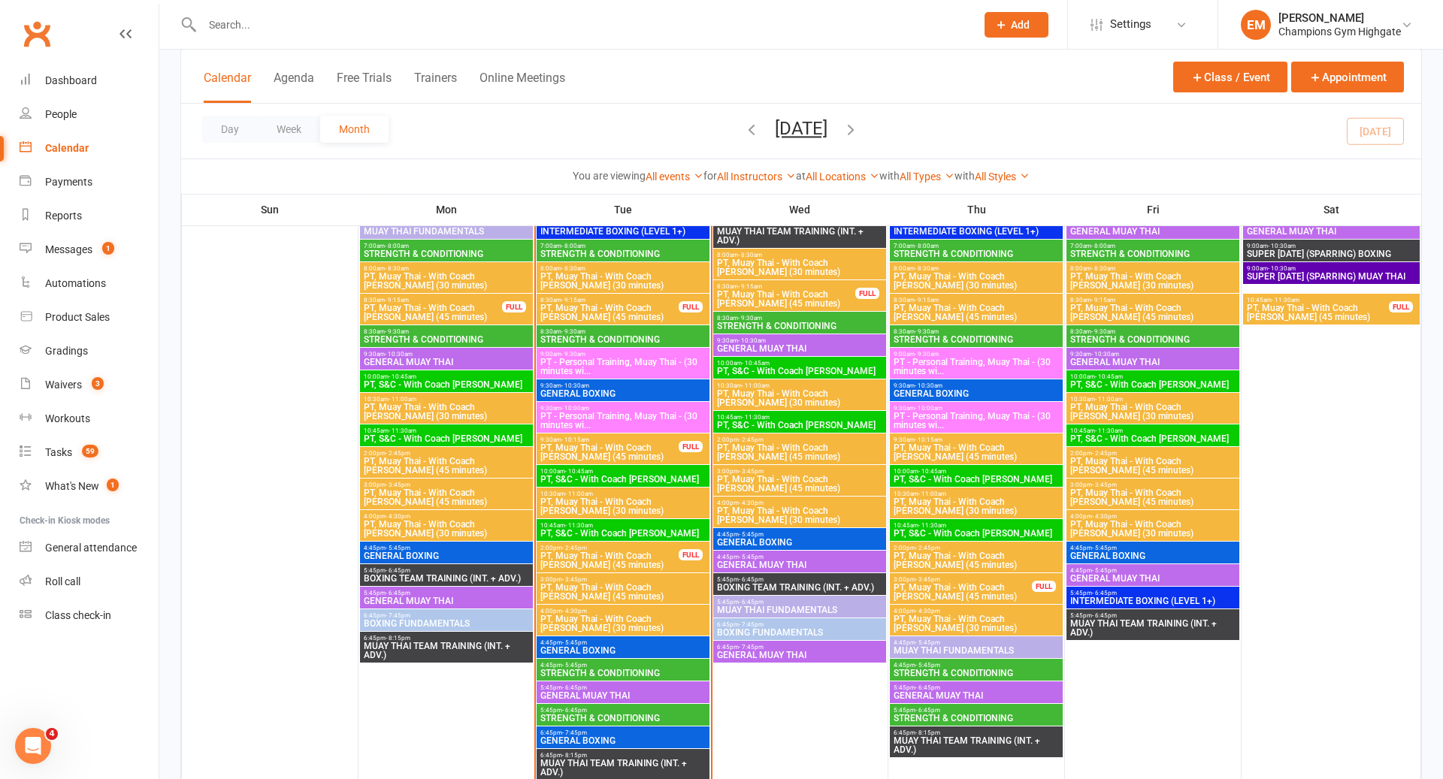
click at [652, 307] on span "PT, Muay Thai - With Coach [PERSON_NAME] (45 minutes)" at bounding box center [610, 313] width 140 height 18
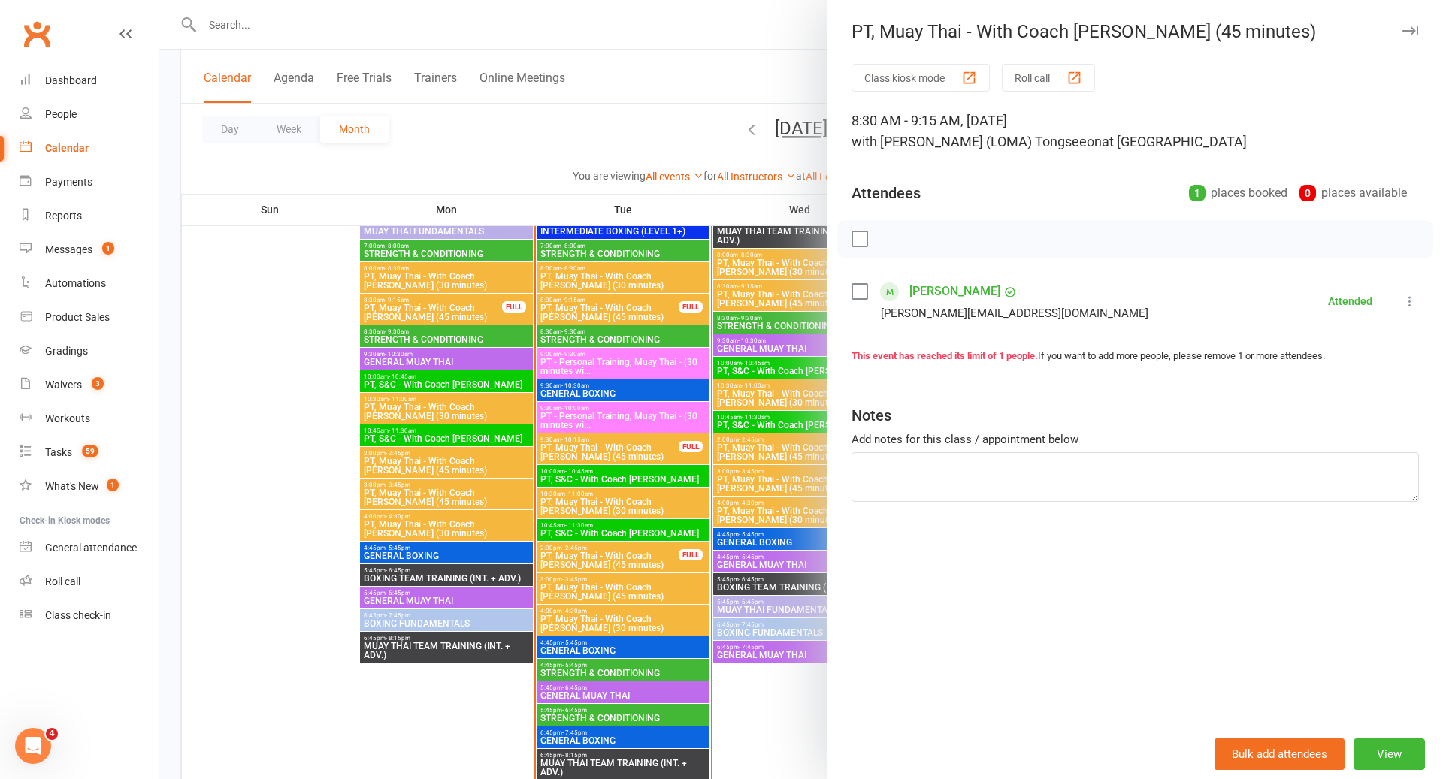
click at [652, 307] on div at bounding box center [801, 389] width 1284 height 779
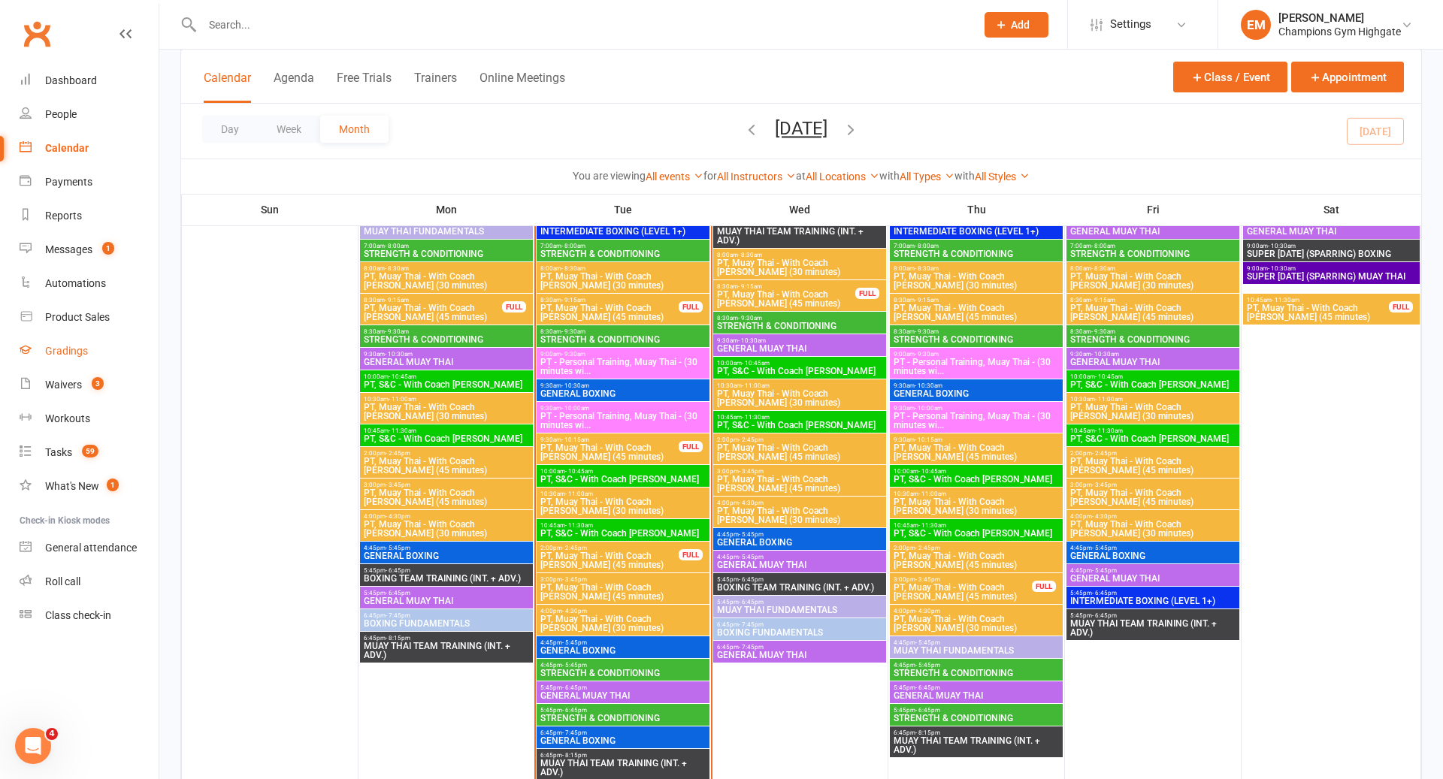
click at [47, 356] on div "Gradings" at bounding box center [66, 351] width 43 height 12
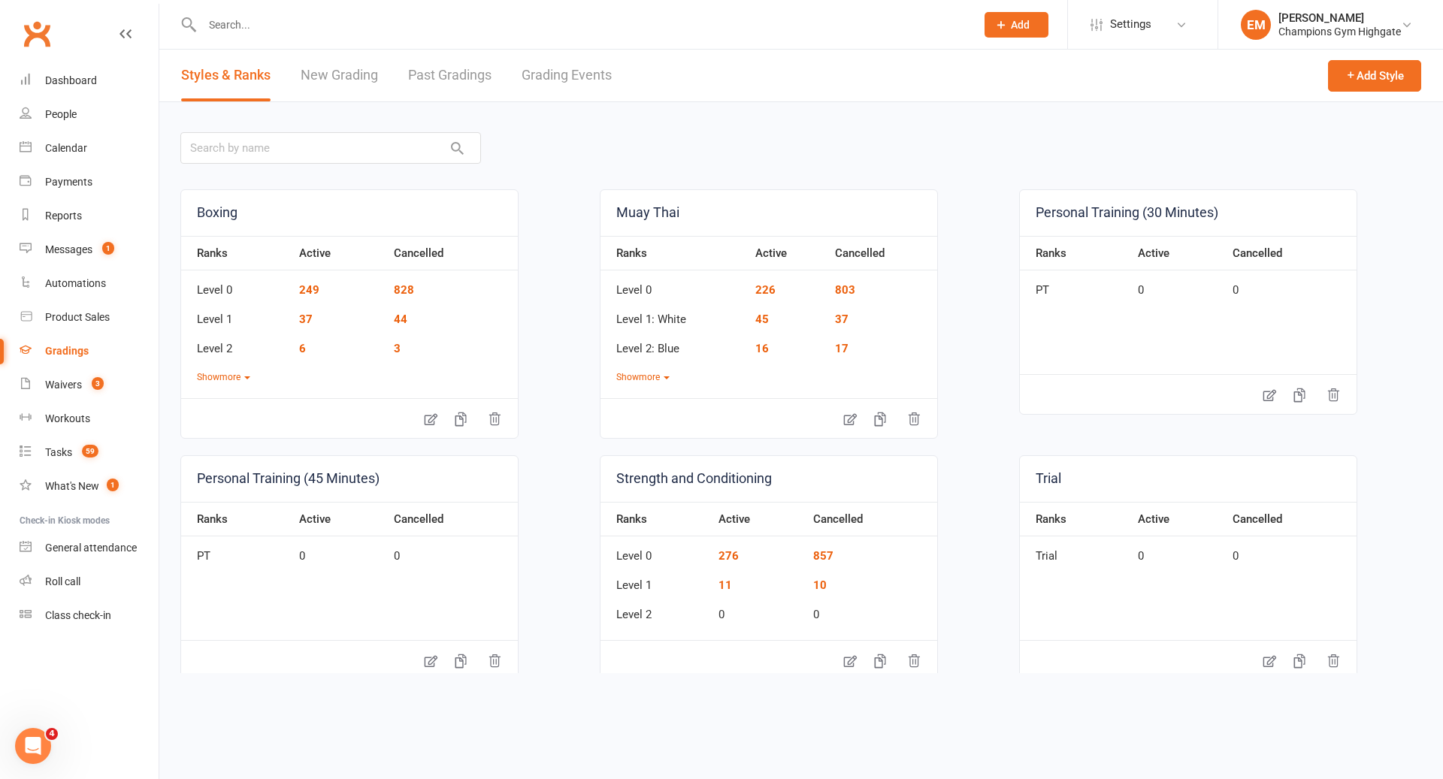
click at [516, 68] on div "Styles & Ranks New Grading Past Gradings Grading Events" at bounding box center [396, 76] width 474 height 52
click at [549, 82] on link "Grading Events" at bounding box center [567, 76] width 90 height 52
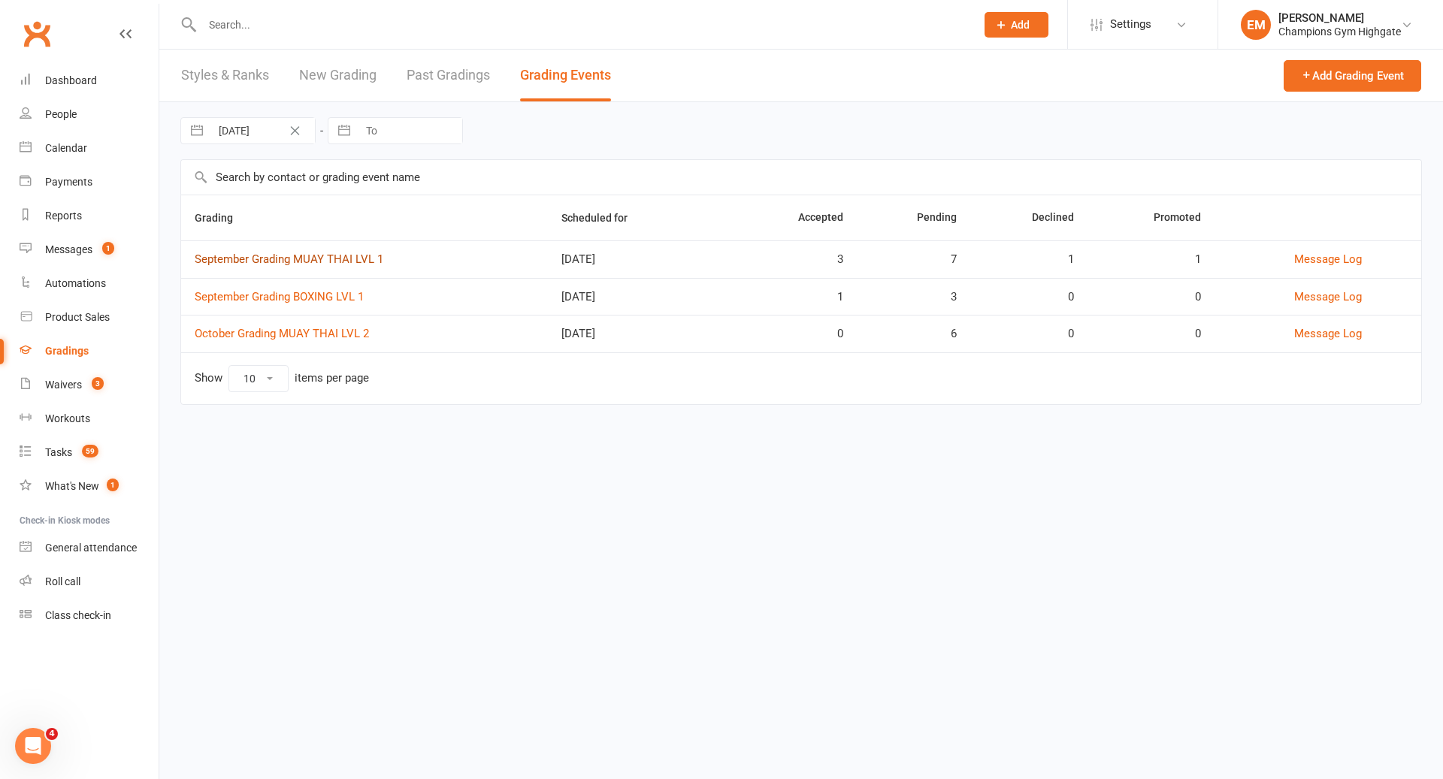
click at [363, 262] on link "September Grading MUAY THAI LVL 1" at bounding box center [289, 260] width 189 height 14
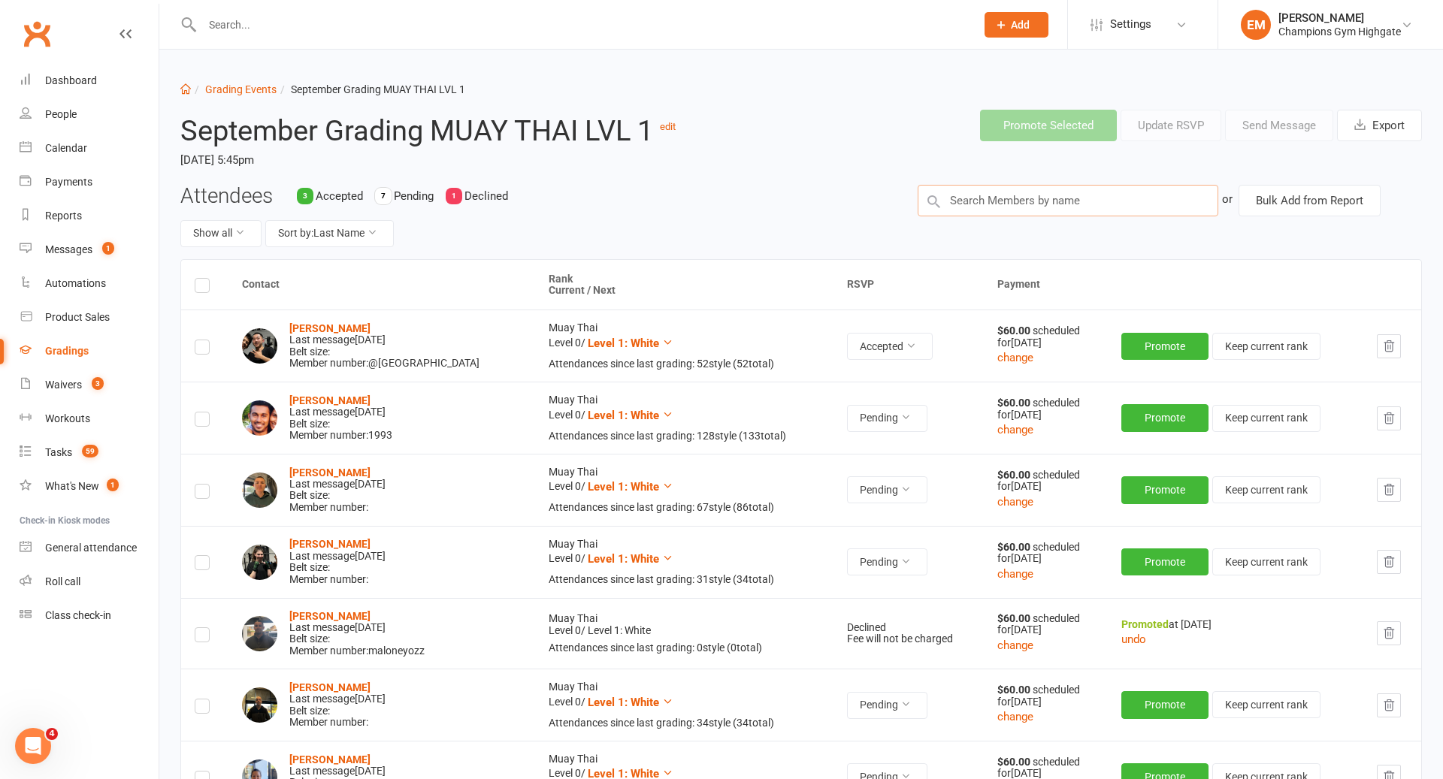
click at [1026, 195] on input "text" at bounding box center [1068, 201] width 301 height 32
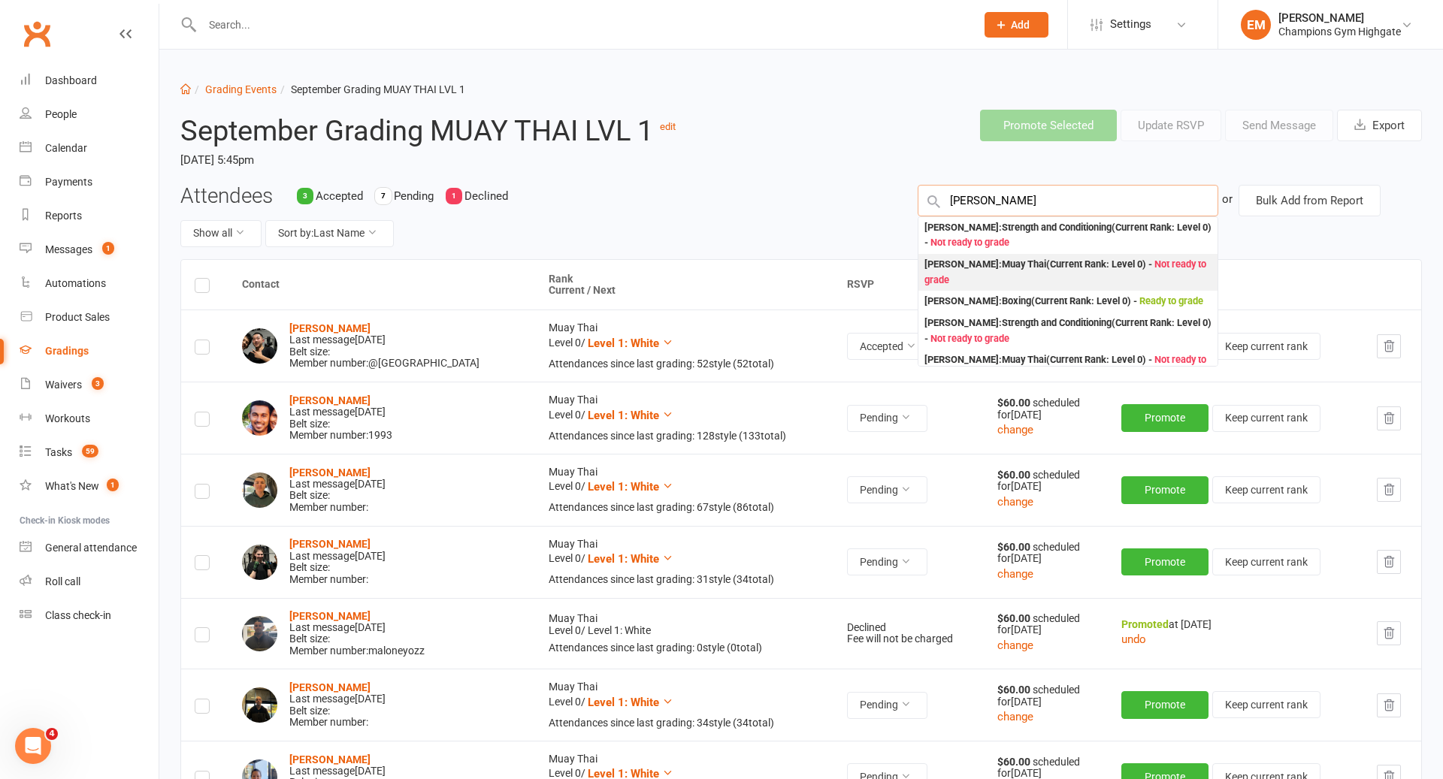
type input "[PERSON_NAME]"
click at [1034, 280] on div "[PERSON_NAME] : Muay Thai (Current Rank: Level 0 ) - Not ready to grade" at bounding box center [1068, 272] width 287 height 31
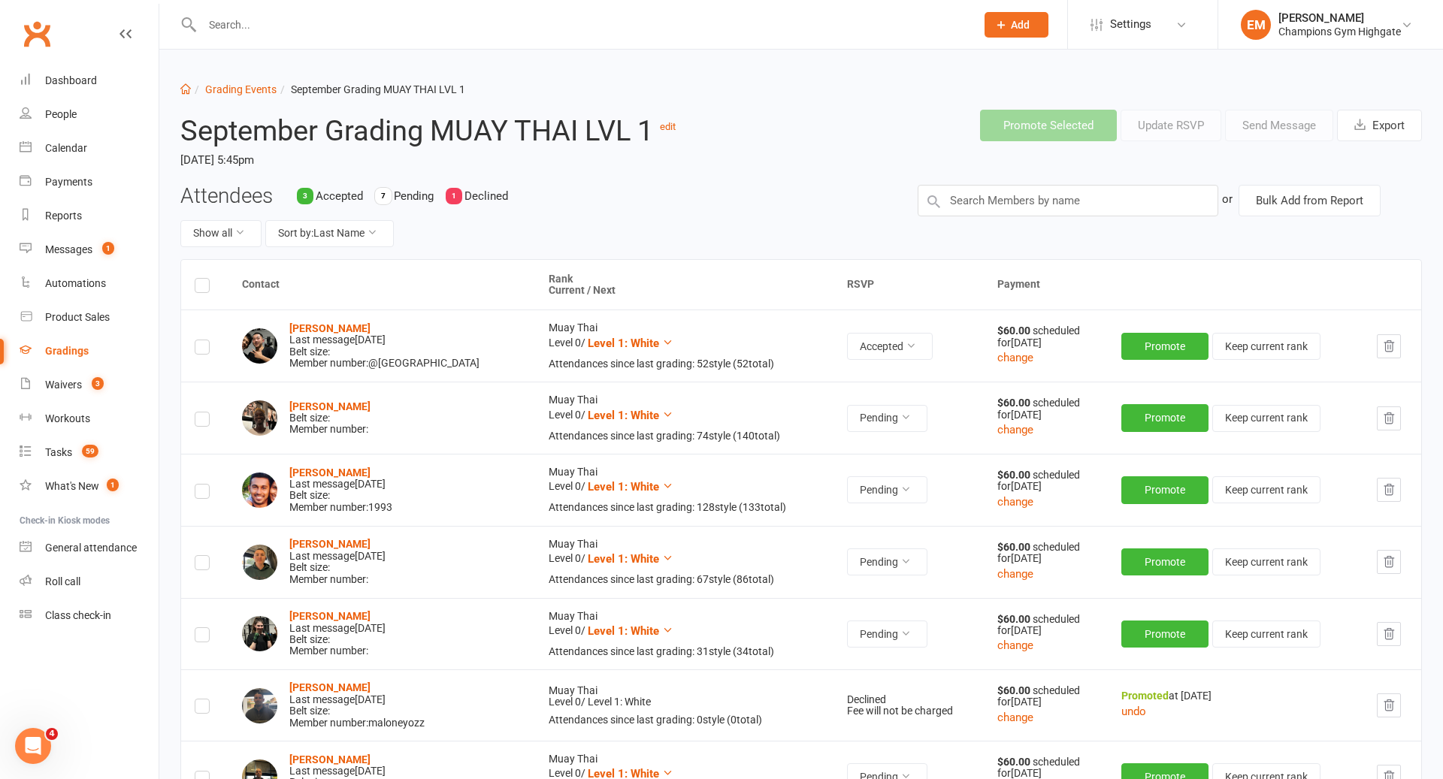
click at [211, 419] on td at bounding box center [204, 418] width 47 height 72
click at [201, 422] on label at bounding box center [202, 422] width 15 height 0
click at [201, 413] on input "checkbox" at bounding box center [202, 413] width 15 height 0
click at [1294, 127] on button "Send Message" at bounding box center [1279, 126] width 108 height 32
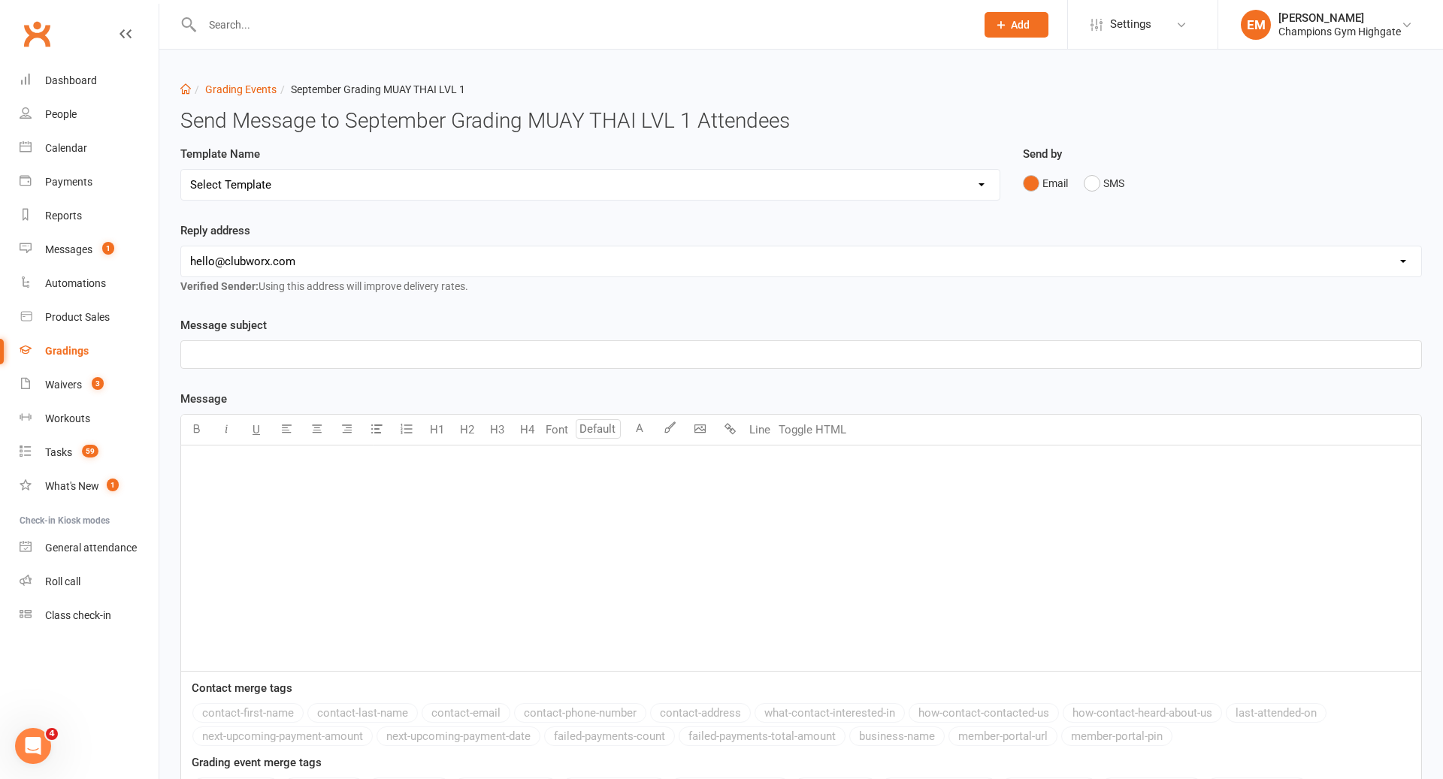
click at [549, 176] on select "Select Template [Email] Confirmation of Successful Grading + Fight Team Handboo…" at bounding box center [590, 185] width 819 height 30
select select "3"
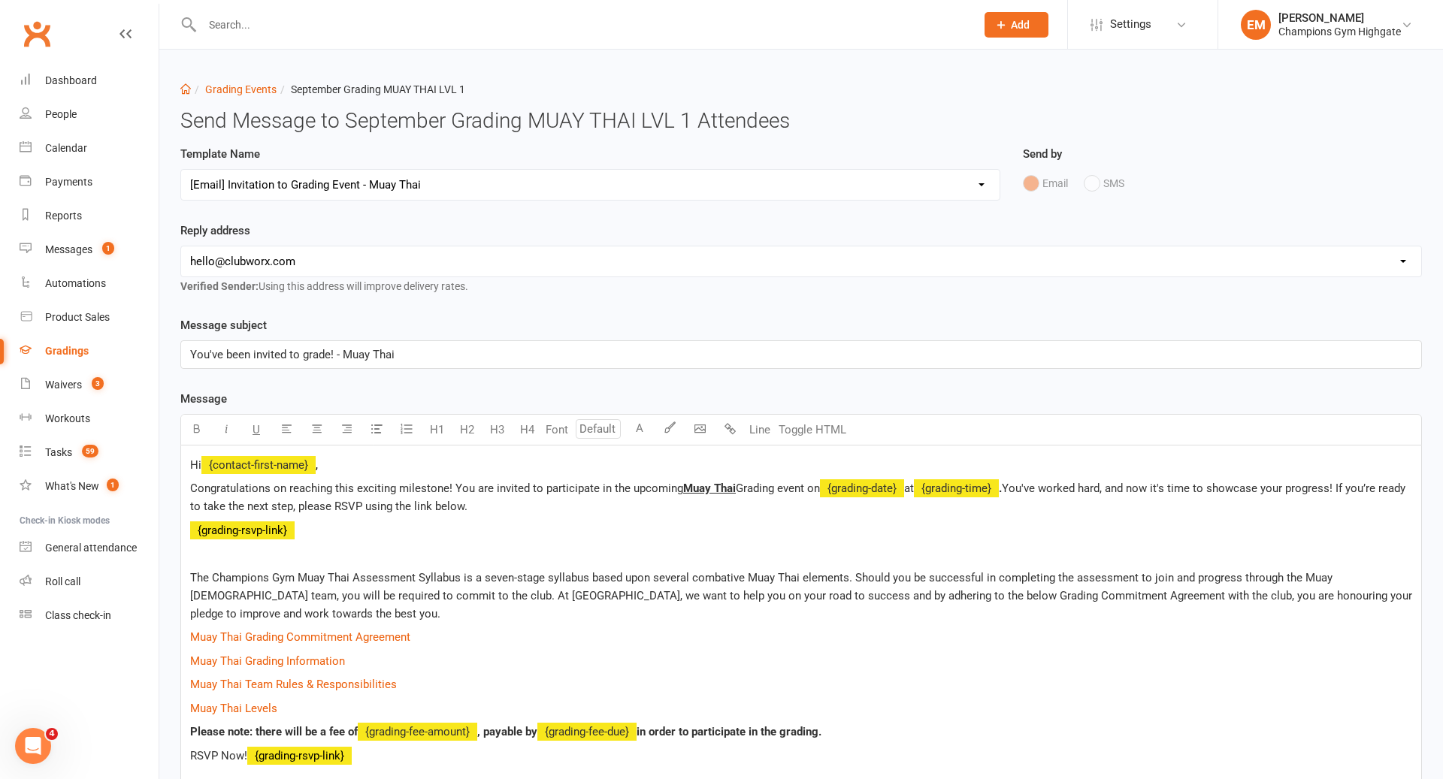
click at [499, 267] on select "[EMAIL_ADDRESS][DOMAIN_NAME] [EMAIL_ADDRESS][DOMAIN_NAME] [PERSON_NAME][EMAIL_A…" at bounding box center [801, 262] width 1240 height 30
select select "1"
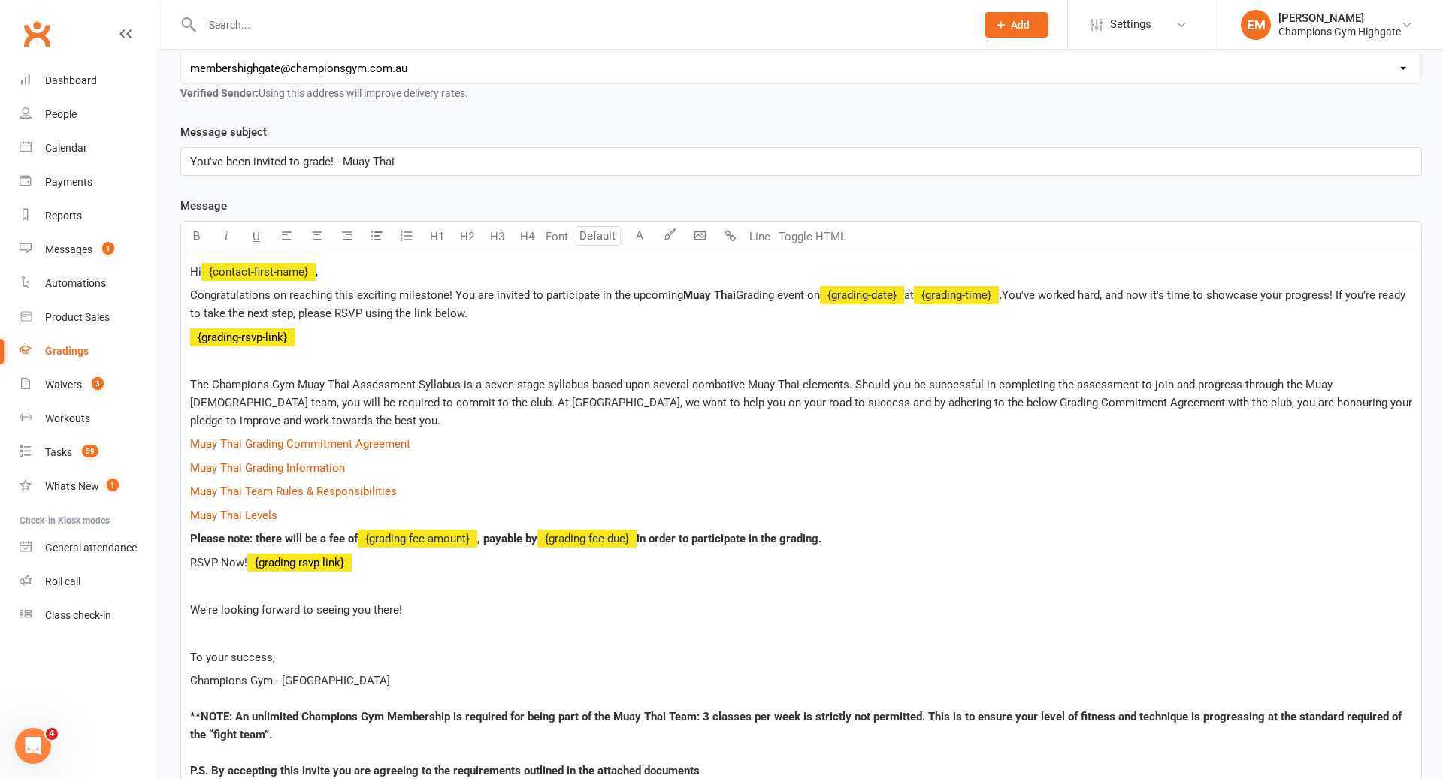
scroll to position [459, 0]
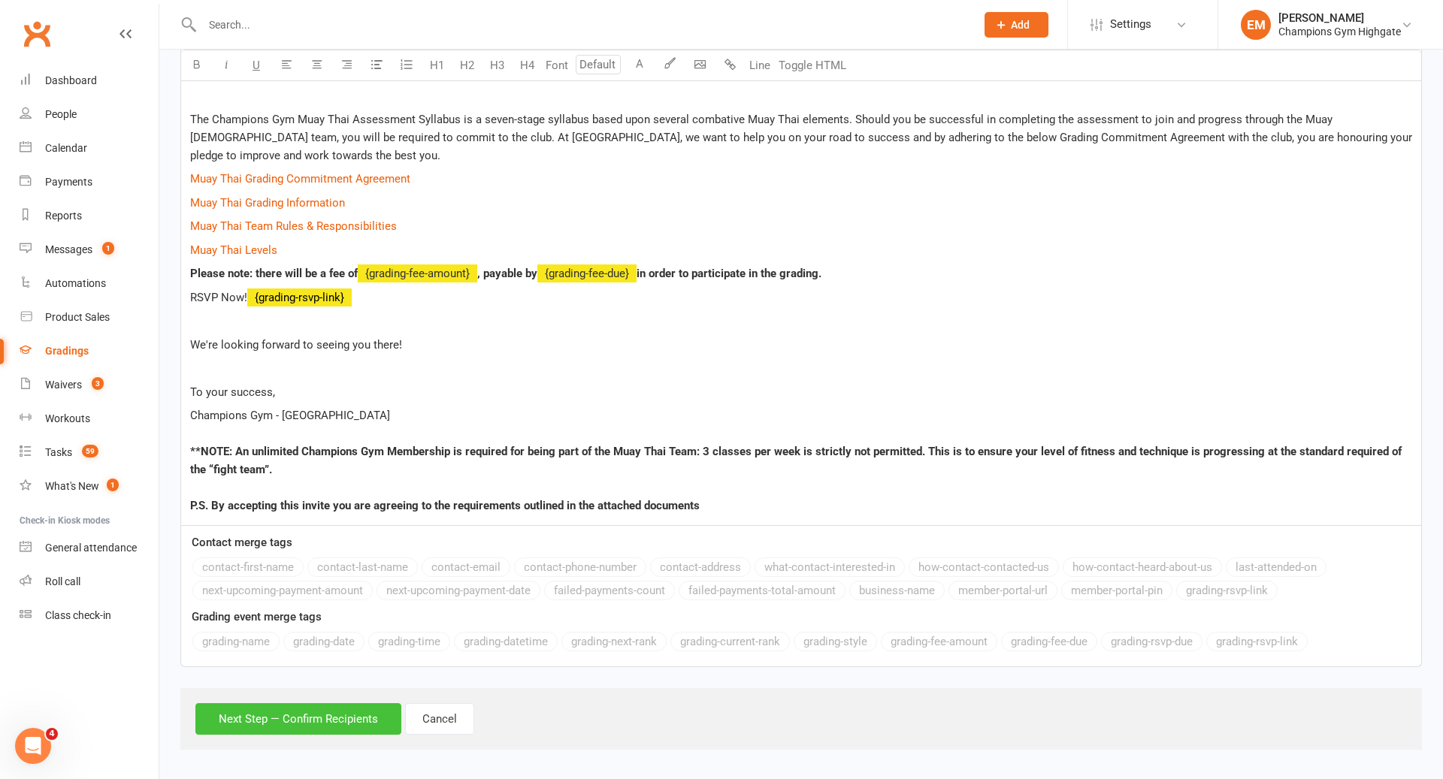
click at [352, 705] on button "Next Step — Confirm Recipients" at bounding box center [298, 720] width 206 height 32
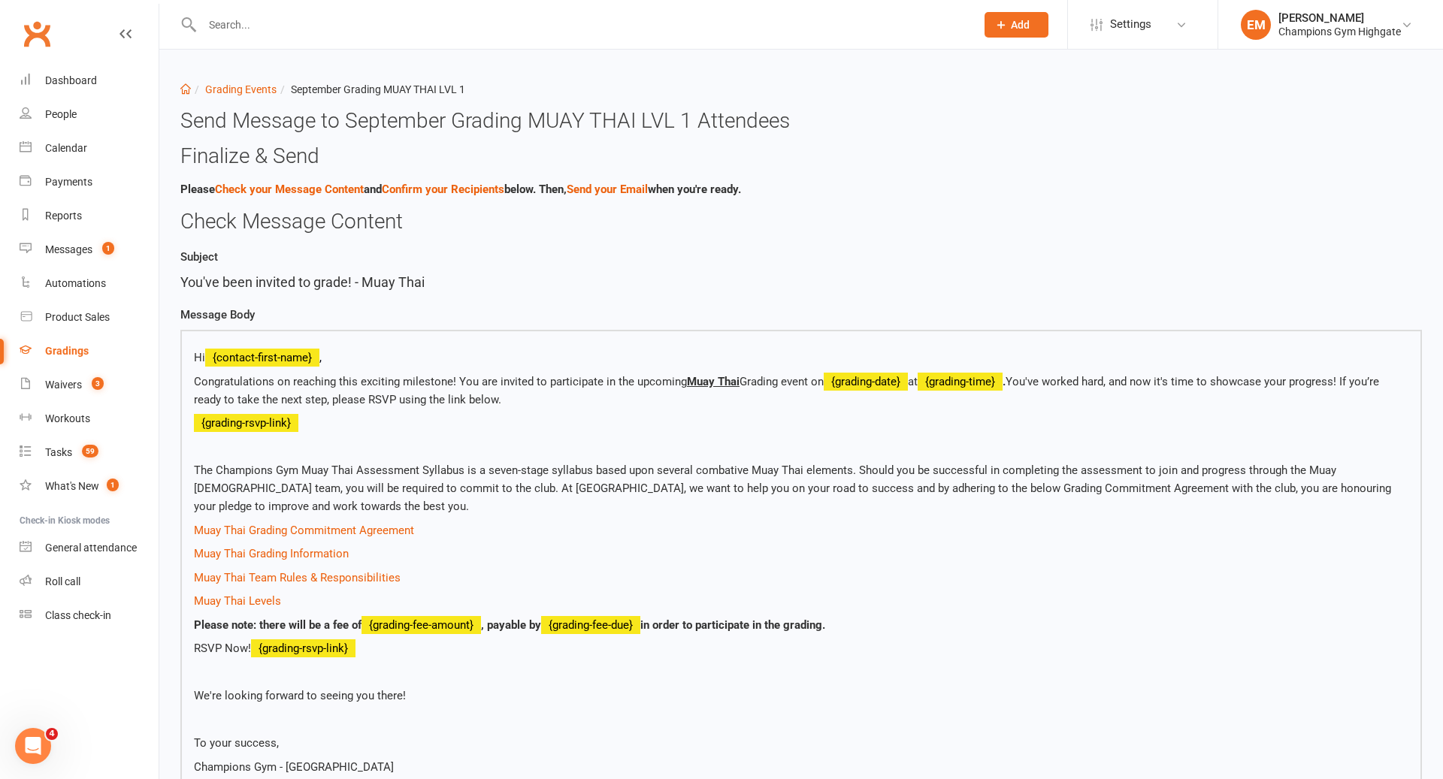
scroll to position [392, 0]
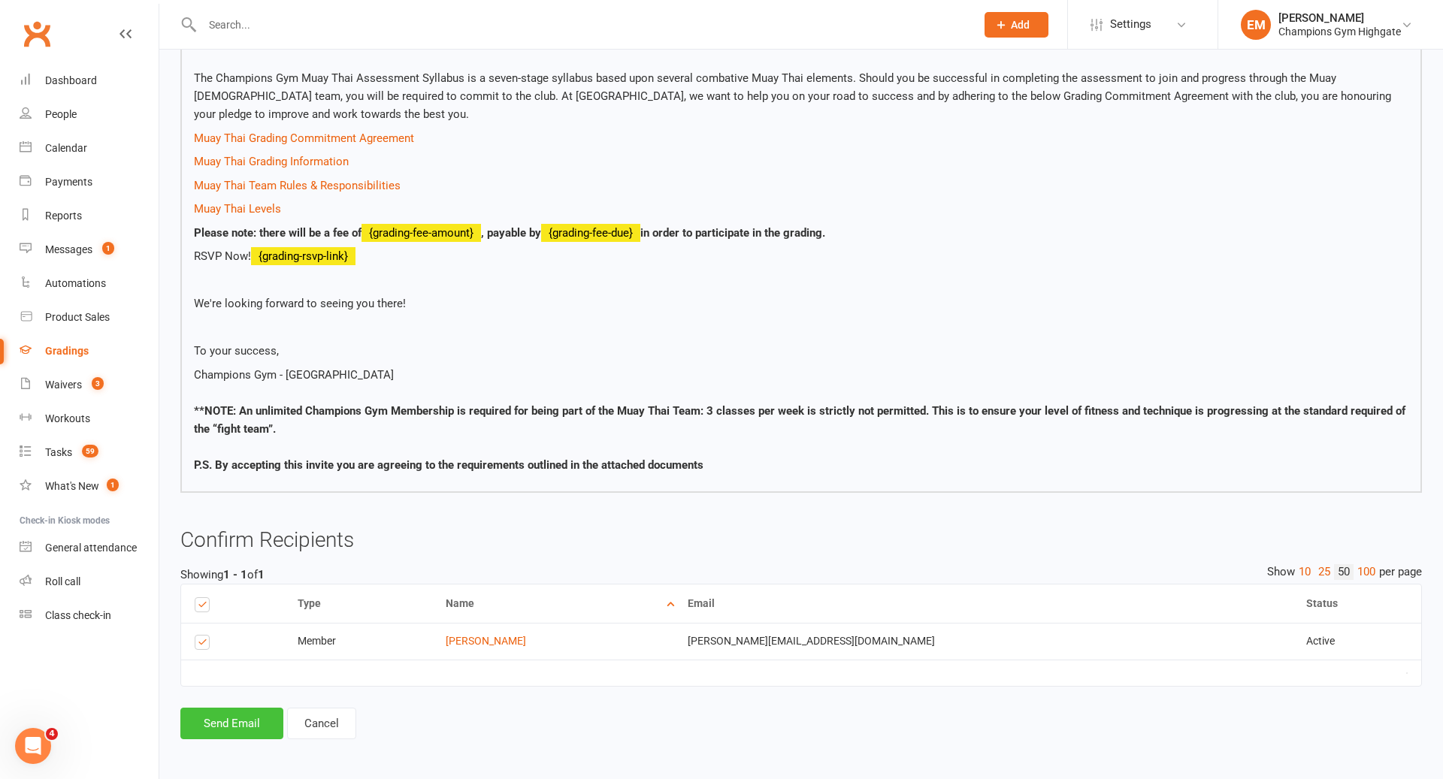
click at [242, 731] on button "Send Email" at bounding box center [231, 724] width 103 height 32
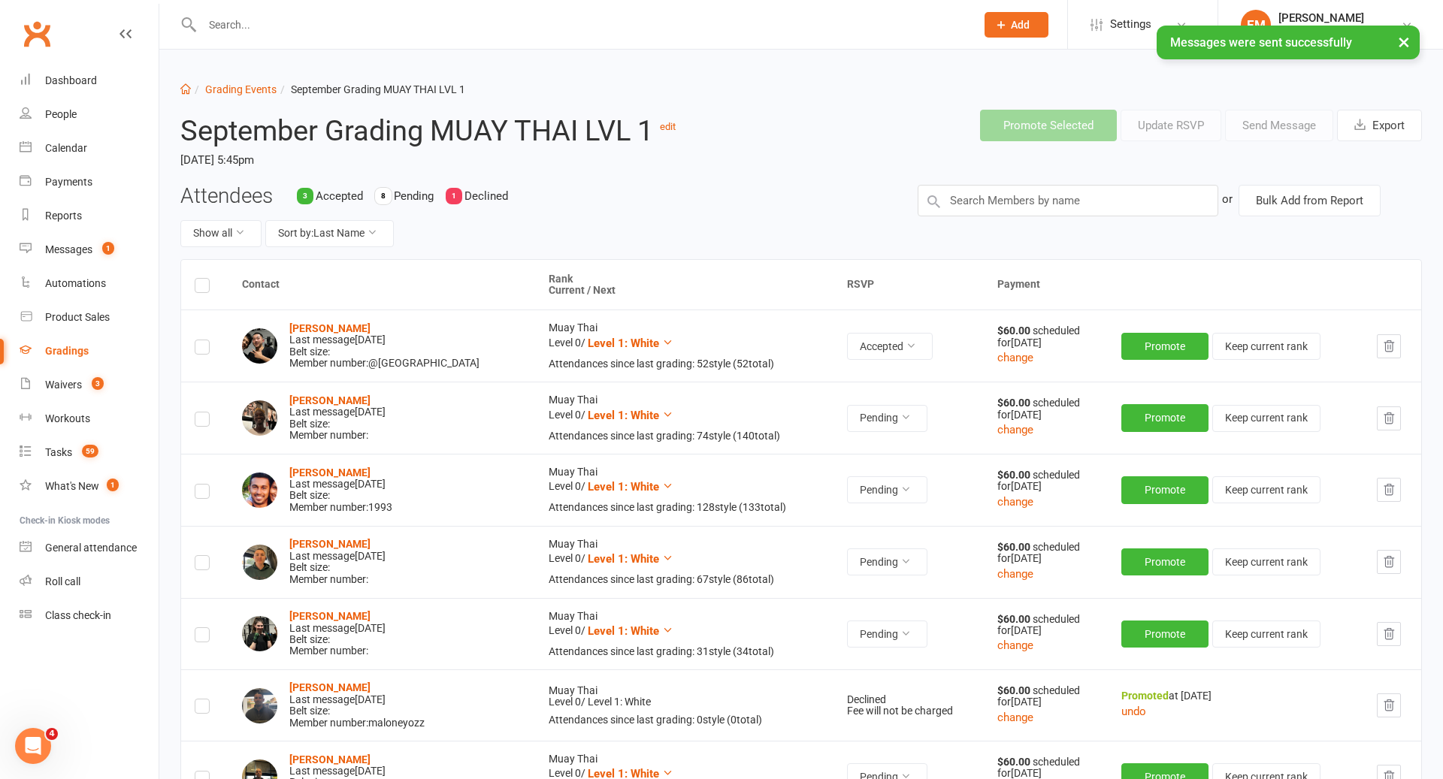
click at [593, 26] on div "× Messages were sent successfully" at bounding box center [712, 26] width 1424 height 0
click at [596, 26] on div "× Messages were sent successfully" at bounding box center [712, 26] width 1424 height 0
click at [537, 23] on input "text" at bounding box center [581, 24] width 767 height 21
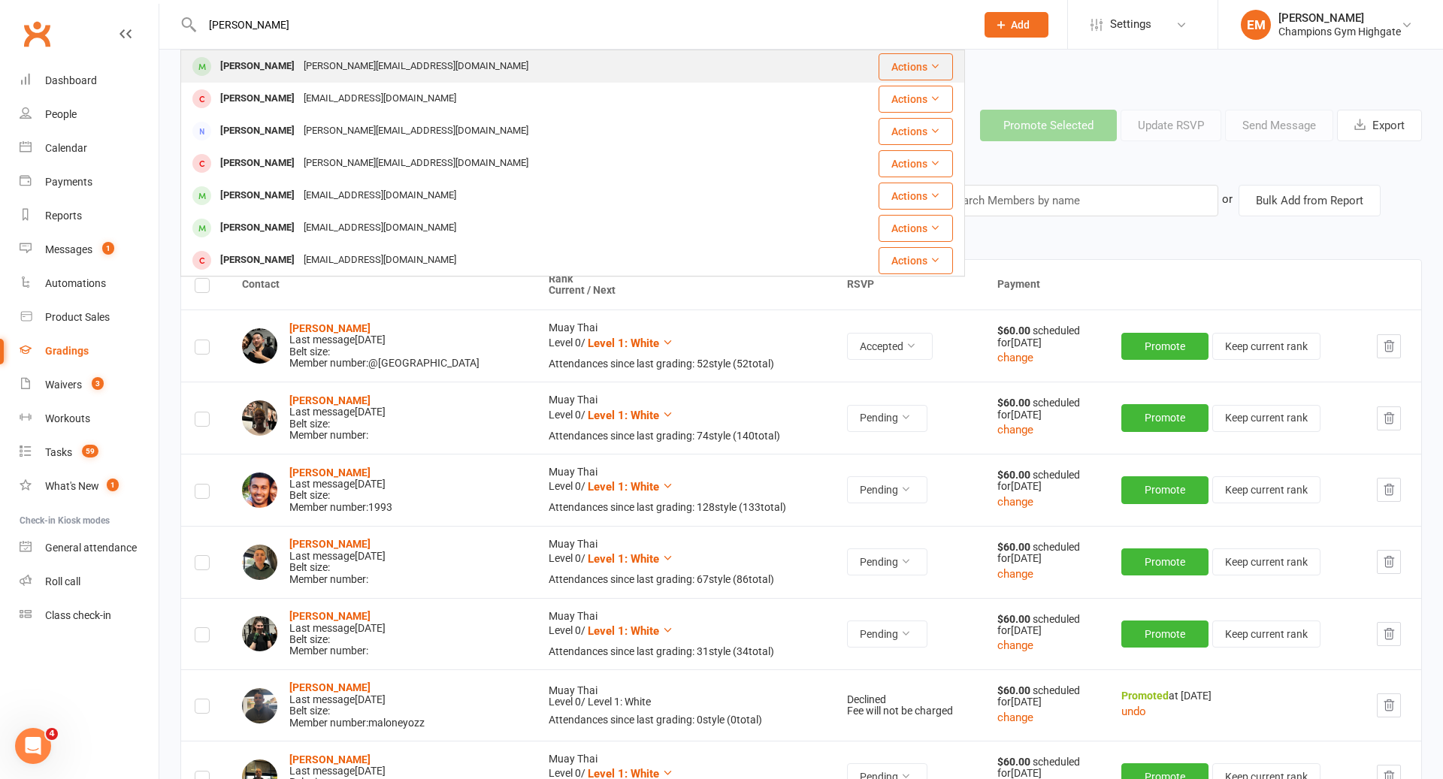
type input "[PERSON_NAME]"
click at [533, 63] on div "[PERSON_NAME] [PERSON_NAME][EMAIL_ADDRESS][DOMAIN_NAME]" at bounding box center [497, 66] width 630 height 31
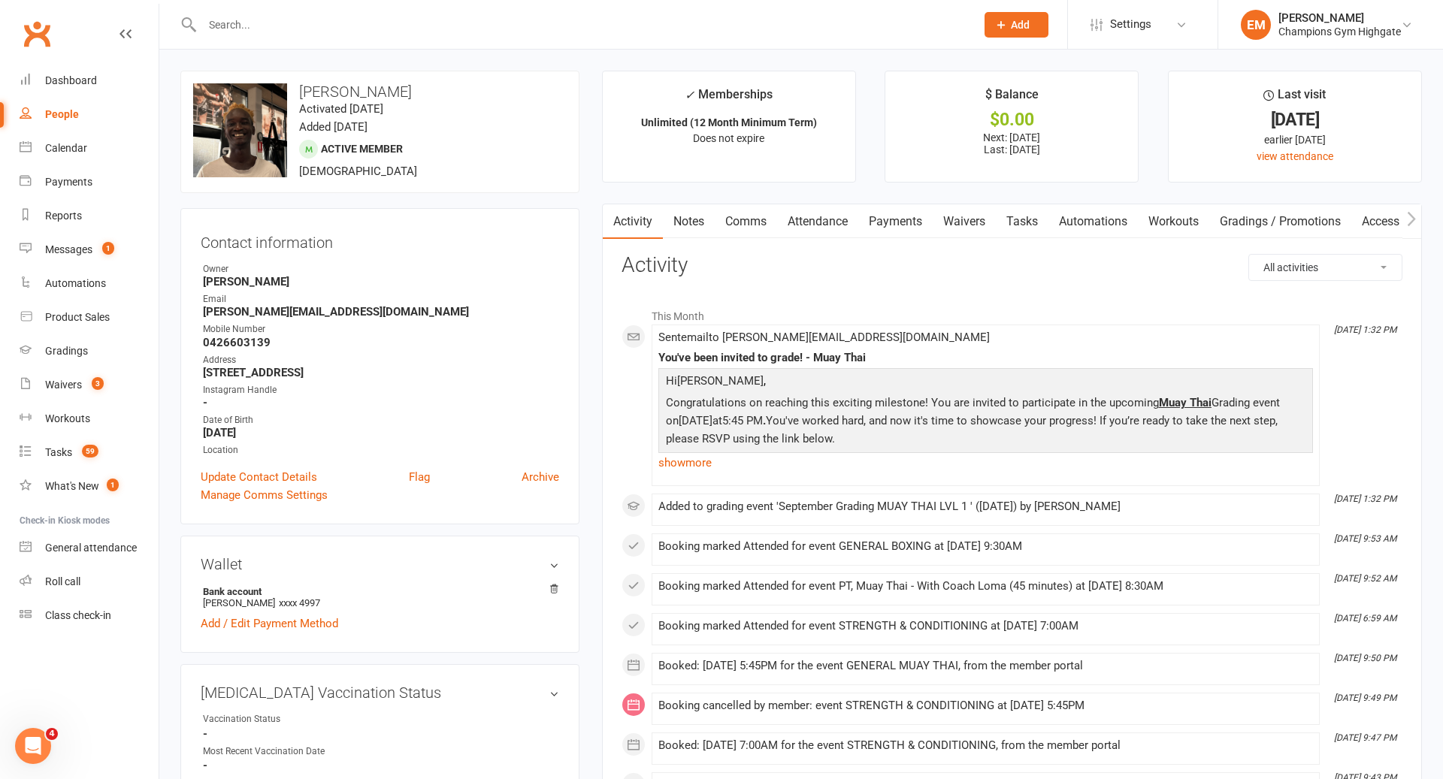
click at [702, 228] on link "Notes" at bounding box center [689, 221] width 52 height 35
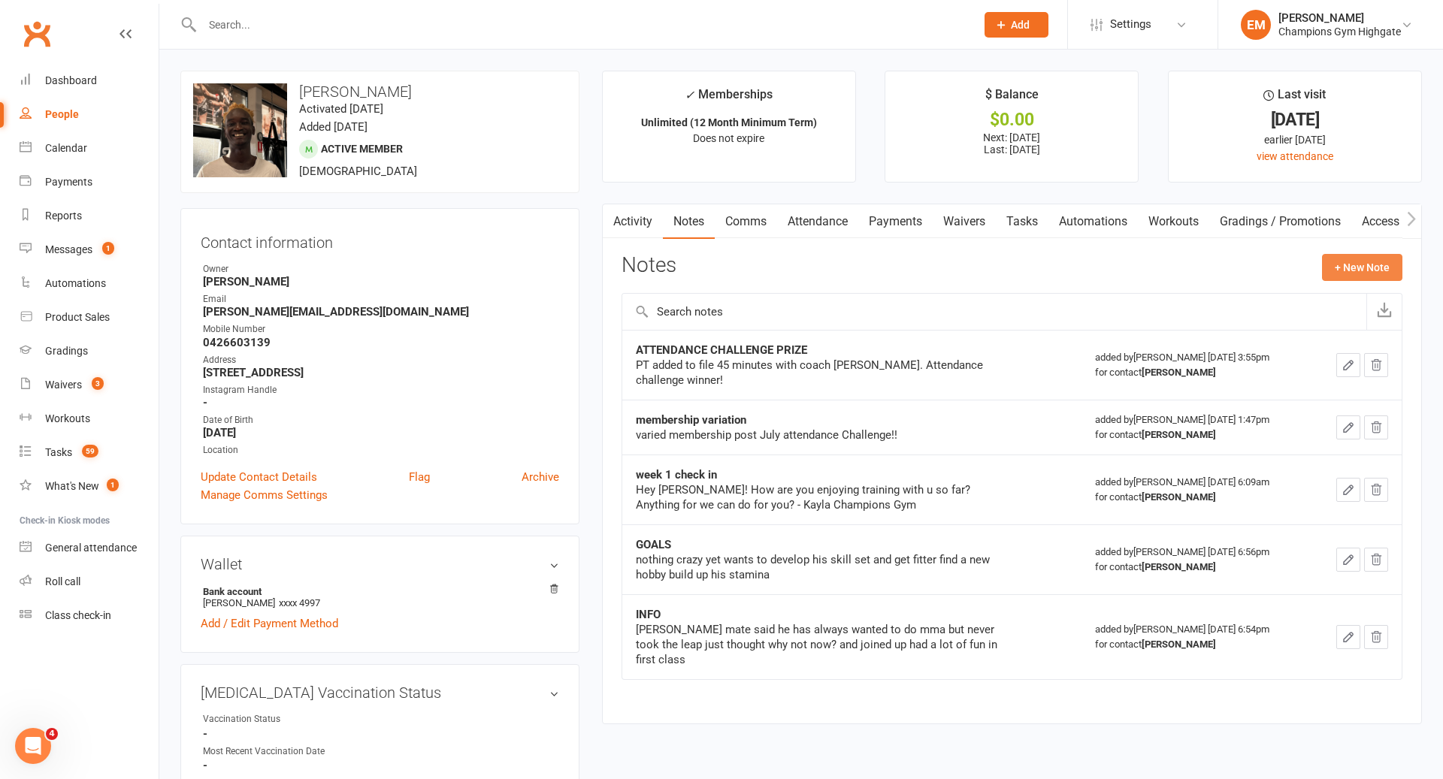
click at [1348, 268] on button "+ New Note" at bounding box center [1362, 267] width 80 height 27
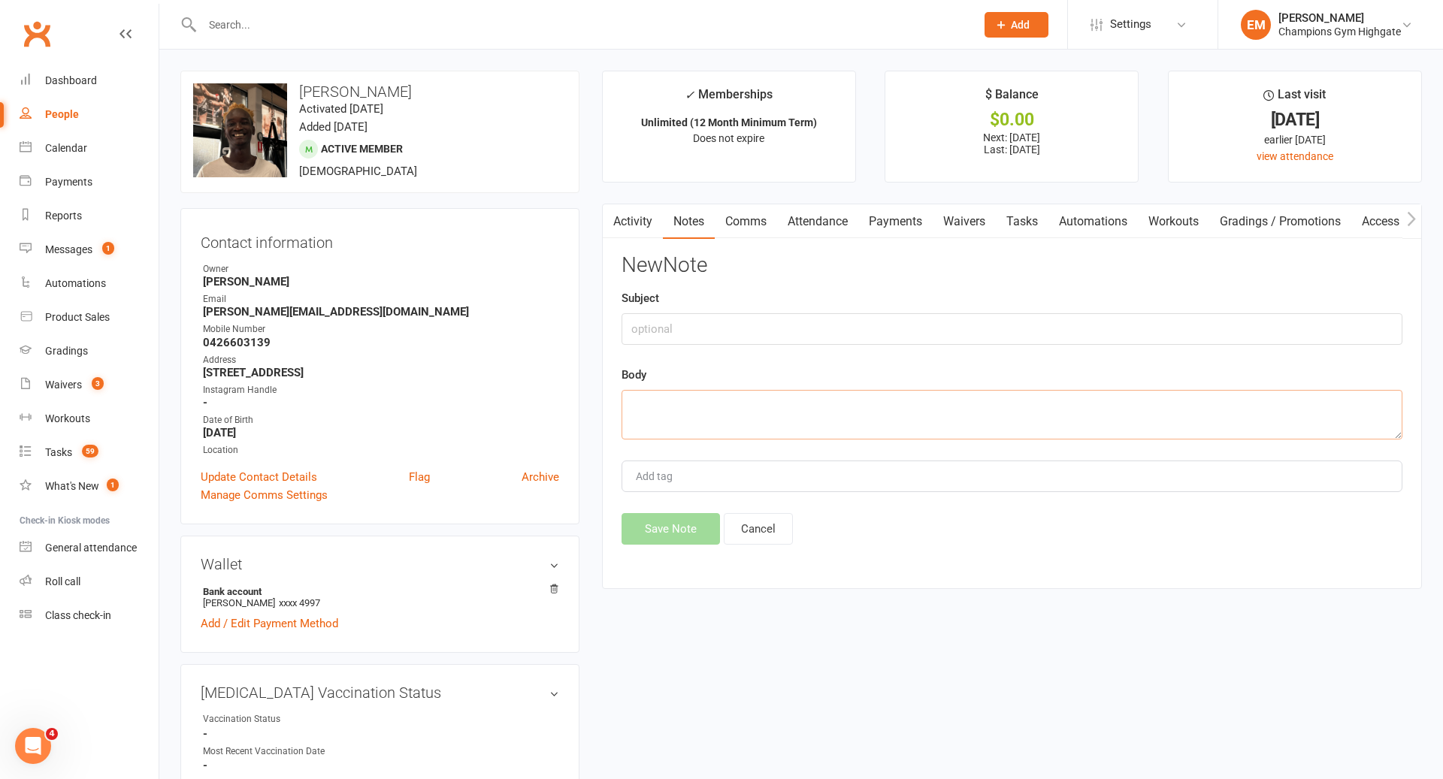
click at [864, 422] on textarea at bounding box center [1012, 415] width 781 height 50
click at [823, 323] on input "text" at bounding box center [1012, 329] width 781 height 32
type input "GOALS/GRADING"
click at [798, 416] on textarea at bounding box center [1012, 415] width 781 height 50
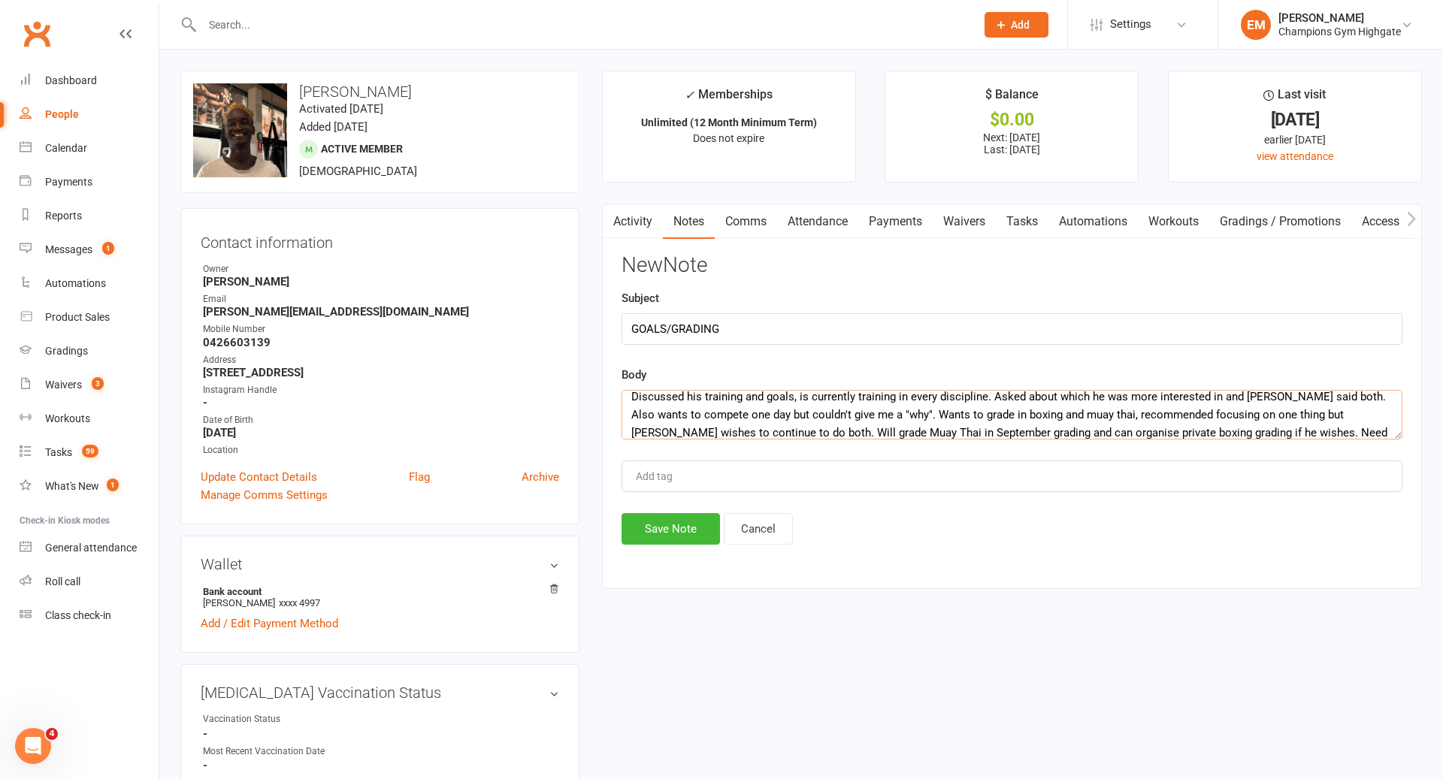
scroll to position [27, 0]
click at [741, 440] on div "New Note Subject GOALS/GRADING Body Discussed his training and goals, is curren…" at bounding box center [1012, 399] width 781 height 291
click at [741, 437] on textarea "Discussed his training and goals, is currently training in every discipline. As…" at bounding box center [1012, 415] width 781 height 50
type textarea "Discussed his training and goals, is currently training in every discipline. As…"
click at [685, 523] on button "Save Note" at bounding box center [671, 529] width 98 height 32
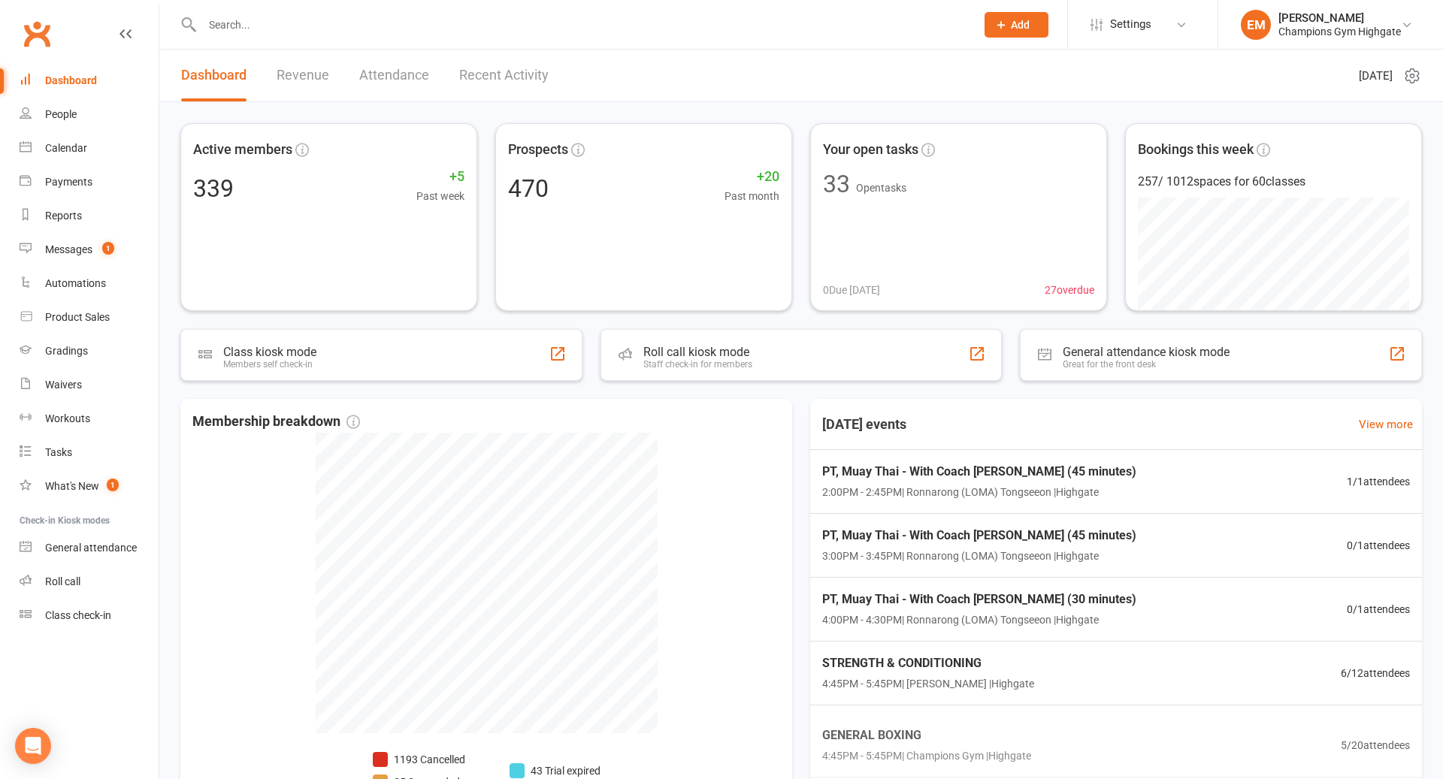
click at [286, 25] on input "text" at bounding box center [581, 24] width 767 height 21
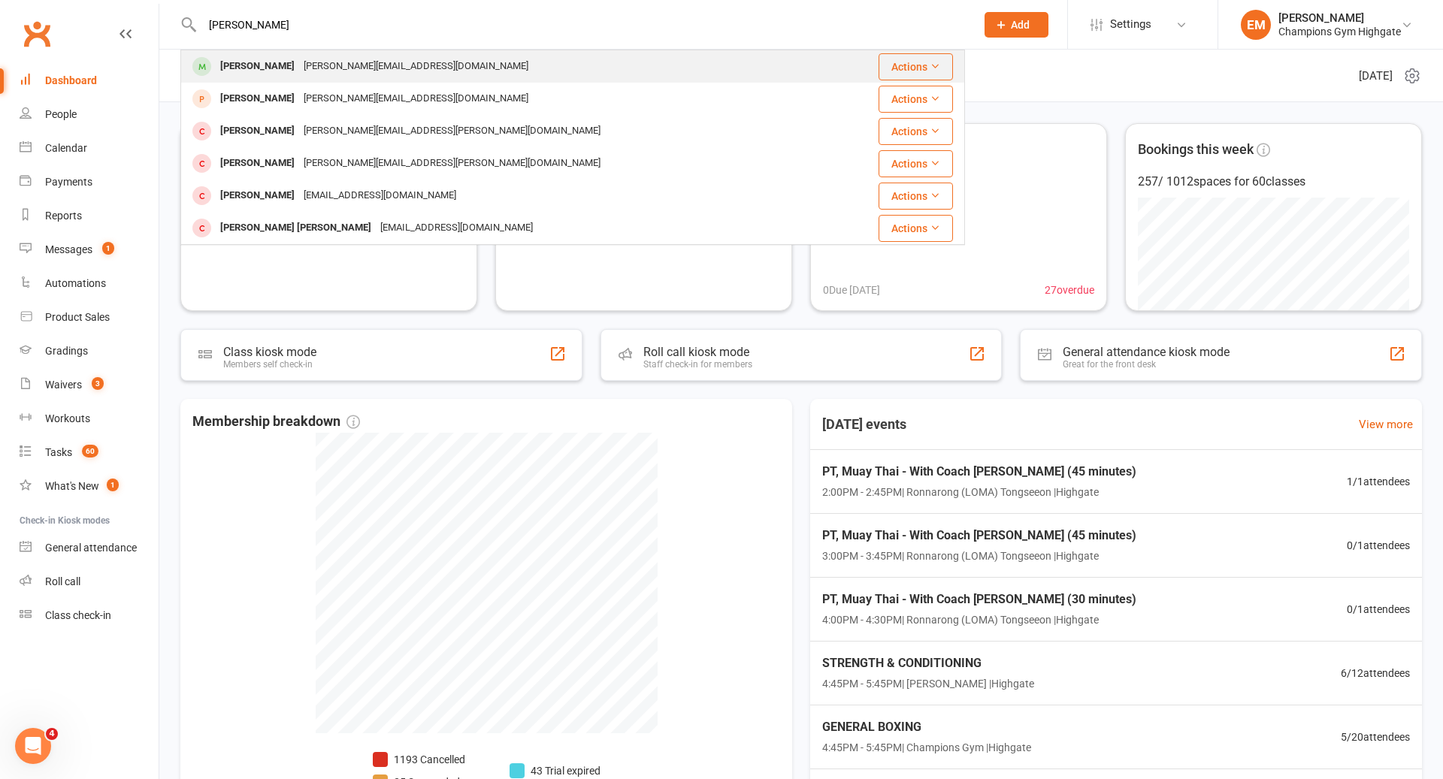
type input "meliss"
click at [322, 63] on div "[PERSON_NAME][EMAIL_ADDRESS][DOMAIN_NAME]" at bounding box center [416, 67] width 234 height 22
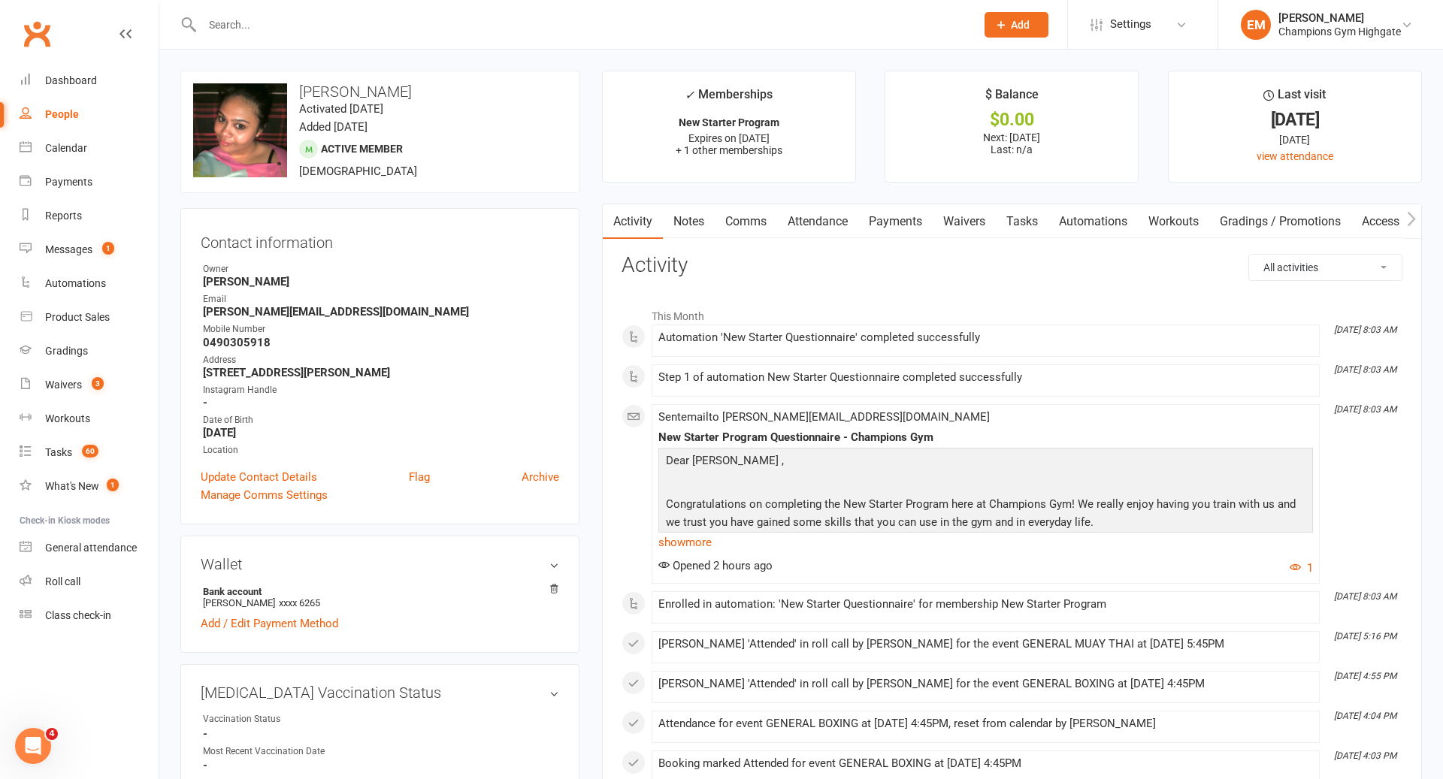
click at [704, 229] on link "Notes" at bounding box center [689, 221] width 52 height 35
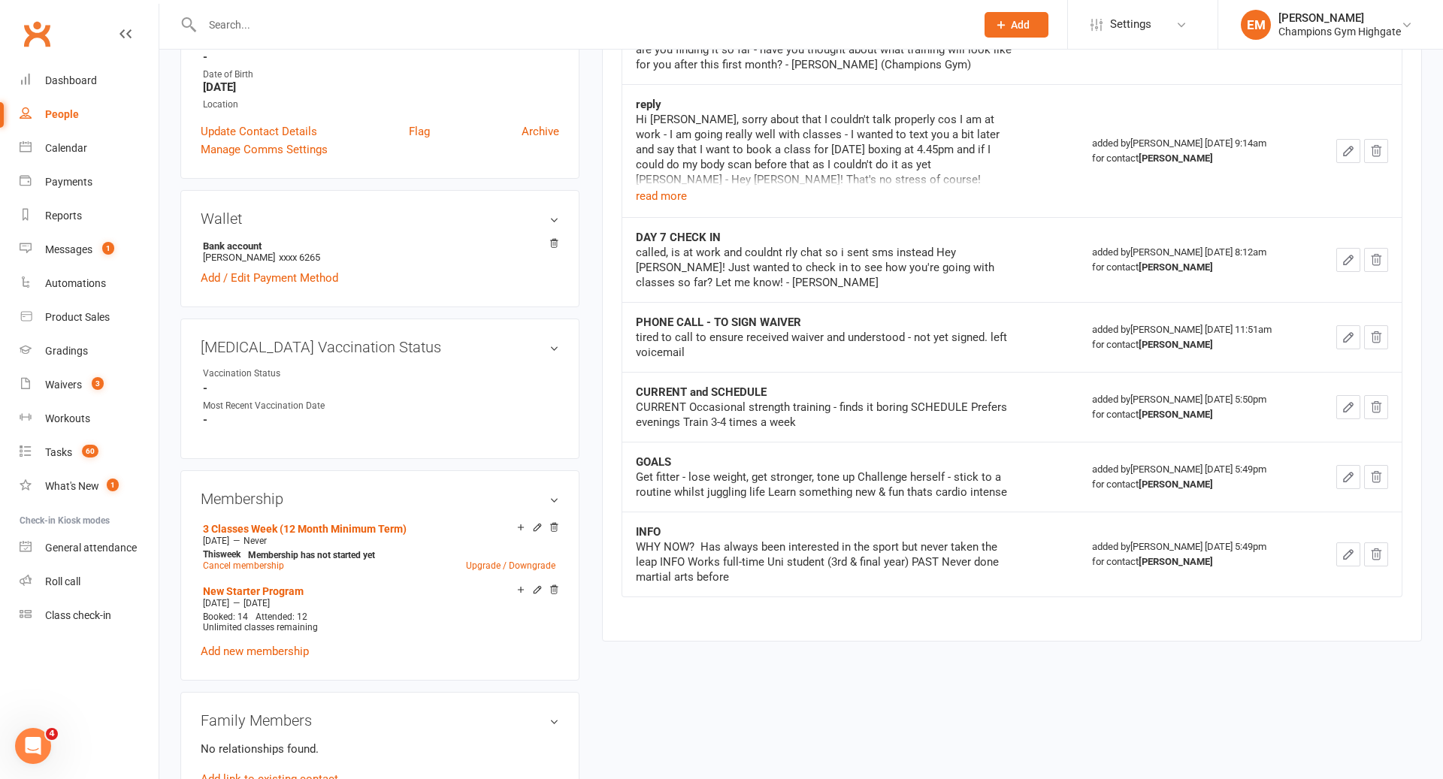
scroll to position [341, 0]
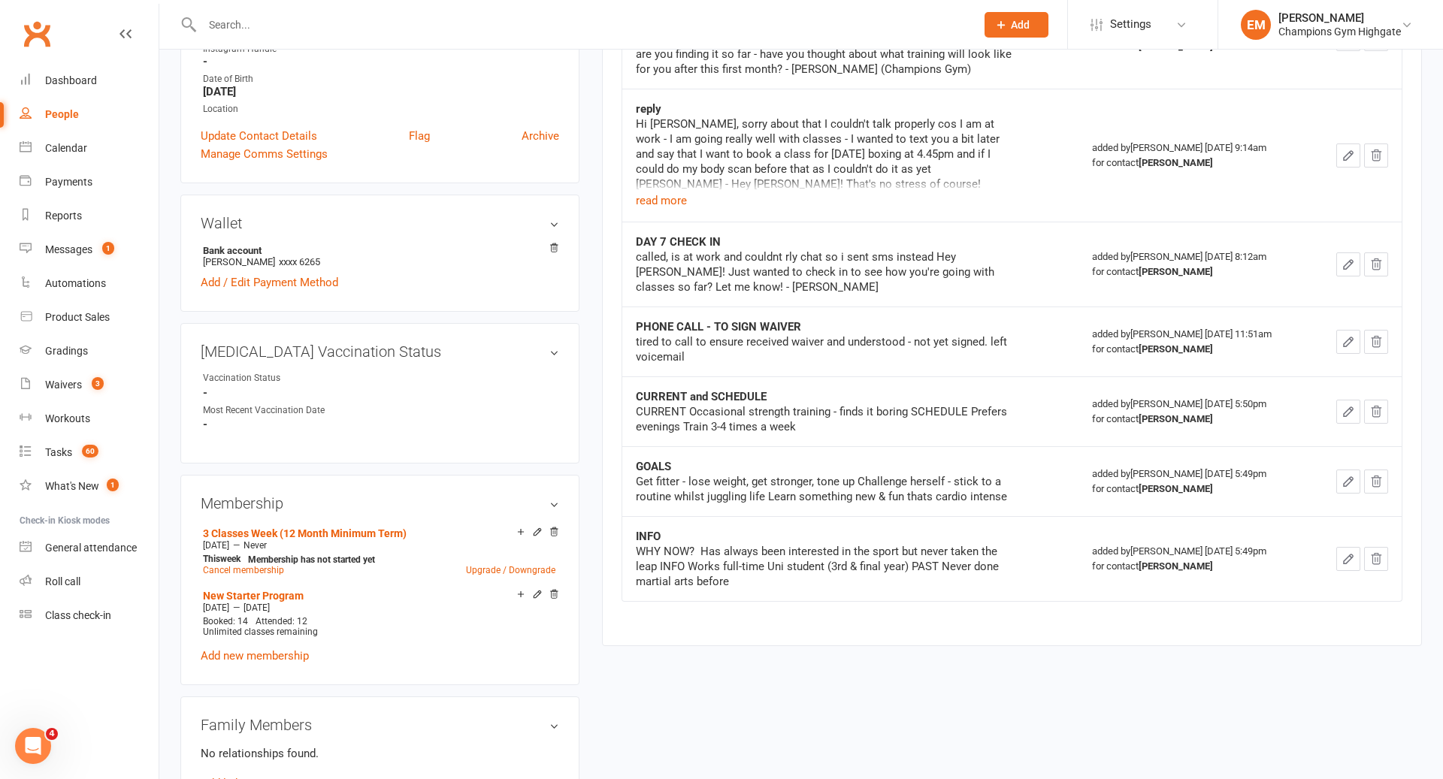
click at [686, 195] on div "Hi Chiara, sorry about that I couldn't talk properly cos I am at work - I am go…" at bounding box center [824, 163] width 376 height 93
click at [658, 196] on button "read more" at bounding box center [661, 201] width 51 height 18
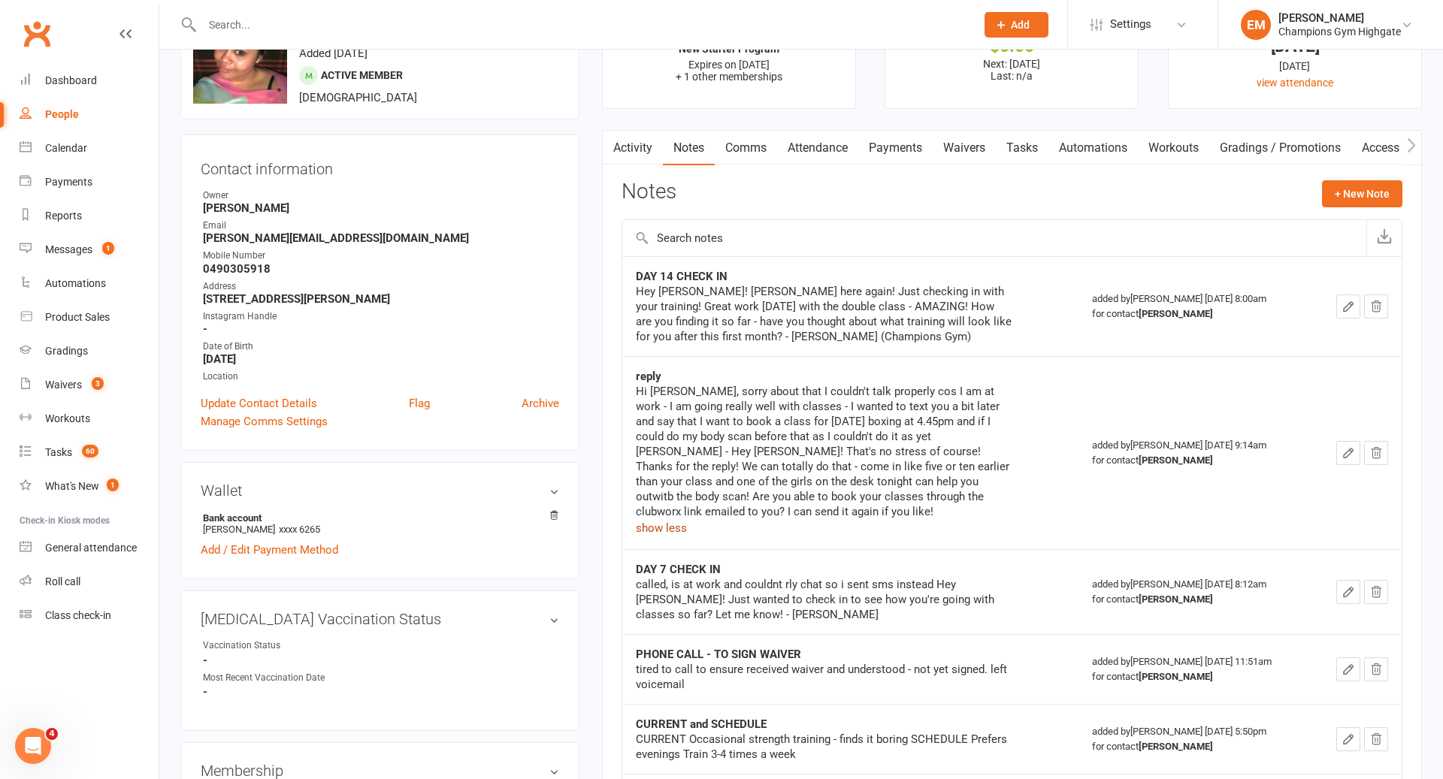
scroll to position [3, 0]
